Goal: Task Accomplishment & Management: Use online tool/utility

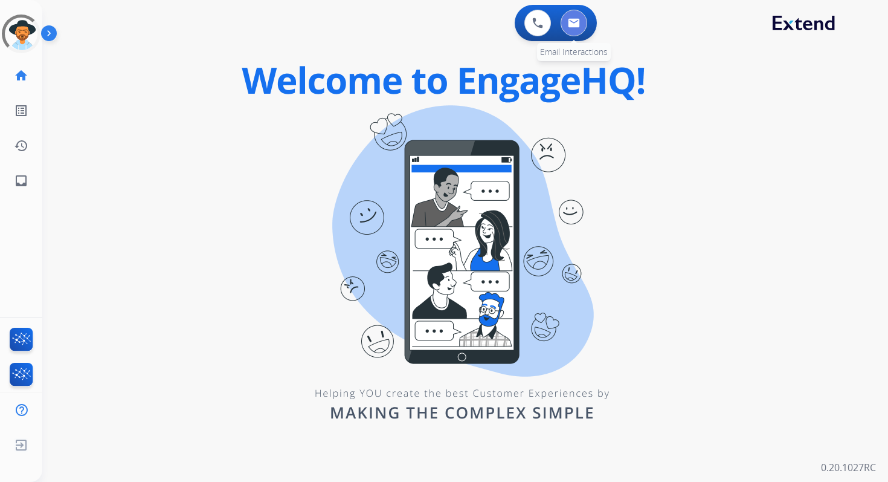
click at [563, 15] on button at bounding box center [574, 23] width 27 height 27
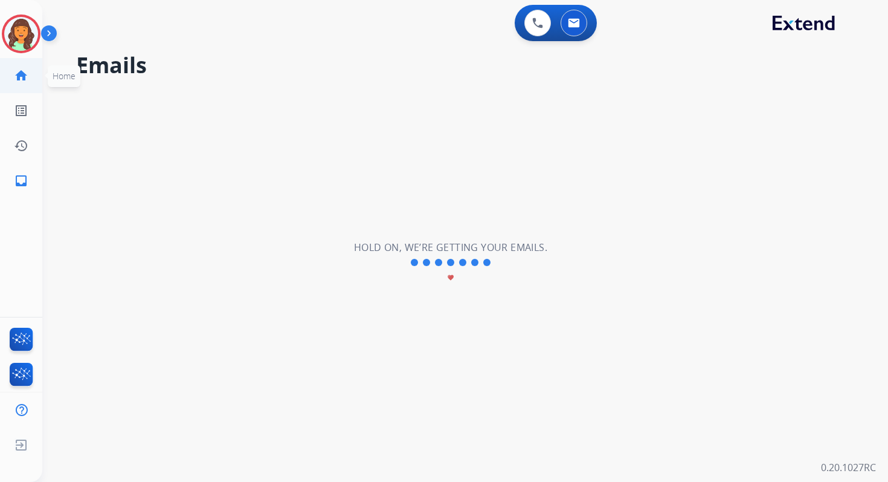
click at [22, 74] on mat-icon "home" at bounding box center [21, 75] width 15 height 15
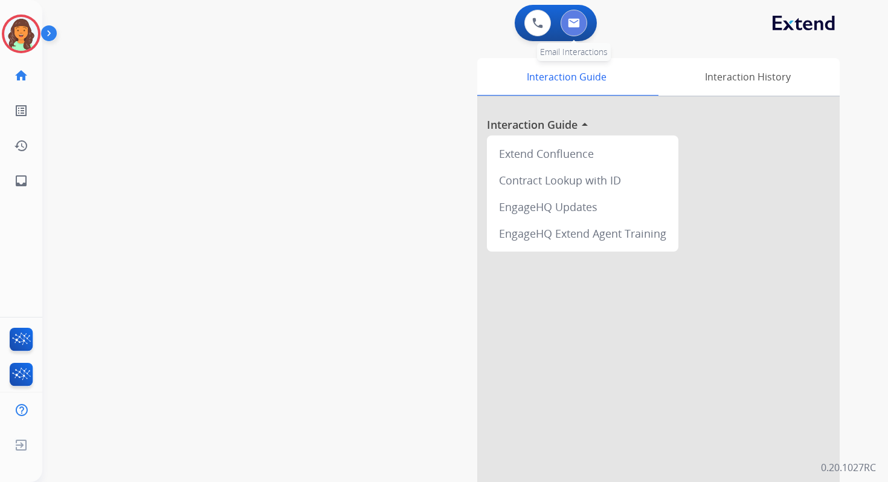
click at [581, 25] on button at bounding box center [574, 23] width 27 height 27
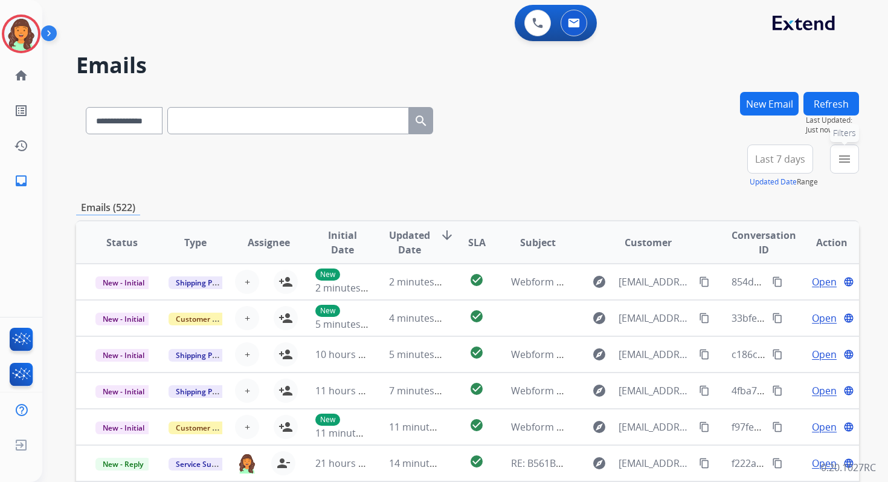
click at [838, 161] on mat-icon "menu" at bounding box center [845, 159] width 15 height 15
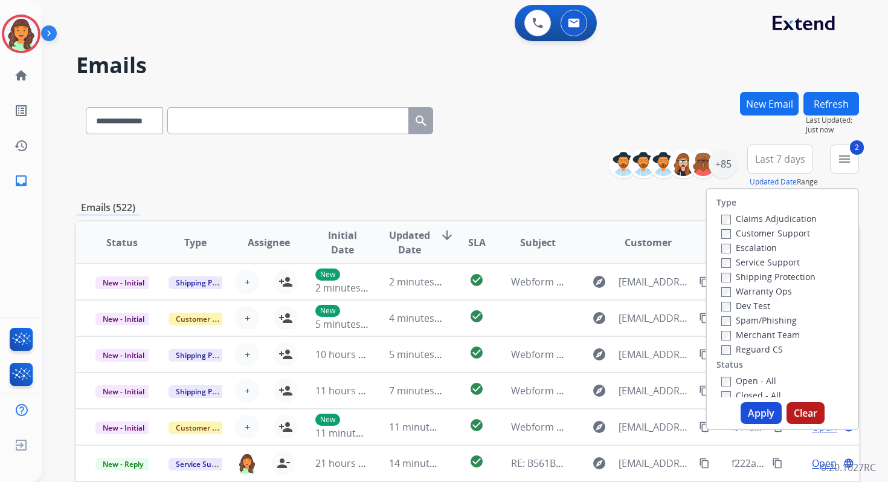
click at [747, 414] on button "Apply" at bounding box center [761, 413] width 41 height 22
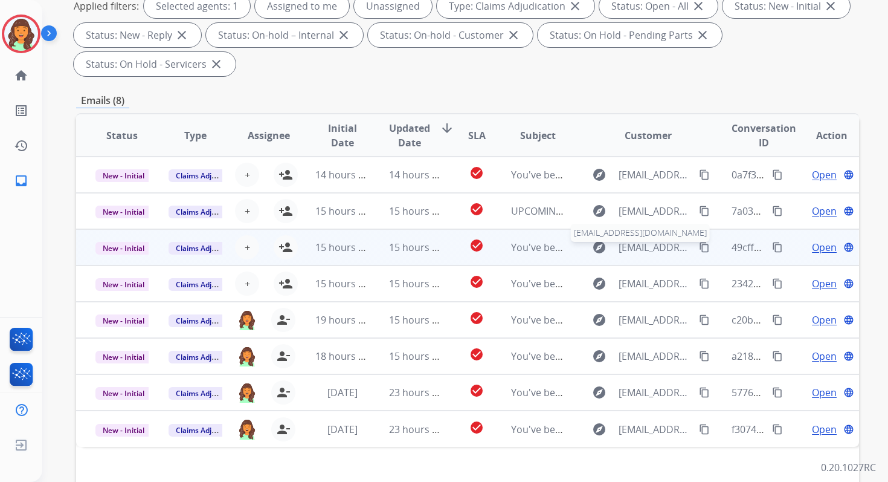
scroll to position [140, 0]
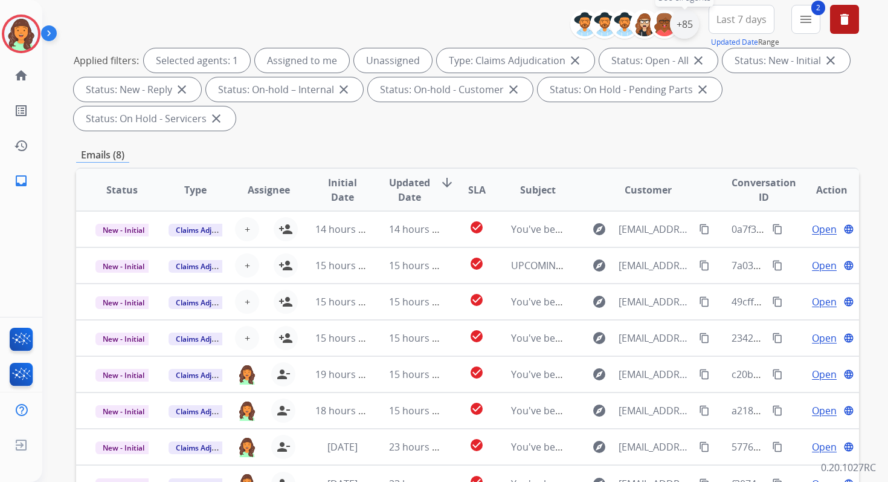
click at [683, 31] on div "+85" at bounding box center [684, 24] width 29 height 29
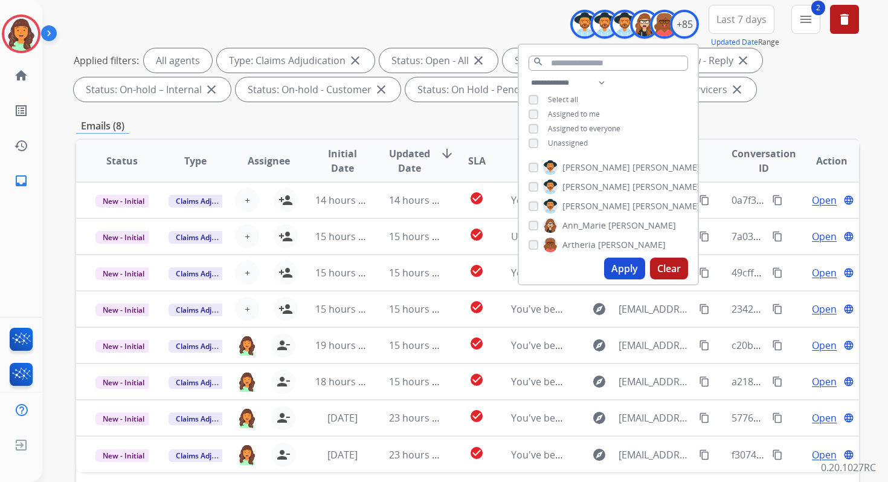
click at [630, 263] on button "Apply" at bounding box center [624, 268] width 41 height 22
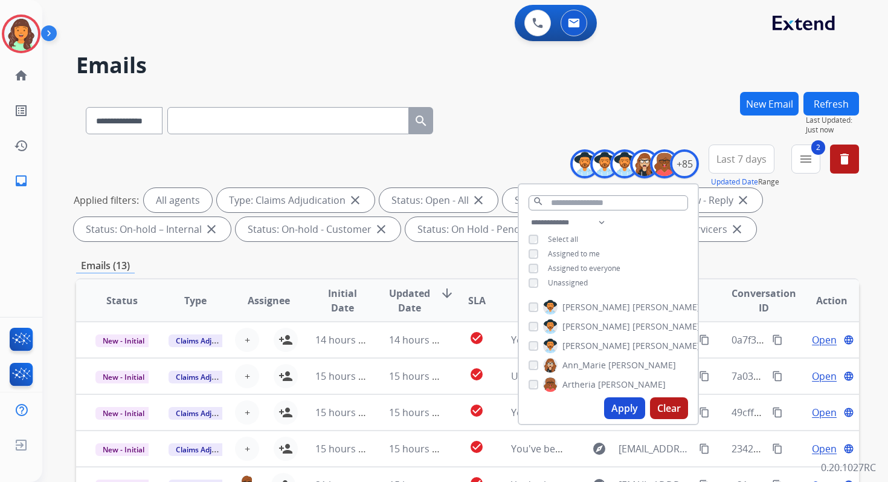
scroll to position [264, 0]
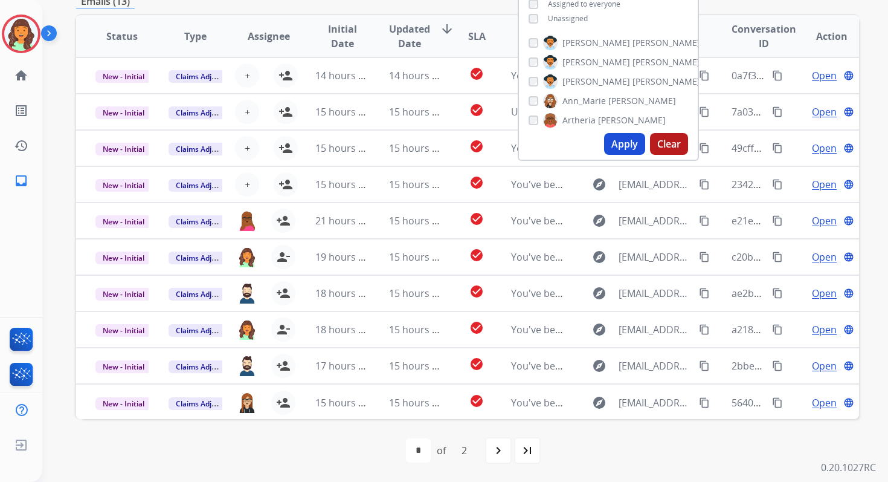
click at [619, 148] on button "Apply" at bounding box center [624, 144] width 41 height 22
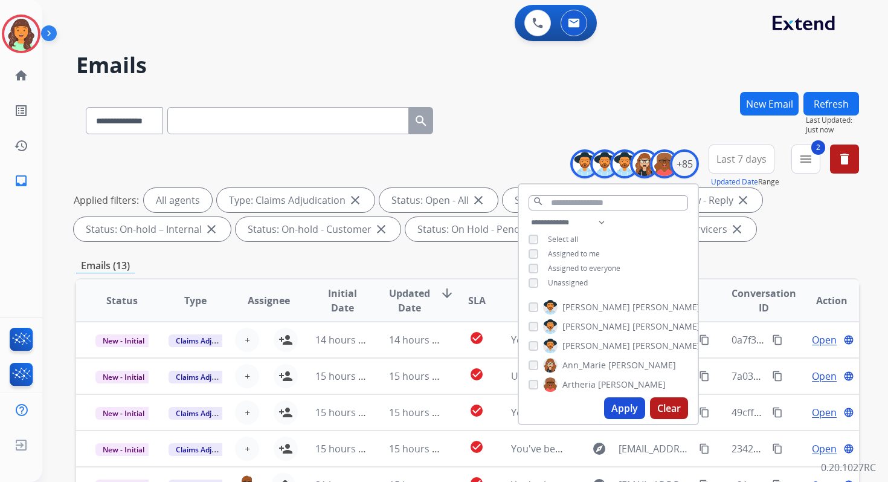
click at [492, 263] on div "Emails (13)" at bounding box center [467, 265] width 783 height 15
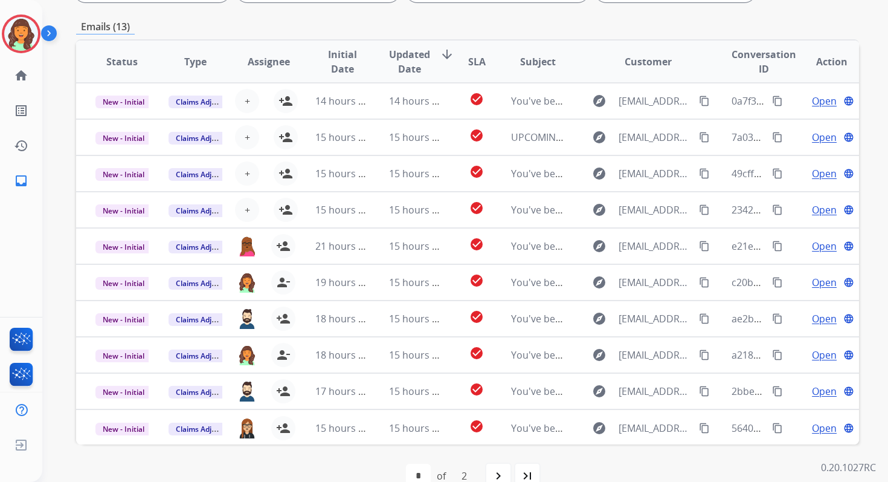
scroll to position [1, 0]
click at [499, 468] on mat-icon "navigate_next" at bounding box center [498, 475] width 15 height 15
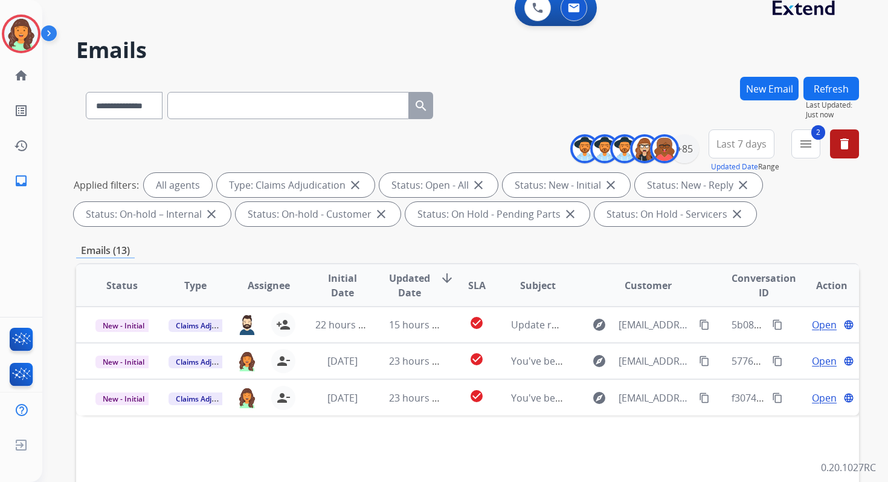
scroll to position [0, 0]
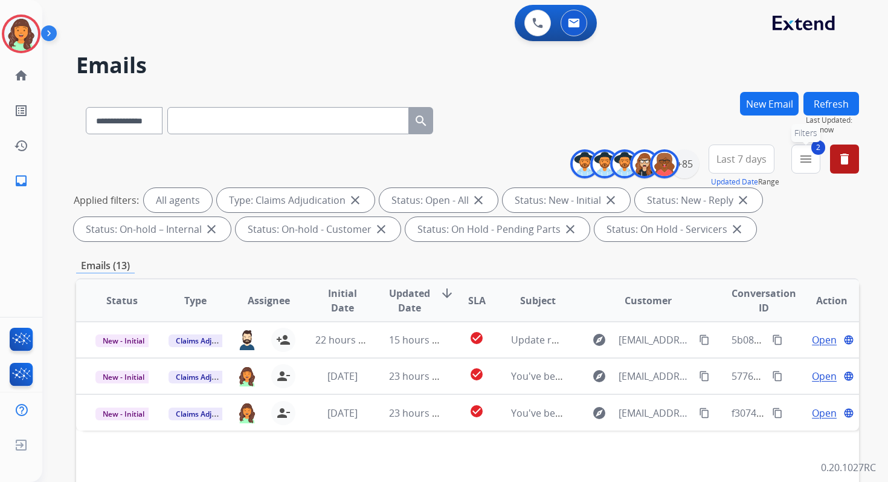
click at [804, 160] on mat-icon "menu" at bounding box center [806, 159] width 15 height 15
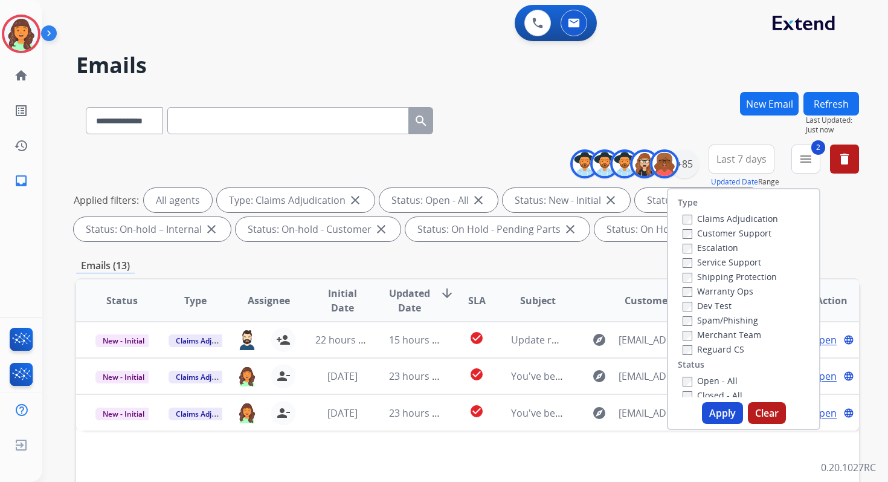
click at [711, 411] on button "Apply" at bounding box center [722, 413] width 41 height 22
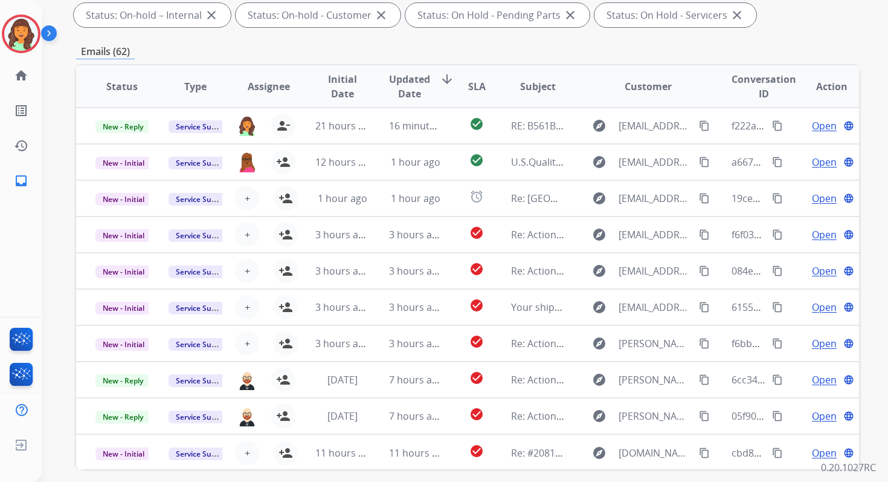
scroll to position [264, 0]
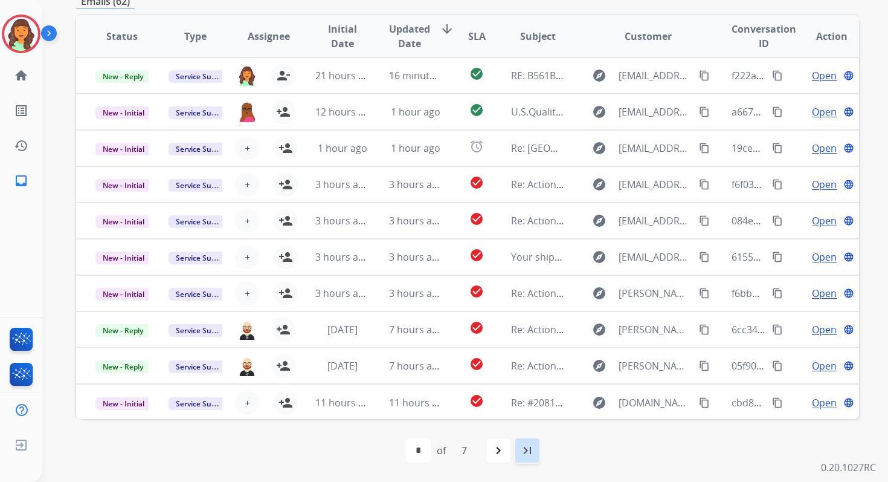
click at [525, 444] on mat-icon "last_page" at bounding box center [527, 450] width 15 height 15
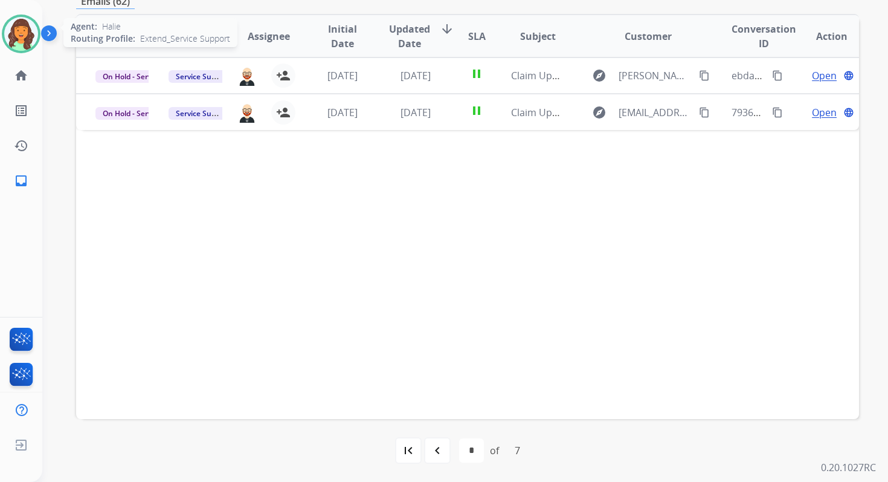
click at [22, 30] on img at bounding box center [21, 34] width 34 height 34
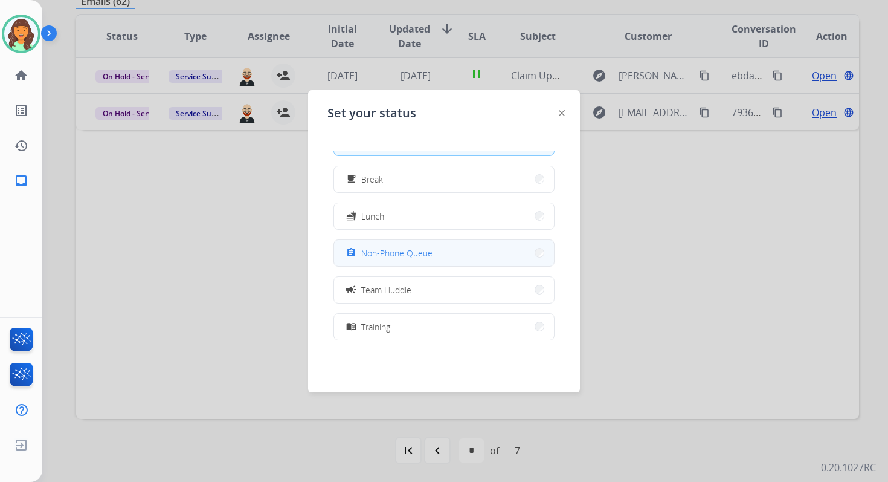
scroll to position [32, 0]
click at [401, 295] on div "campaign Team Huddle" at bounding box center [378, 289] width 68 height 15
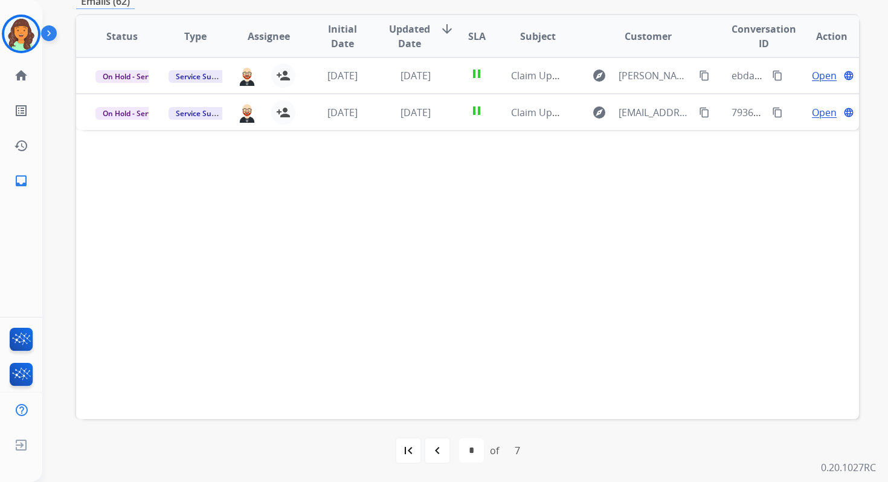
click at [378, 241] on div "Status Type Assignee Initial Date Updated Date arrow_downward SLA Subject Custo…" at bounding box center [467, 216] width 783 height 405
click at [22, 37] on img at bounding box center [21, 34] width 34 height 34
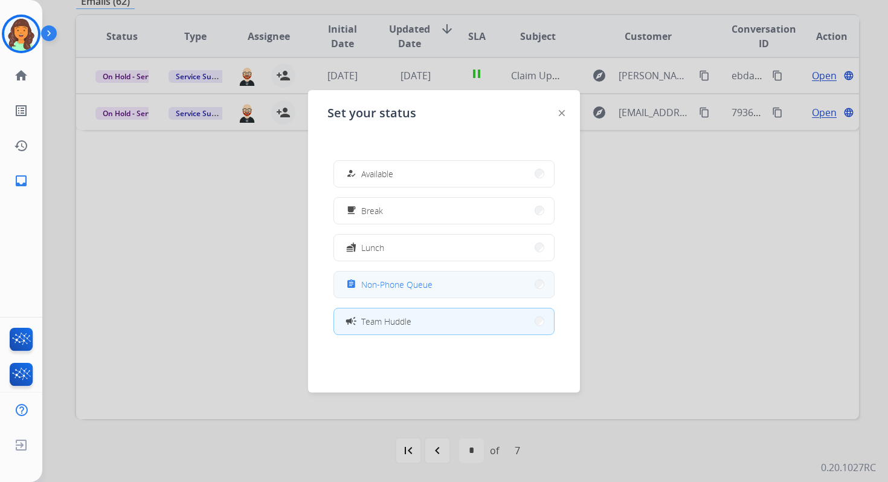
click at [396, 292] on button "assignment Non-Phone Queue" at bounding box center [444, 284] width 220 height 26
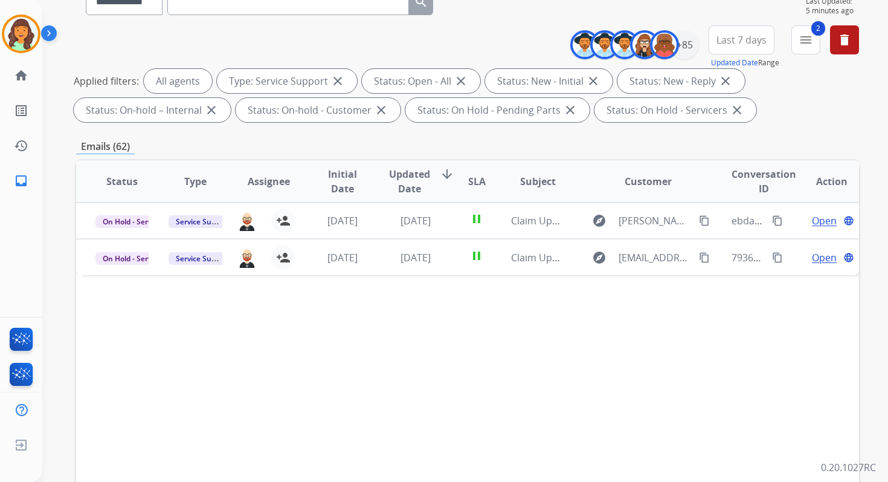
scroll to position [106, 0]
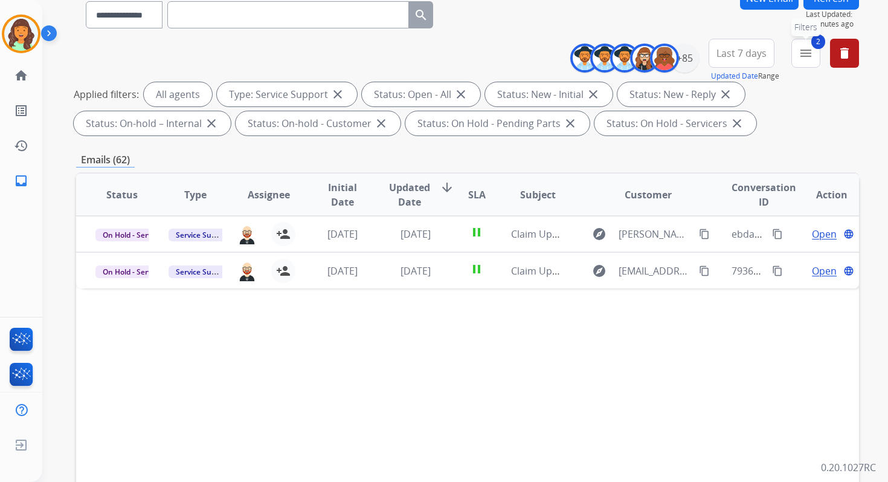
click at [801, 56] on mat-icon "menu" at bounding box center [806, 53] width 15 height 15
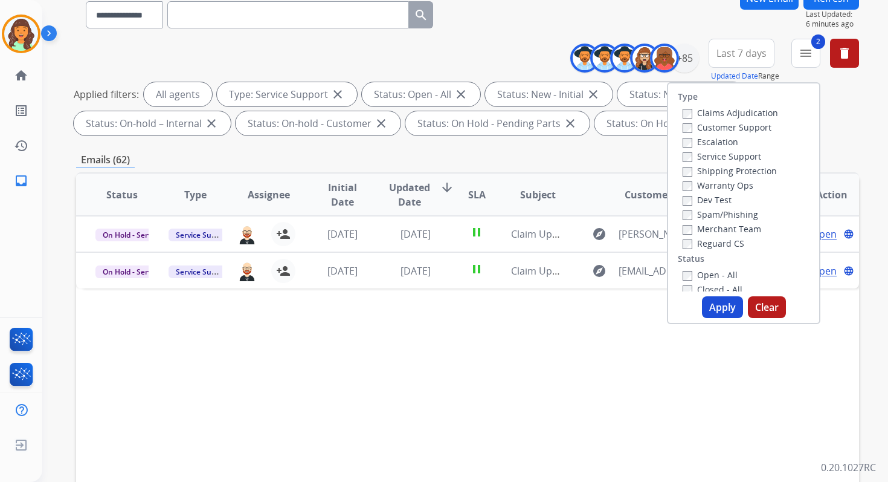
click at [712, 311] on button "Apply" at bounding box center [722, 307] width 41 height 22
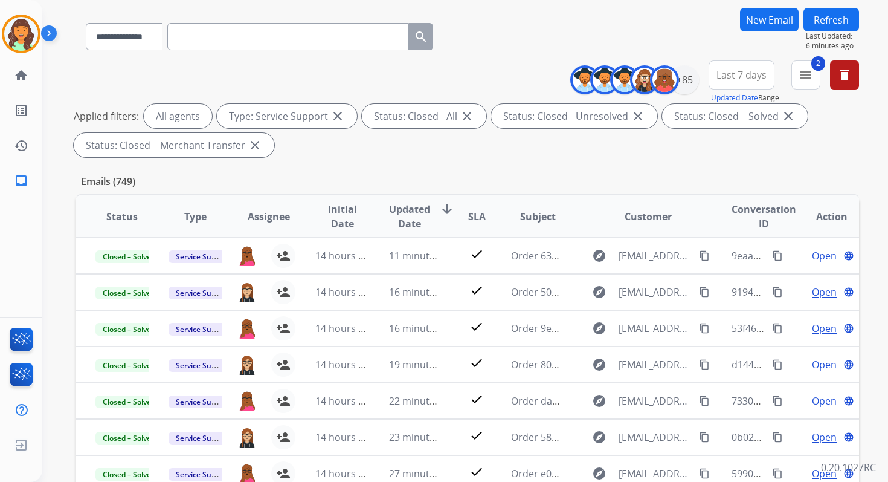
scroll to position [264, 0]
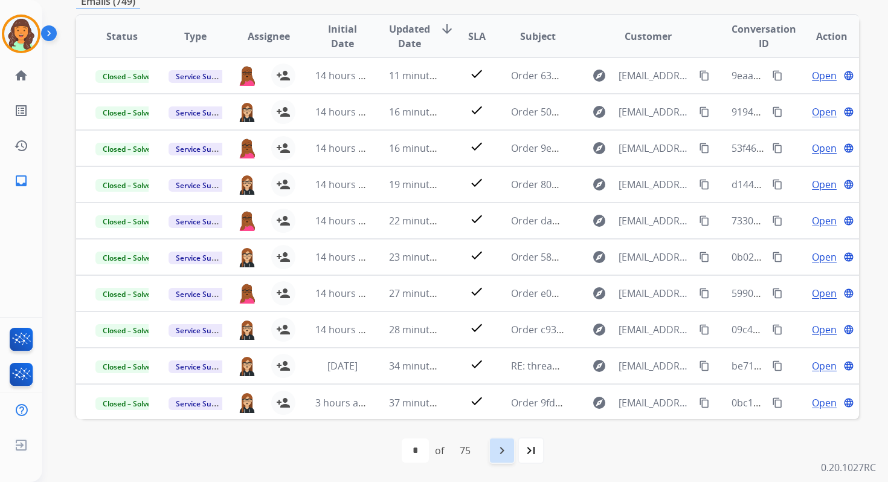
click at [507, 444] on mat-icon "navigate_next" at bounding box center [502, 450] width 15 height 15
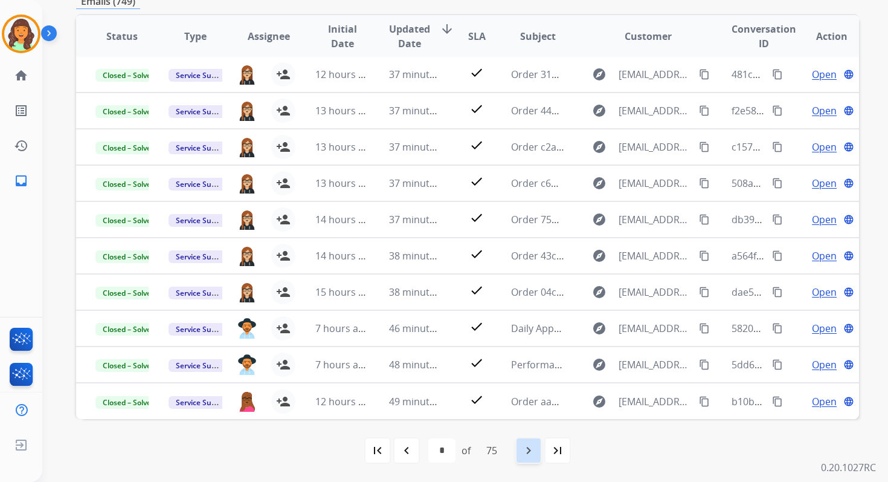
click at [530, 447] on mat-icon "navigate_next" at bounding box center [528, 450] width 15 height 15
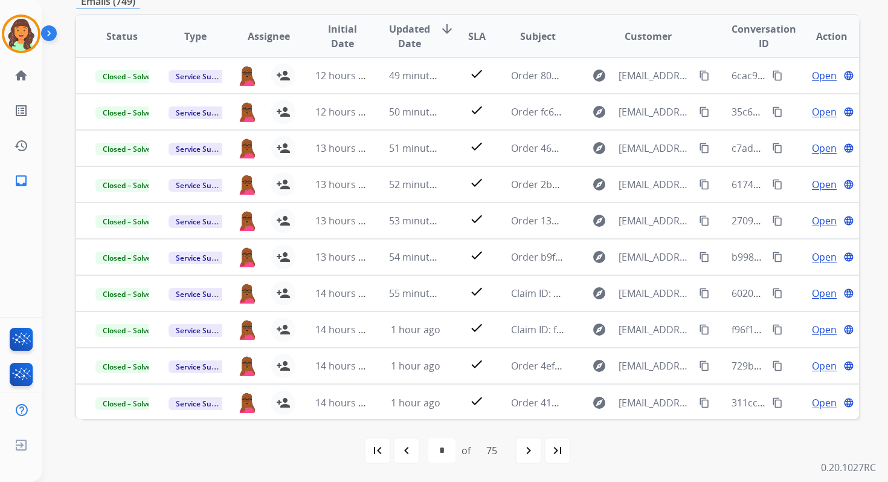
scroll to position [0, 0]
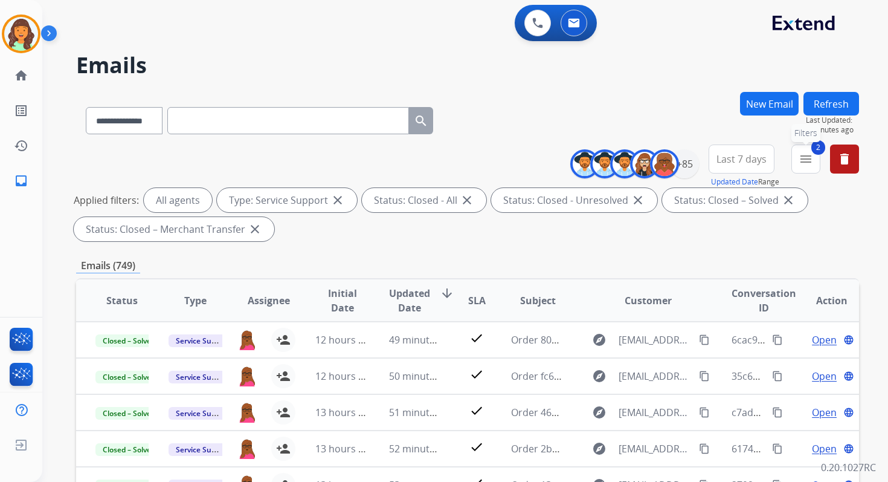
click at [815, 159] on button "2 menu Filters" at bounding box center [806, 158] width 29 height 29
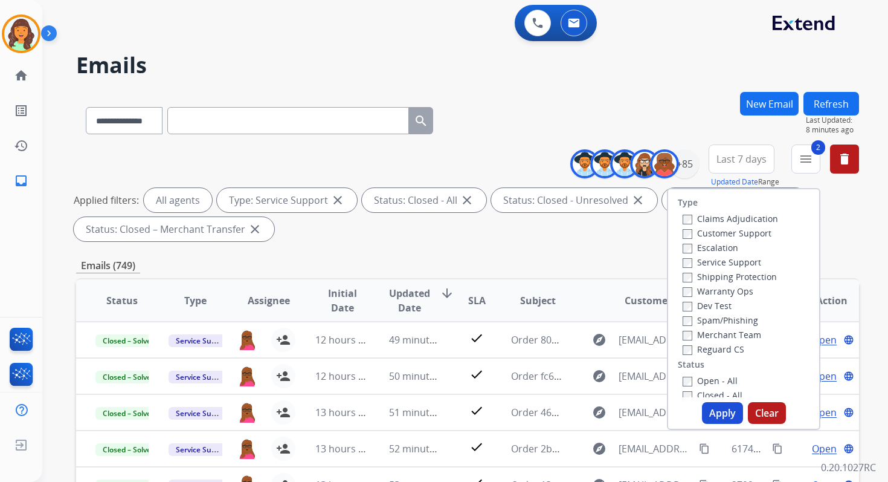
click at [721, 411] on button "Apply" at bounding box center [722, 413] width 41 height 22
select select "*"
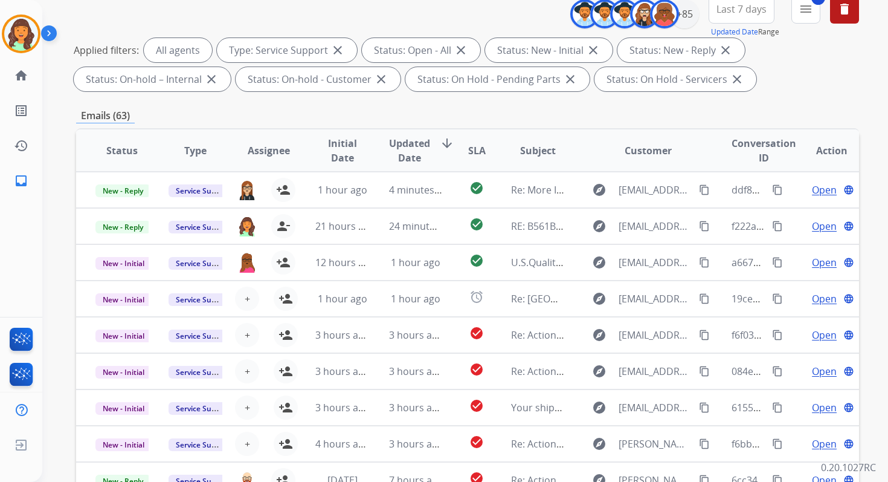
scroll to position [264, 0]
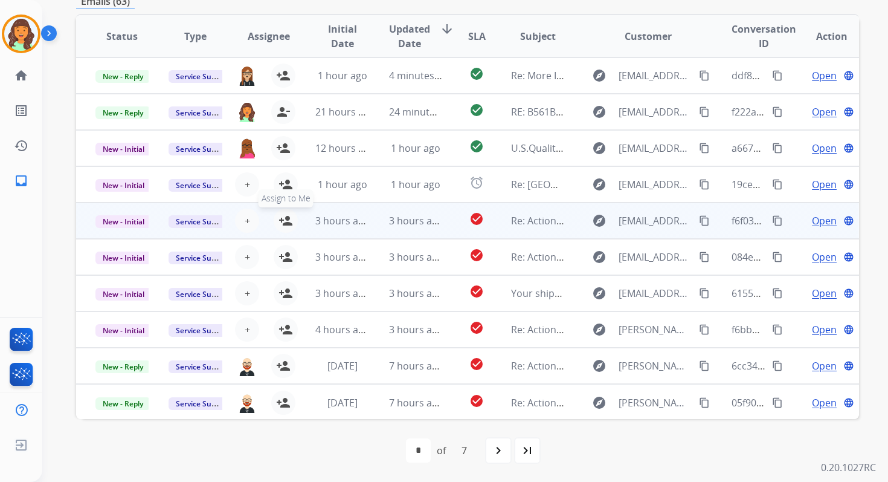
click at [283, 220] on mat-icon "person_add" at bounding box center [286, 220] width 15 height 15
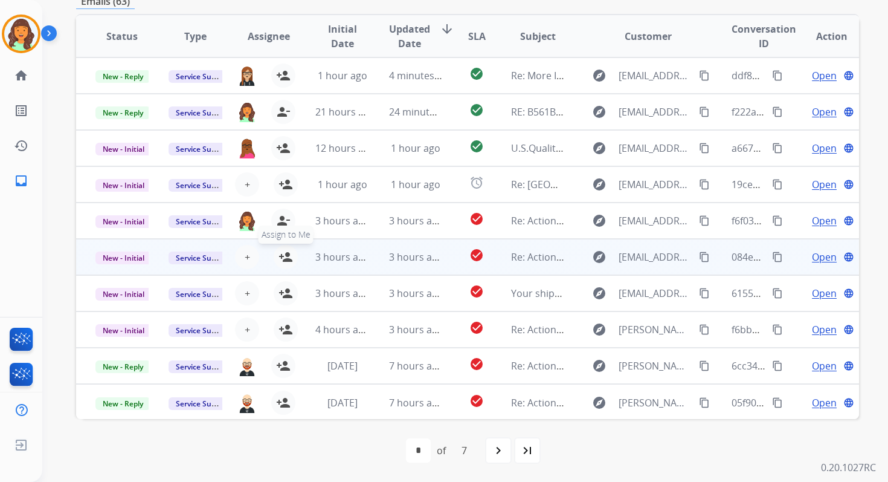
click at [283, 255] on mat-icon "person_add" at bounding box center [286, 257] width 15 height 15
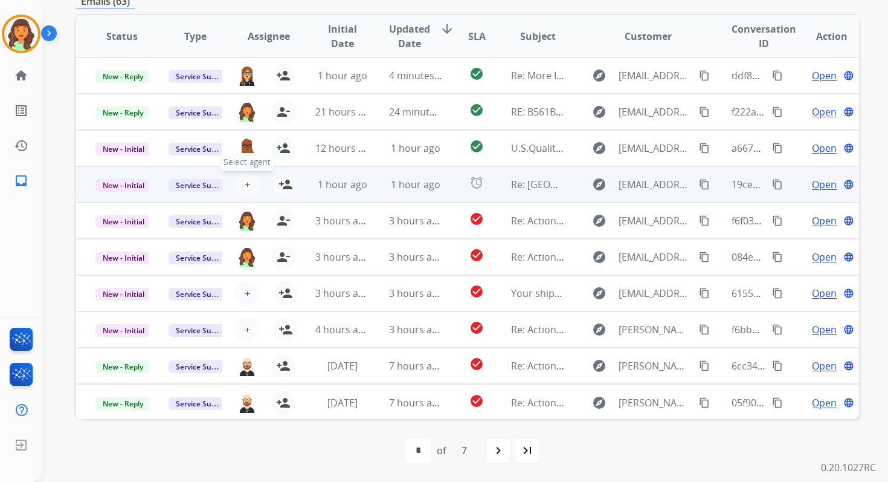
click at [245, 184] on span "+" at bounding box center [247, 184] width 5 height 15
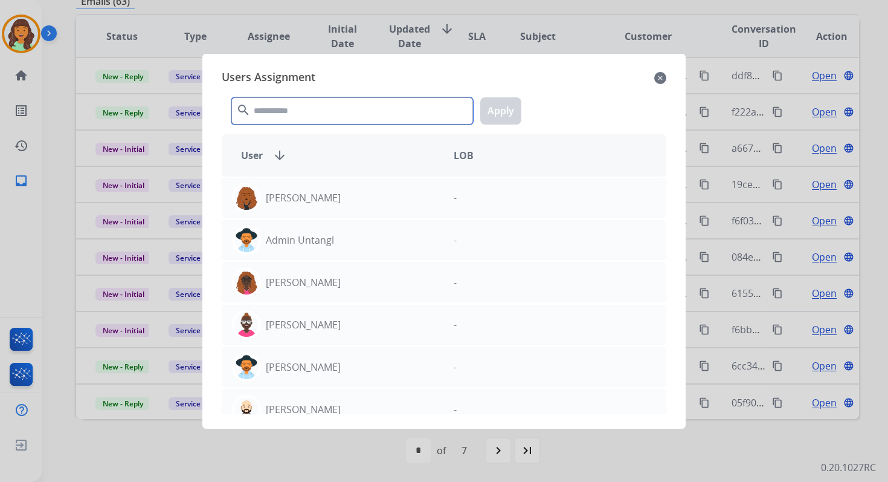
click at [292, 111] on input "text" at bounding box center [352, 110] width 242 height 27
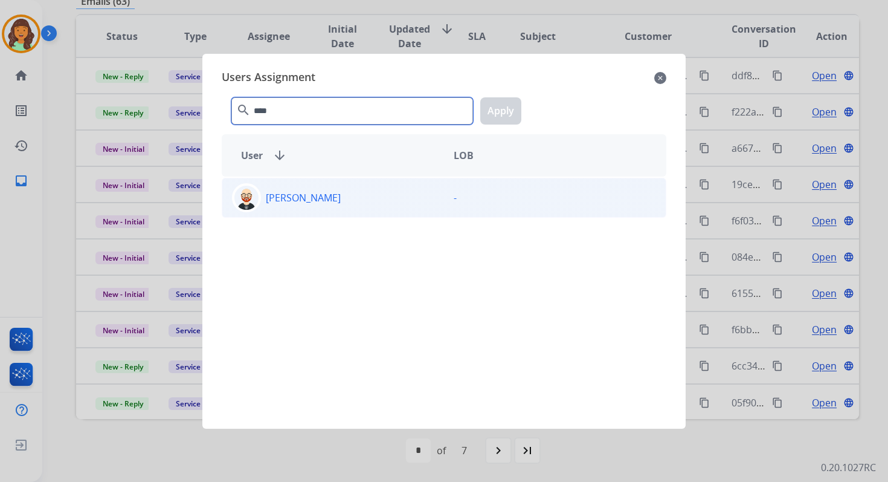
type input "****"
click at [312, 187] on div "[PERSON_NAME]" at bounding box center [333, 197] width 222 height 29
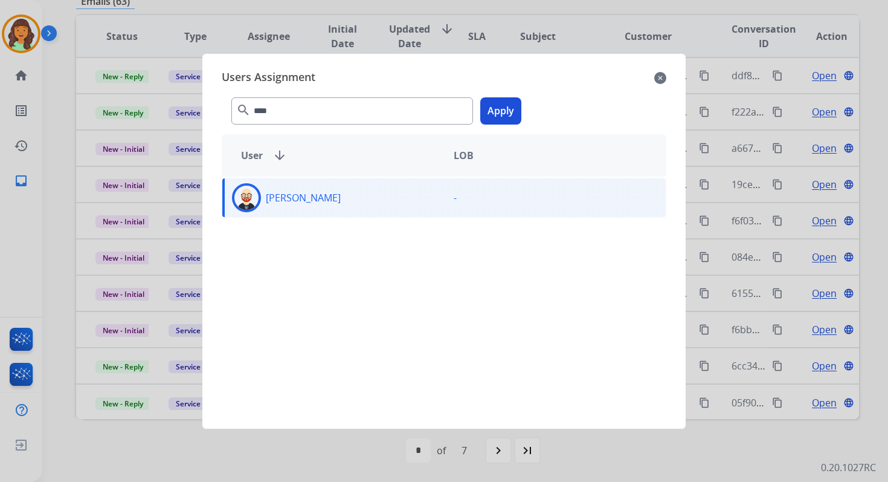
click at [499, 108] on button "Apply" at bounding box center [500, 110] width 41 height 27
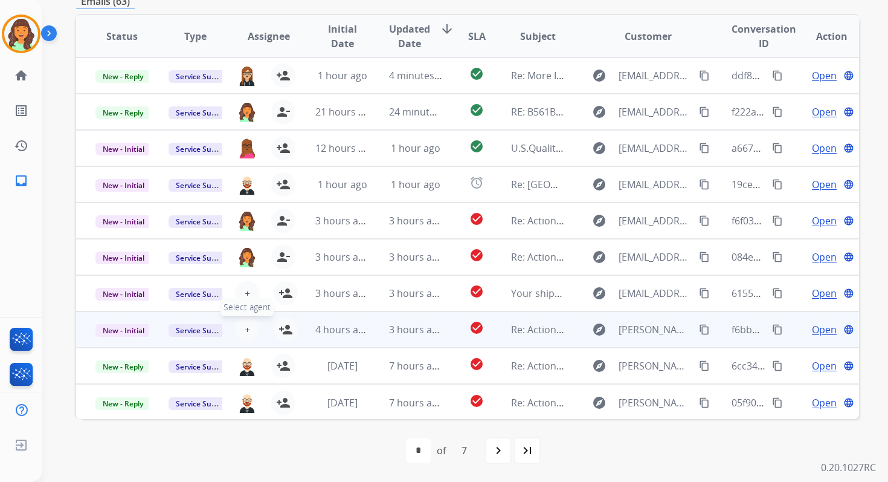
click at [241, 329] on button "+ Select agent" at bounding box center [247, 329] width 24 height 24
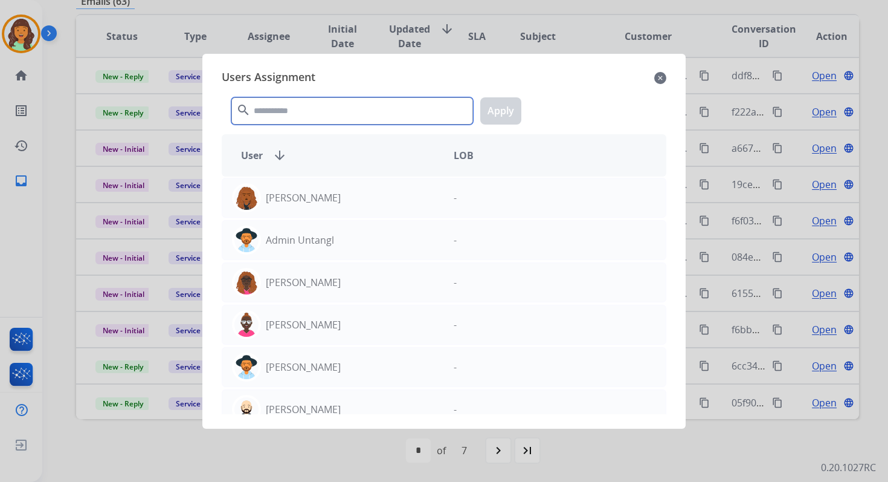
click at [327, 105] on input "text" at bounding box center [352, 110] width 242 height 27
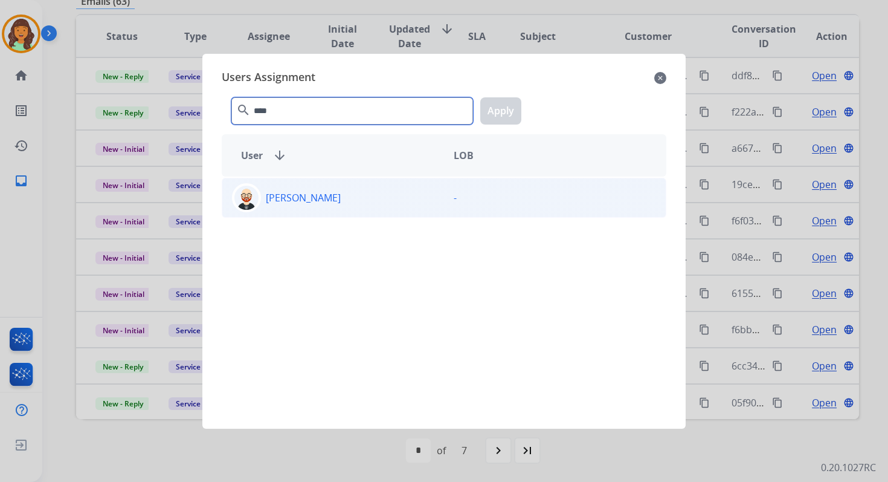
type input "****"
click at [355, 185] on div "[PERSON_NAME]" at bounding box center [333, 197] width 222 height 29
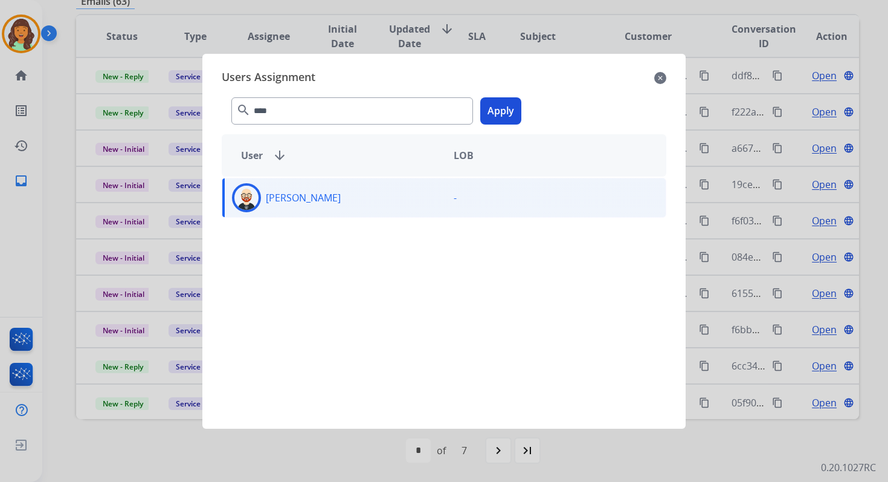
click at [509, 107] on button "Apply" at bounding box center [500, 110] width 41 height 27
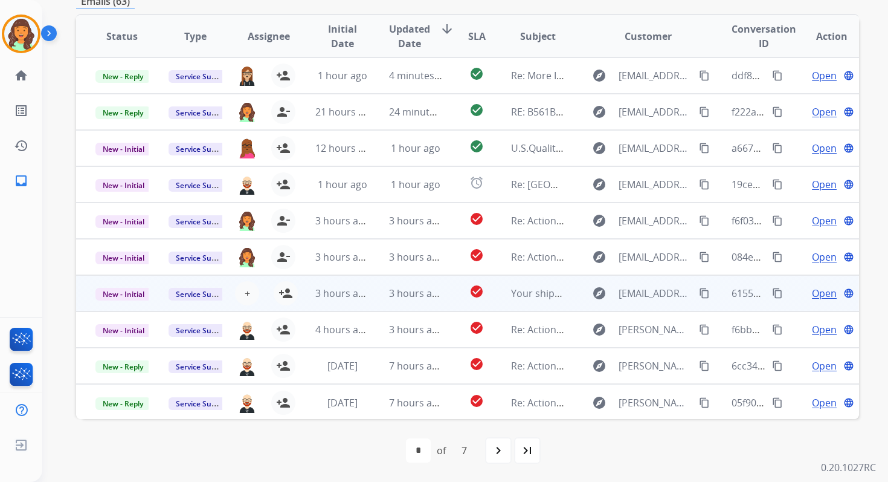
click at [379, 277] on td "3 hours ago" at bounding box center [406, 293] width 73 height 36
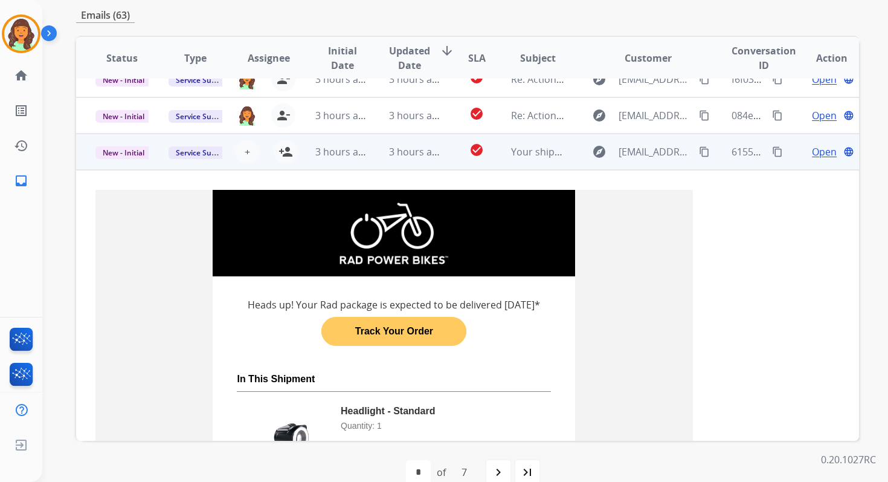
scroll to position [151, 0]
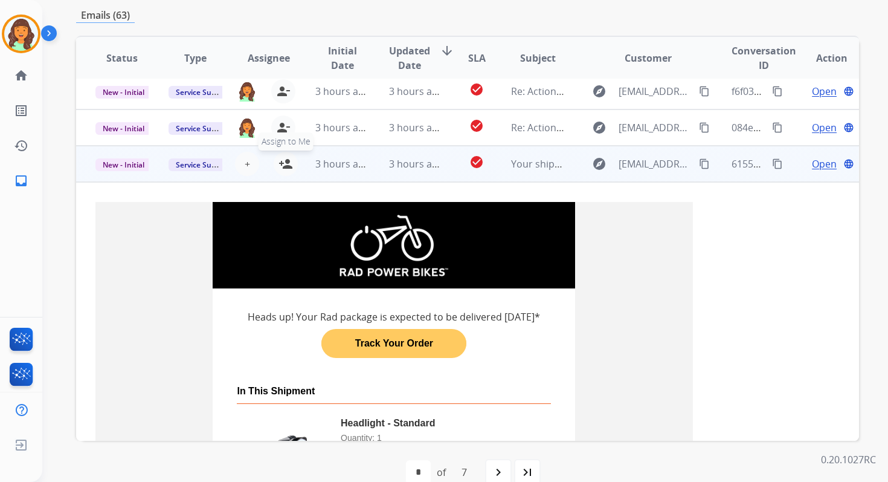
click at [284, 166] on mat-icon "person_add" at bounding box center [286, 164] width 15 height 15
click at [105, 166] on span "New - Initial" at bounding box center [123, 164] width 56 height 13
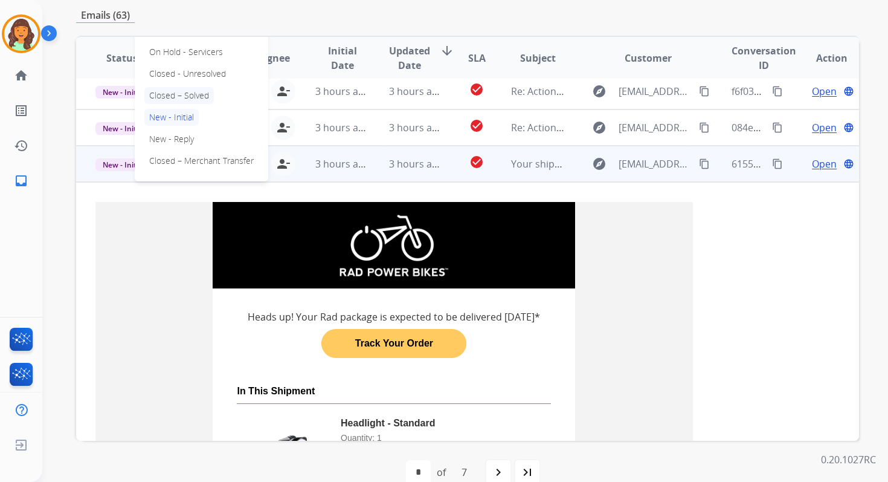
click at [166, 97] on p "Closed – Solved" at bounding box center [178, 95] width 69 height 17
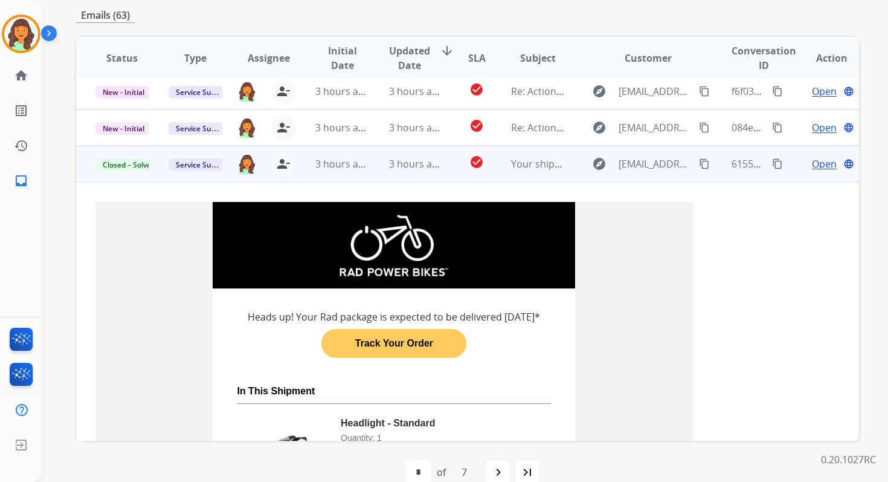
click at [410, 172] on td "3 hours ago" at bounding box center [406, 164] width 73 height 36
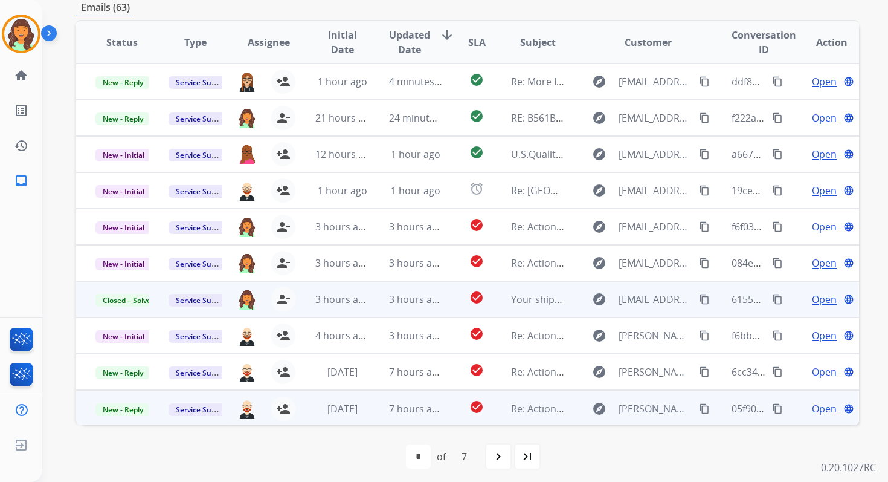
scroll to position [0, 0]
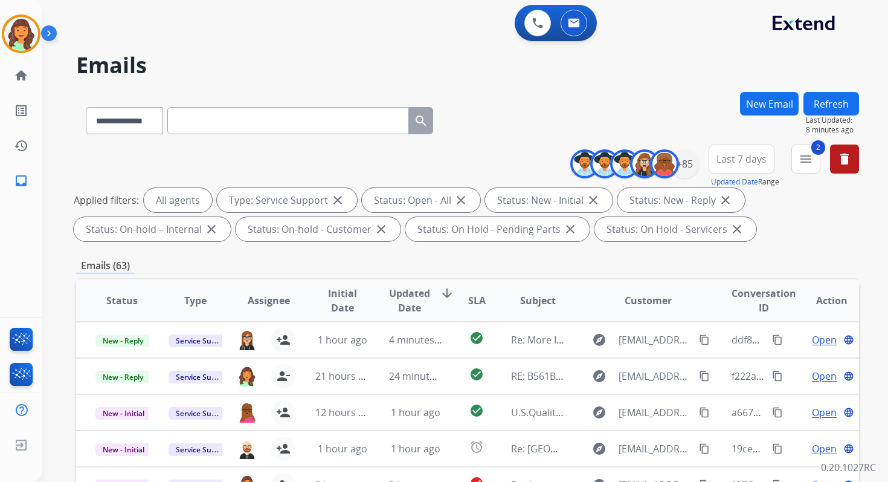
click at [829, 111] on button "Refresh" at bounding box center [832, 104] width 56 height 24
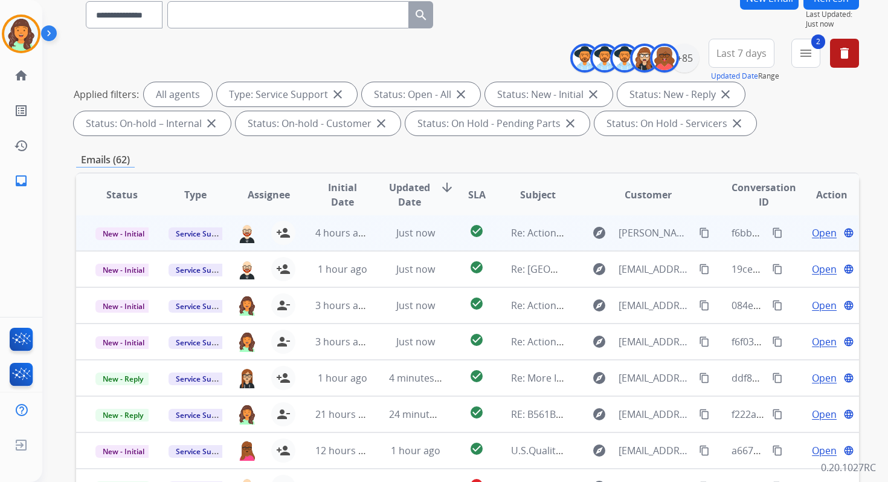
scroll to position [264, 0]
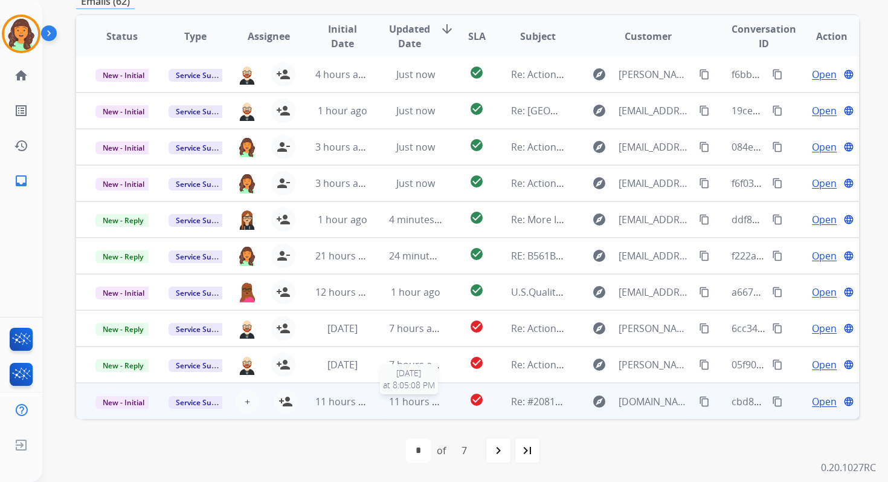
click at [434, 395] on span "11 hours ago" at bounding box center [419, 401] width 60 height 13
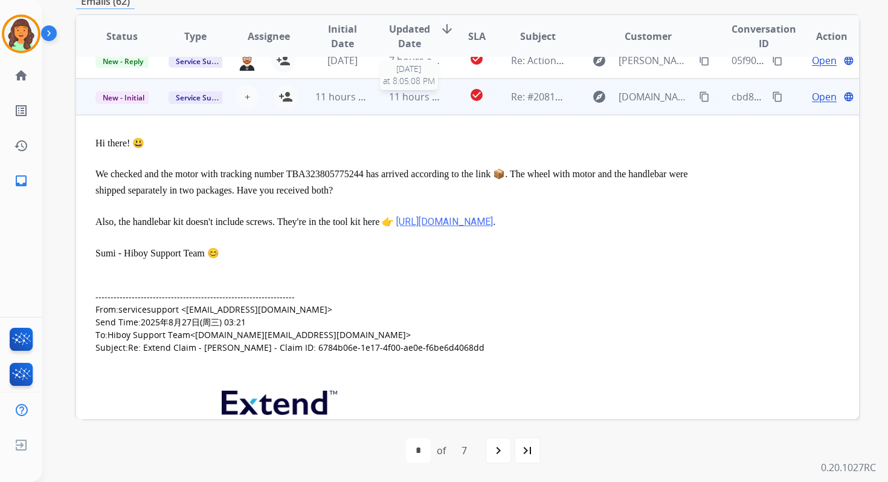
scroll to position [326, 0]
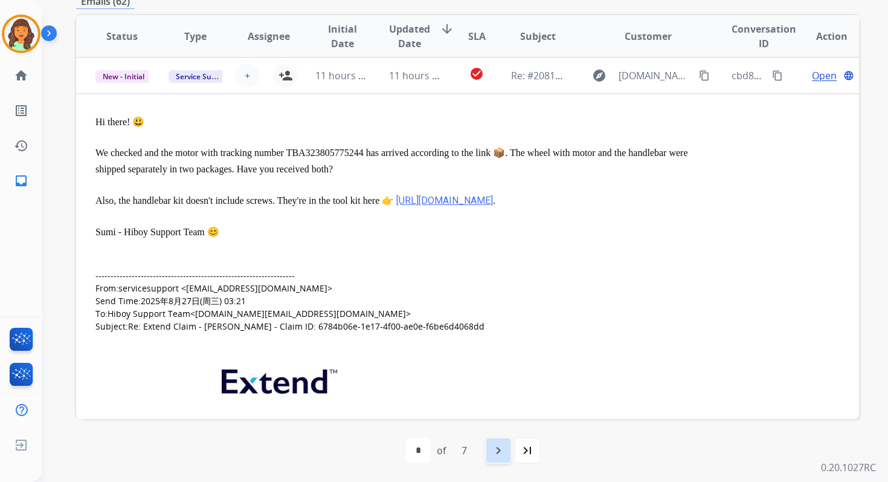
click at [486, 448] on div "navigate_next" at bounding box center [498, 450] width 27 height 27
select select "*"
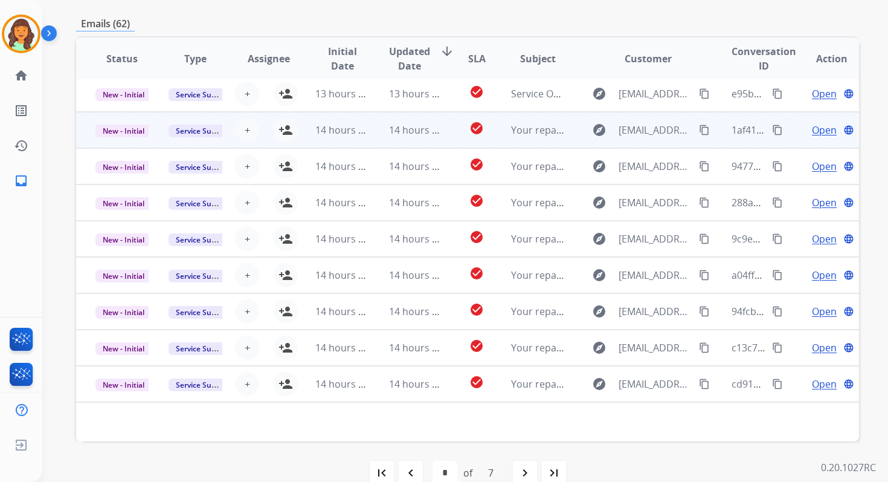
scroll to position [264, 0]
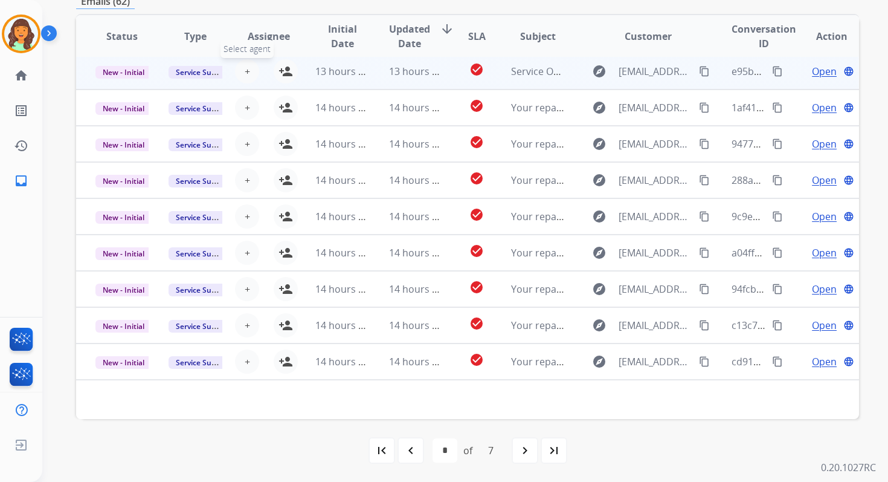
click at [245, 72] on span "+" at bounding box center [247, 71] width 5 height 15
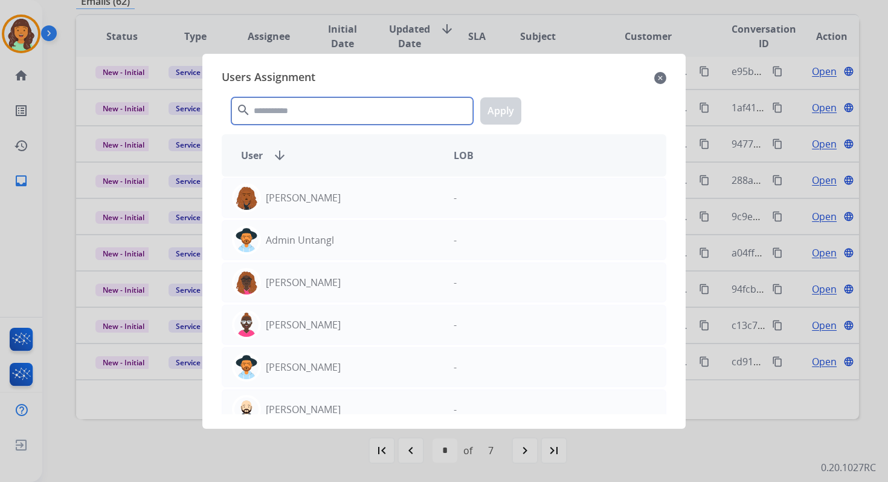
click at [297, 112] on input "text" at bounding box center [352, 110] width 242 height 27
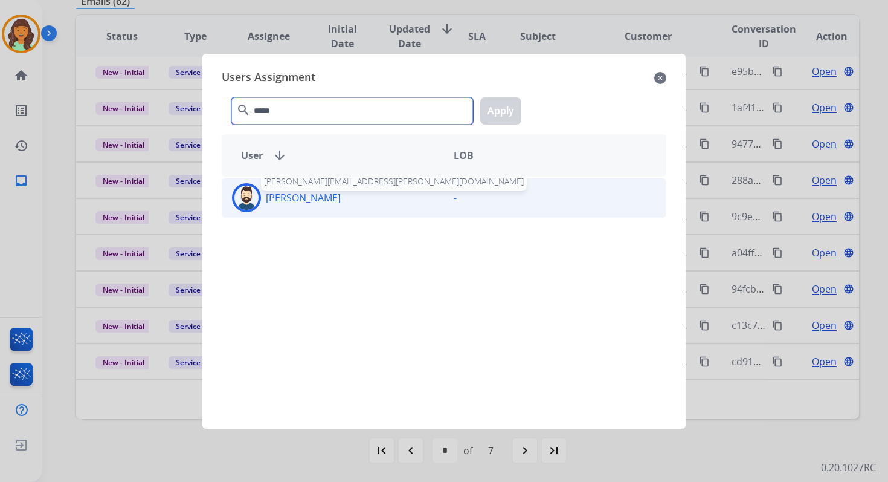
type input "*****"
click at [304, 198] on p "[PERSON_NAME]" at bounding box center [303, 197] width 75 height 15
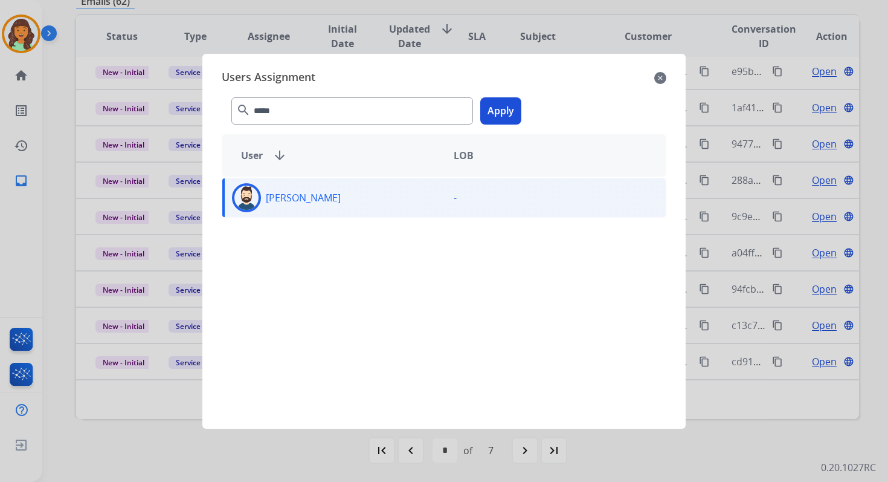
click at [499, 111] on button "Apply" at bounding box center [500, 110] width 41 height 27
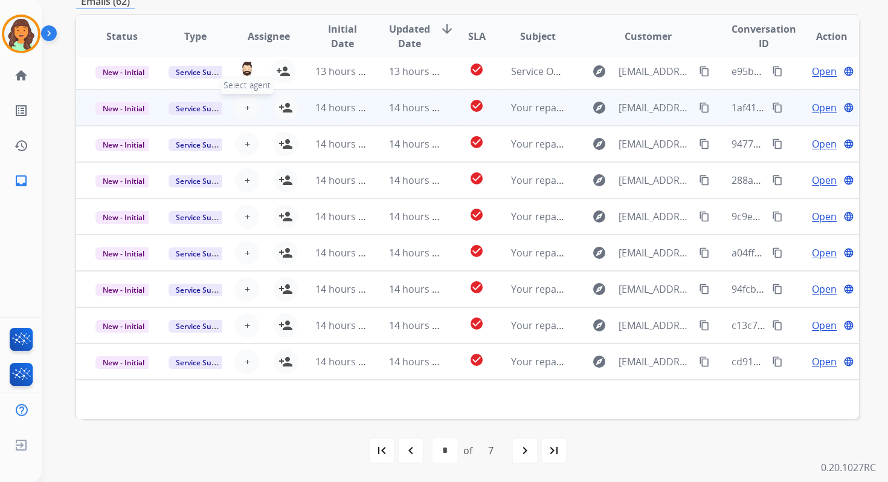
click at [251, 106] on button "+ Select agent" at bounding box center [247, 107] width 24 height 24
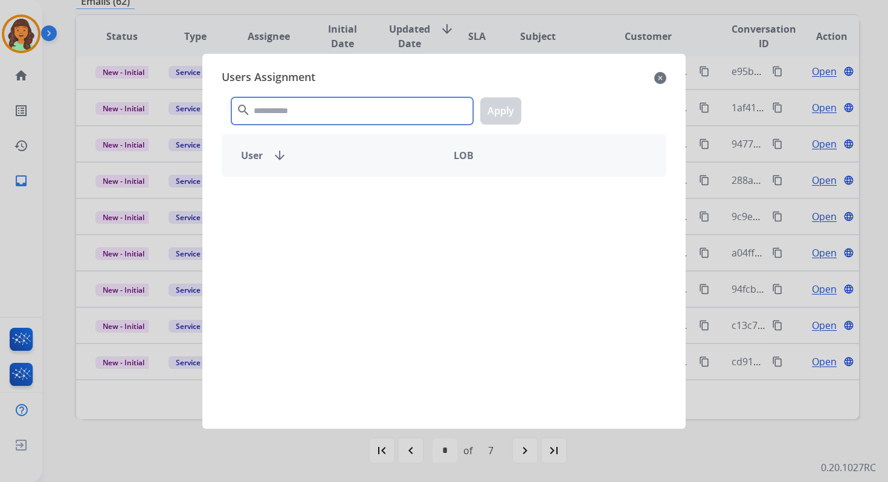
click at [265, 107] on input "text" at bounding box center [352, 110] width 242 height 27
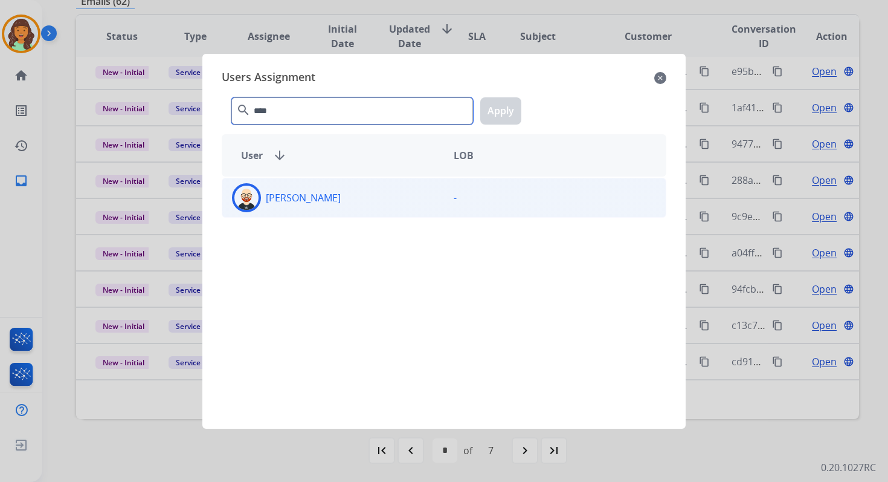
type input "****"
click at [292, 189] on div "[PERSON_NAME]" at bounding box center [333, 197] width 222 height 29
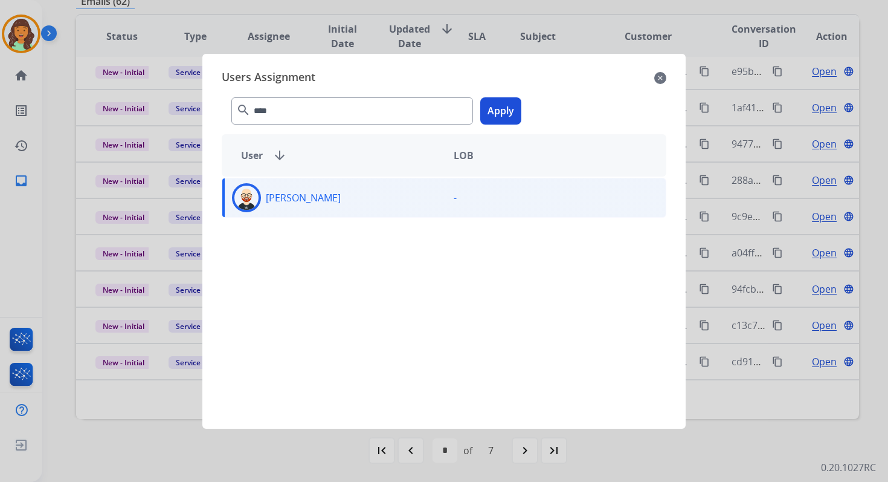
click at [503, 105] on button "Apply" at bounding box center [500, 110] width 41 height 27
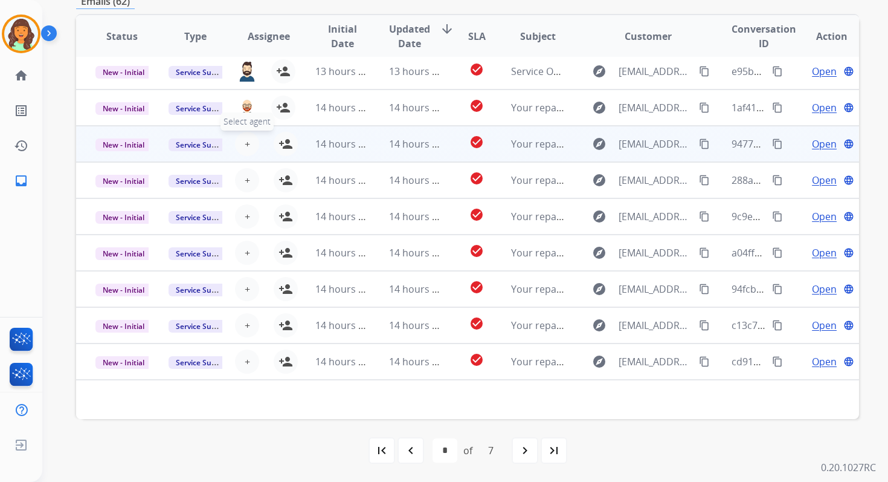
click at [246, 143] on span "+" at bounding box center [247, 144] width 5 height 15
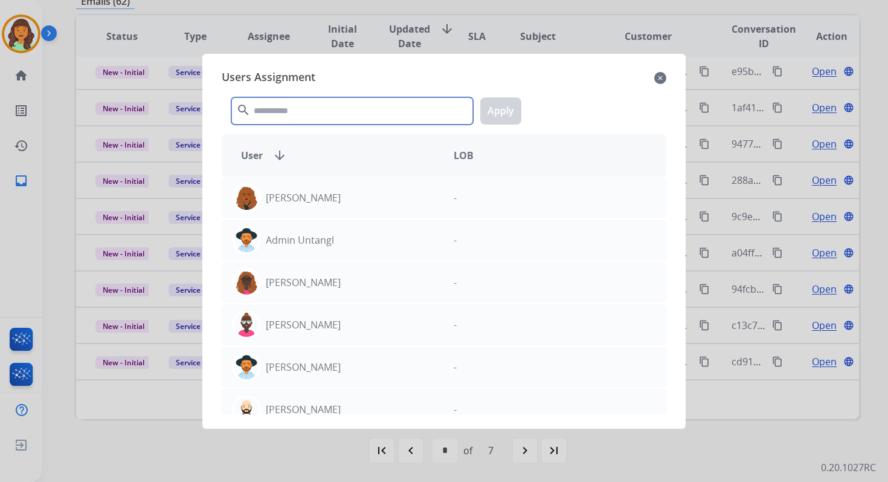
click at [286, 114] on input "text" at bounding box center [352, 110] width 242 height 27
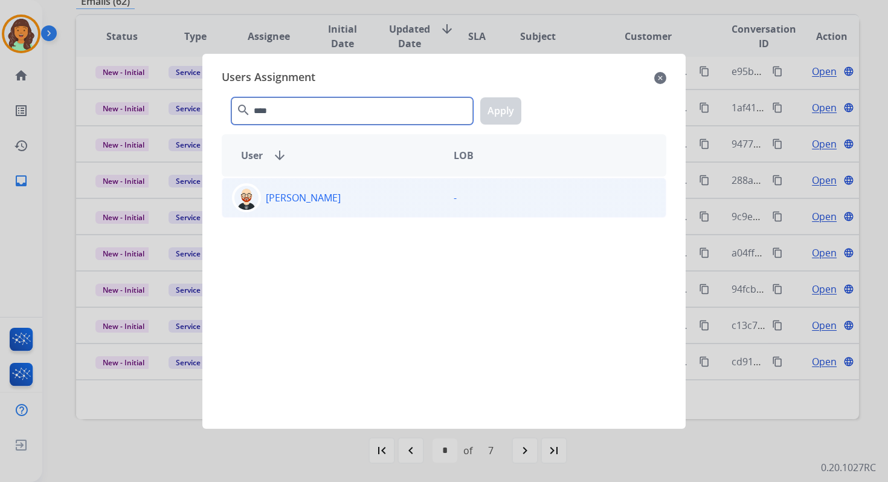
type input "****"
click at [319, 191] on div "[PERSON_NAME]" at bounding box center [333, 197] width 222 height 29
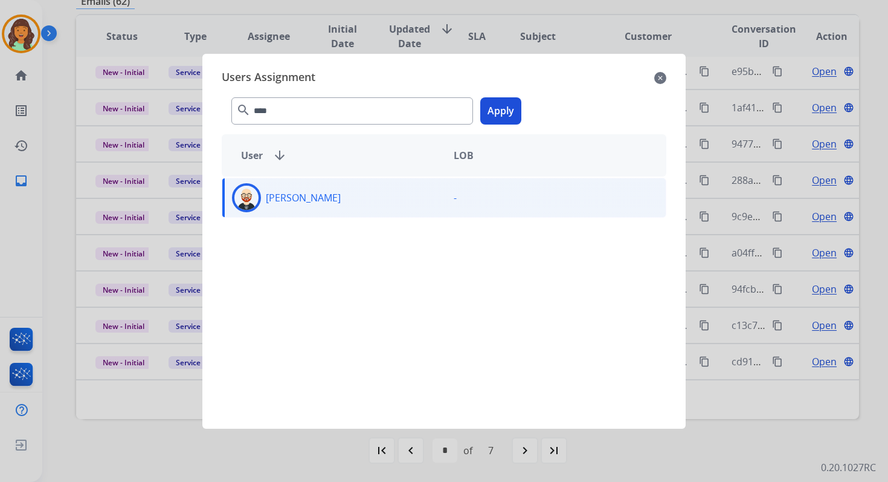
click at [505, 106] on button "Apply" at bounding box center [500, 110] width 41 height 27
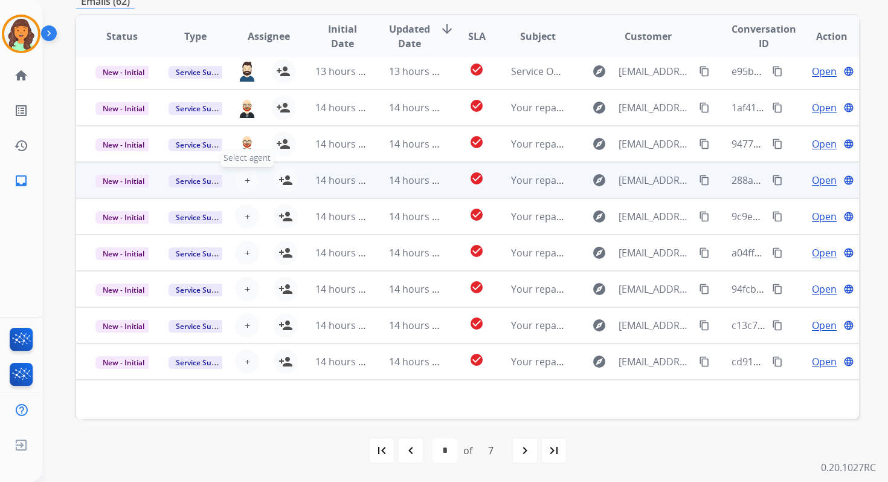
click at [245, 178] on span "+" at bounding box center [247, 180] width 5 height 15
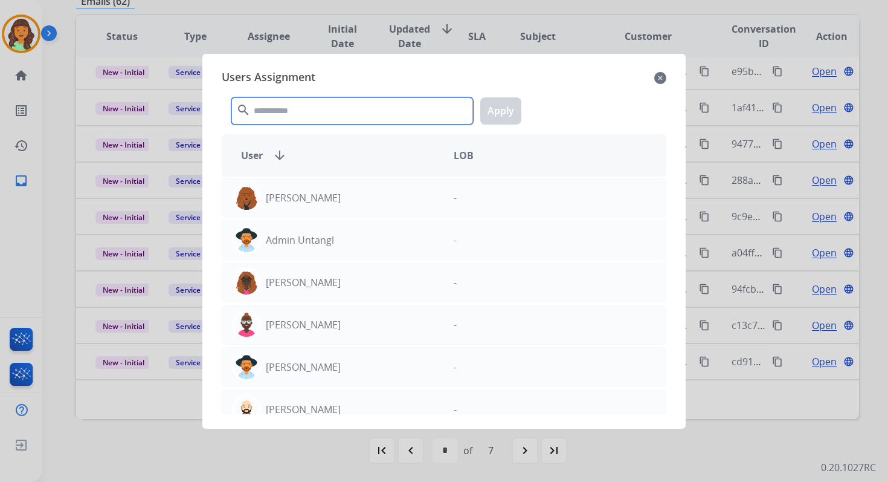
click at [288, 118] on input "text" at bounding box center [352, 110] width 242 height 27
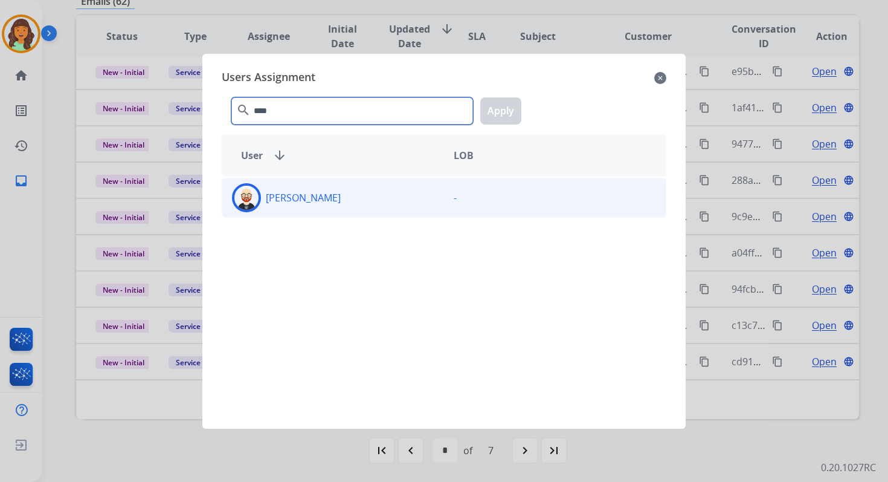
type input "****"
click at [318, 202] on p "[PERSON_NAME]" at bounding box center [303, 197] width 75 height 15
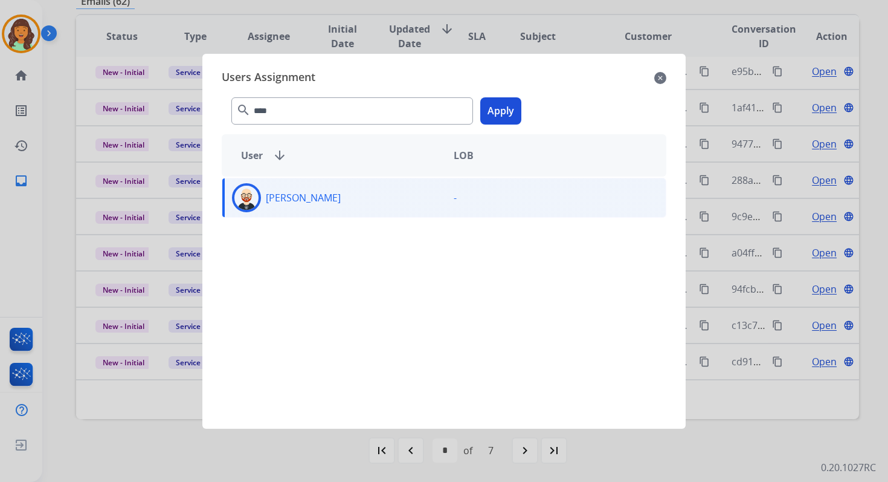
click at [518, 103] on button "Apply" at bounding box center [500, 110] width 41 height 27
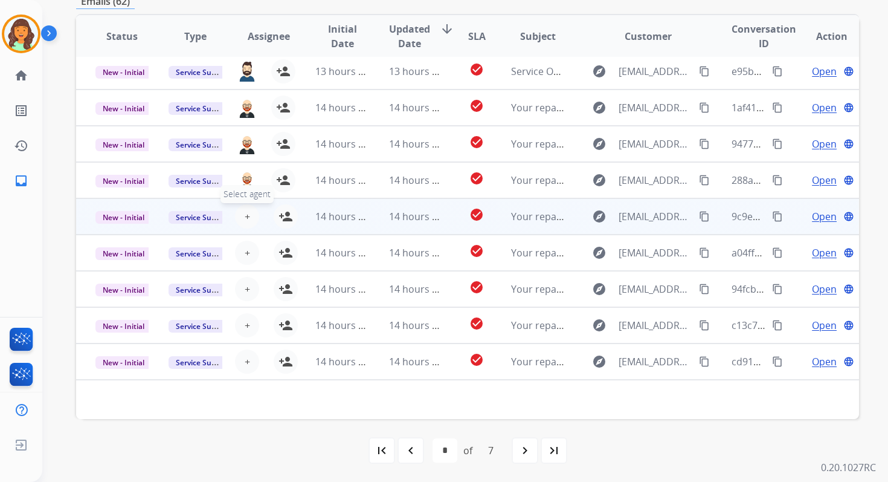
click at [249, 212] on button "+ Select agent" at bounding box center [247, 216] width 24 height 24
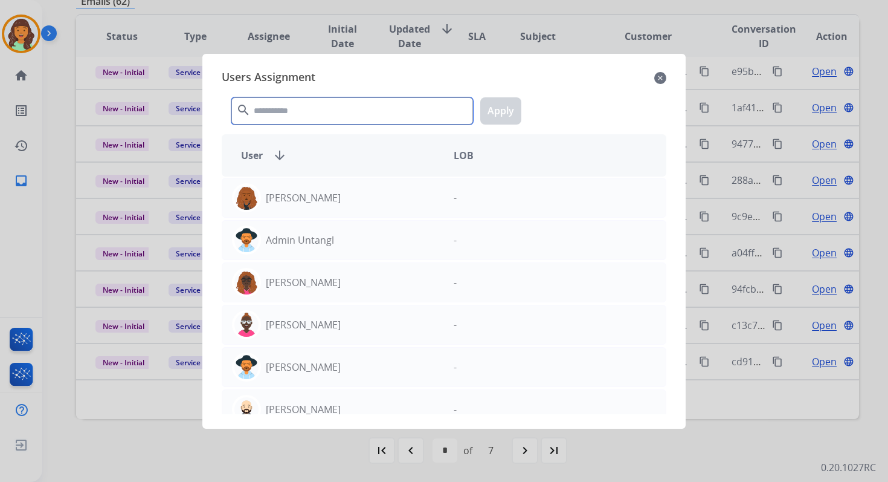
click at [319, 116] on input "text" at bounding box center [352, 110] width 242 height 27
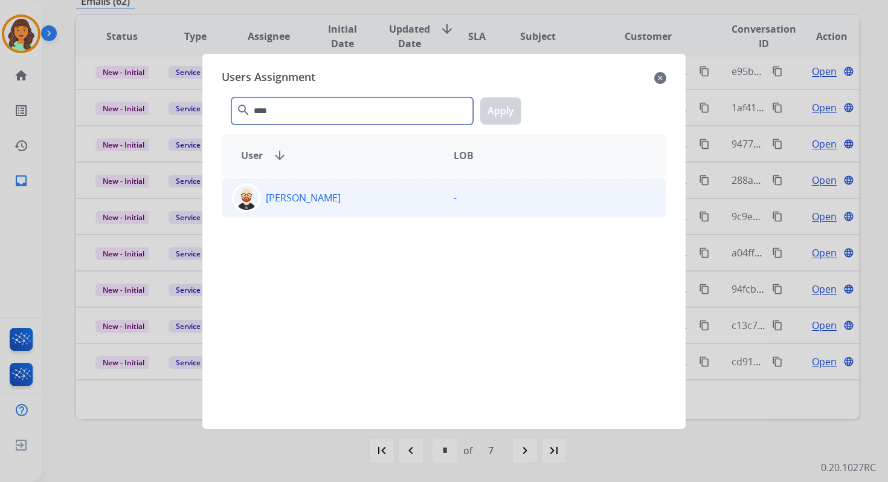
type input "****"
click at [353, 189] on div "[PERSON_NAME]" at bounding box center [333, 197] width 222 height 29
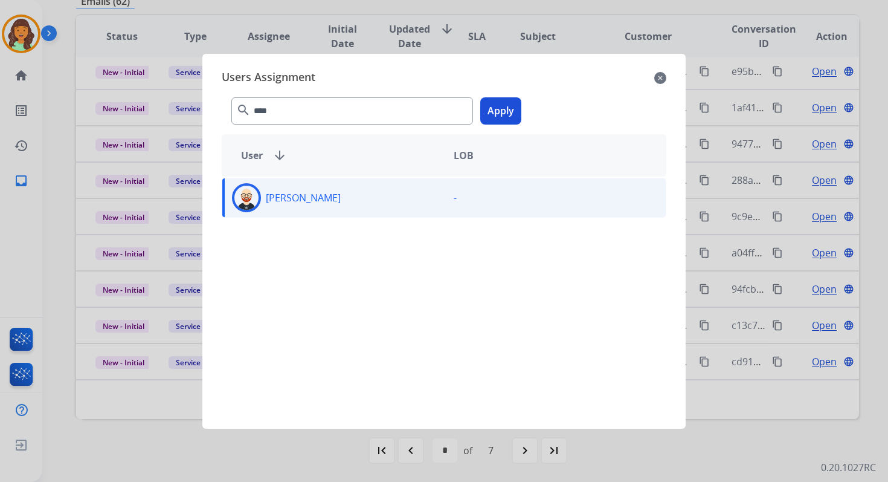
click at [500, 115] on button "Apply" at bounding box center [500, 110] width 41 height 27
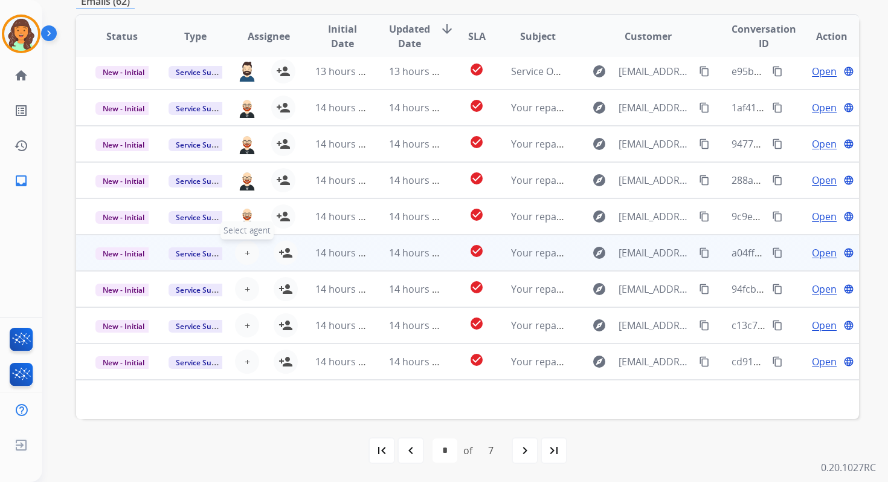
click at [246, 249] on span "+" at bounding box center [247, 252] width 5 height 15
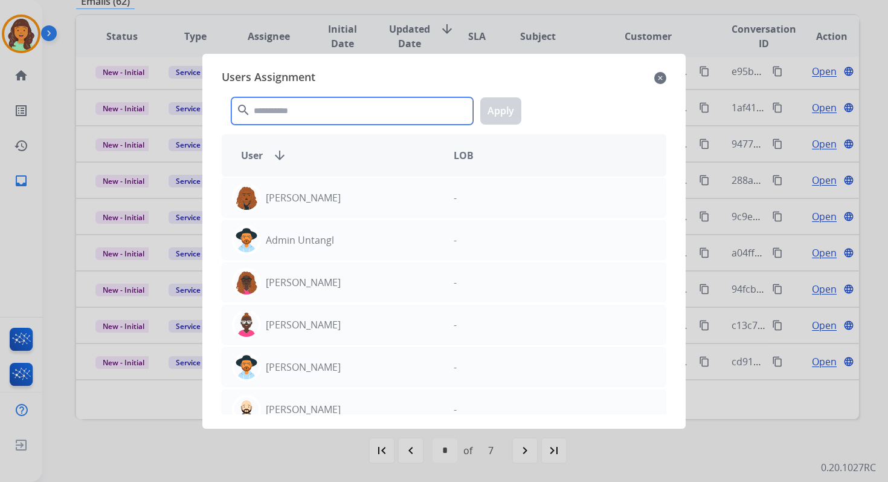
click at [290, 111] on input "text" at bounding box center [352, 110] width 242 height 27
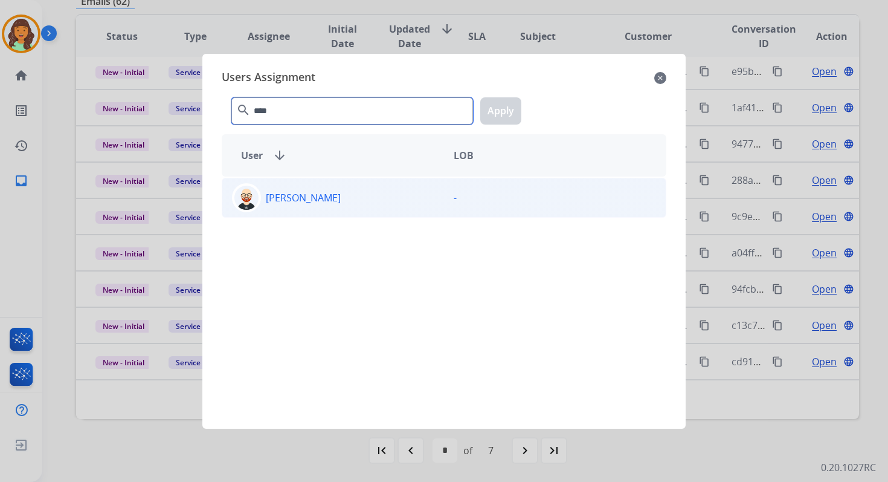
type input "****"
click at [332, 192] on div "[PERSON_NAME]" at bounding box center [333, 197] width 222 height 29
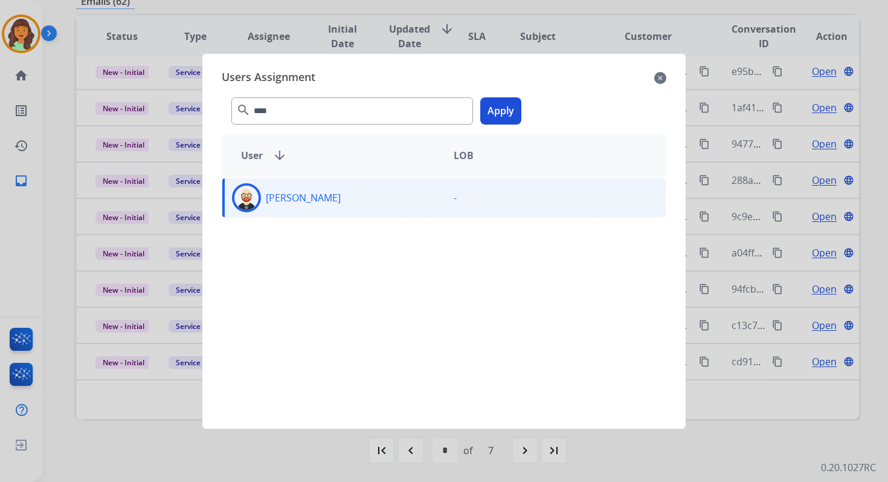
click at [507, 105] on button "Apply" at bounding box center [500, 110] width 41 height 27
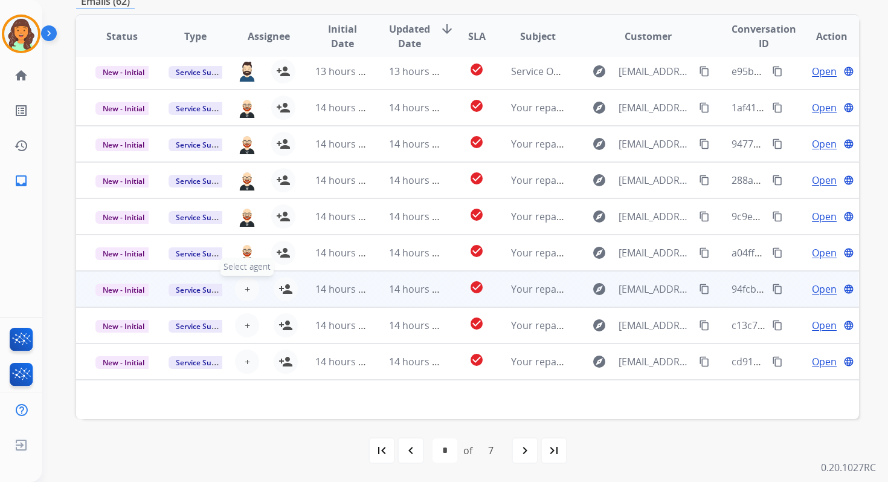
click at [250, 286] on button "+ Select agent" at bounding box center [247, 289] width 24 height 24
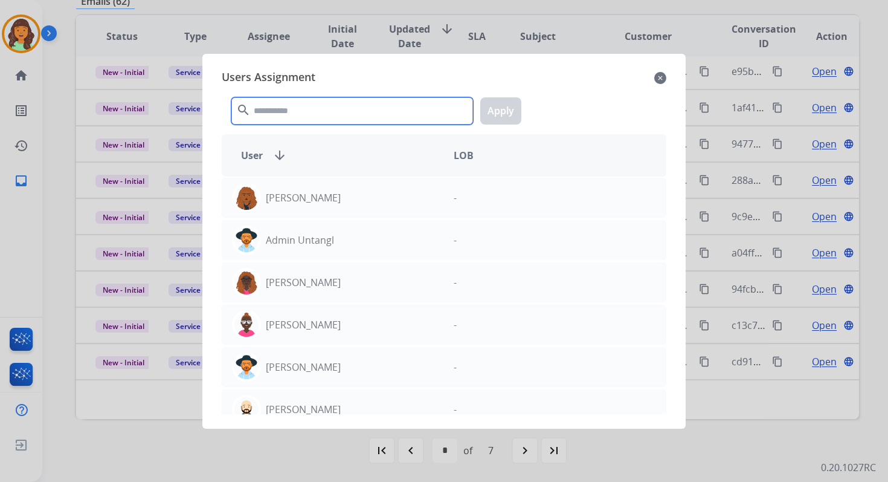
click at [300, 98] on input "text" at bounding box center [352, 110] width 242 height 27
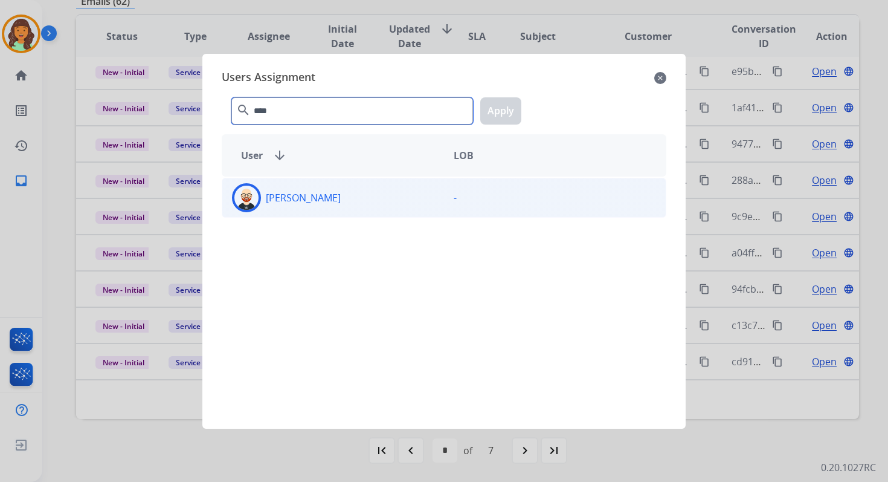
type input "****"
click at [340, 200] on div "[PERSON_NAME]" at bounding box center [333, 197] width 222 height 29
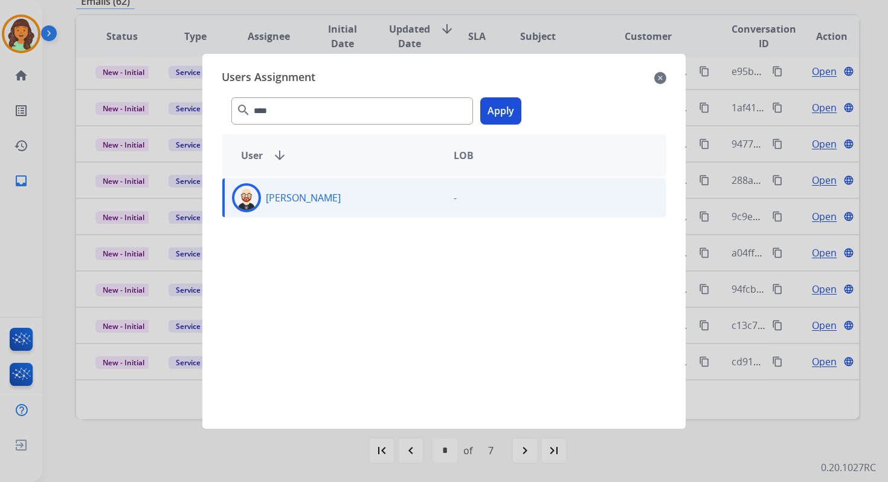
click at [502, 110] on button "Apply" at bounding box center [500, 110] width 41 height 27
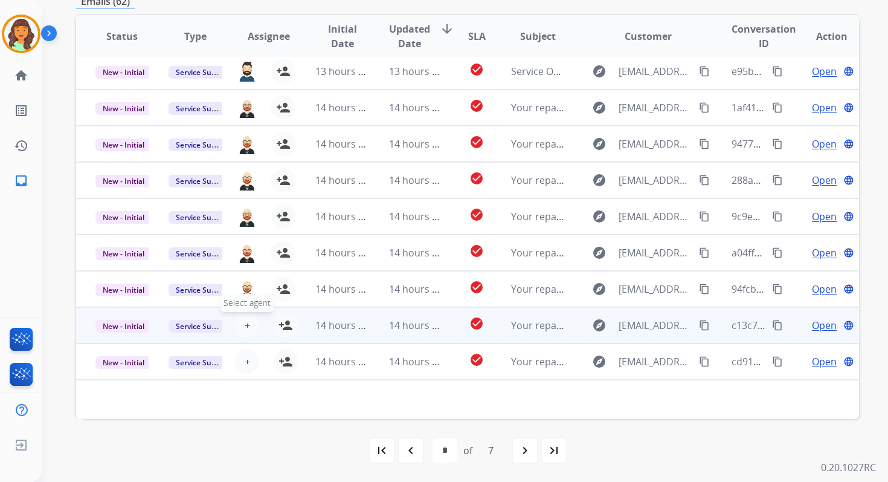
click at [247, 325] on span "+" at bounding box center [247, 325] width 5 height 15
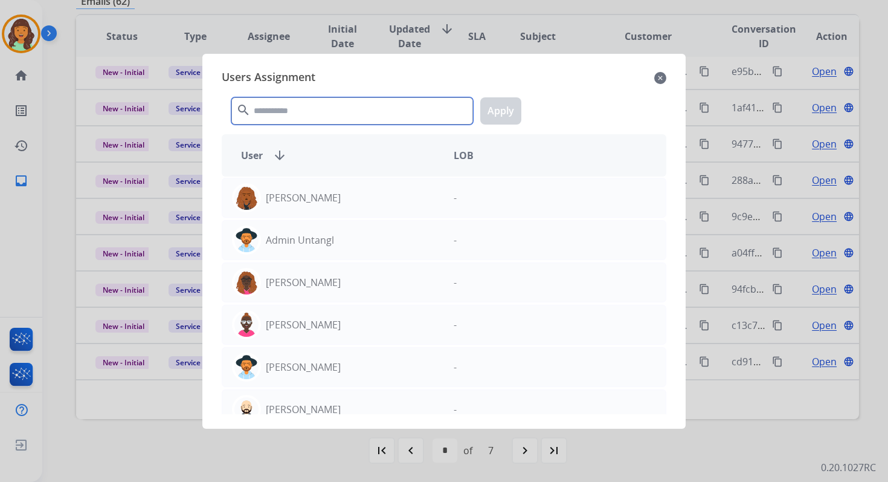
click at [286, 98] on input "text" at bounding box center [352, 110] width 242 height 27
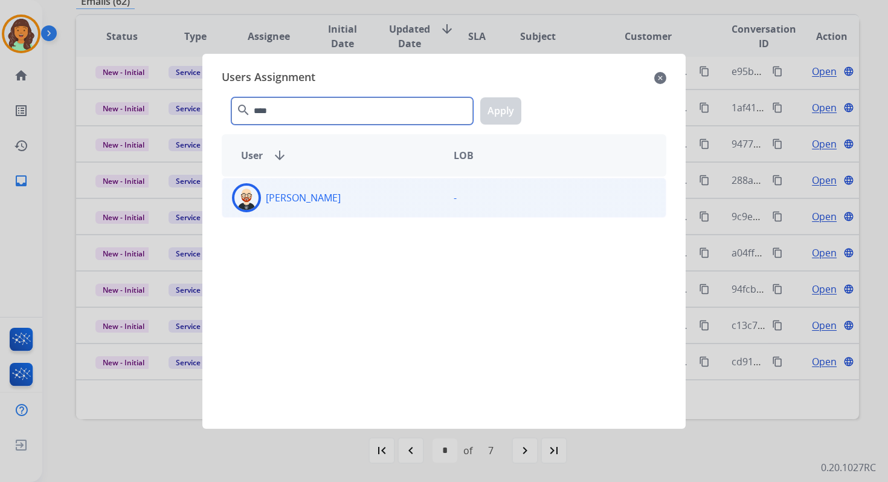
type input "****"
click at [331, 189] on div "[PERSON_NAME]" at bounding box center [333, 197] width 222 height 29
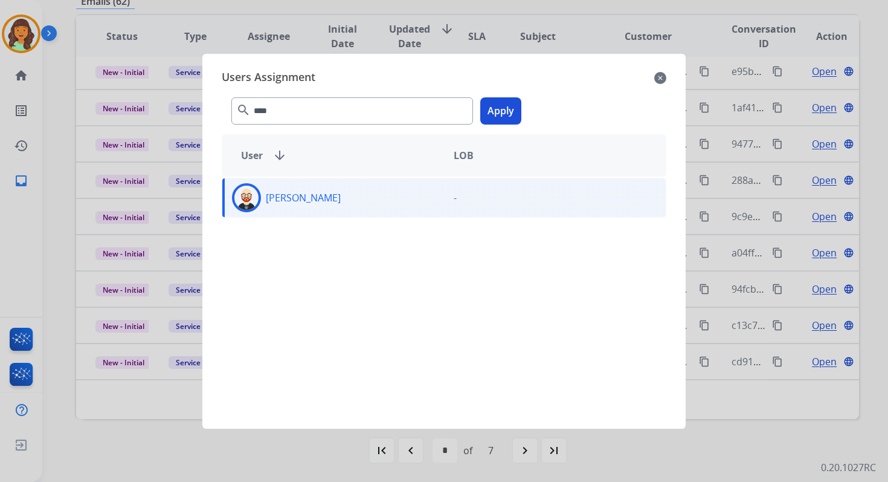
click at [495, 109] on button "Apply" at bounding box center [500, 110] width 41 height 27
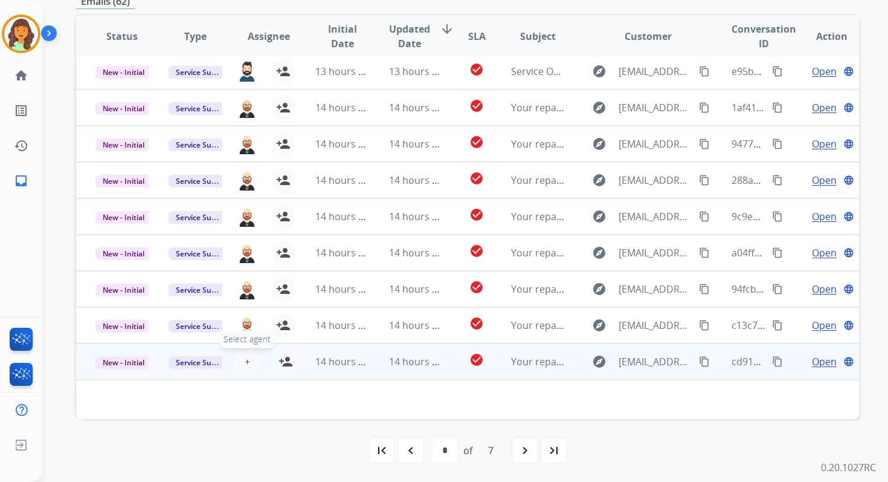
click at [246, 357] on span "+" at bounding box center [247, 361] width 5 height 15
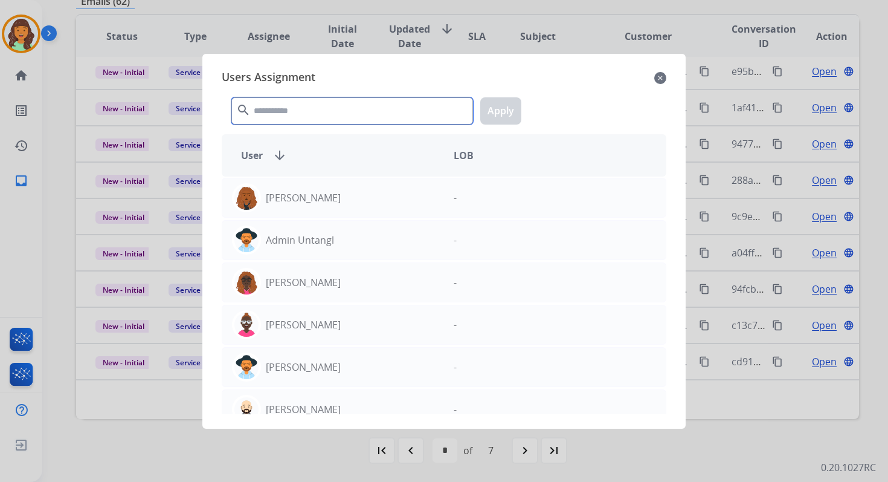
click at [272, 115] on input "text" at bounding box center [352, 110] width 242 height 27
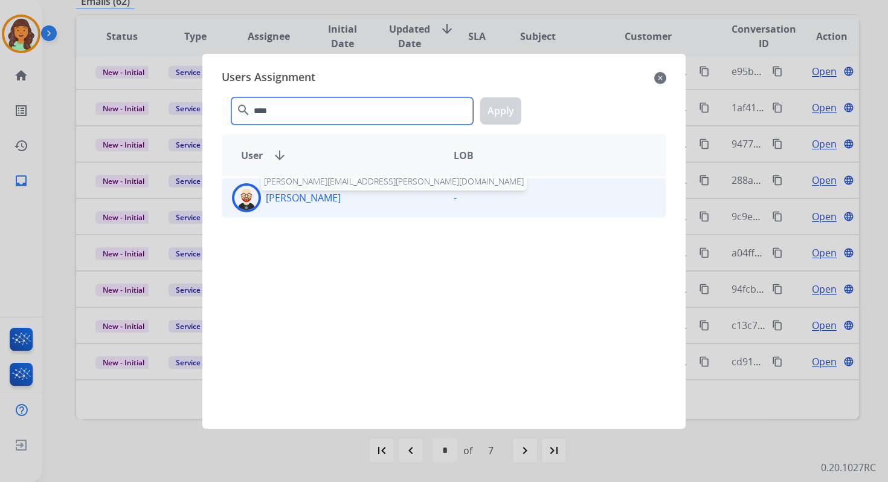
type input "****"
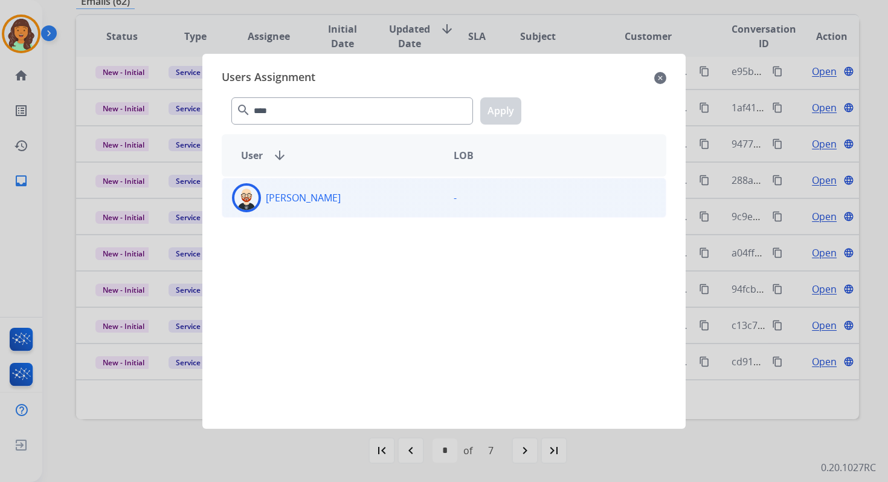
click at [313, 208] on div "[PERSON_NAME]" at bounding box center [333, 197] width 222 height 29
click at [491, 114] on button "Apply" at bounding box center [500, 110] width 41 height 27
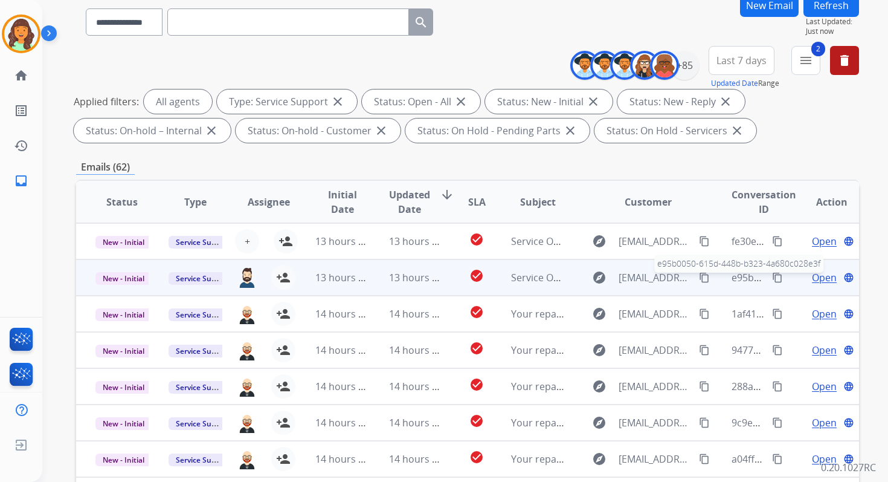
scroll to position [0, 0]
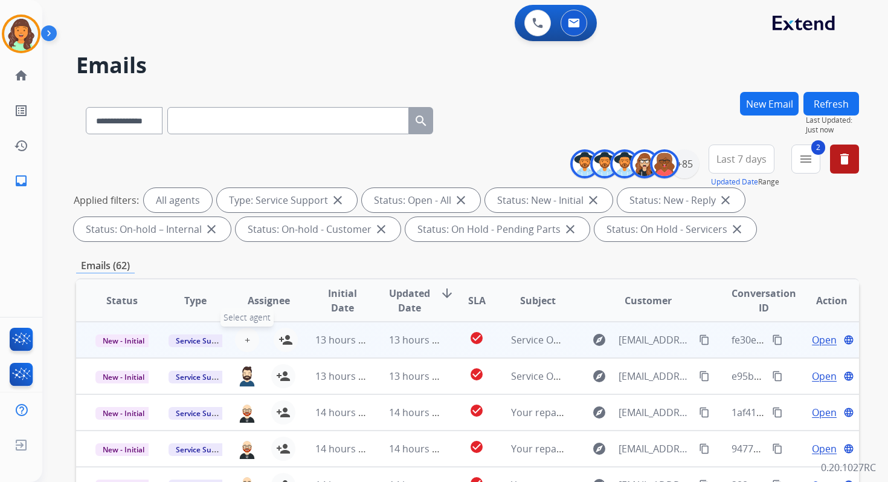
click at [238, 343] on button "+ Select agent" at bounding box center [247, 340] width 24 height 24
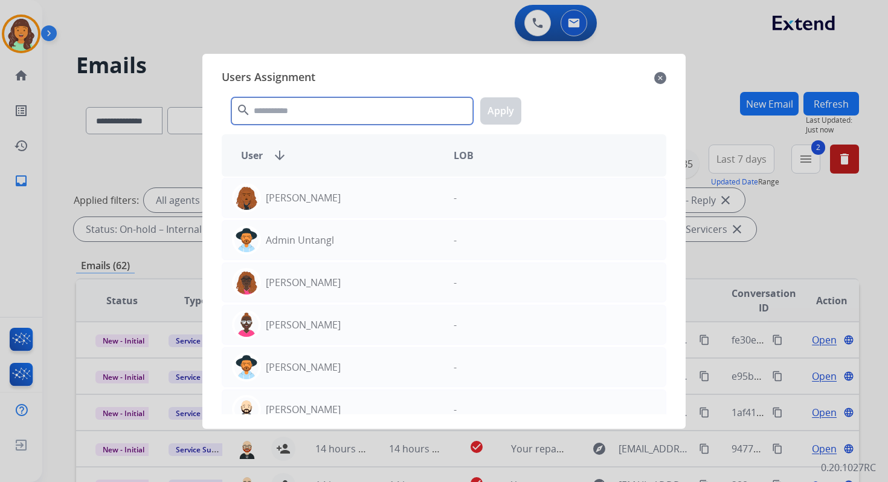
click at [308, 103] on input "text" at bounding box center [352, 110] width 242 height 27
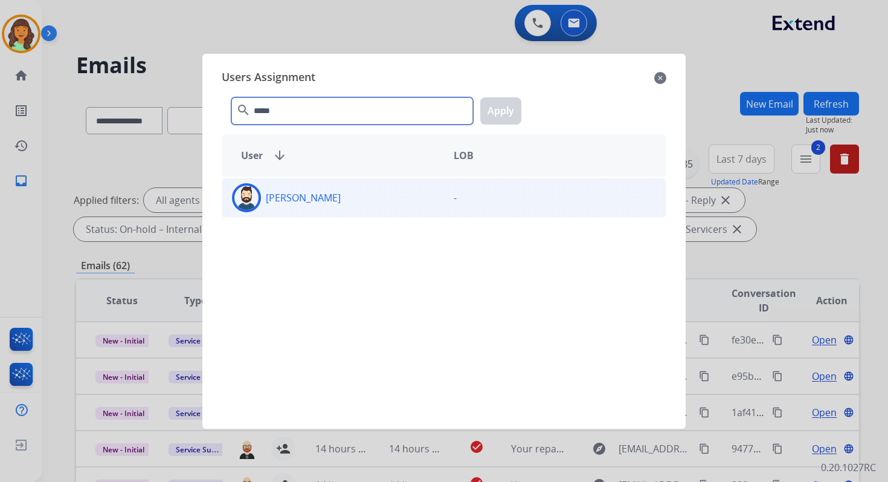
type input "*****"
click at [322, 207] on div "[PERSON_NAME]" at bounding box center [333, 197] width 222 height 29
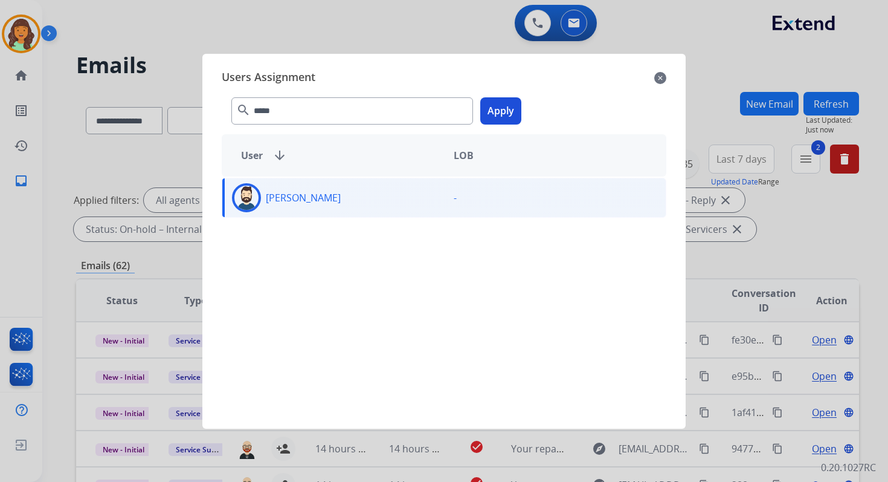
click at [499, 105] on button "Apply" at bounding box center [500, 110] width 41 height 27
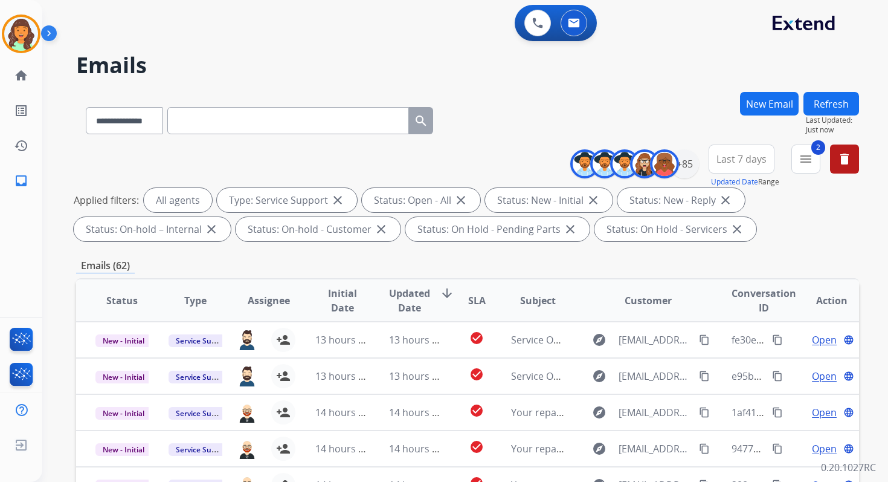
click at [836, 106] on button "Refresh" at bounding box center [832, 104] width 56 height 24
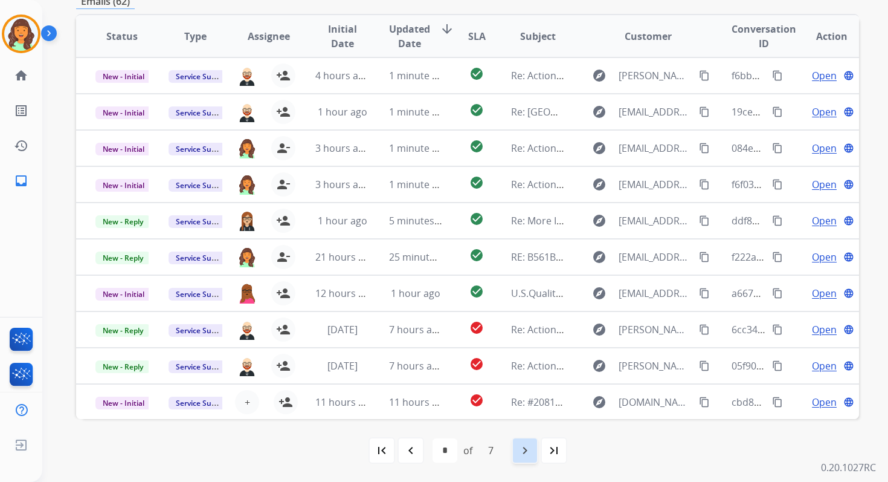
click at [530, 446] on mat-icon "navigate_next" at bounding box center [525, 450] width 15 height 15
select select "*"
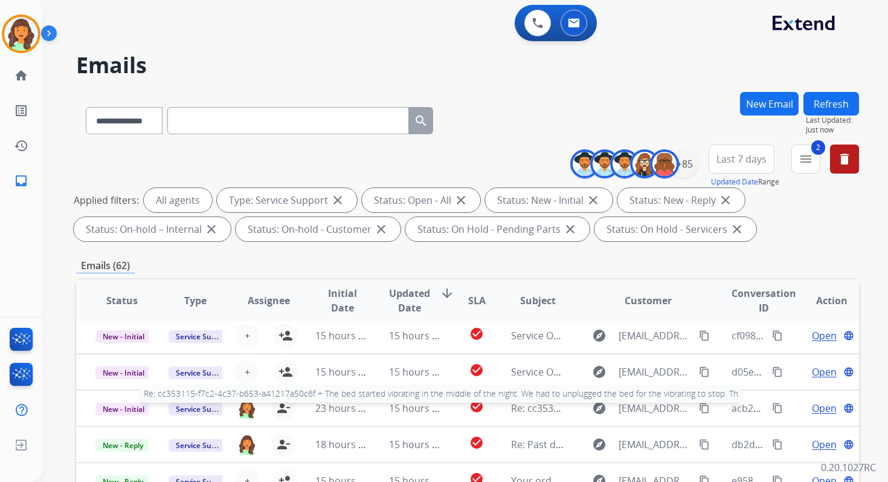
scroll to position [0, 0]
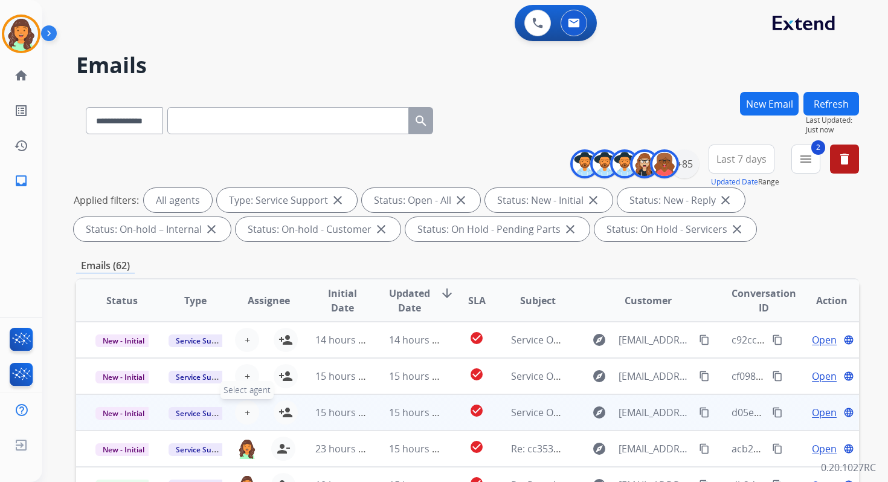
click at [239, 411] on button "+ Select agent" at bounding box center [247, 412] width 24 height 24
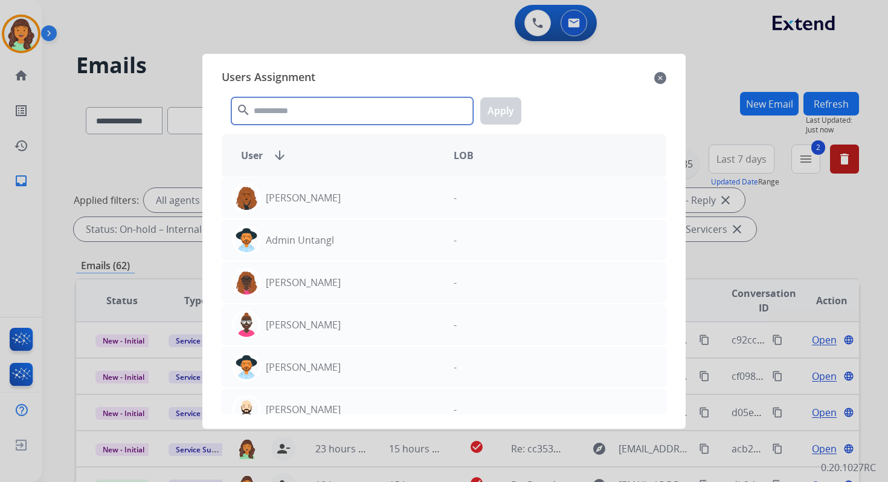
click at [300, 111] on input "text" at bounding box center [352, 110] width 242 height 27
type input "*"
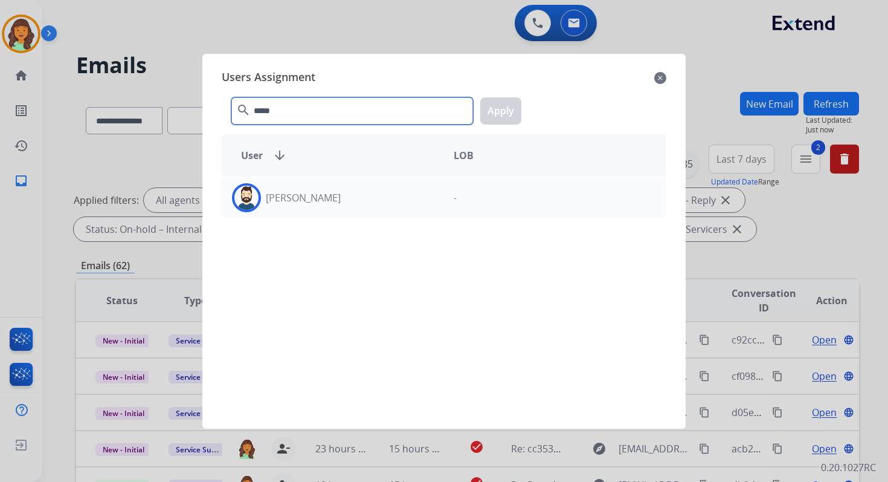
type input "*****"
click at [315, 230] on div "[PERSON_NAME] -" at bounding box center [444, 294] width 445 height 237
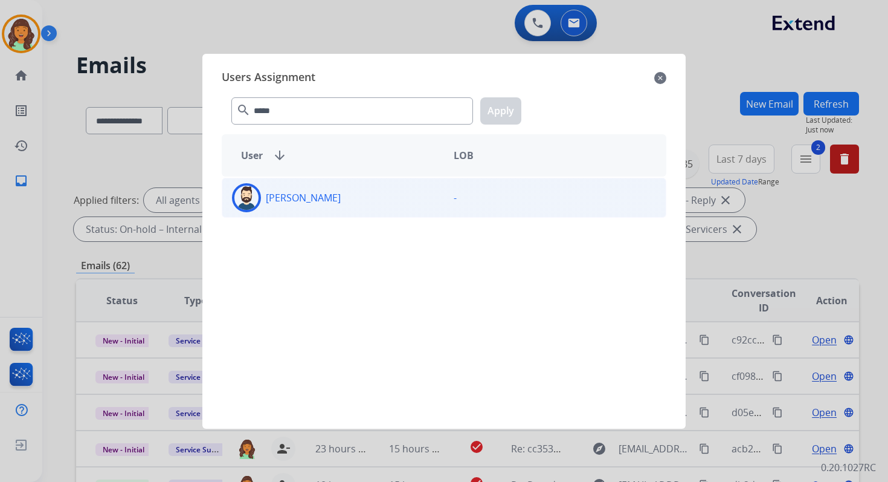
click at [309, 191] on p "[PERSON_NAME]" at bounding box center [303, 197] width 75 height 15
click at [499, 109] on button "Apply" at bounding box center [500, 110] width 41 height 27
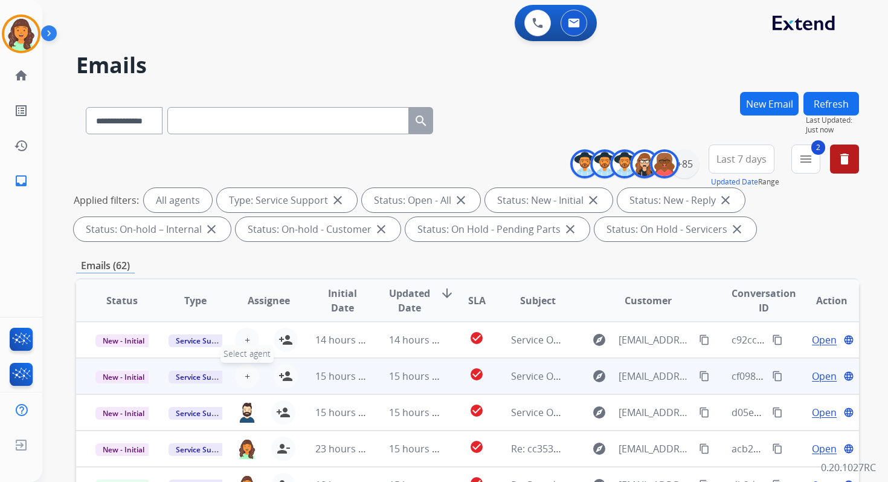
click at [245, 374] on span "+" at bounding box center [247, 376] width 5 height 15
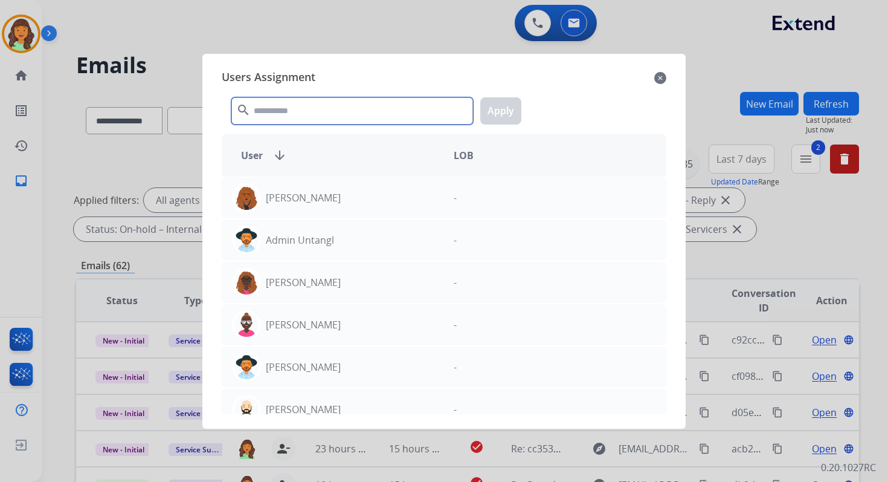
click at [306, 109] on input "text" at bounding box center [352, 110] width 242 height 27
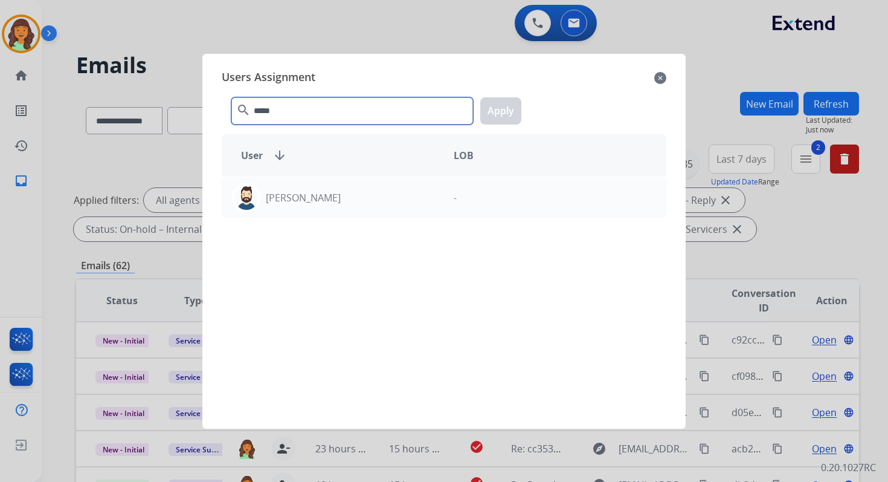
type input "*****"
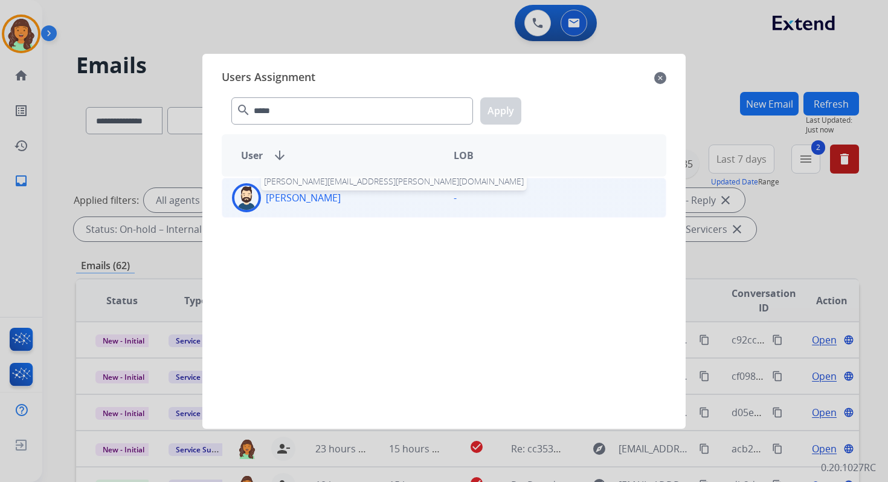
click at [306, 199] on p "[PERSON_NAME]" at bounding box center [303, 197] width 75 height 15
click at [662, 74] on mat-icon "close" at bounding box center [660, 78] width 12 height 15
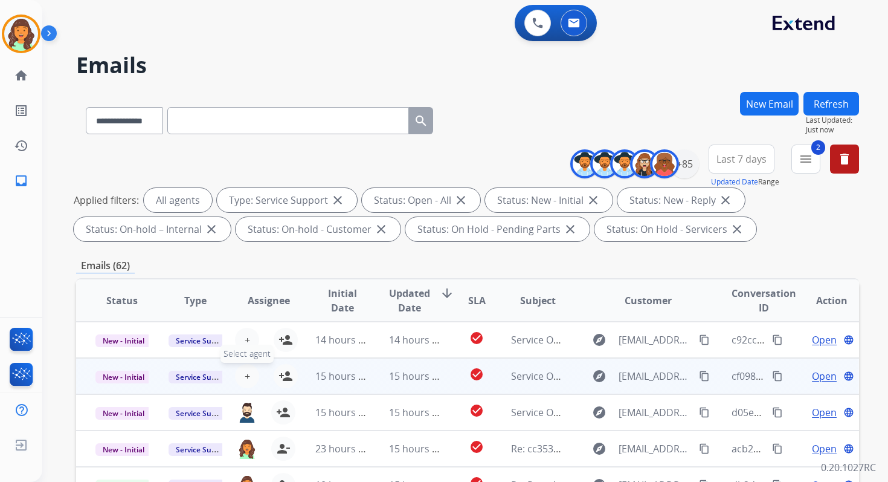
click at [247, 373] on span "+" at bounding box center [247, 376] width 5 height 15
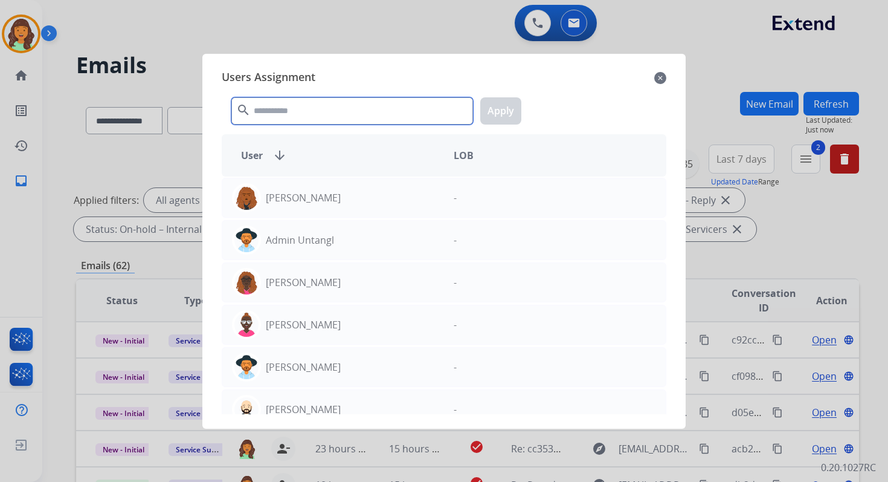
click at [292, 108] on input "text" at bounding box center [352, 110] width 242 height 27
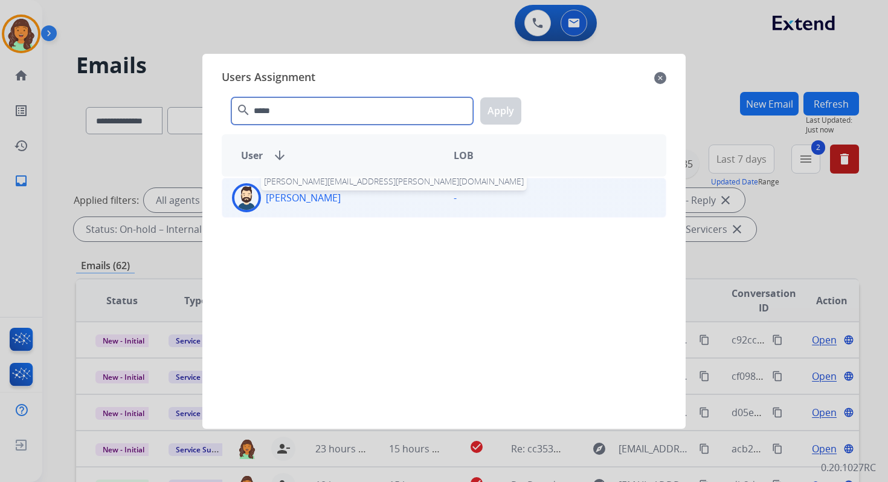
type input "*****"
click at [300, 200] on p "[PERSON_NAME]" at bounding box center [303, 197] width 75 height 15
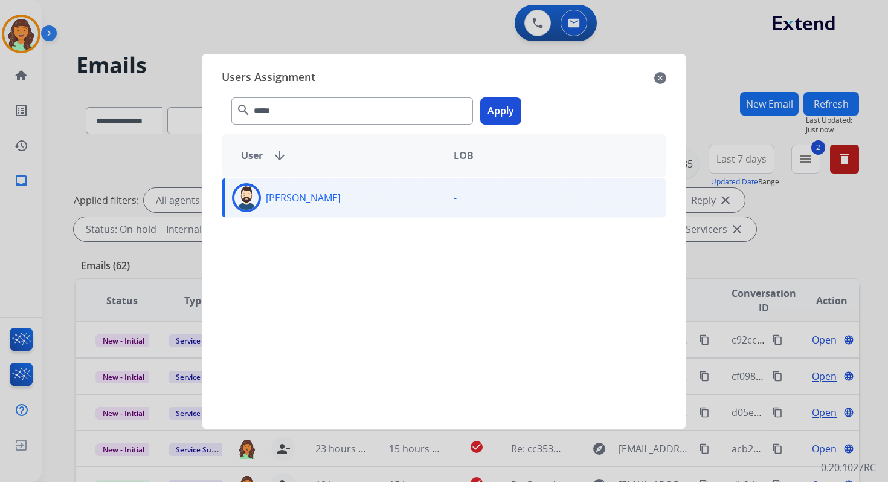
click at [520, 90] on div "***** search Apply" at bounding box center [444, 109] width 445 height 42
click at [507, 102] on button "Apply" at bounding box center [500, 110] width 41 height 27
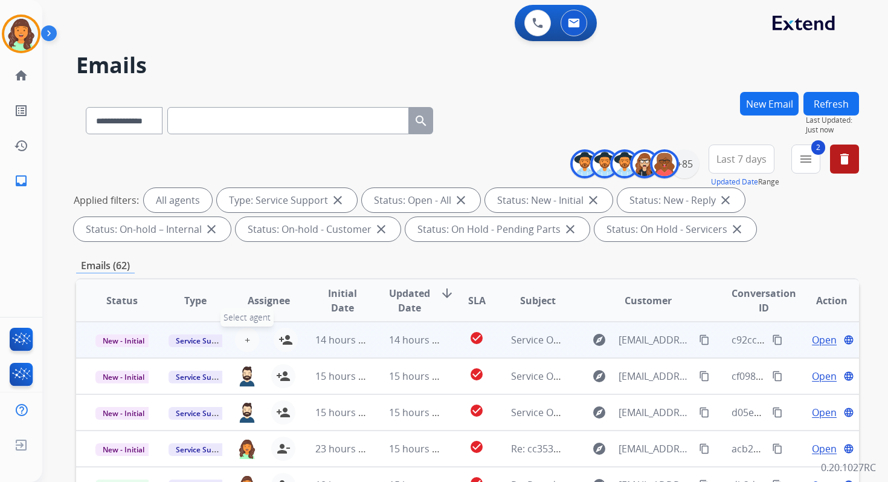
click at [241, 335] on button "+ Select agent" at bounding box center [247, 340] width 24 height 24
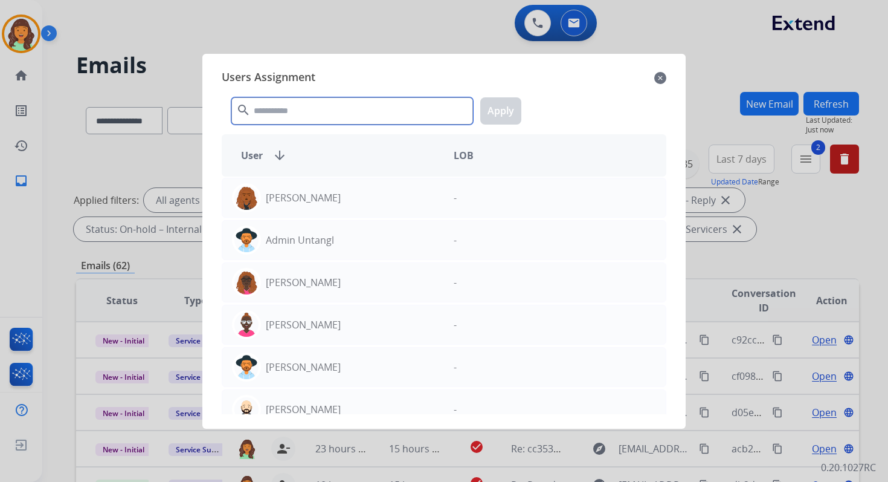
click at [308, 115] on input "text" at bounding box center [352, 110] width 242 height 27
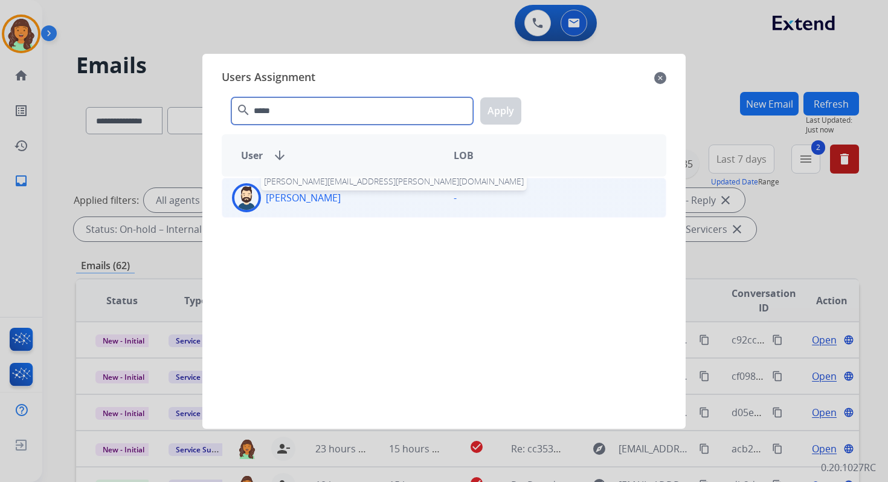
type input "*****"
click at [306, 204] on div "[PERSON_NAME] [PERSON_NAME][EMAIL_ADDRESS][PERSON_NAME][DOMAIN_NAME]" at bounding box center [333, 197] width 222 height 29
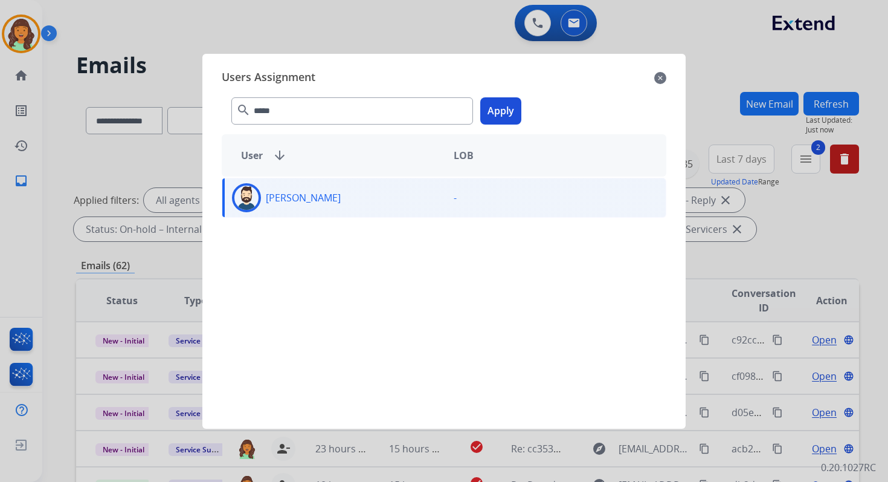
click at [492, 114] on button "Apply" at bounding box center [500, 110] width 41 height 27
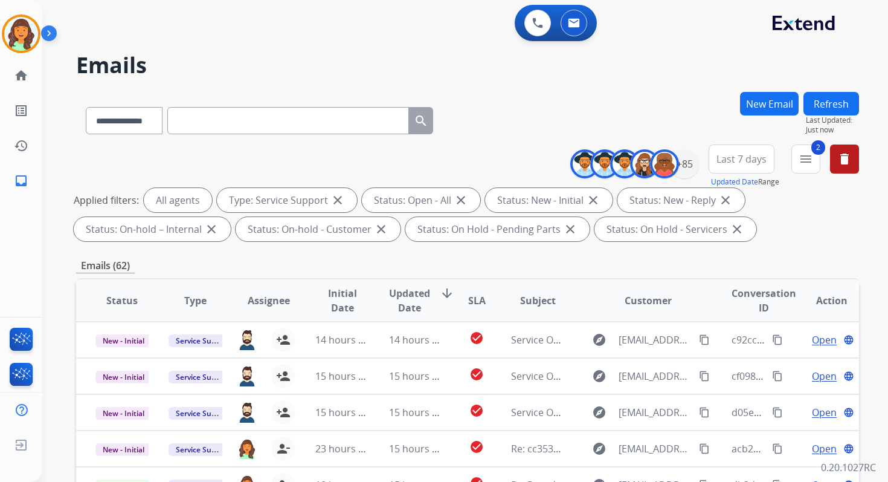
click at [829, 105] on button "Refresh" at bounding box center [832, 104] width 56 height 24
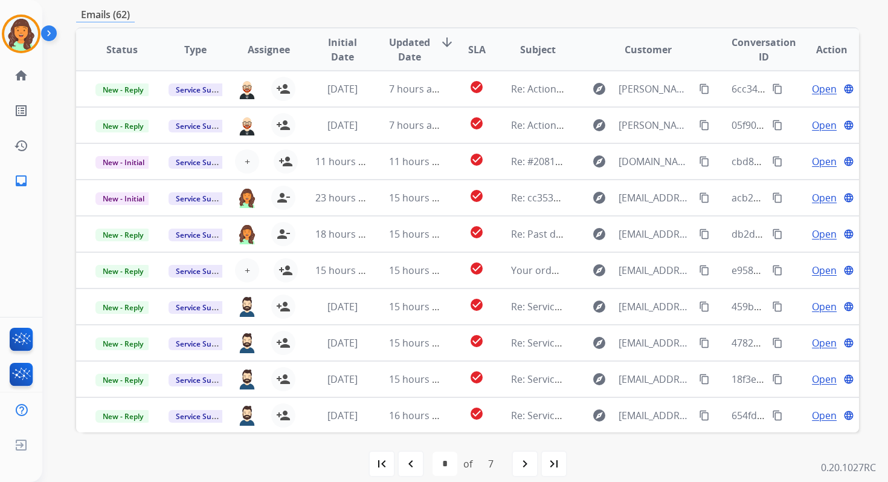
scroll to position [264, 0]
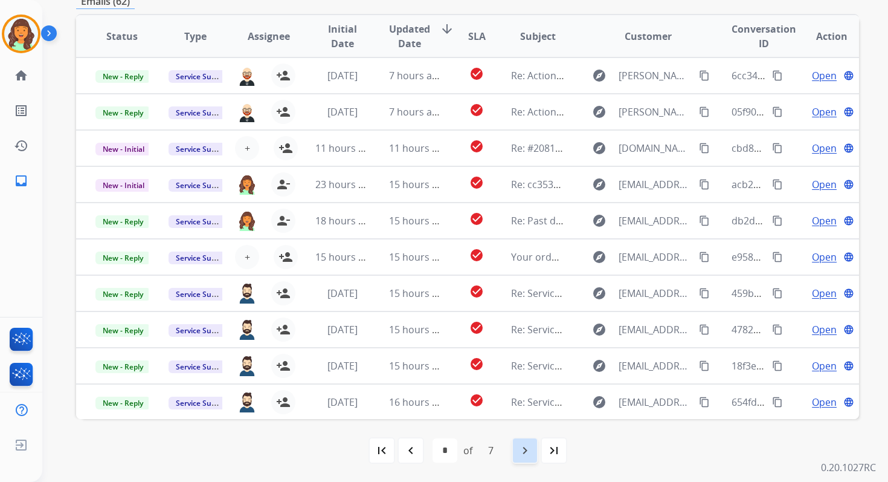
click at [531, 444] on mat-icon "navigate_next" at bounding box center [525, 450] width 15 height 15
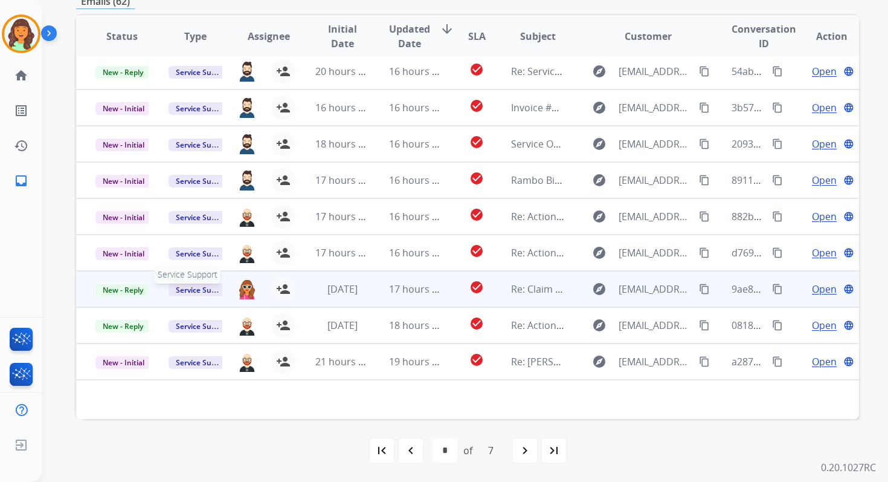
click at [188, 291] on span "Service Support" at bounding box center [203, 289] width 69 height 13
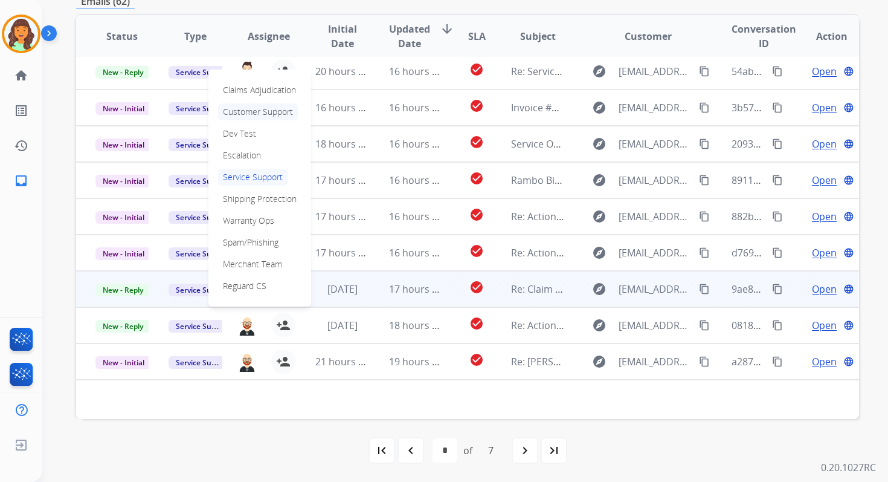
click at [250, 119] on p "Customer Support" at bounding box center [258, 111] width 80 height 17
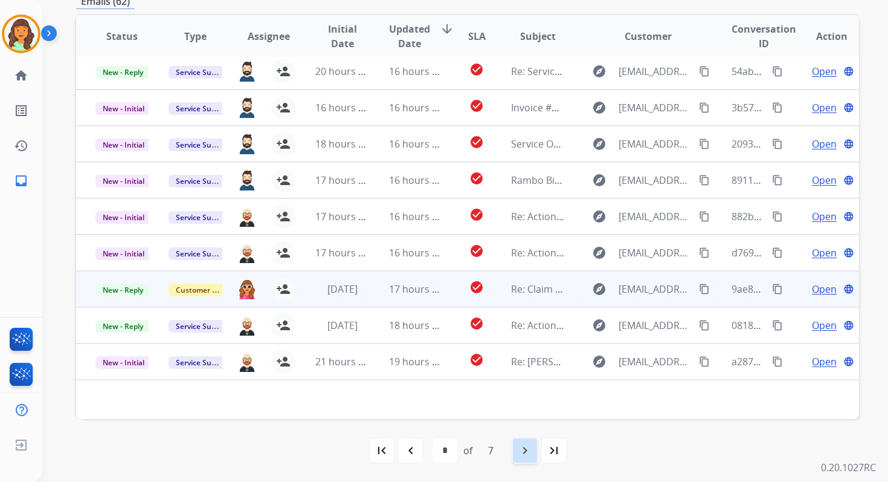
click at [528, 447] on mat-icon "navigate_next" at bounding box center [525, 450] width 15 height 15
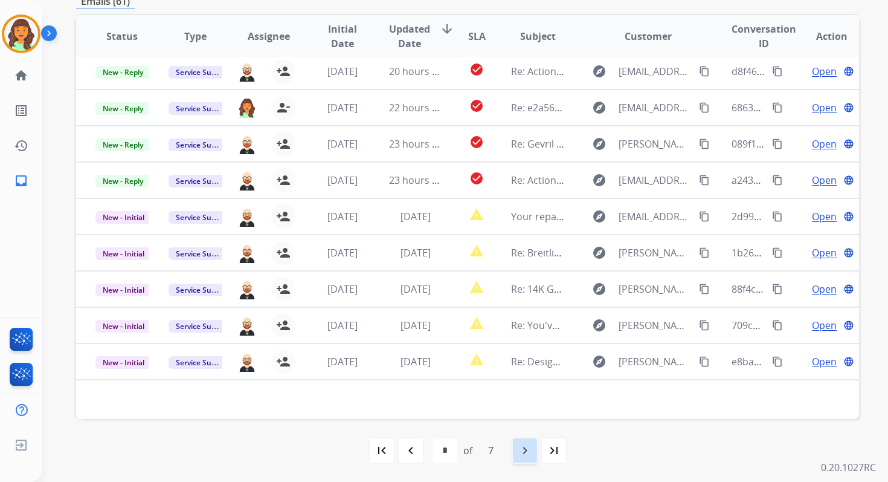
click at [532, 453] on div "navigate_next" at bounding box center [525, 450] width 27 height 27
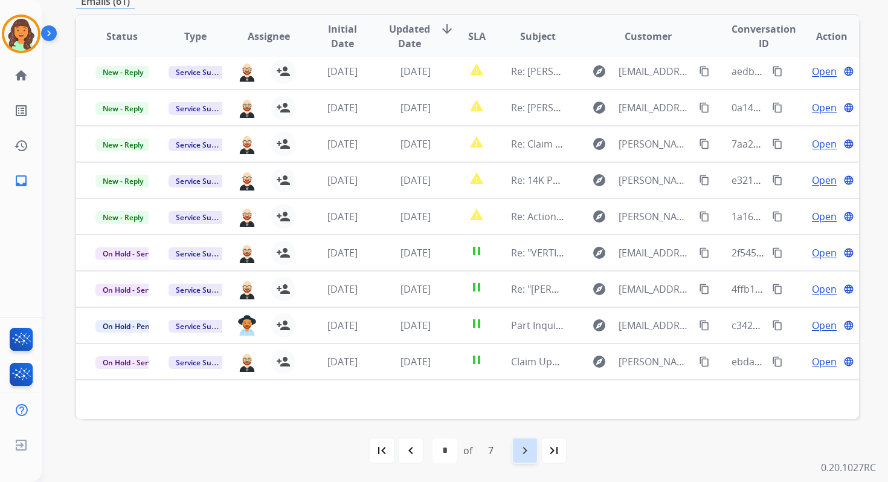
click at [528, 452] on mat-icon "navigate_next" at bounding box center [525, 450] width 15 height 15
select select "*"
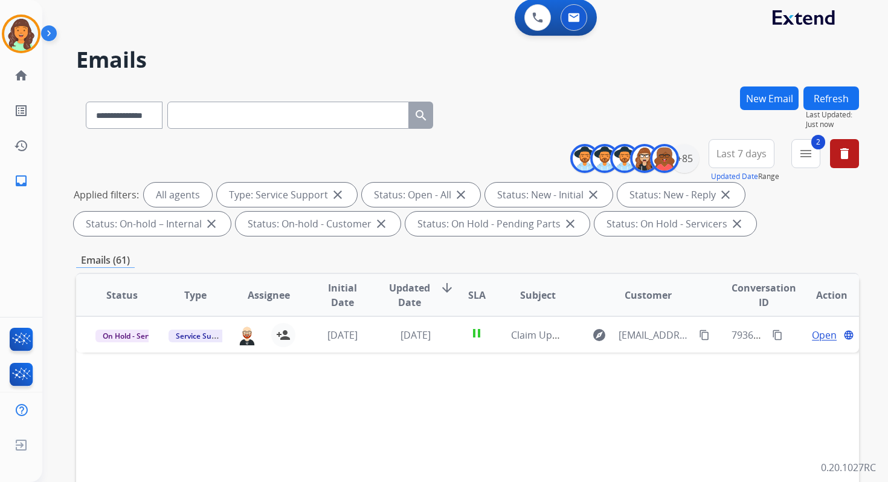
scroll to position [0, 0]
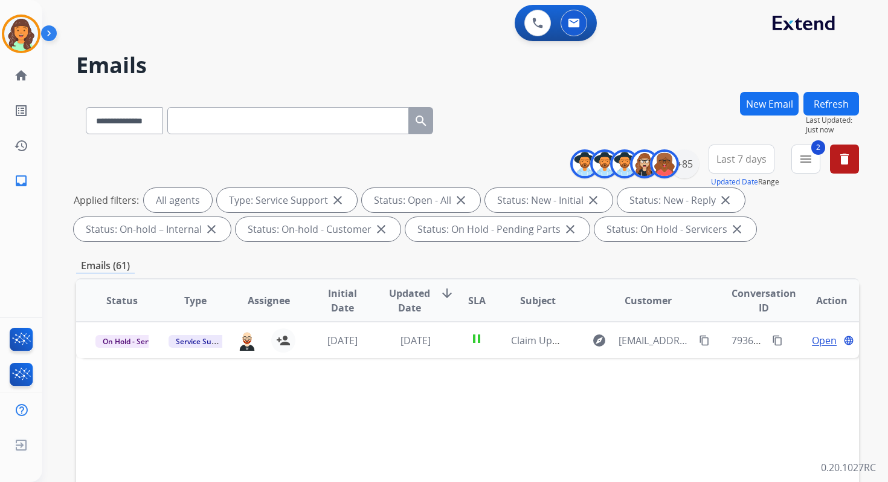
click at [807, 105] on button "Refresh" at bounding box center [832, 104] width 56 height 24
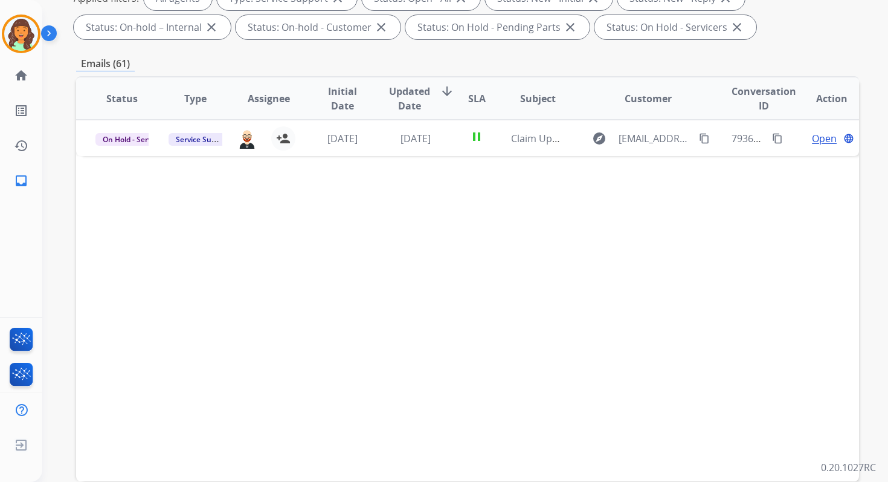
scroll to position [80, 0]
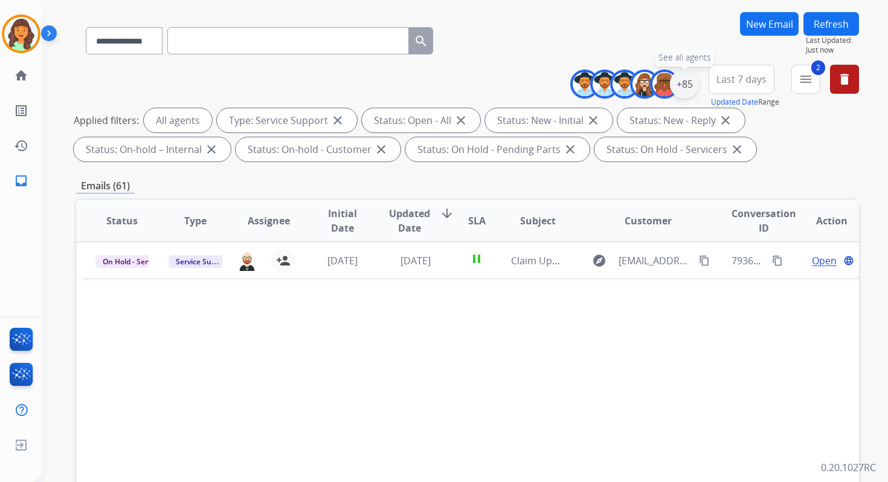
click at [691, 86] on div "+85" at bounding box center [684, 83] width 29 height 29
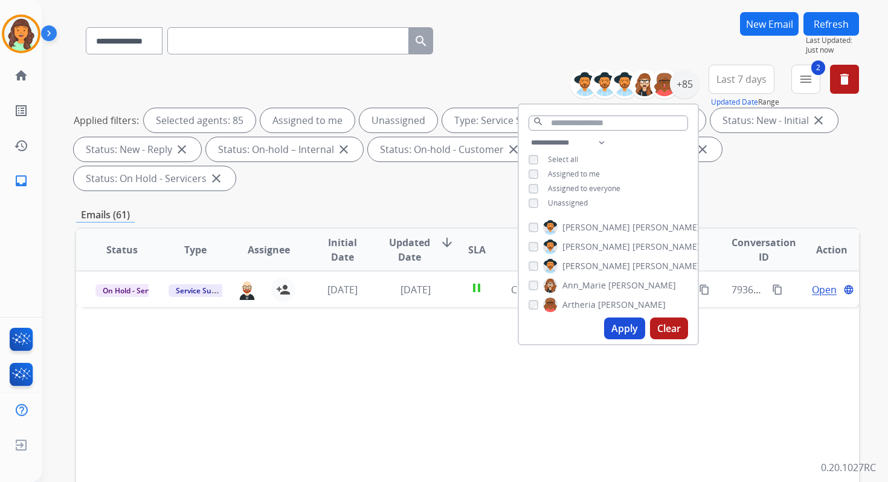
click at [626, 330] on button "Apply" at bounding box center [624, 328] width 41 height 22
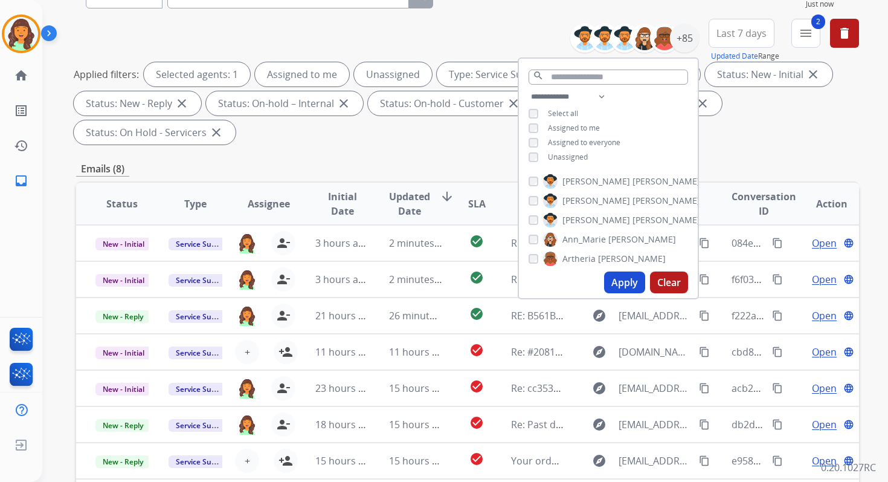
scroll to position [293, 0]
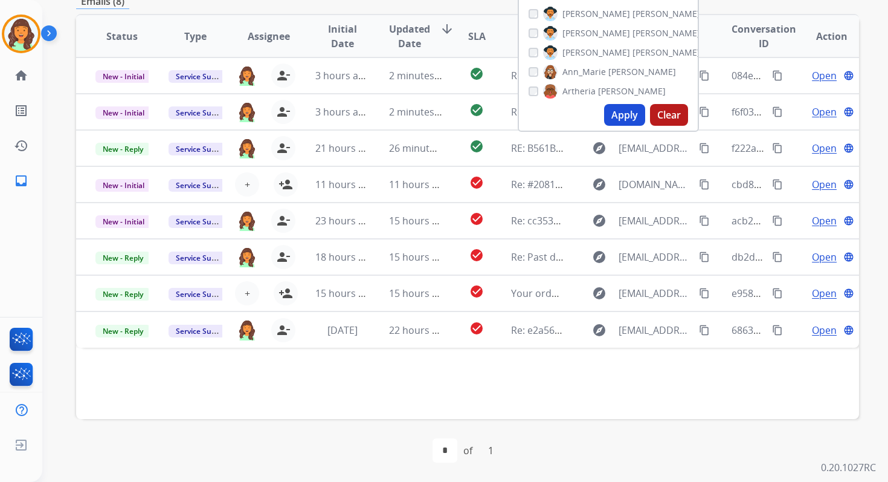
click at [362, 370] on div "Status Type Assignee Initial Date Updated Date arrow_downward SLA Subject Custo…" at bounding box center [467, 216] width 783 height 405
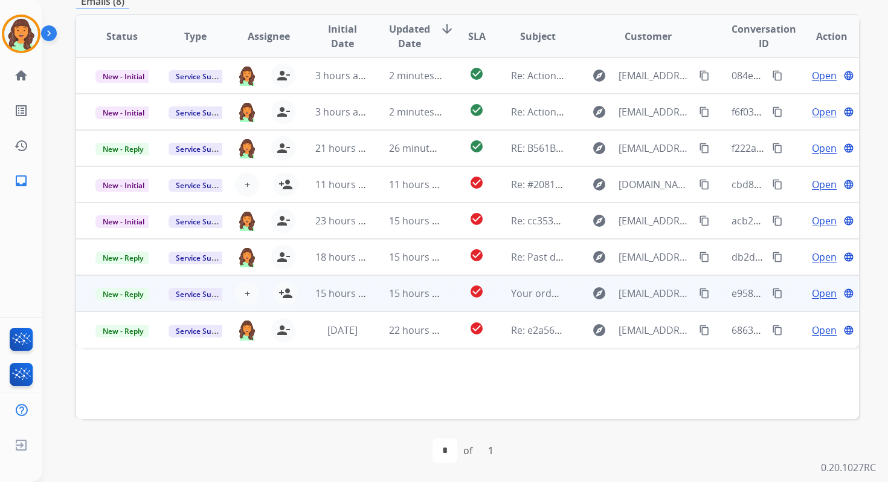
click at [374, 292] on td "15 hours ago" at bounding box center [406, 293] width 73 height 36
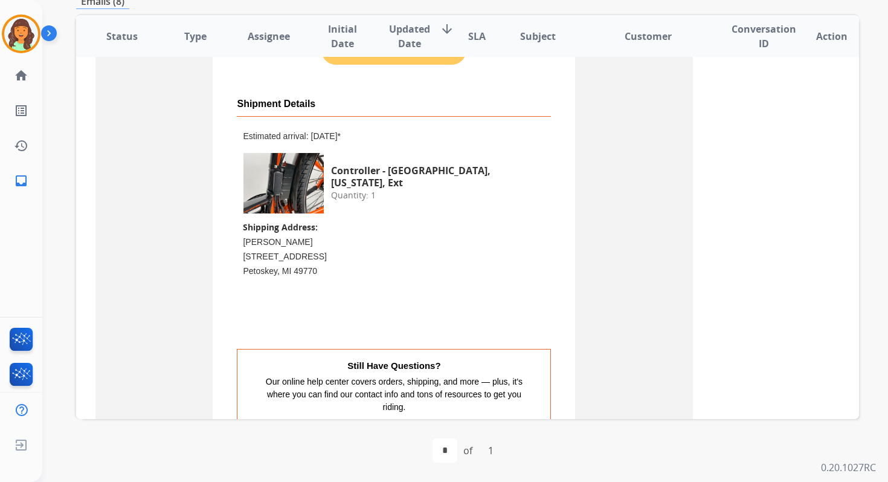
scroll to position [562, 0]
drag, startPoint x: 240, startPoint y: 240, endPoint x: 326, endPoint y: 240, distance: 85.2
click at [326, 240] on div "Shipping Address: [PERSON_NAME] [STREET_ADDRESS] Petoskey, MI 49770" at bounding box center [394, 255] width 302 height 73
copy div "[PERSON_NAME]"
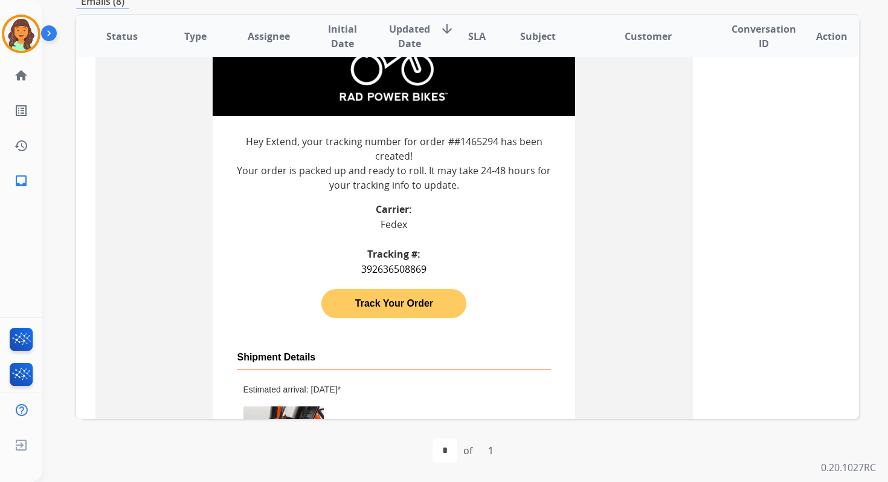
scroll to position [280, 0]
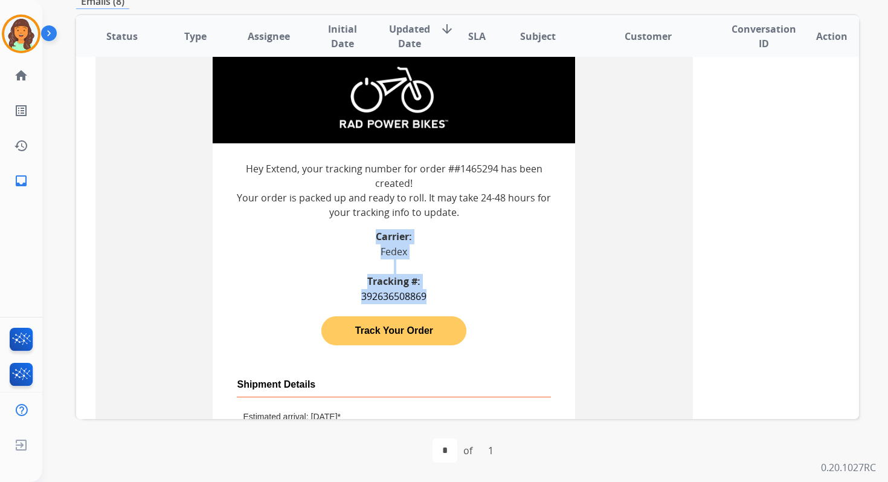
drag, startPoint x: 373, startPoint y: 235, endPoint x: 450, endPoint y: 297, distance: 98.4
click at [450, 297] on div "Hey Extend, your tracking number for order ##1465294 has been created! Your ord…" at bounding box center [394, 232] width 314 height 143
copy div "Carrier: fedex Tracking #: 392636508869"
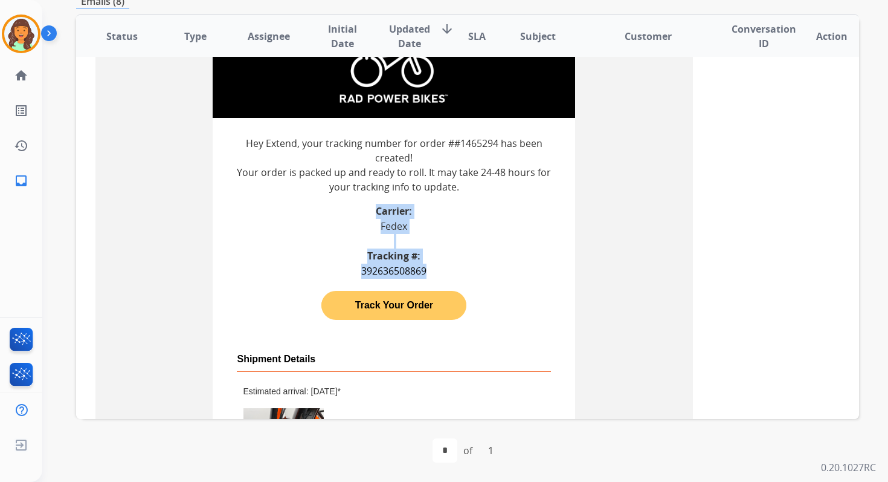
scroll to position [230, 0]
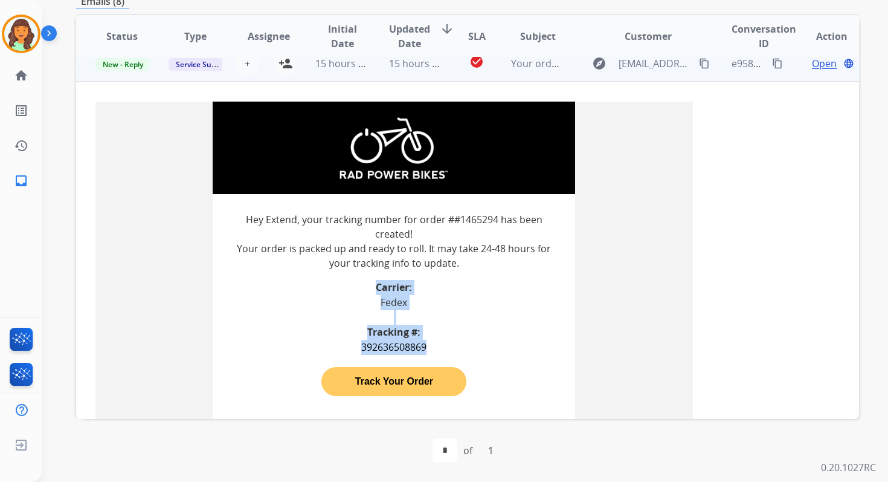
click at [400, 378] on link "Track Your Order" at bounding box center [393, 381] width 145 height 24
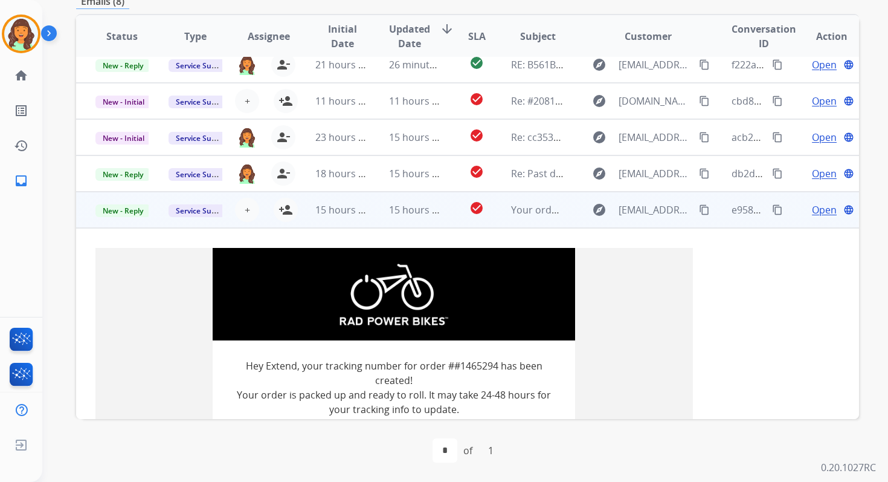
scroll to position [0, 0]
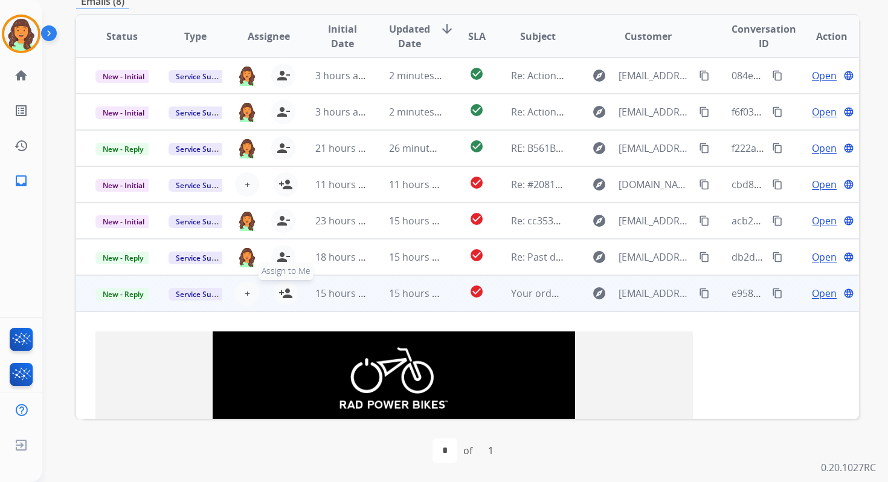
click at [284, 292] on mat-icon "person_add" at bounding box center [286, 293] width 15 height 15
click at [131, 294] on span "New - Reply" at bounding box center [122, 294] width 55 height 13
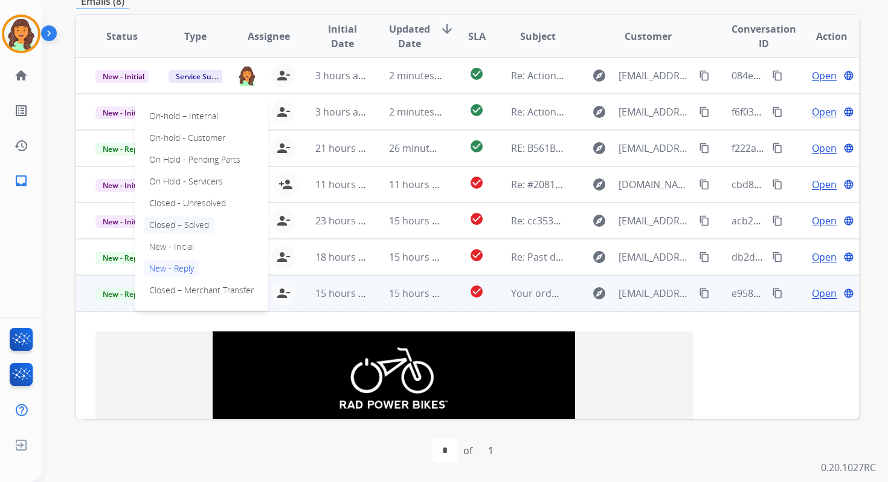
click at [167, 220] on p "Closed – Solved" at bounding box center [178, 224] width 69 height 17
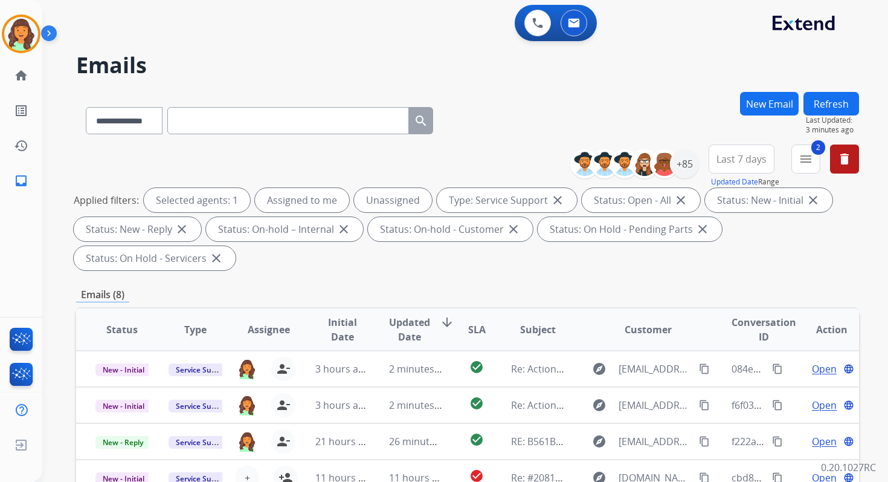
click at [830, 97] on button "Refresh" at bounding box center [832, 104] width 56 height 24
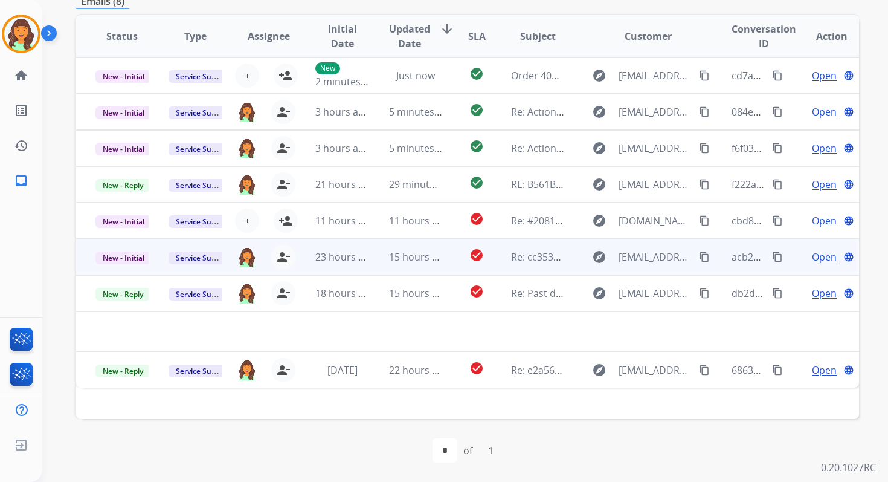
click at [420, 273] on td "15 hours ago" at bounding box center [406, 257] width 73 height 36
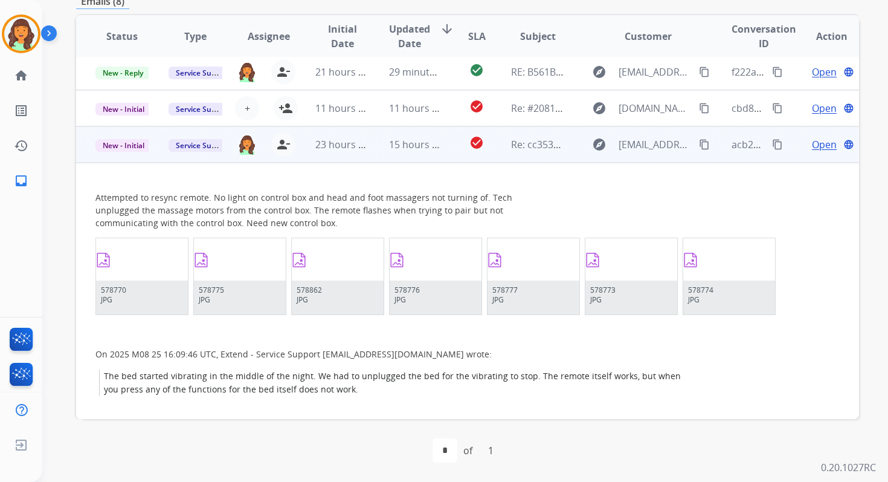
scroll to position [181, 0]
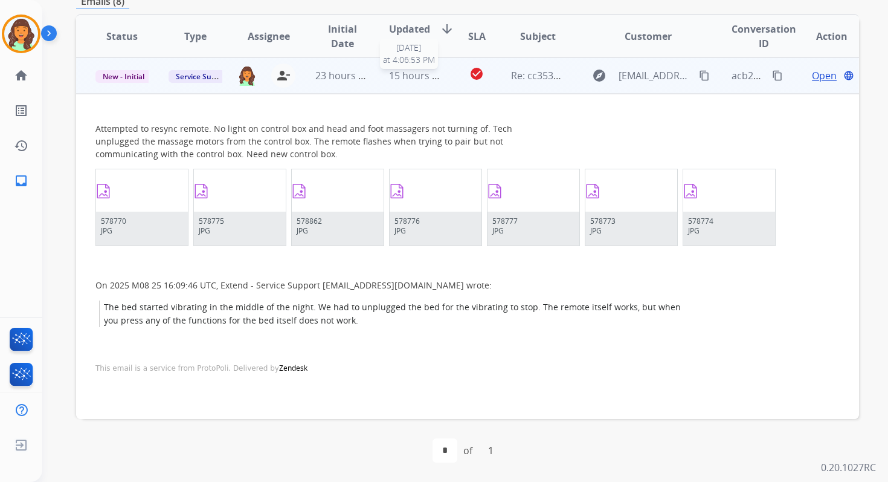
click at [410, 80] on span "15 hours ago" at bounding box center [419, 75] width 60 height 13
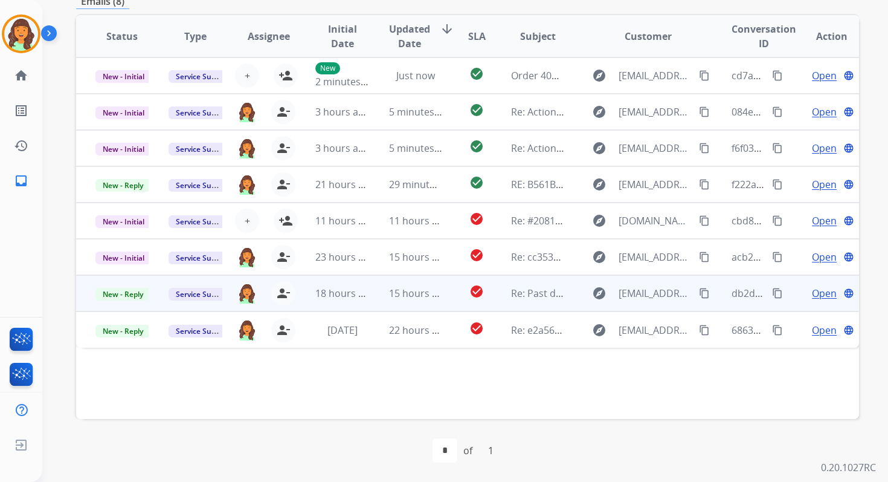
click at [418, 300] on td "15 hours ago" at bounding box center [406, 293] width 73 height 36
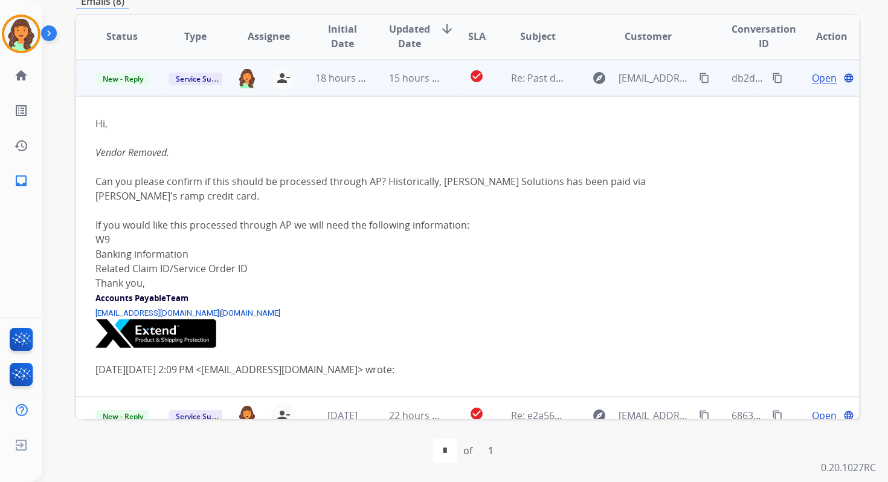
scroll to position [218, 0]
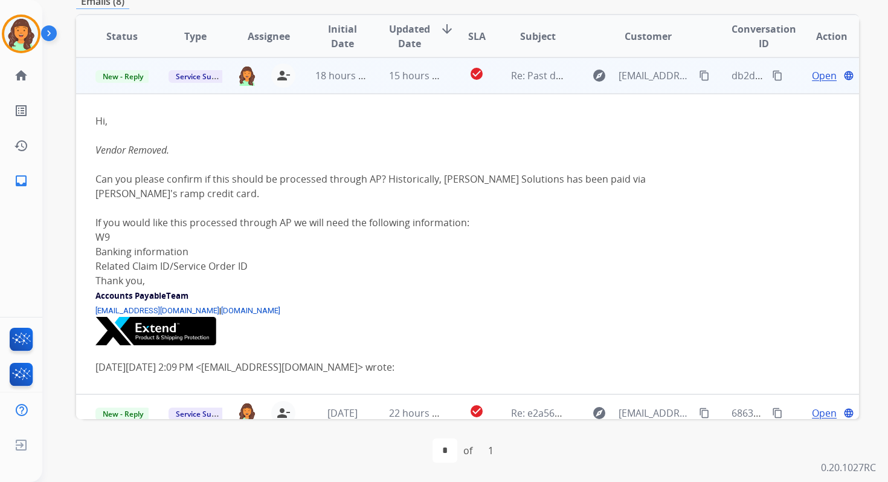
click at [814, 73] on span "Open" at bounding box center [824, 75] width 25 height 15
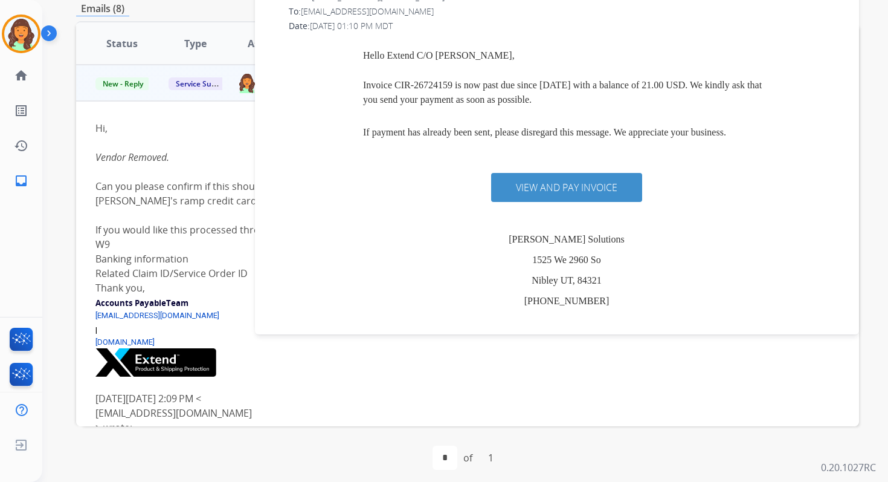
scroll to position [293, 0]
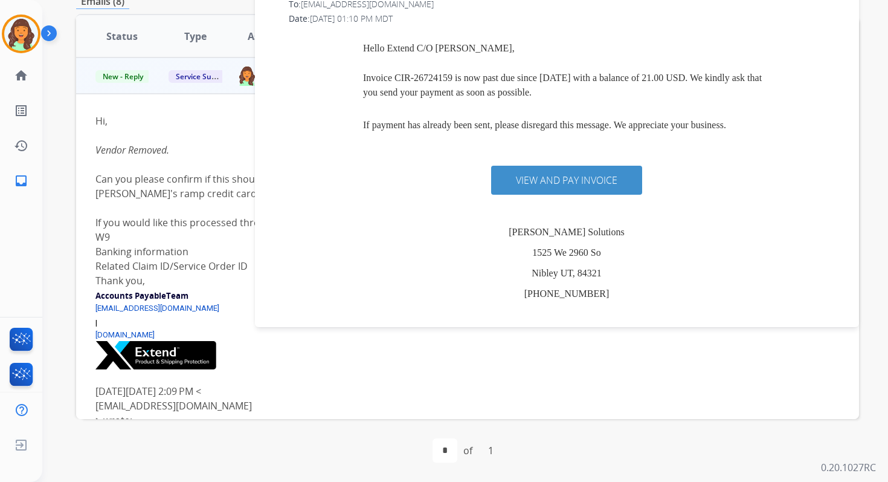
click at [561, 188] on link "VIEW AND PAY INVOICE" at bounding box center [566, 180] width 151 height 23
click at [542, 182] on link "VIEW AND PAY INVOICE" at bounding box center [566, 180] width 151 height 23
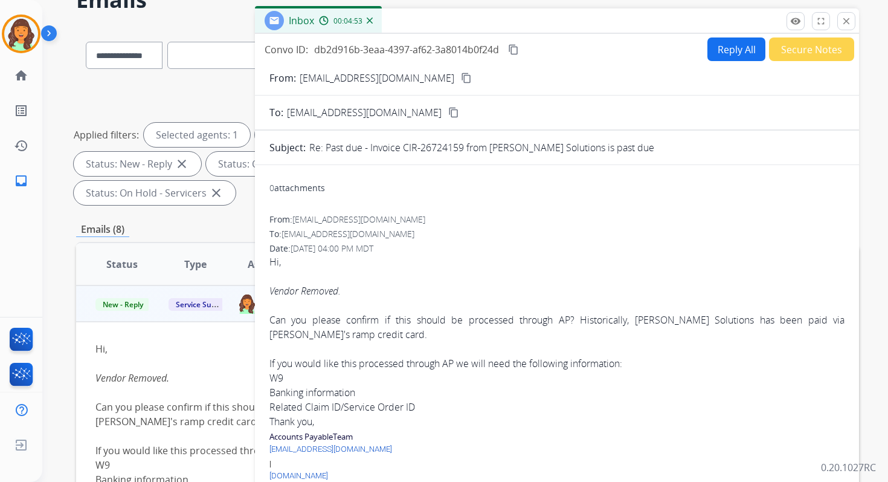
scroll to position [0, 0]
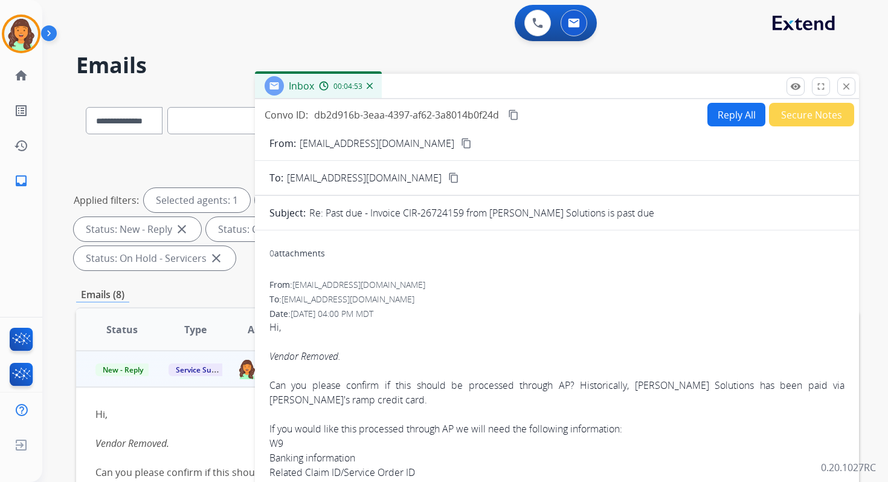
click at [737, 120] on button "Reply All" at bounding box center [737, 115] width 58 height 24
select select "**********"
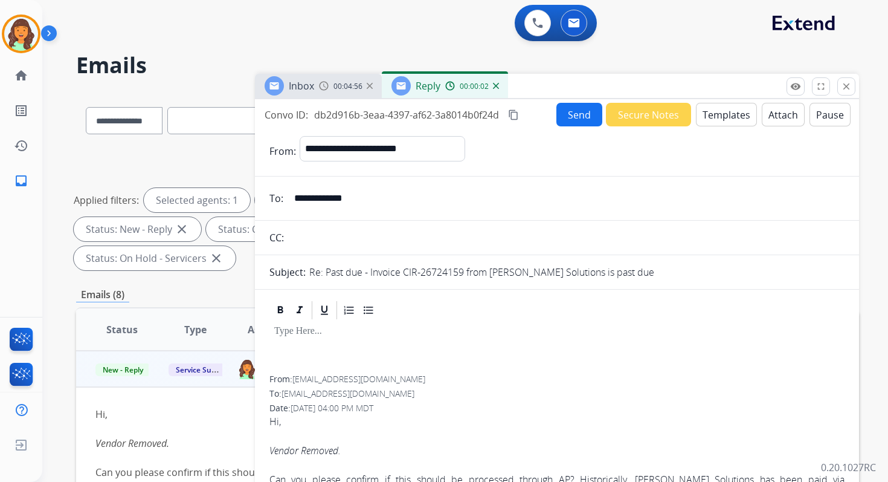
click at [718, 124] on button "Templates" at bounding box center [726, 115] width 61 height 24
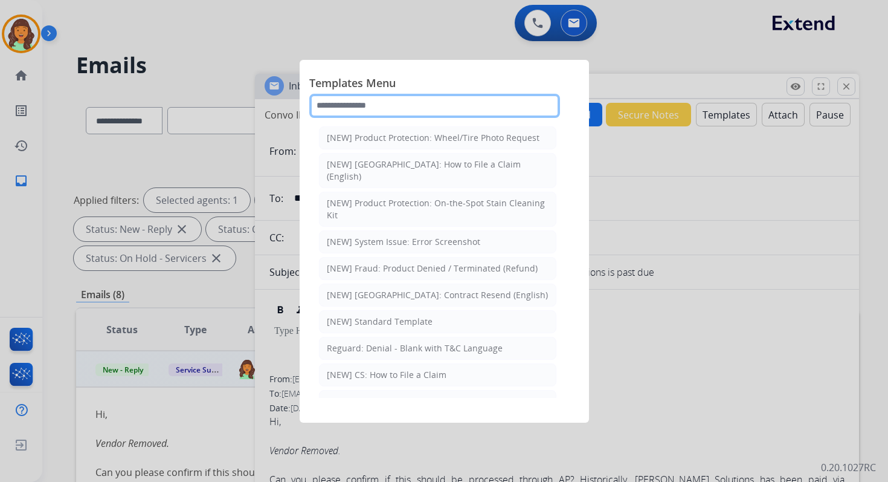
click at [382, 98] on input "text" at bounding box center [434, 106] width 251 height 24
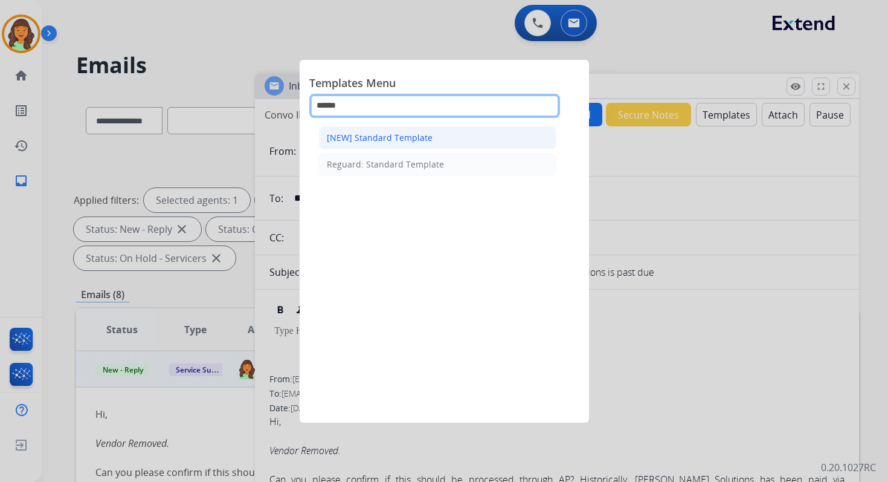
type input "******"
click at [386, 133] on div "[NEW] Standard Template" at bounding box center [380, 138] width 106 height 12
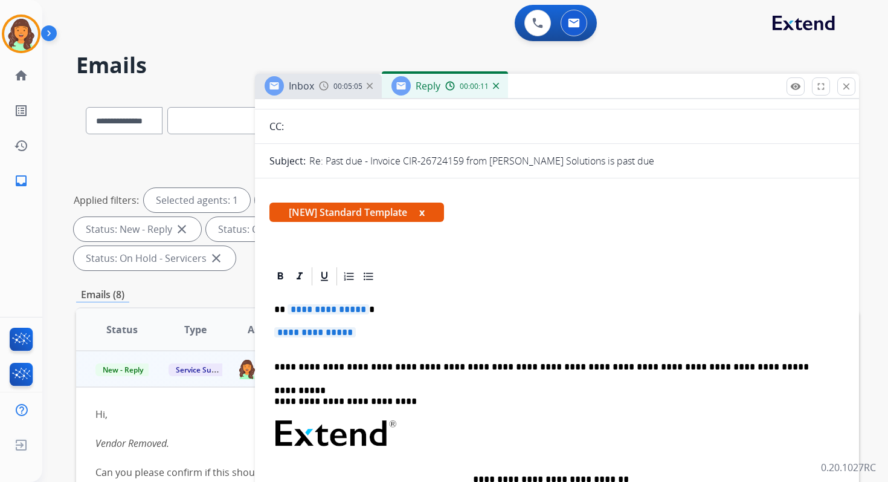
scroll to position [214, 0]
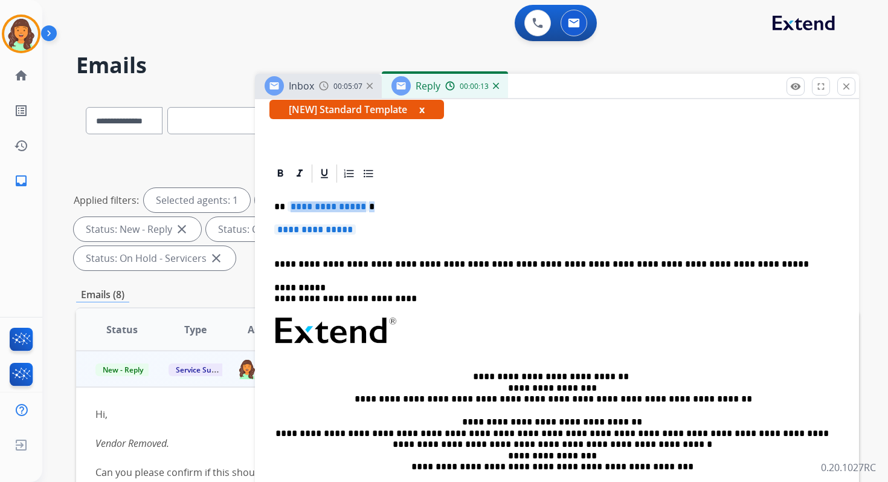
drag, startPoint x: 288, startPoint y: 208, endPoint x: 367, endPoint y: 233, distance: 82.9
click at [367, 233] on div "**********" at bounding box center [557, 381] width 575 height 394
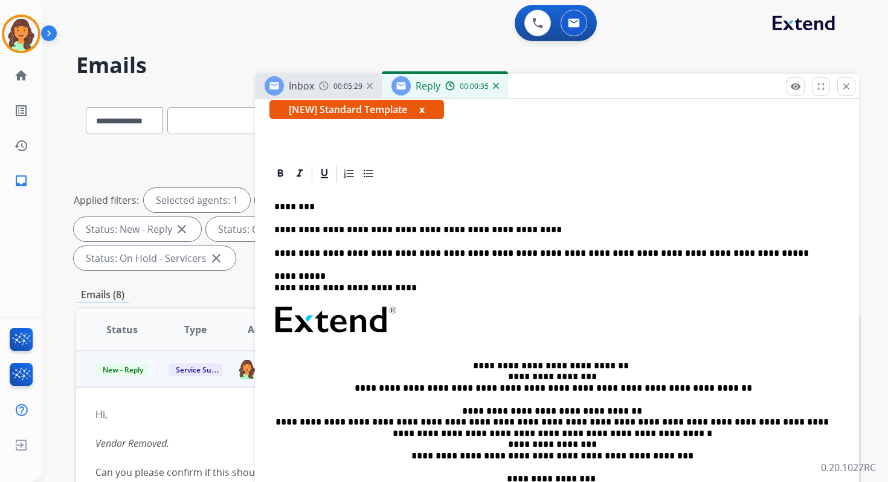
click at [406, 253] on p "**********" at bounding box center [552, 253] width 556 height 11
click at [418, 253] on p "**********" at bounding box center [552, 253] width 556 height 11
drag, startPoint x: 417, startPoint y: 253, endPoint x: 320, endPoint y: 248, distance: 97.4
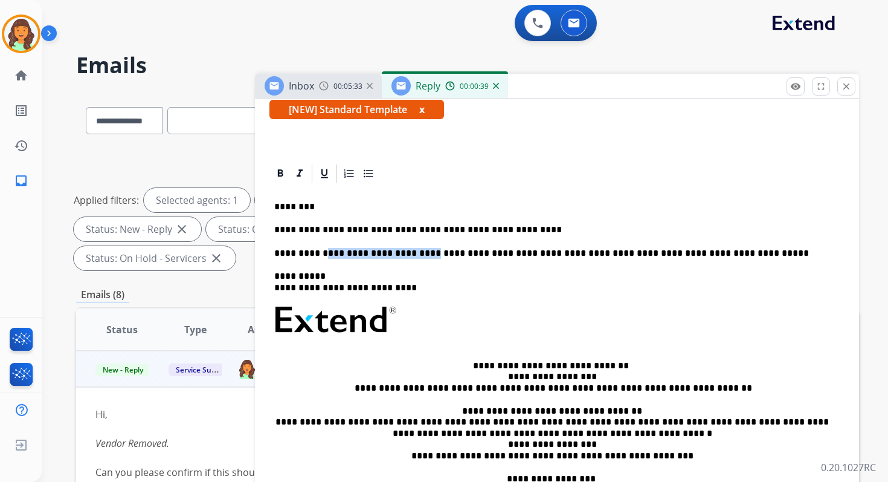
click at [320, 248] on p "**********" at bounding box center [552, 253] width 556 height 11
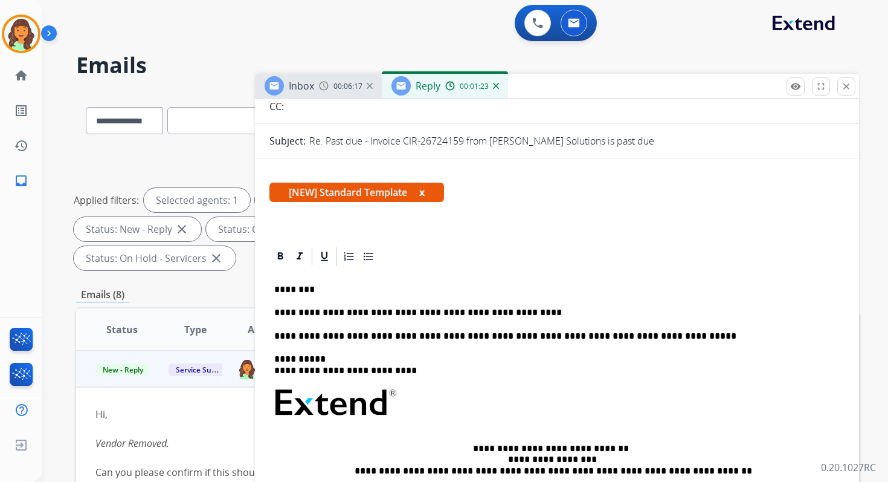
scroll to position [0, 0]
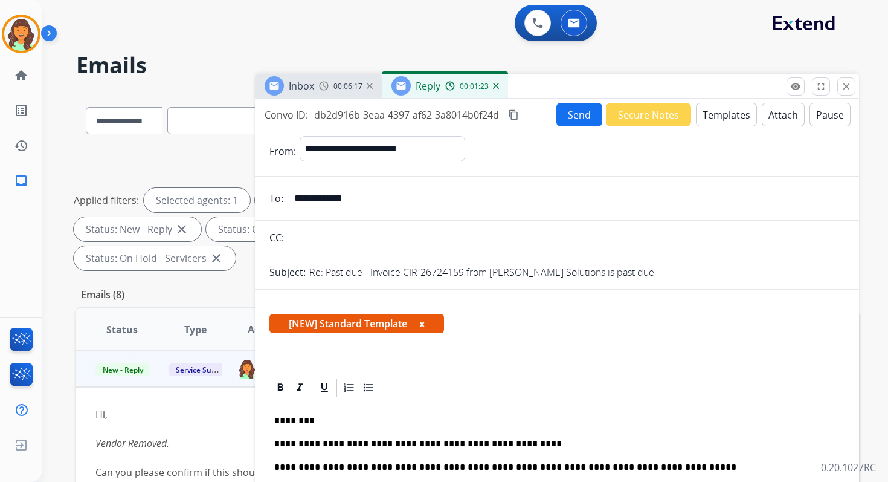
click at [567, 114] on button "Send" at bounding box center [580, 115] width 46 height 24
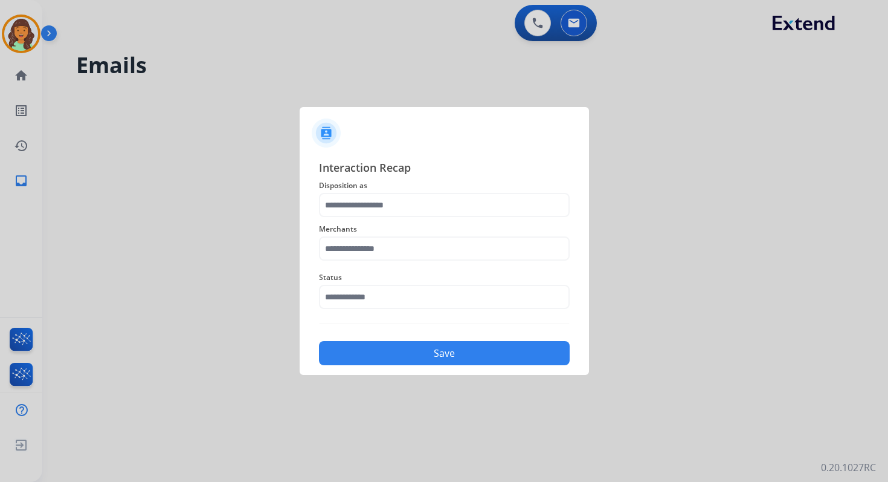
scroll to position [5, 0]
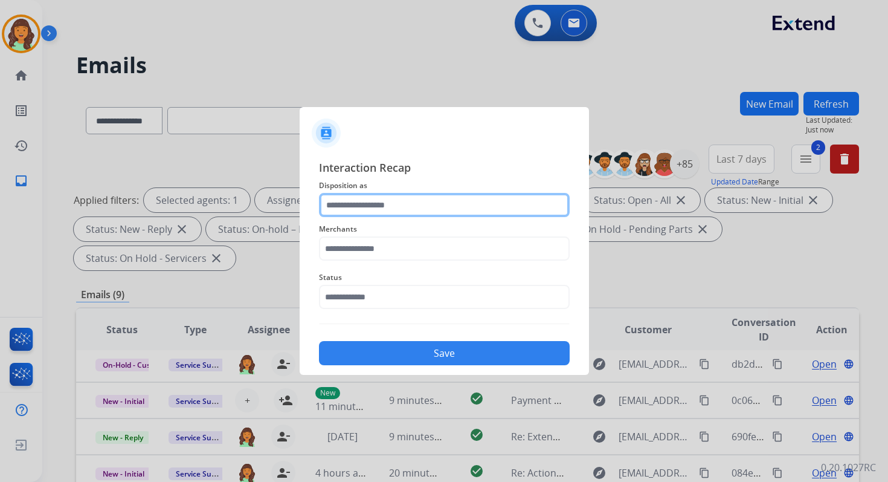
click at [398, 211] on input "text" at bounding box center [444, 205] width 251 height 24
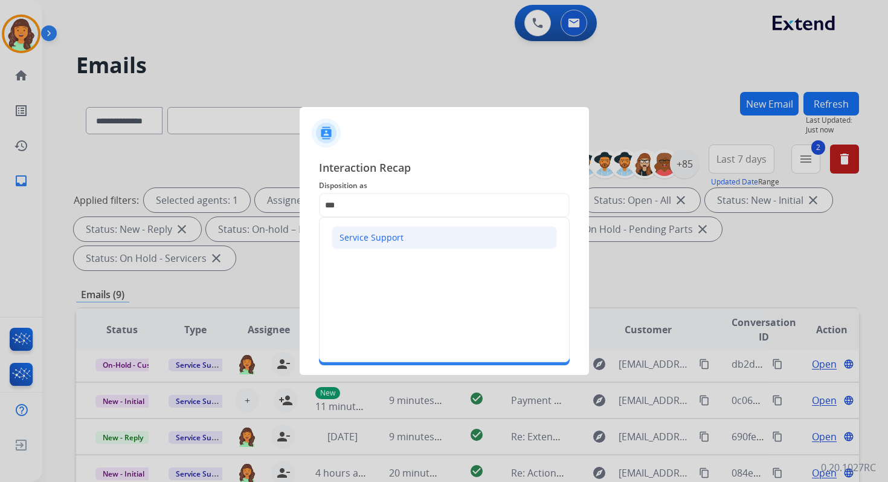
click at [396, 242] on div "Service Support" at bounding box center [372, 237] width 64 height 12
type input "**********"
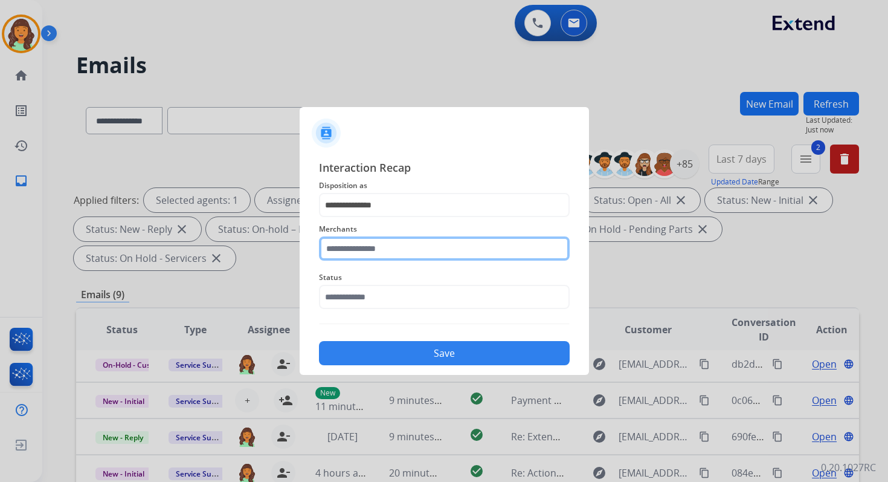
click at [396, 243] on input "text" at bounding box center [444, 248] width 251 height 24
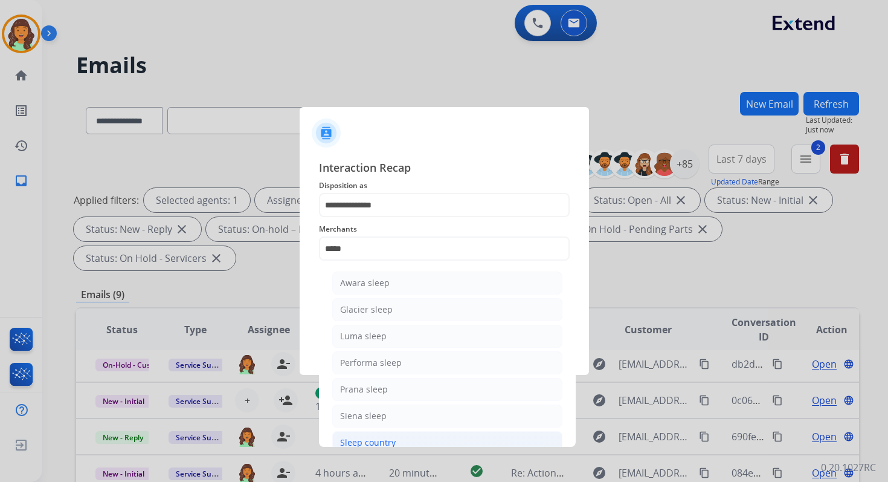
click at [374, 437] on div "Sleep country" at bounding box center [368, 442] width 56 height 12
type input "**********"
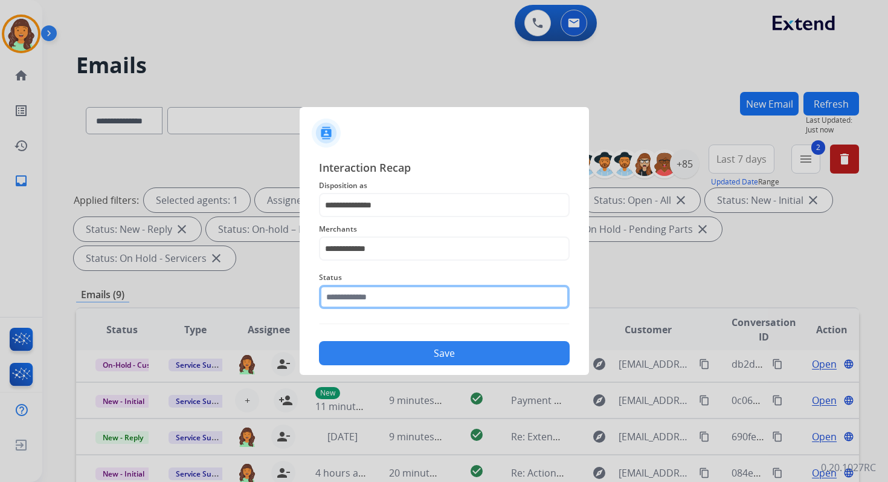
click at [366, 288] on input "text" at bounding box center [444, 297] width 251 height 24
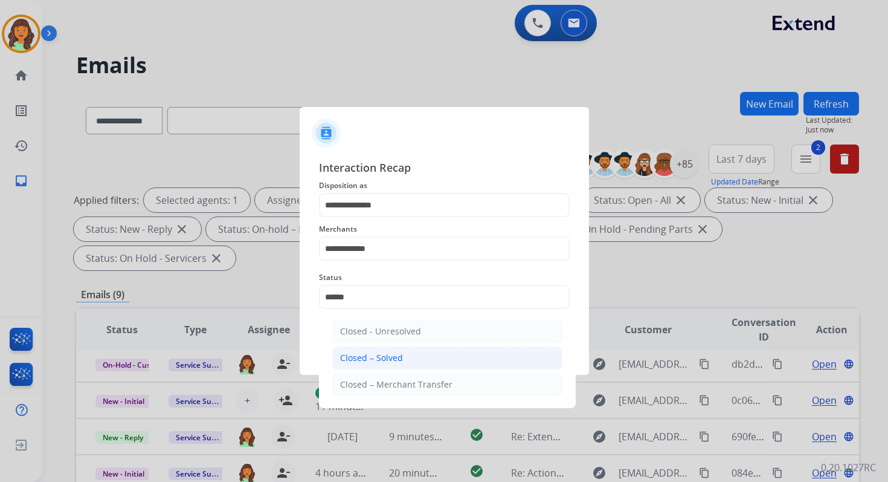
click at [375, 354] on div "Closed – Solved" at bounding box center [371, 358] width 63 height 12
type input "**********"
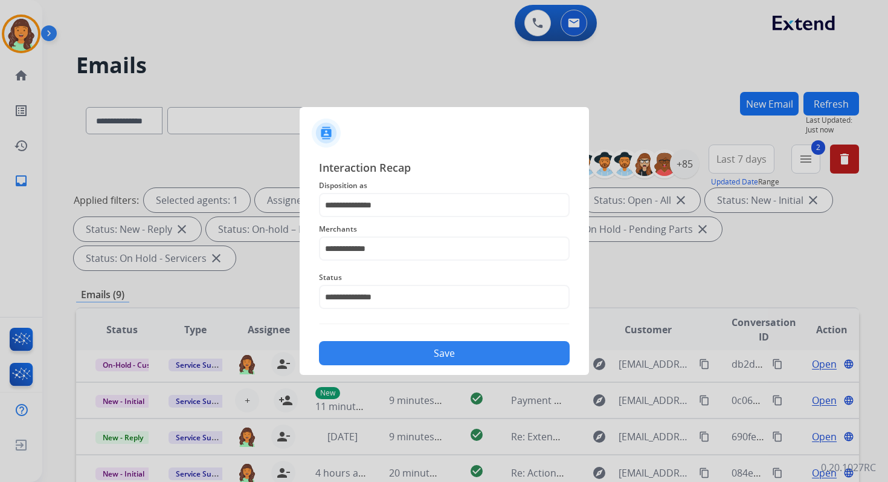
click at [375, 354] on button "Save" at bounding box center [444, 353] width 251 height 24
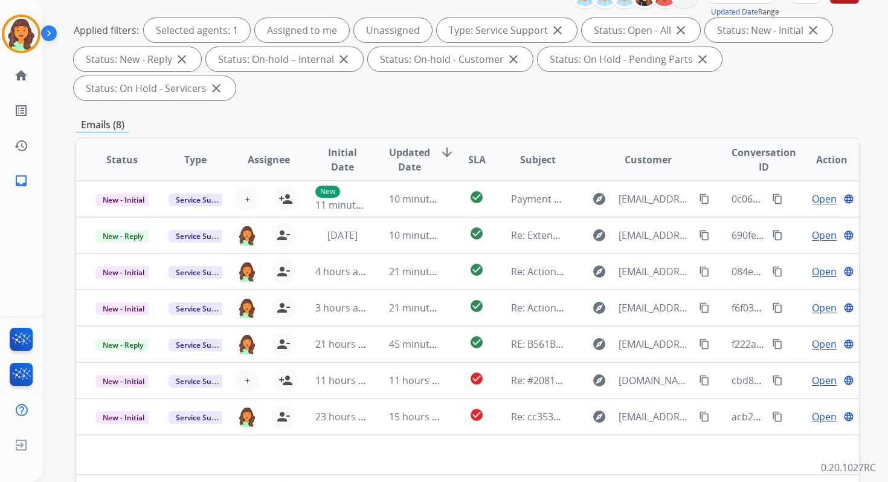
scroll to position [293, 0]
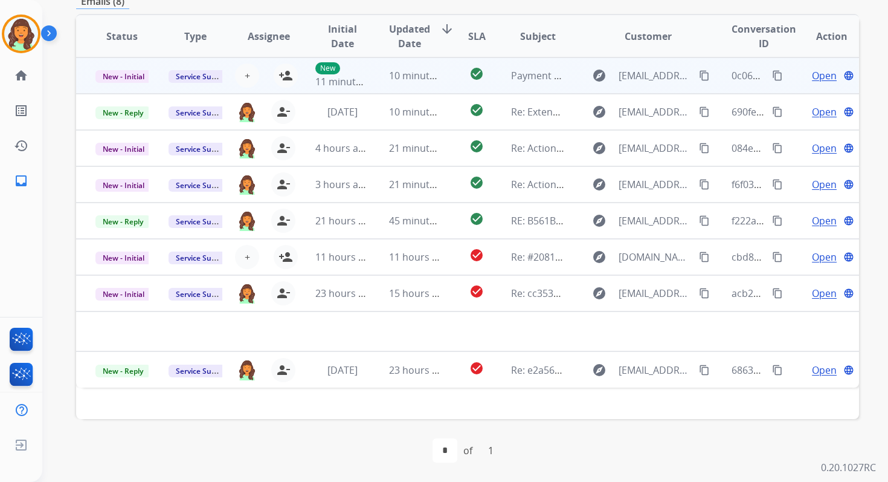
click at [386, 85] on td "10 minutes ago" at bounding box center [406, 75] width 73 height 36
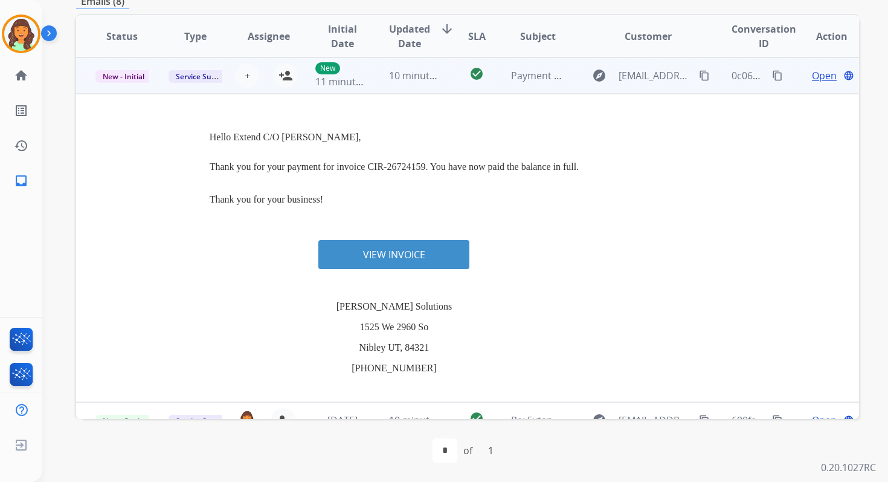
click at [415, 253] on link "VIEW INVOICE" at bounding box center [393, 254] width 151 height 23
click at [286, 76] on mat-icon "person_add" at bounding box center [286, 75] width 15 height 15
click at [136, 78] on span "New - Initial" at bounding box center [123, 76] width 56 height 13
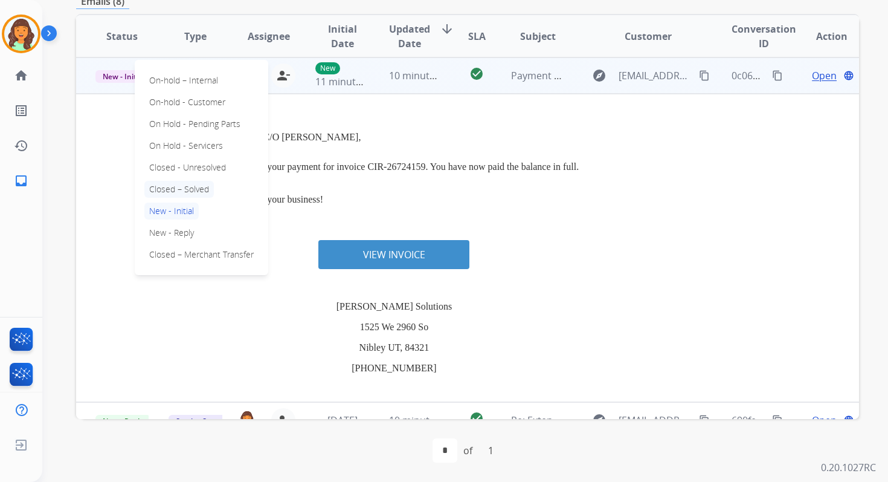
click at [179, 186] on p "Closed – Solved" at bounding box center [178, 189] width 69 height 17
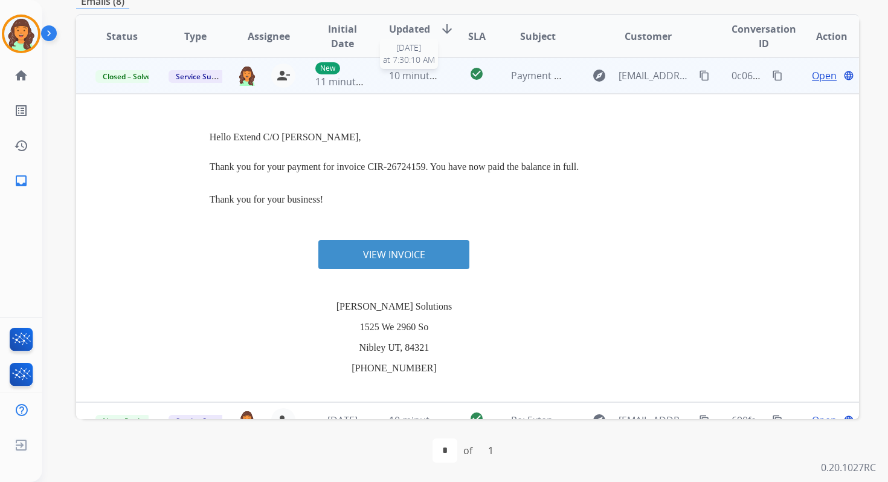
click at [425, 69] on span "10 minutes ago" at bounding box center [424, 75] width 70 height 13
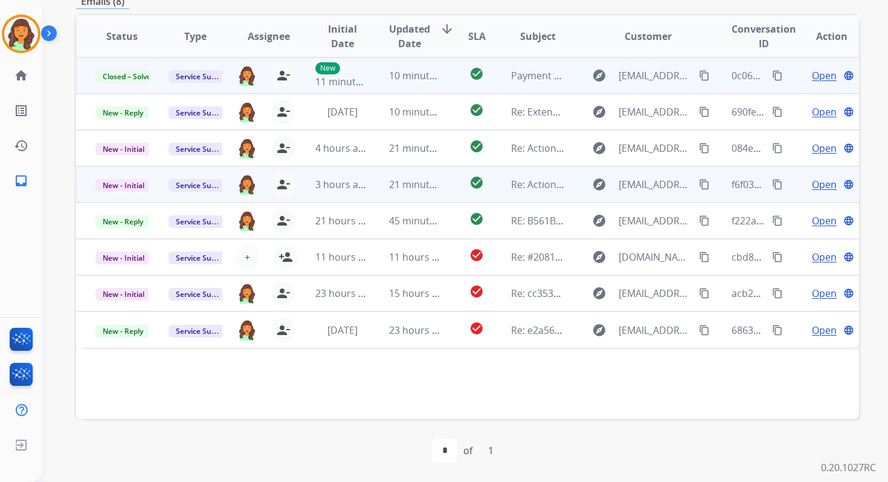
click at [444, 199] on td "check_circle" at bounding box center [467, 184] width 49 height 36
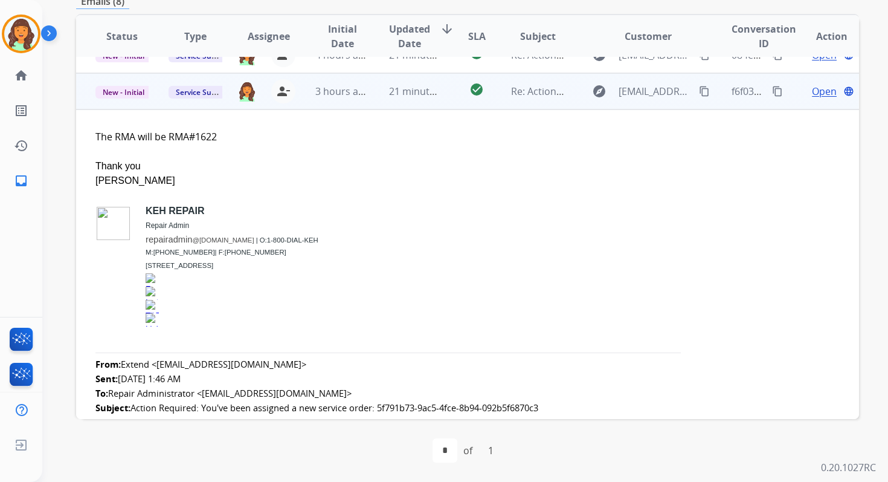
scroll to position [109, 0]
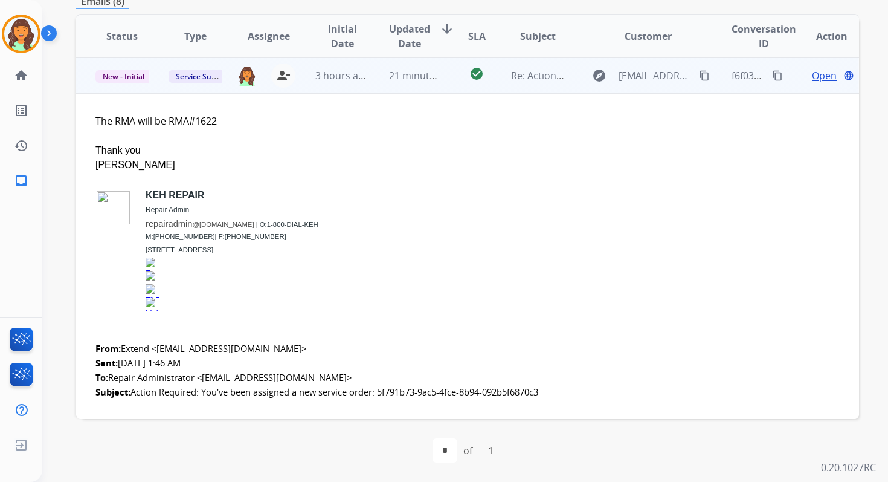
click at [816, 76] on span "Open" at bounding box center [824, 75] width 25 height 15
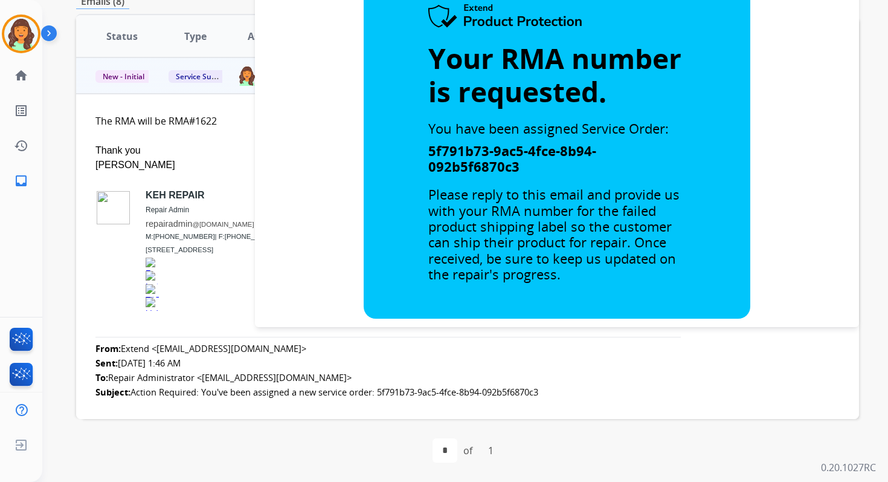
scroll to position [628, 0]
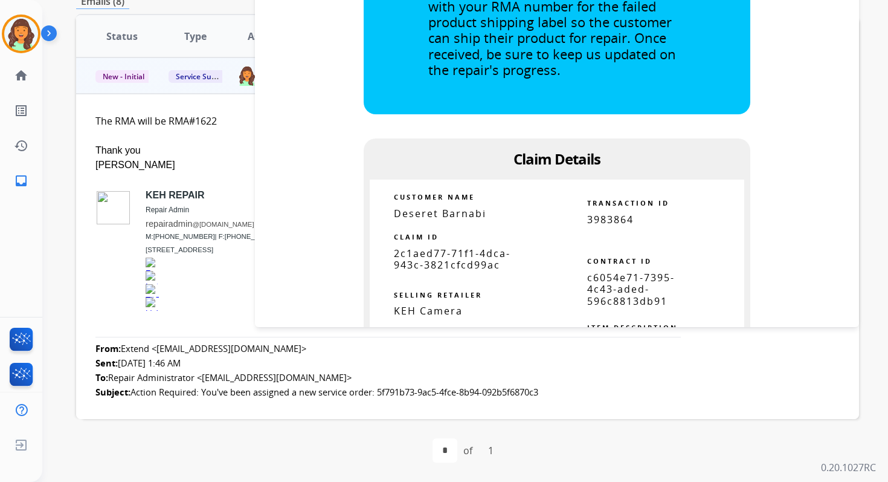
click at [608, 273] on span "c6054e71-7395-4c43-aded-596c8813db91" at bounding box center [631, 289] width 88 height 36
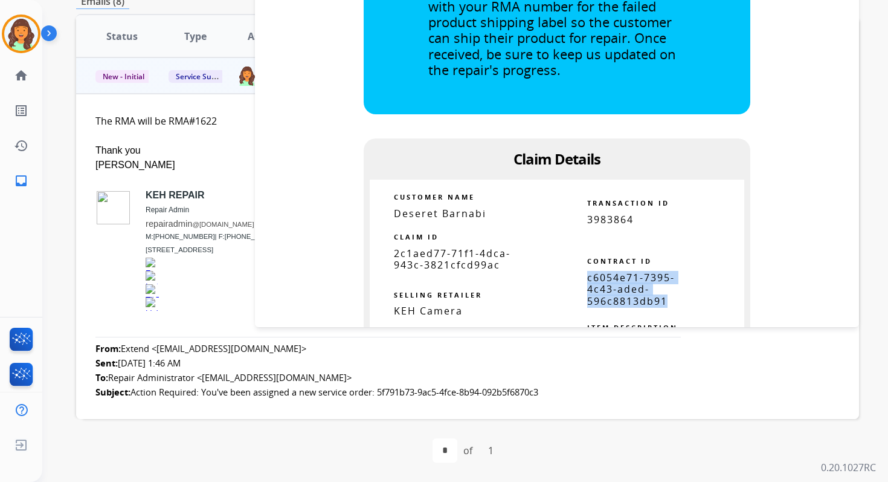
click at [608, 273] on span "c6054e71-7395-4c43-aded-596c8813db91" at bounding box center [631, 289] width 88 height 36
copy table "c6054e71-7395-4c43-aded-596c8813db91"
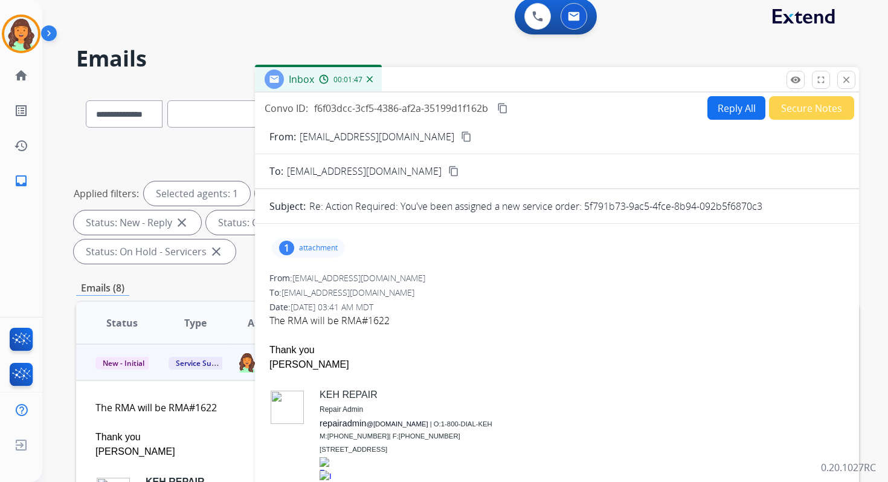
scroll to position [0, 0]
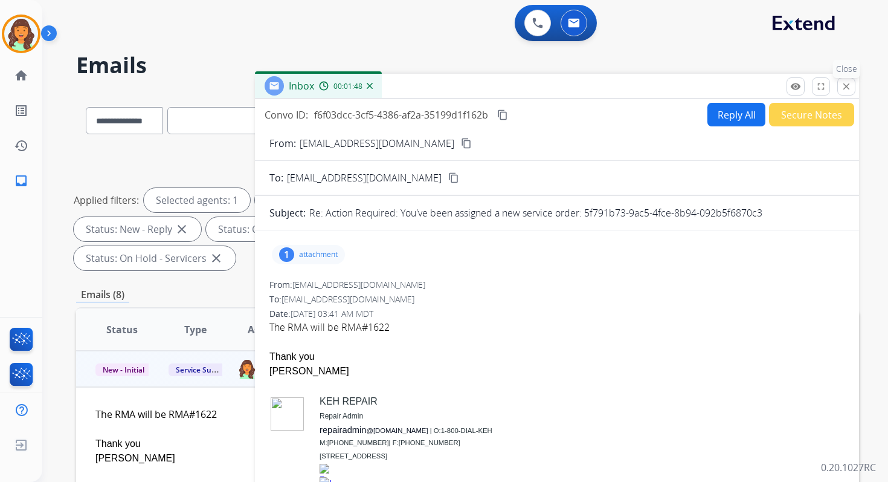
click at [841, 89] on button "close Close" at bounding box center [847, 86] width 18 height 18
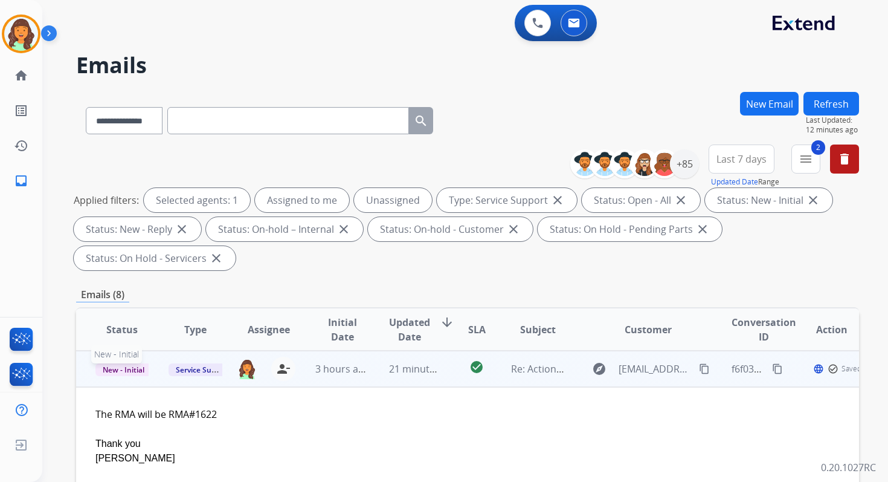
click at [121, 365] on span "New - Initial" at bounding box center [123, 369] width 56 height 13
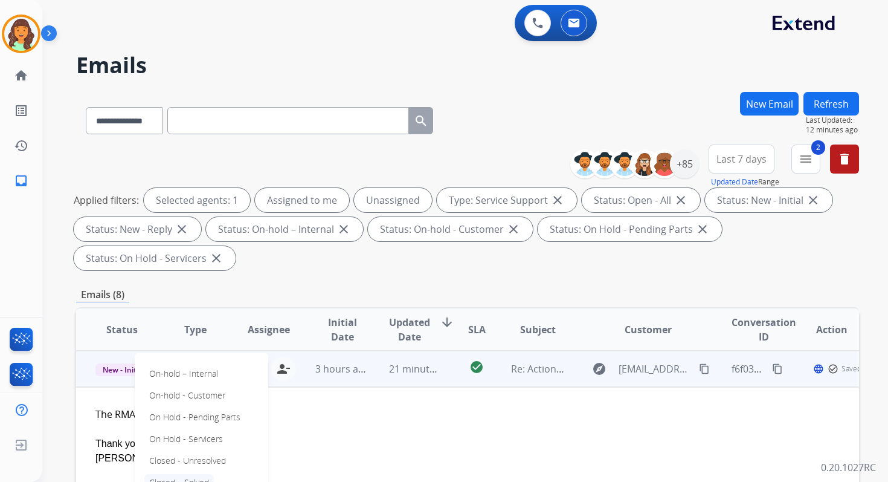
click at [175, 480] on p "Closed – Solved" at bounding box center [178, 482] width 69 height 17
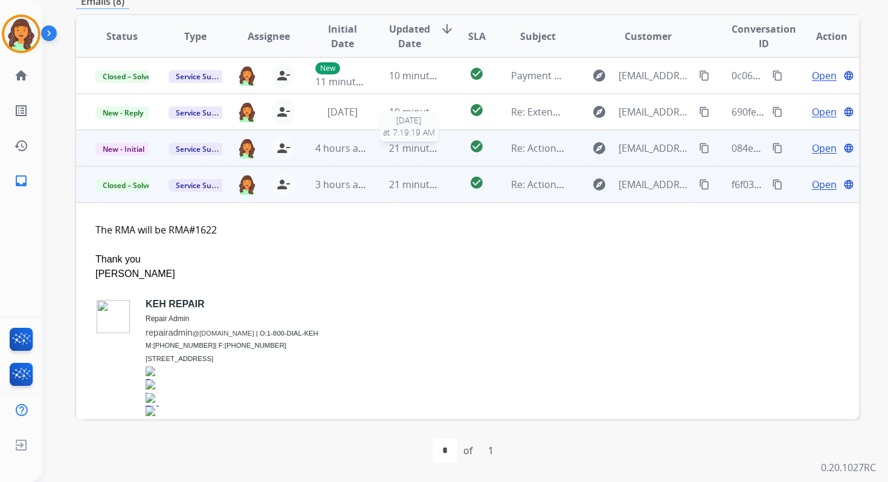
click at [398, 144] on span "21 minutes ago" at bounding box center [424, 147] width 70 height 13
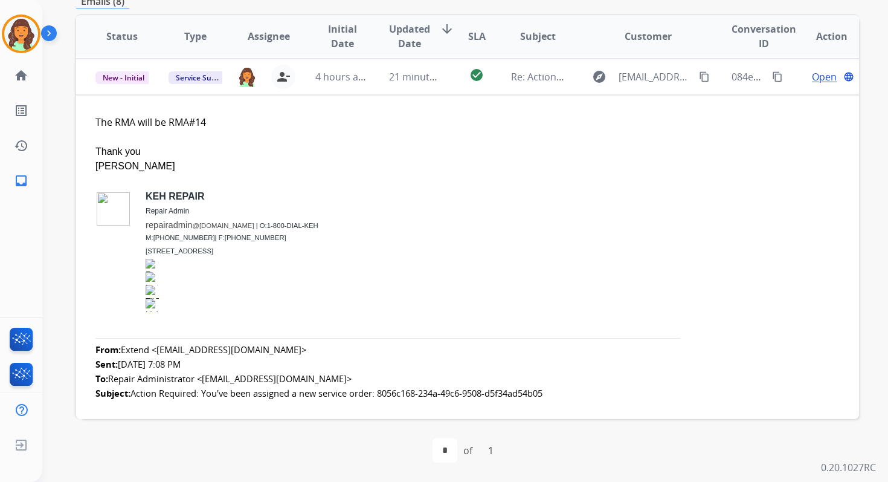
scroll to position [73, 0]
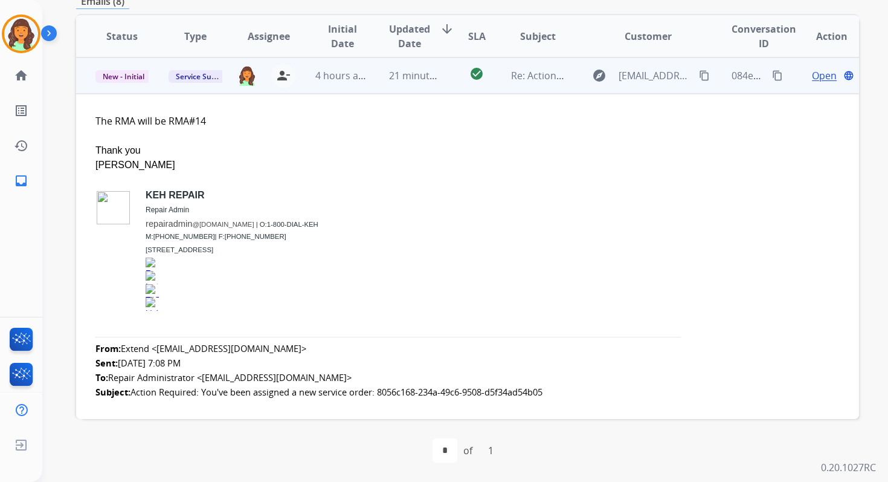
click at [828, 74] on div "Open language" at bounding box center [832, 75] width 54 height 15
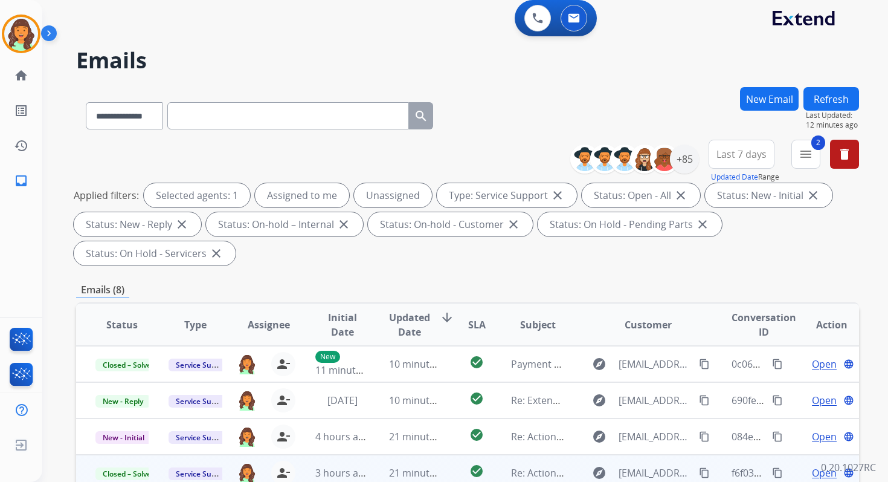
scroll to position [0, 0]
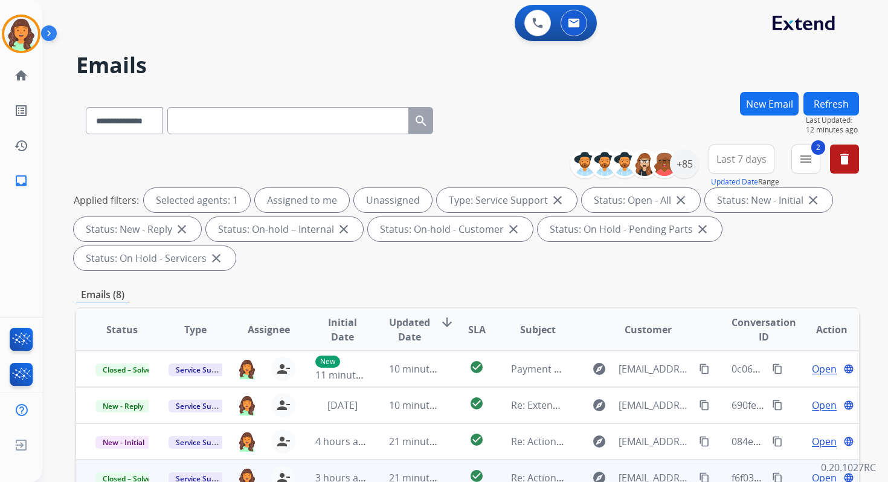
click at [819, 97] on button "Refresh" at bounding box center [832, 104] width 56 height 24
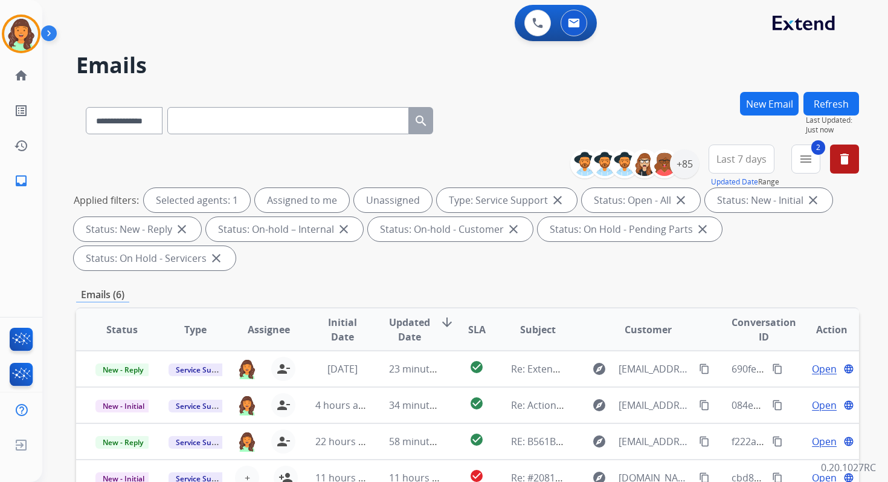
scroll to position [293, 0]
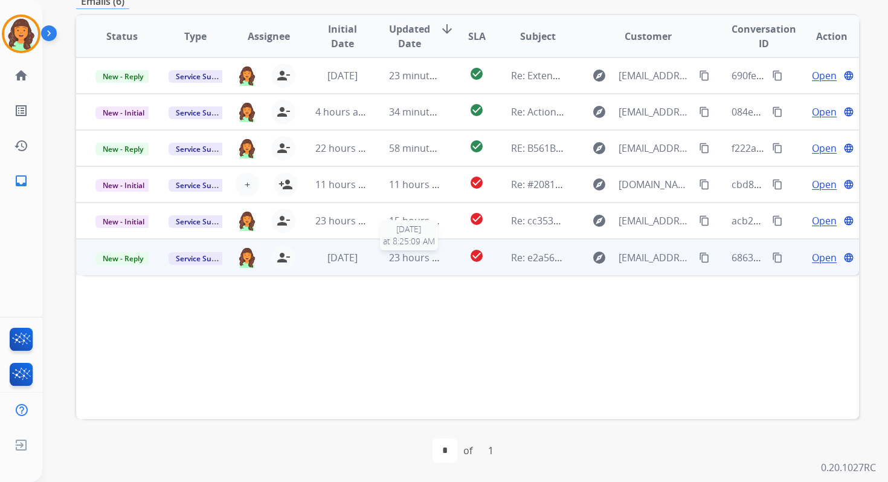
click at [404, 254] on span "23 hours ago" at bounding box center [419, 257] width 60 height 13
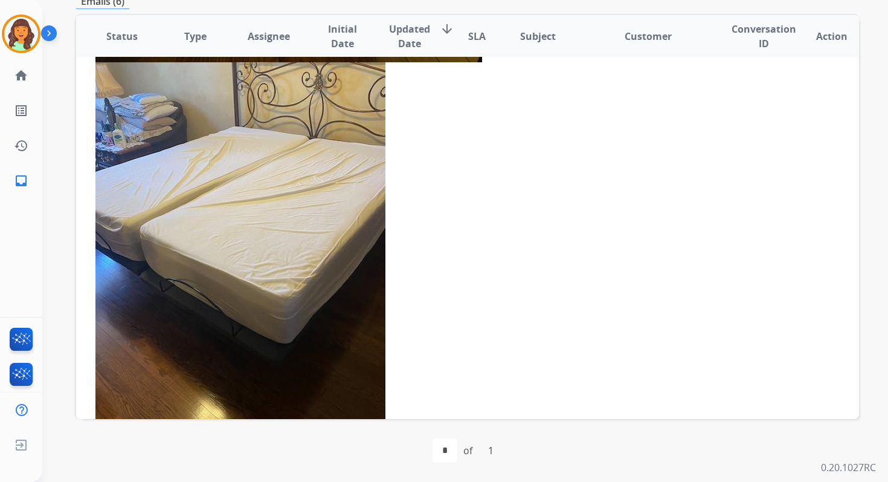
scroll to position [0, 0]
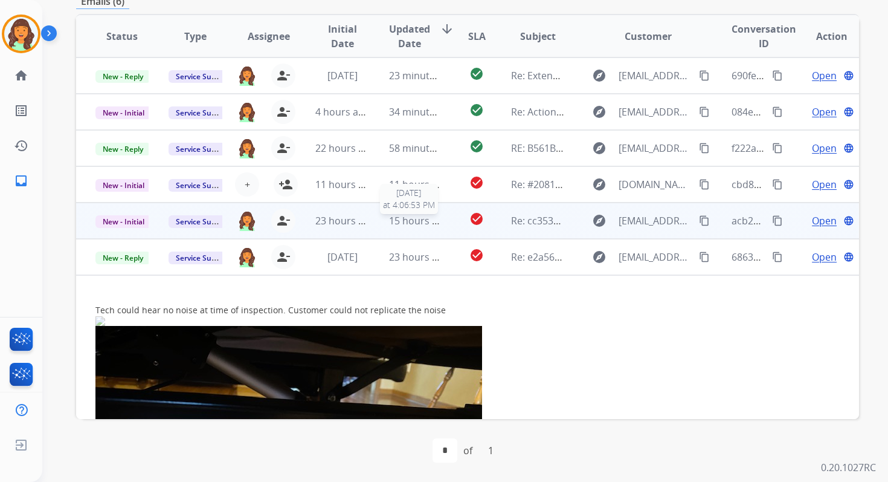
click at [406, 215] on span "15 hours ago" at bounding box center [419, 220] width 60 height 13
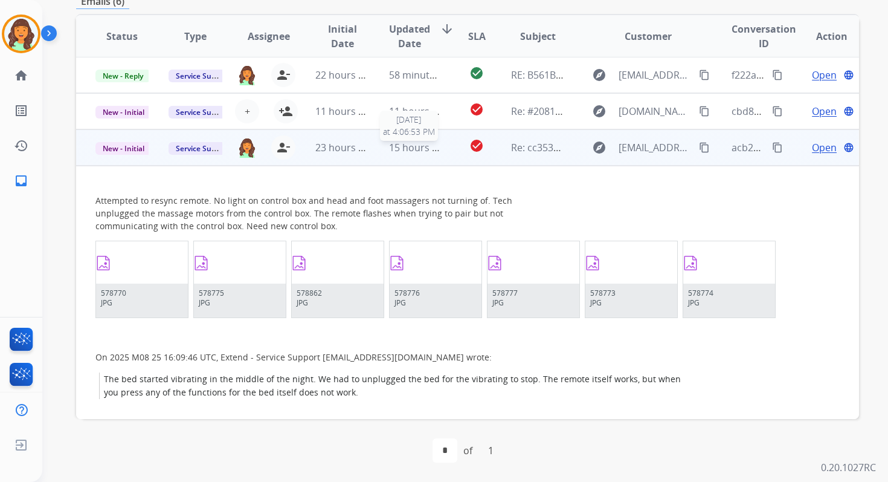
scroll to position [145, 0]
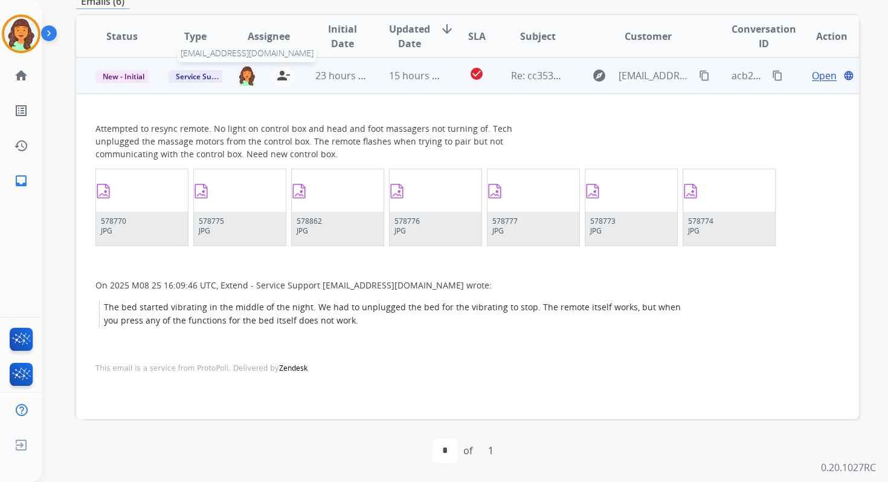
click at [247, 80] on img at bounding box center [246, 75] width 19 height 21
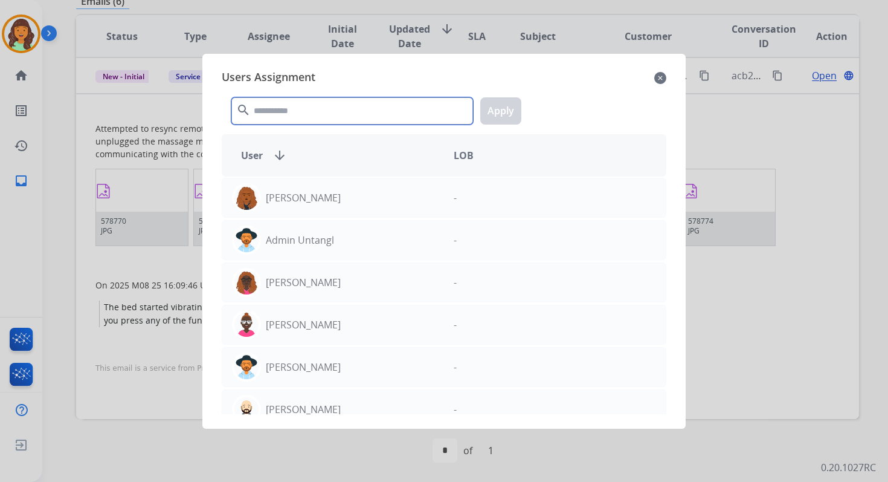
click at [286, 112] on input "text" at bounding box center [352, 110] width 242 height 27
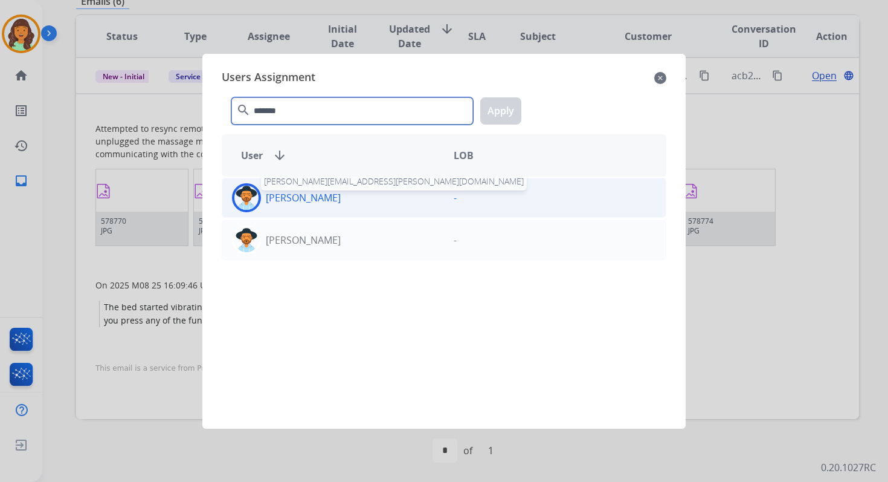
type input "*******"
click at [297, 205] on div "[PERSON_NAME] [EMAIL_ADDRESS][PERSON_NAME][DOMAIN_NAME]" at bounding box center [333, 197] width 222 height 29
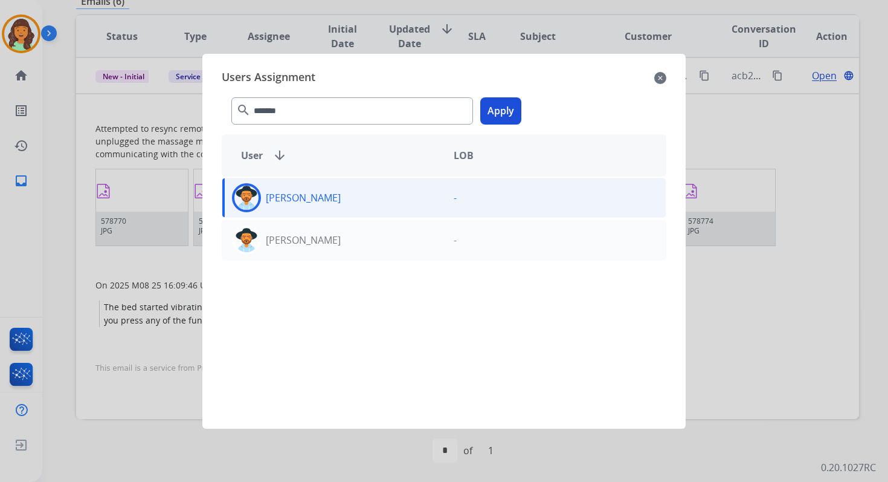
click at [501, 110] on button "Apply" at bounding box center [500, 110] width 41 height 27
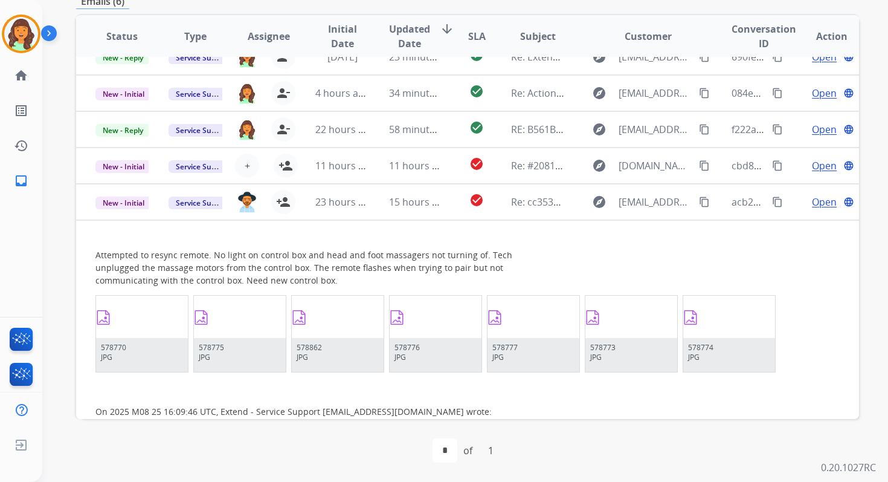
scroll to position [0, 0]
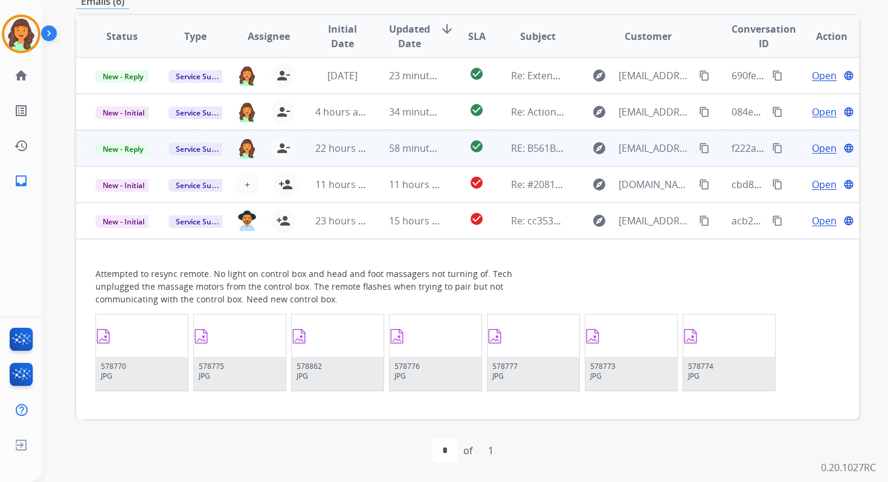
click at [381, 156] on td "58 minutes ago" at bounding box center [406, 148] width 73 height 36
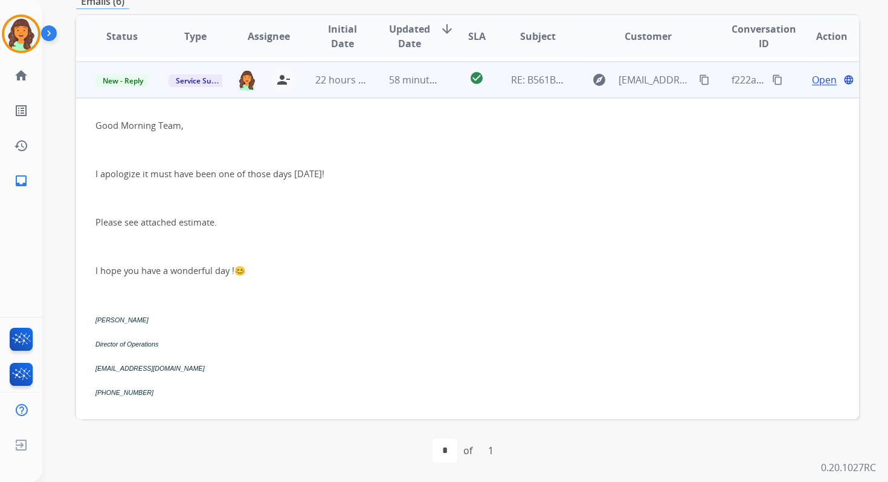
scroll to position [73, 0]
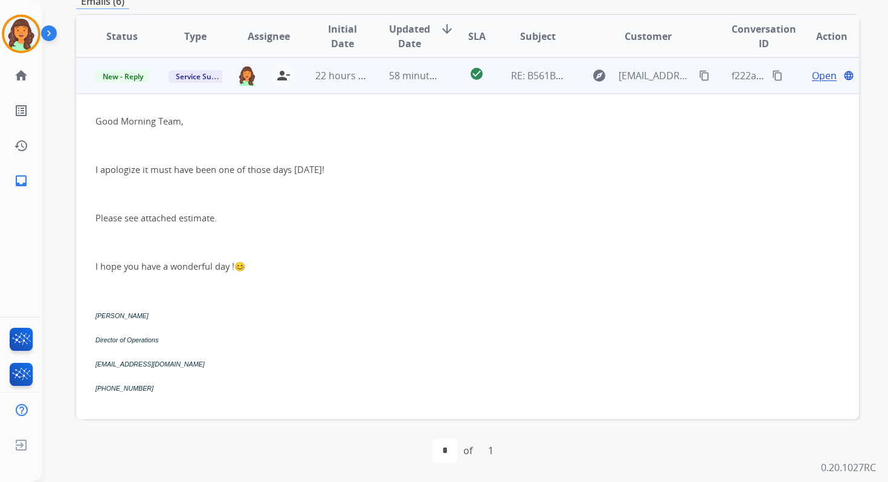
click at [818, 76] on span "Open" at bounding box center [824, 75] width 25 height 15
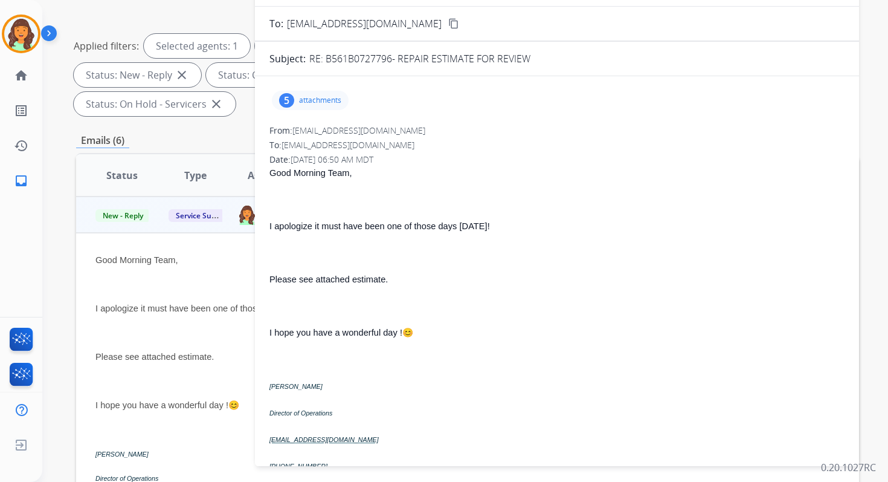
scroll to position [92, 0]
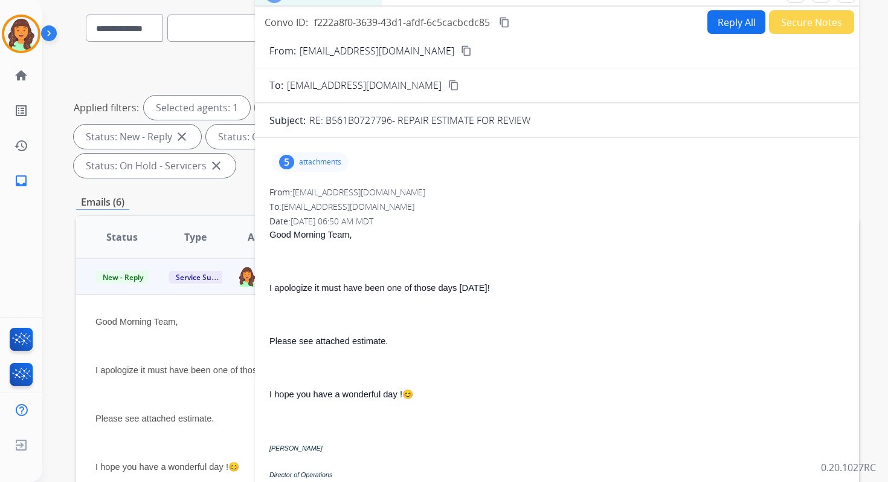
click at [329, 164] on p "attachments" at bounding box center [320, 162] width 42 height 10
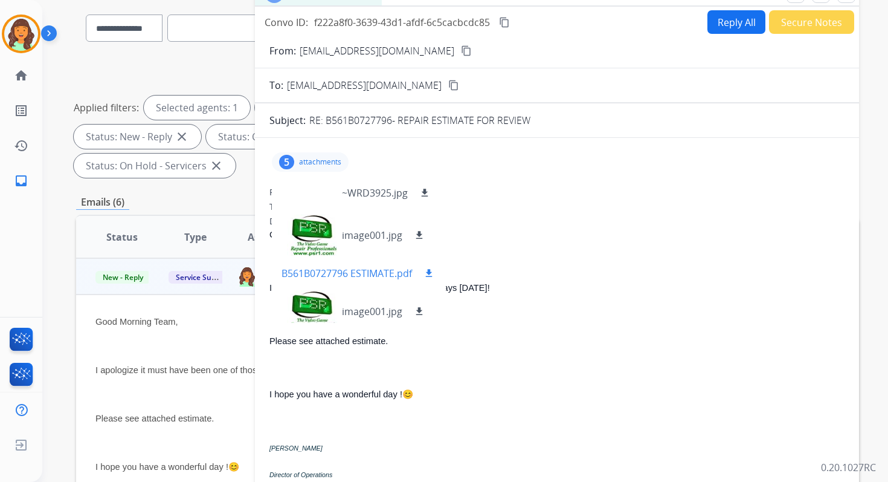
click at [429, 269] on mat-icon "download" at bounding box center [429, 273] width 11 height 11
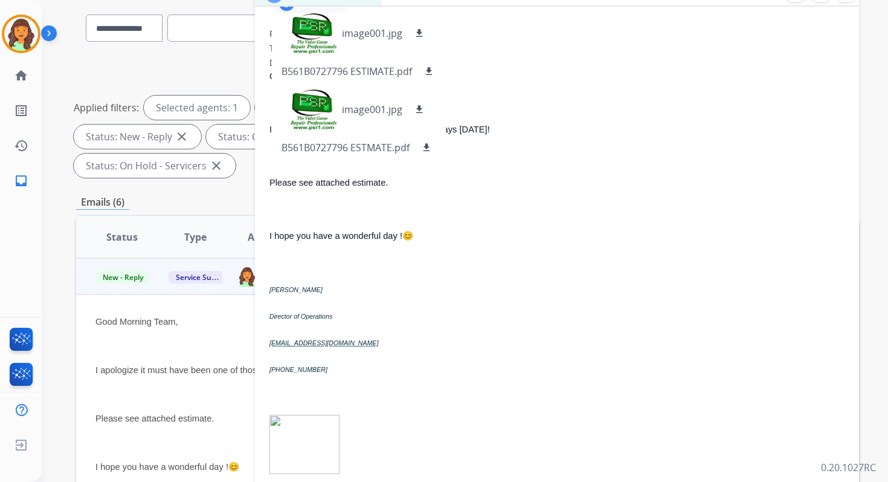
scroll to position [0, 0]
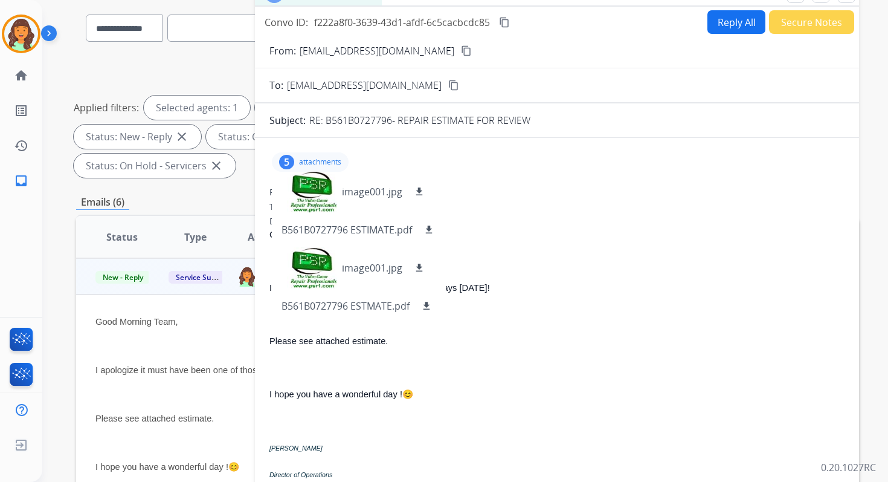
click at [736, 25] on button "Reply All" at bounding box center [737, 22] width 58 height 24
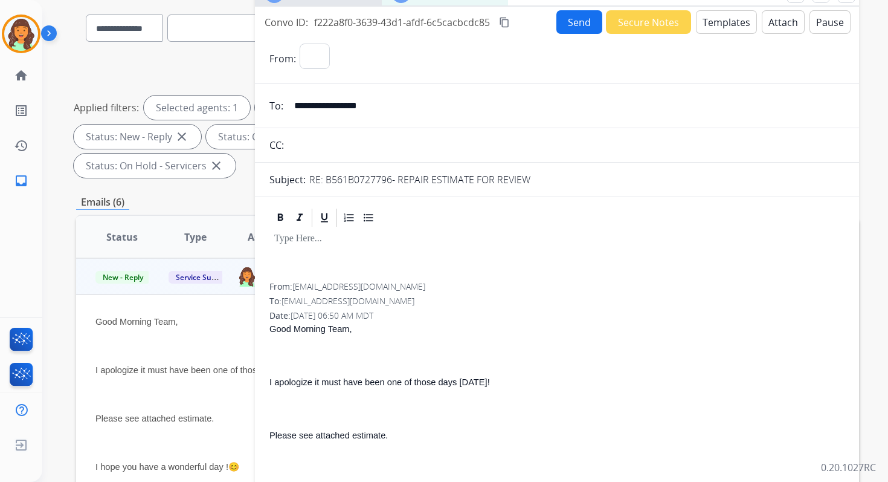
select select "**********"
click at [736, 25] on button "Templates" at bounding box center [726, 22] width 61 height 24
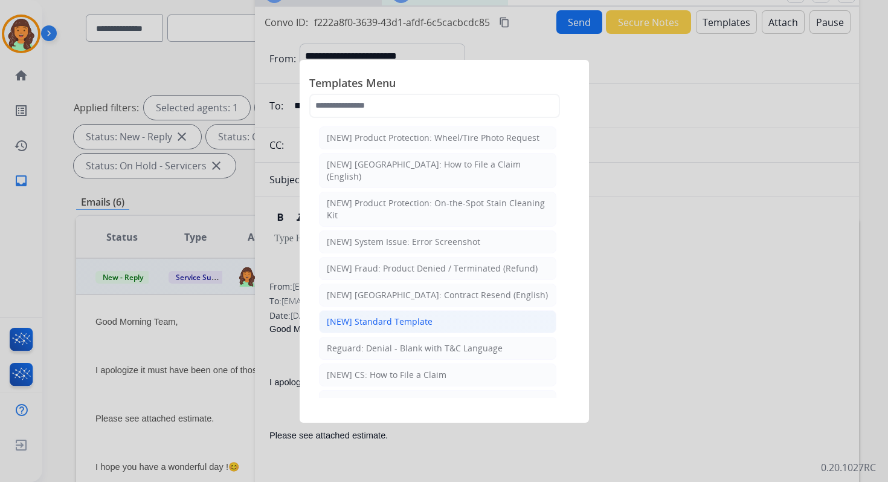
click at [387, 312] on li "[NEW] Standard Template" at bounding box center [437, 321] width 237 height 23
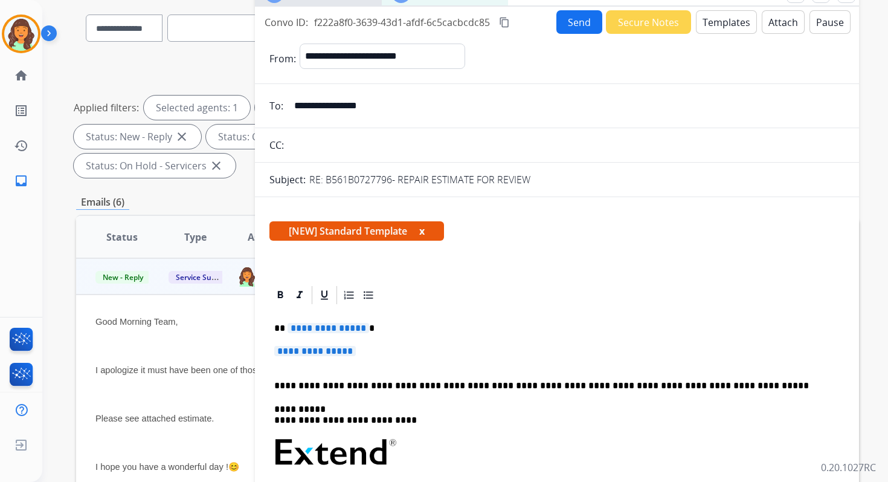
scroll to position [95, 0]
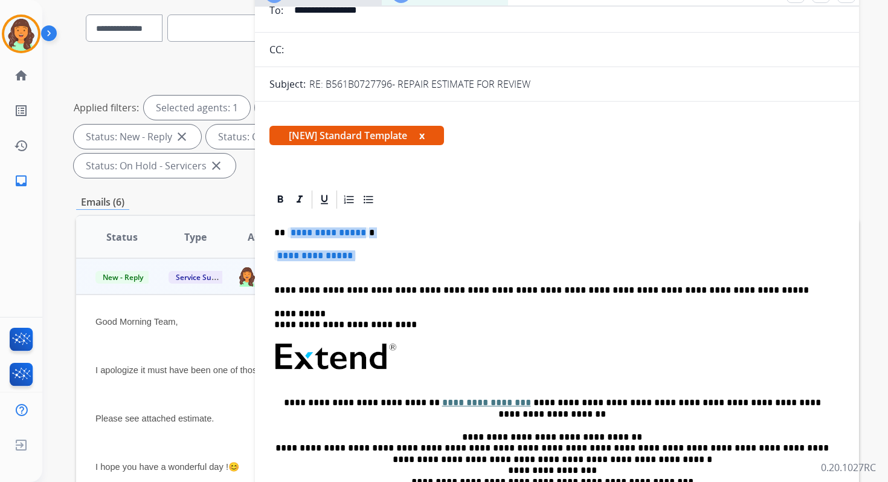
drag, startPoint x: 287, startPoint y: 233, endPoint x: 386, endPoint y: 265, distance: 103.8
click at [386, 265] on div "**********" at bounding box center [557, 385] width 575 height 350
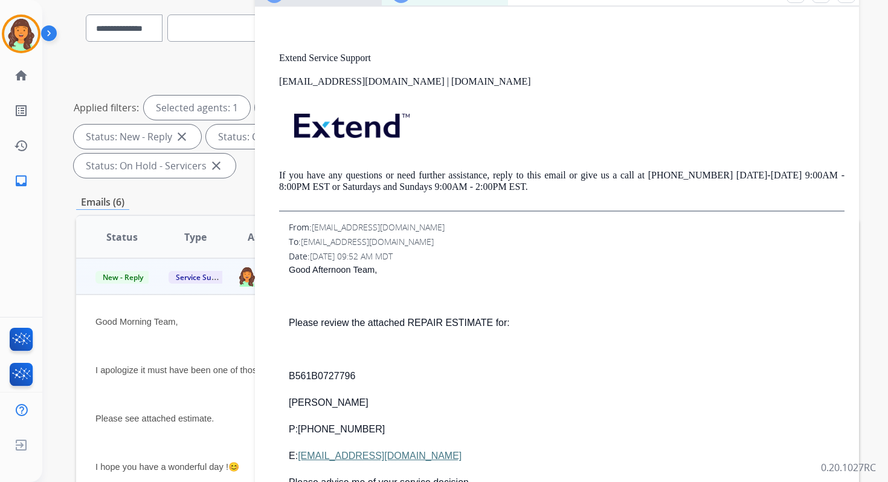
scroll to position [1462, 0]
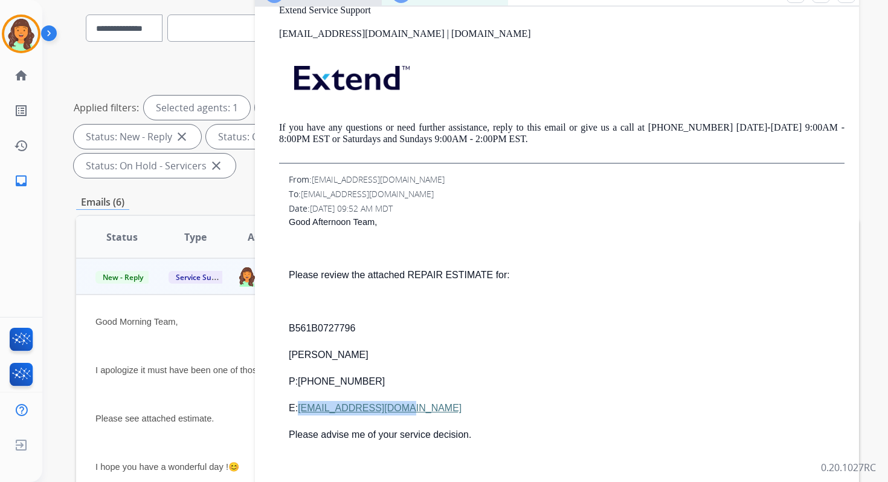
drag, startPoint x: 407, startPoint y: 410, endPoint x: 300, endPoint y: 411, distance: 107.6
click at [300, 411] on p "E: [EMAIL_ADDRESS][DOMAIN_NAME]" at bounding box center [567, 408] width 556 height 15
copy link "[EMAIL_ADDRESS][DOMAIN_NAME]"
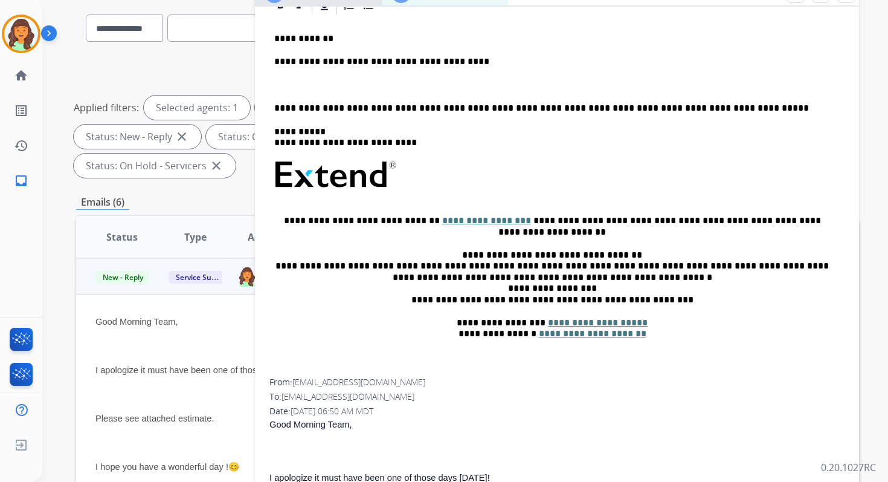
scroll to position [0, 0]
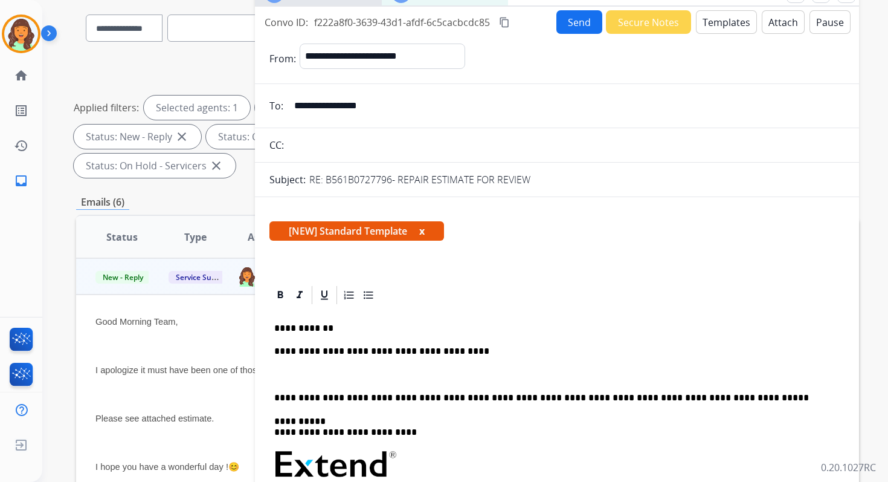
click at [475, 352] on p "**********" at bounding box center [552, 351] width 556 height 11
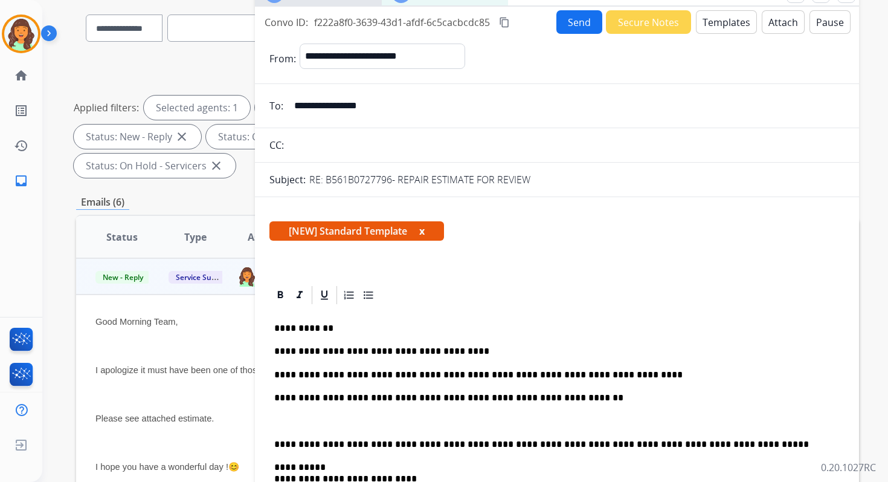
click at [395, 375] on p "**********" at bounding box center [552, 374] width 556 height 11
click at [531, 376] on p "**********" at bounding box center [552, 374] width 556 height 11
click at [401, 445] on p "**********" at bounding box center [552, 444] width 556 height 11
drag, startPoint x: 415, startPoint y: 444, endPoint x: 739, endPoint y: 444, distance: 324.5
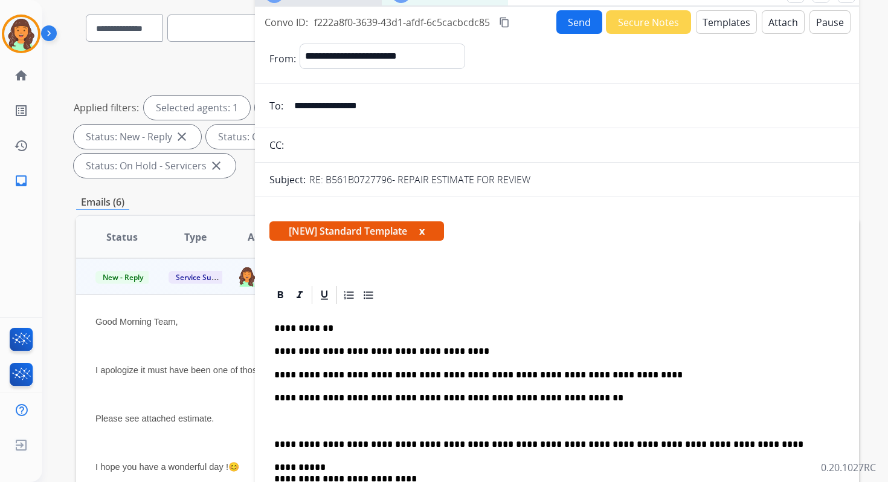
click at [739, 444] on p "**********" at bounding box center [552, 444] width 556 height 11
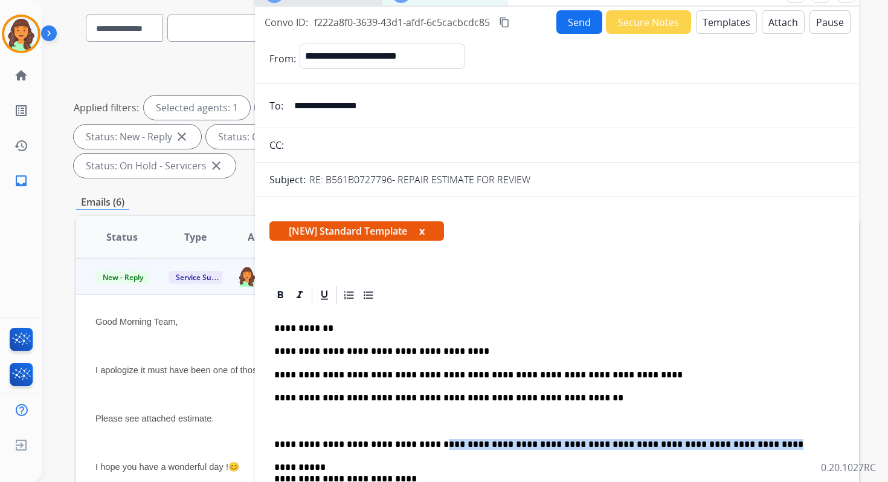
drag, startPoint x: 416, startPoint y: 444, endPoint x: 717, endPoint y: 443, distance: 301.5
click at [717, 443] on p "**********" at bounding box center [552, 444] width 556 height 11
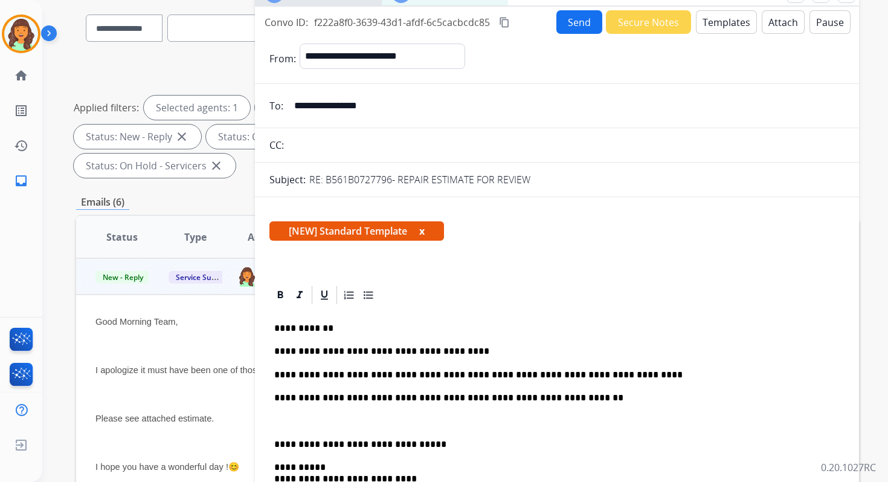
click at [276, 443] on p "**********" at bounding box center [552, 444] width 556 height 11
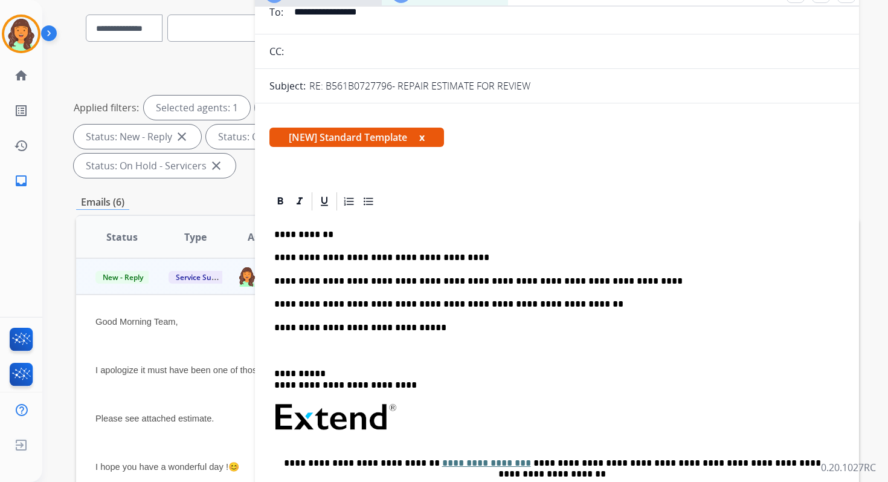
scroll to position [120, 0]
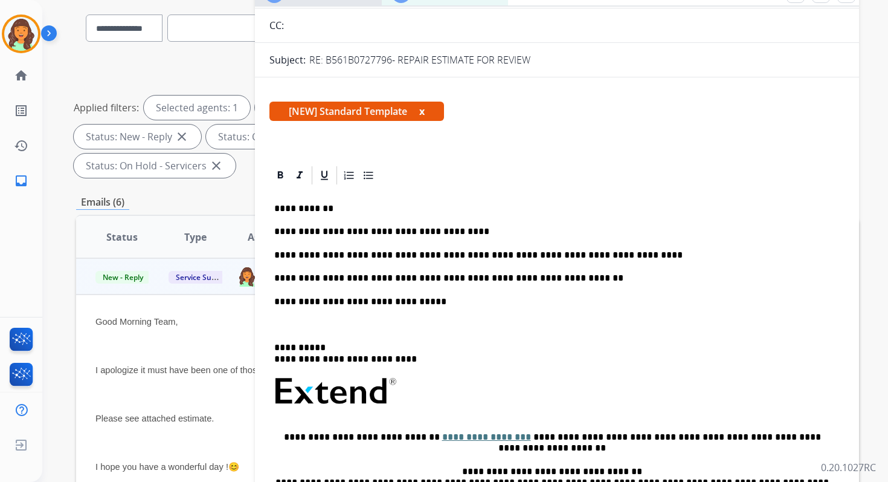
click at [337, 360] on p "**********" at bounding box center [552, 353] width 556 height 22
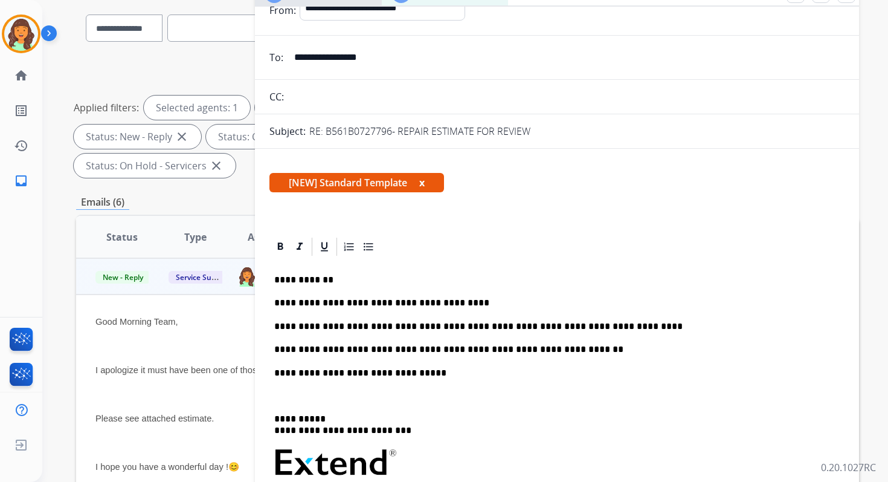
scroll to position [0, 0]
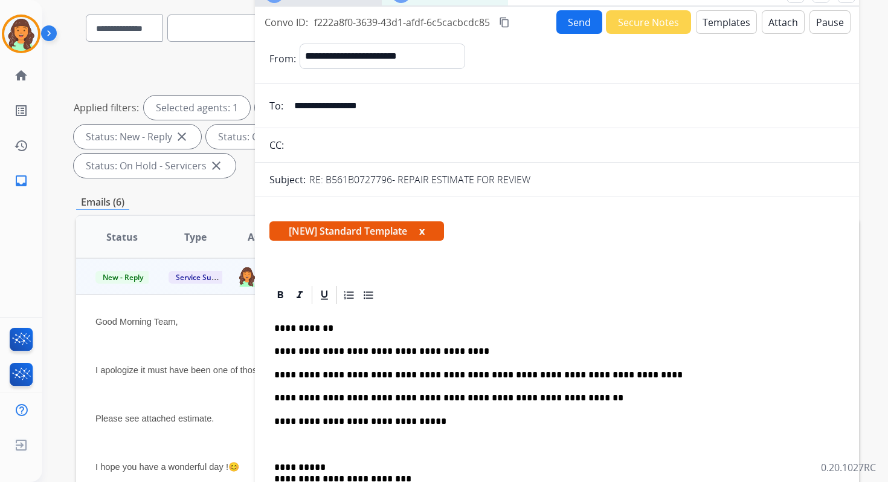
click at [509, 22] on mat-icon "content_copy" at bounding box center [504, 22] width 11 height 11
click at [574, 21] on button "Send" at bounding box center [580, 22] width 46 height 24
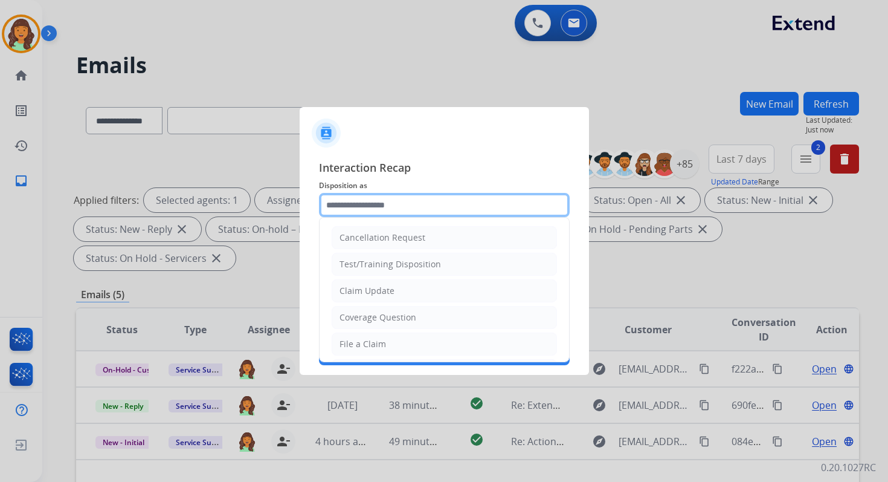
click at [403, 199] on input "text" at bounding box center [444, 205] width 251 height 24
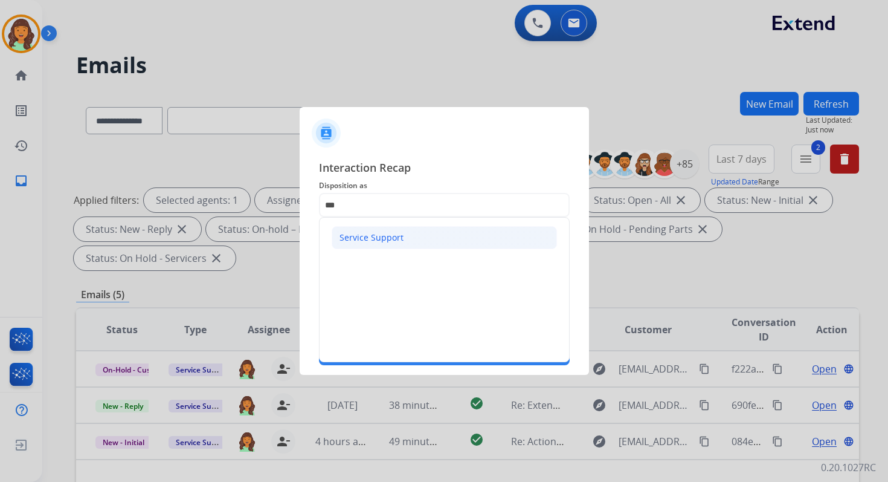
click at [385, 226] on li "Service Support" at bounding box center [444, 237] width 225 height 23
type input "**********"
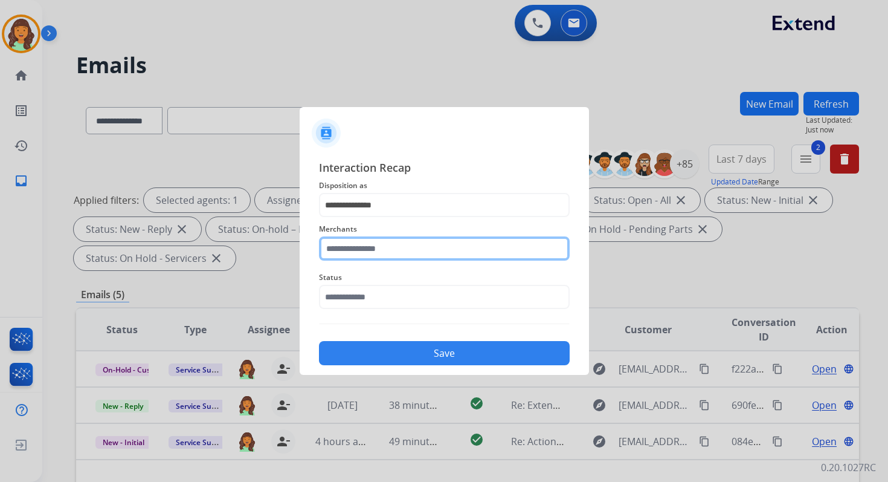
click at [385, 242] on input "text" at bounding box center [444, 248] width 251 height 24
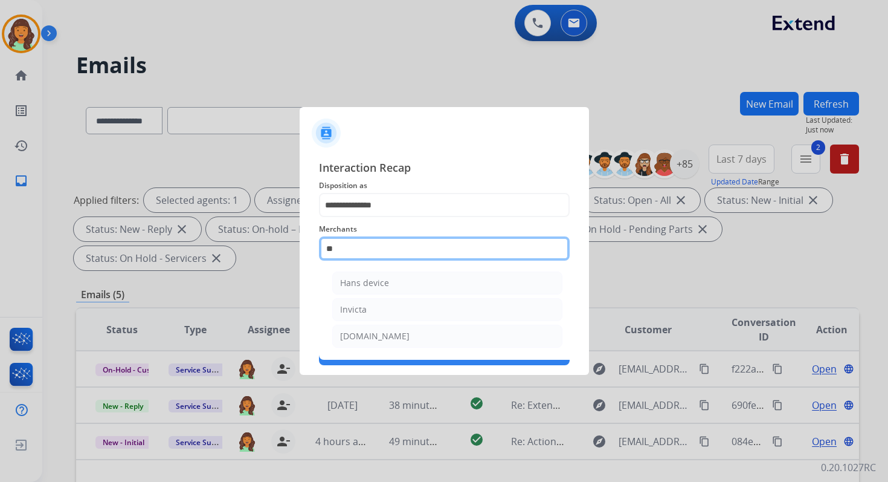
type input "*"
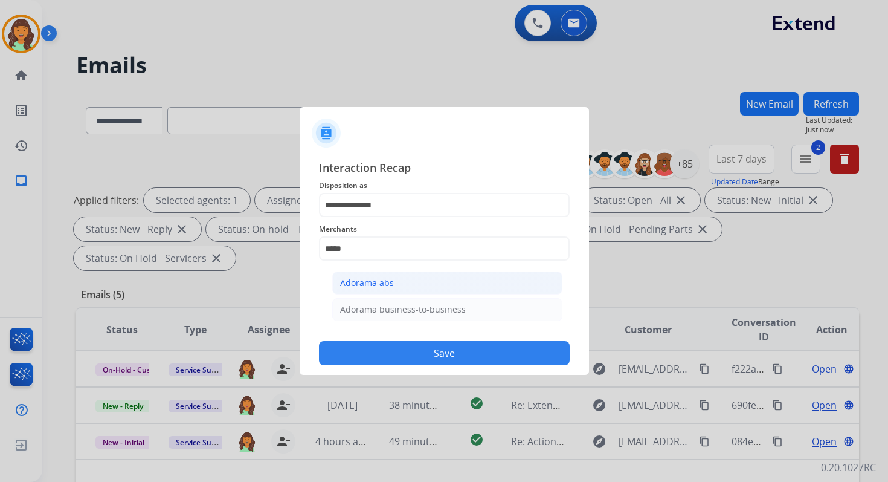
click at [389, 277] on div "Adorama abs" at bounding box center [367, 283] width 54 height 12
type input "**********"
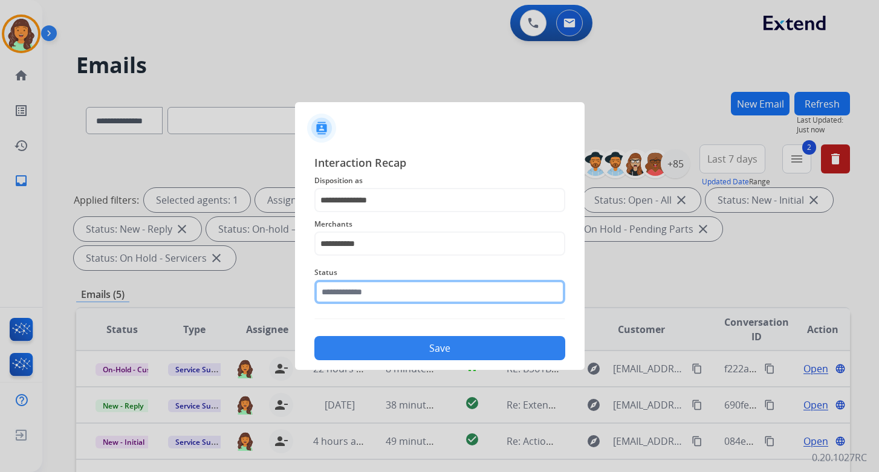
click at [389, 294] on input "text" at bounding box center [439, 292] width 251 height 24
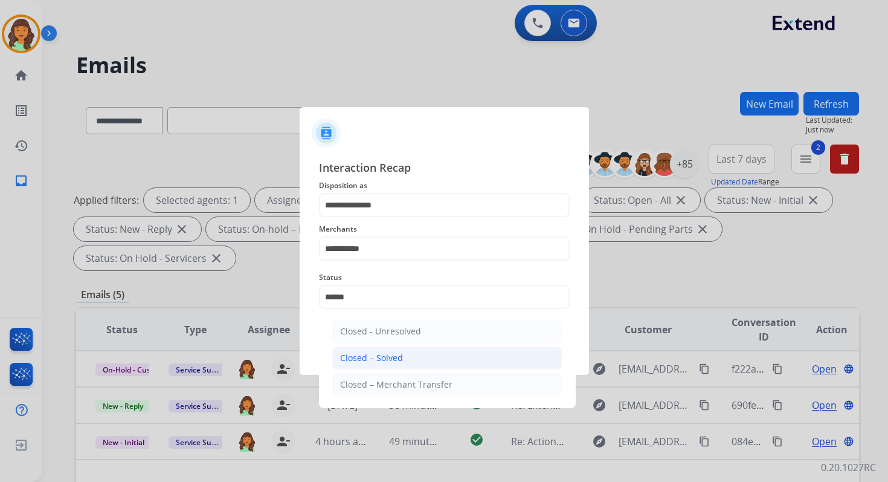
click at [395, 355] on div "Closed – Solved" at bounding box center [371, 358] width 63 height 12
type input "**********"
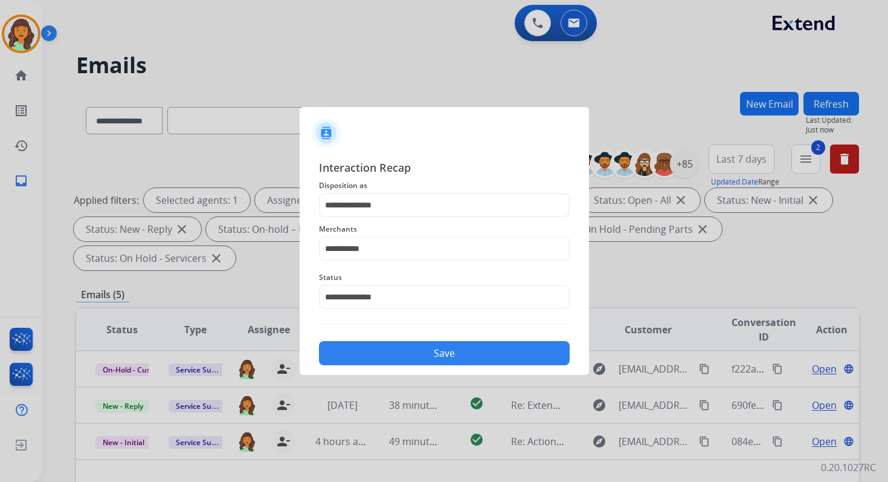
click at [395, 355] on button "Save" at bounding box center [444, 353] width 251 height 24
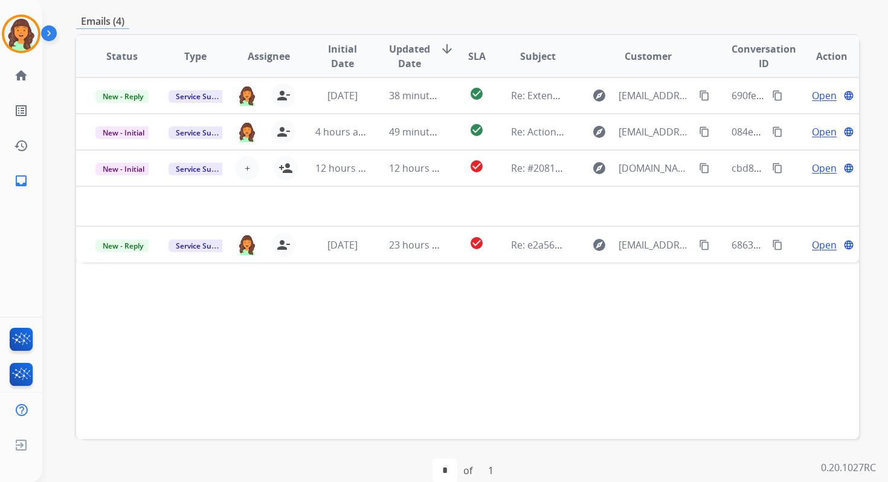
scroll to position [293, 0]
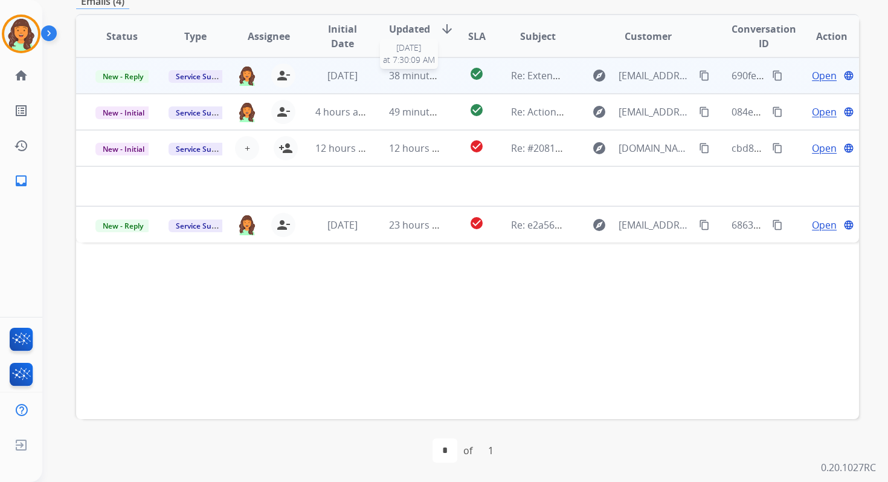
click at [408, 74] on span "38 minutes ago" at bounding box center [424, 75] width 70 height 13
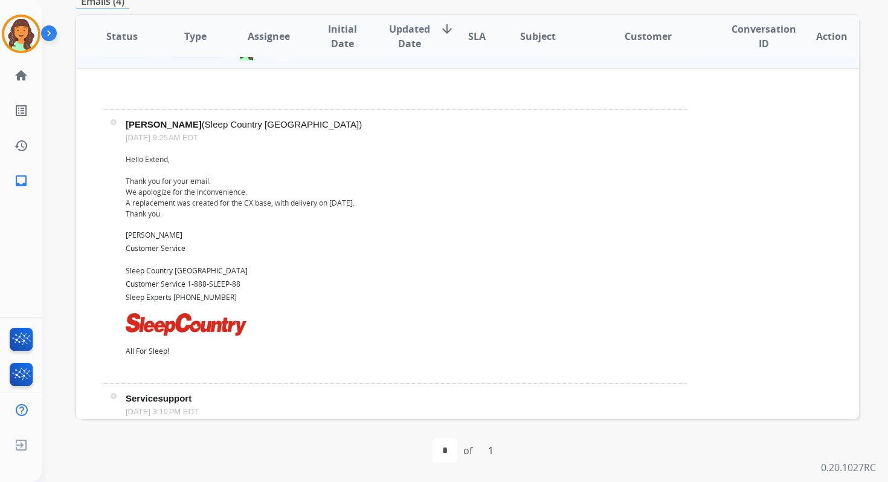
scroll to position [0, 0]
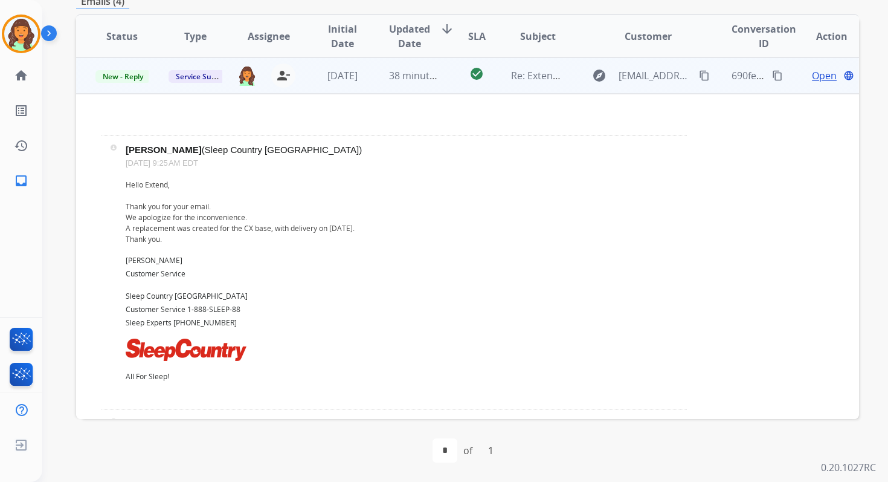
click at [815, 75] on span "Open" at bounding box center [824, 75] width 25 height 15
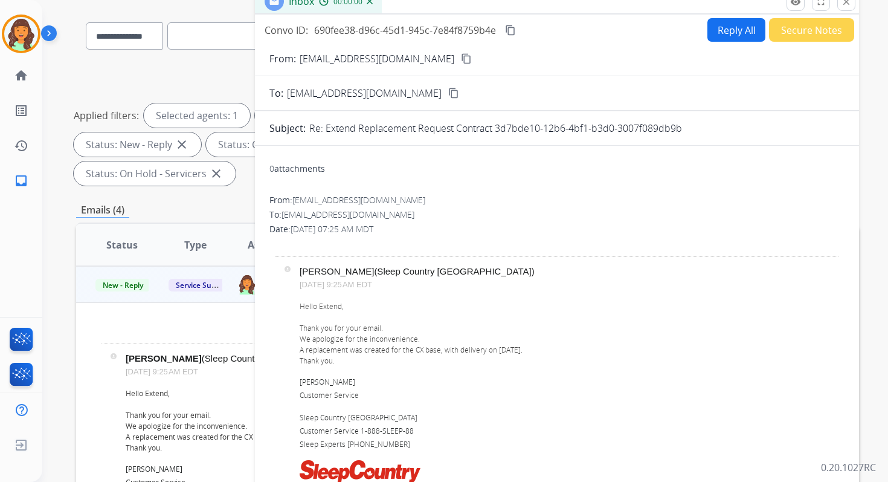
scroll to position [71, 0]
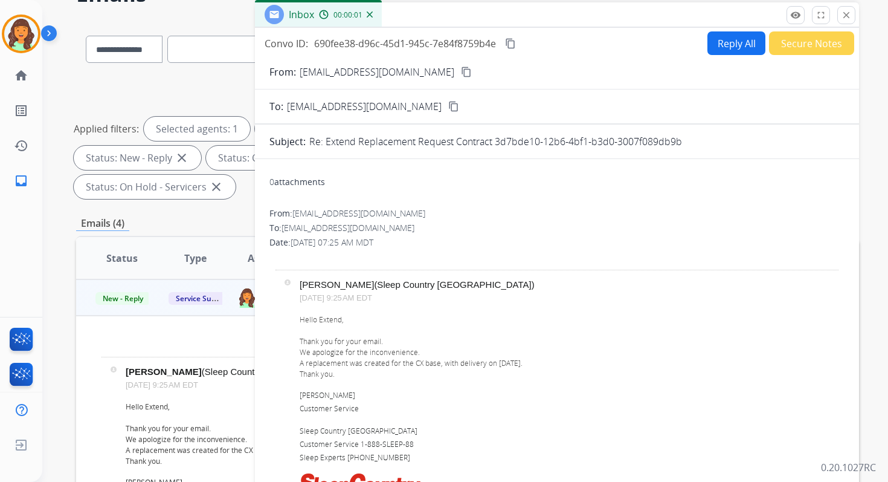
drag, startPoint x: 494, startPoint y: 141, endPoint x: 760, endPoint y: 150, distance: 266.6
copy p "3d7bde10-12b6-4bf1-b3d0-3007f089db9b"
click at [340, 364] on div "Hello Extend, Thank you for your email. We apologize for the inconvenience. A r…" at bounding box center [569, 416] width 539 height 204
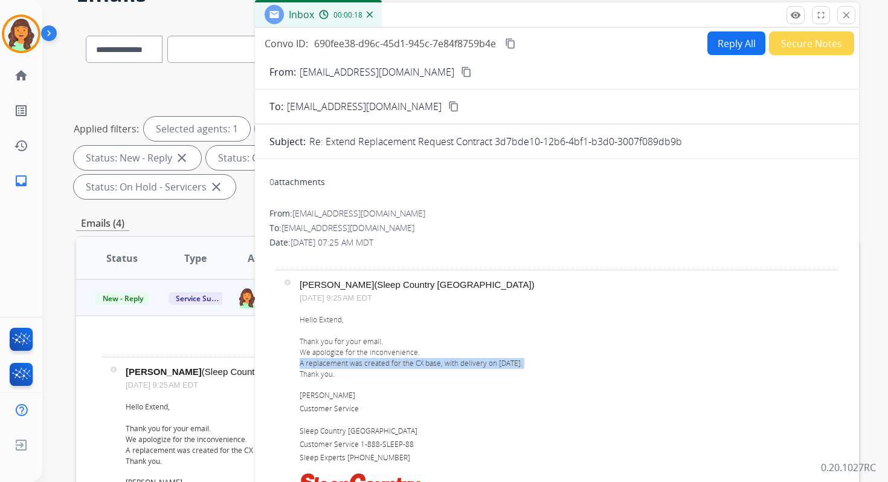
click at [340, 364] on div "Hello Extend, Thank you for your email. We apologize for the inconvenience. A r…" at bounding box center [569, 416] width 539 height 204
copy div "A replacement was created for the CX base, with delivery on [DATE]."
click at [841, 11] on button "close Close" at bounding box center [847, 15] width 18 height 18
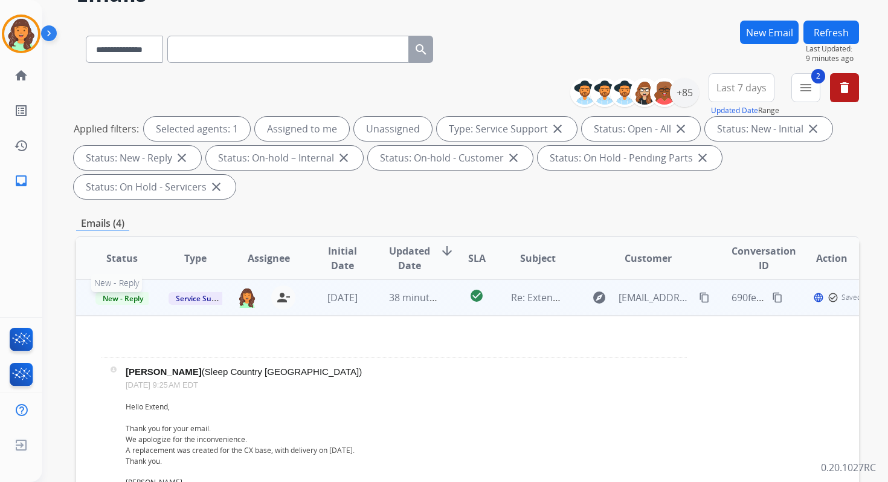
click at [129, 298] on span "New - Reply" at bounding box center [122, 298] width 55 height 13
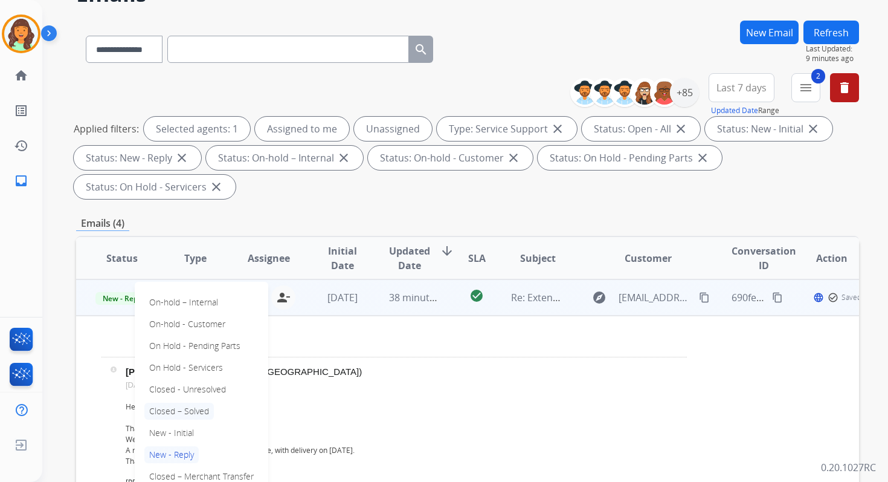
click at [172, 415] on p "Closed – Solved" at bounding box center [178, 410] width 69 height 17
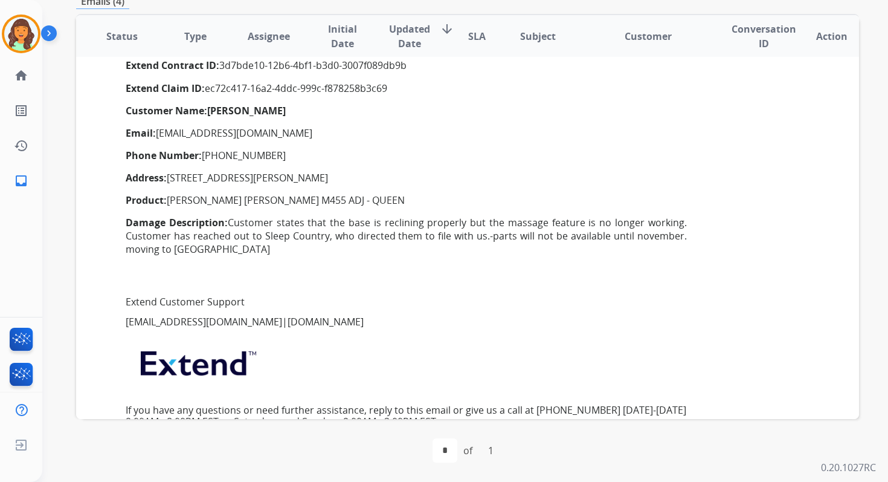
scroll to position [813, 0]
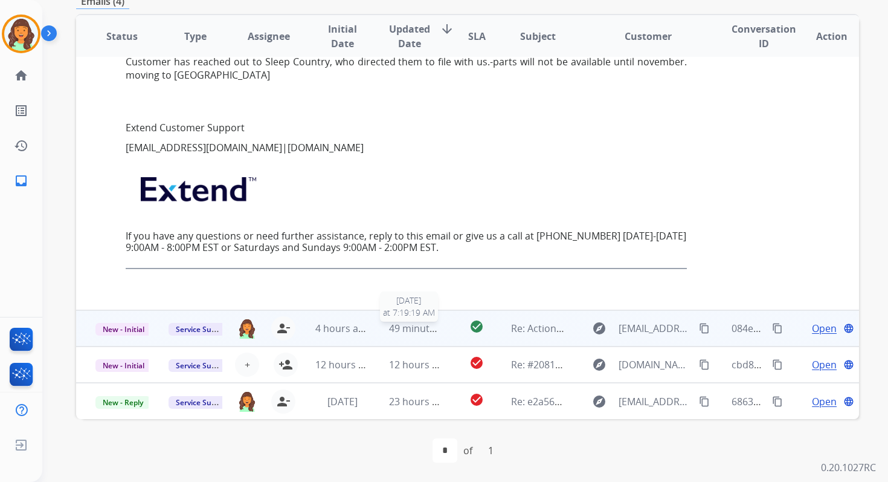
click at [418, 322] on span "49 minutes ago" at bounding box center [424, 327] width 70 height 13
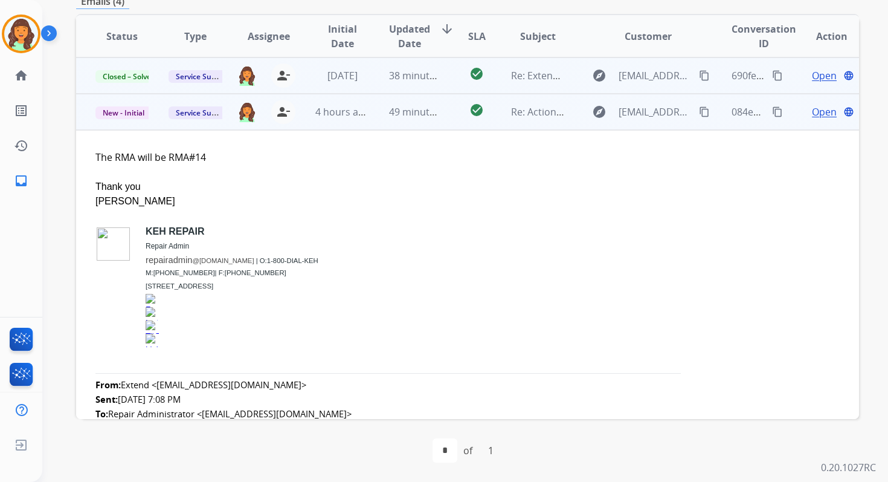
scroll to position [36, 0]
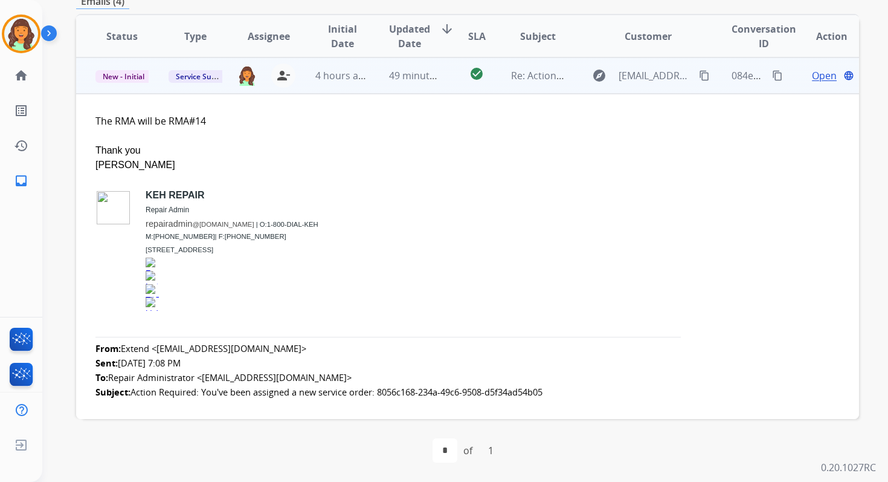
click at [815, 77] on span "Open" at bounding box center [824, 75] width 25 height 15
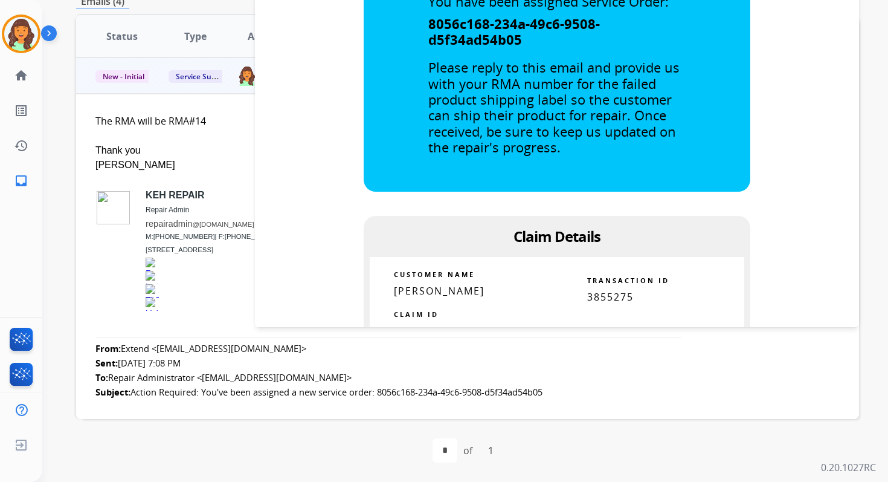
scroll to position [590, 0]
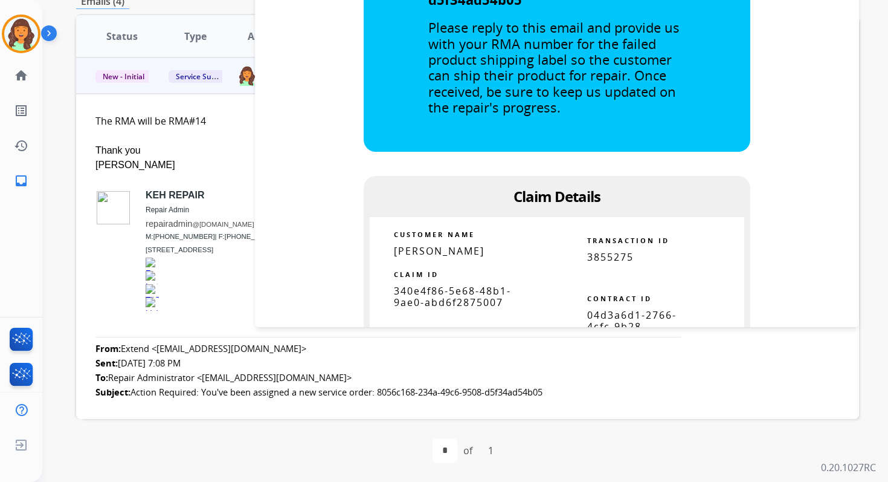
click at [601, 318] on span "04d3a6d1-2766-4cfc-9b28-c6ac7a936c58" at bounding box center [631, 326] width 89 height 36
copy table "04d3a6d1-2766-4cfc-9b28-c6ac7a936c58"
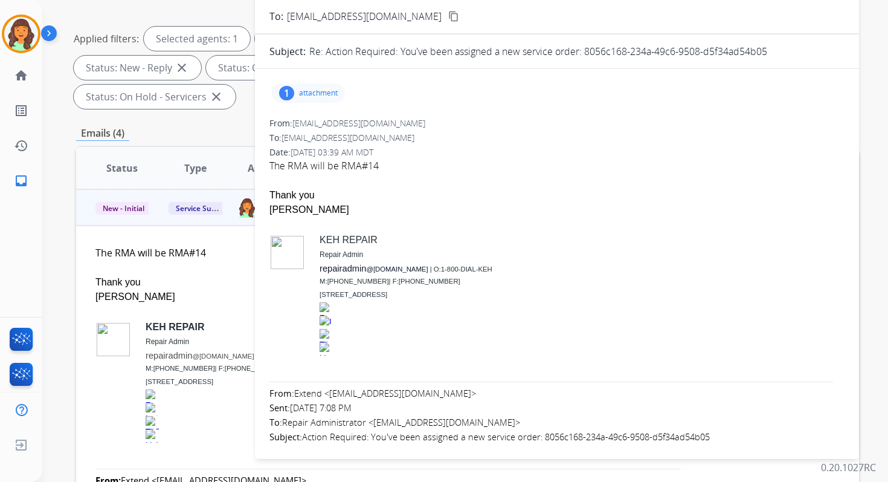
scroll to position [0, 0]
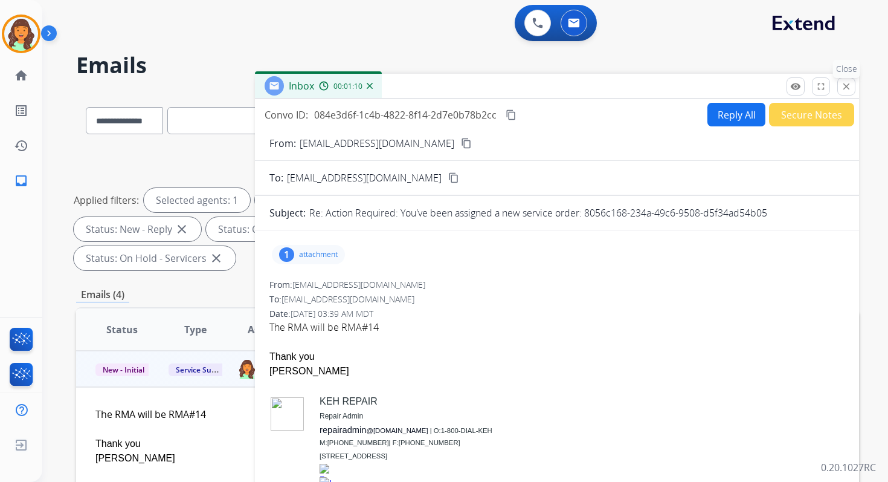
click at [847, 86] on mat-icon "close" at bounding box center [846, 86] width 11 height 11
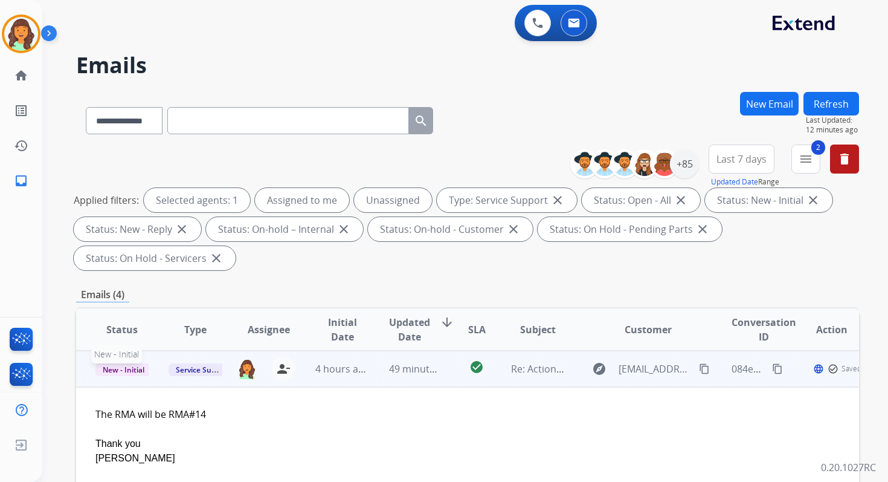
click at [131, 367] on span "New - Initial" at bounding box center [123, 369] width 56 height 13
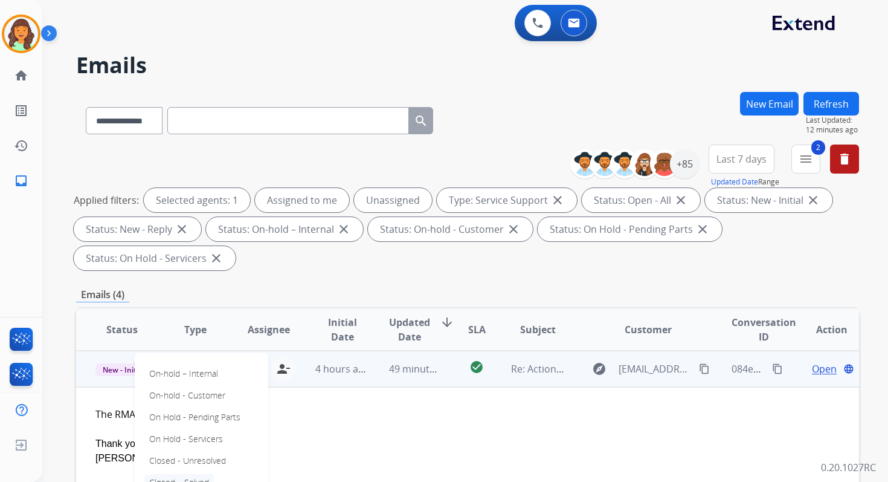
click at [175, 480] on p "Closed – Solved" at bounding box center [178, 482] width 69 height 17
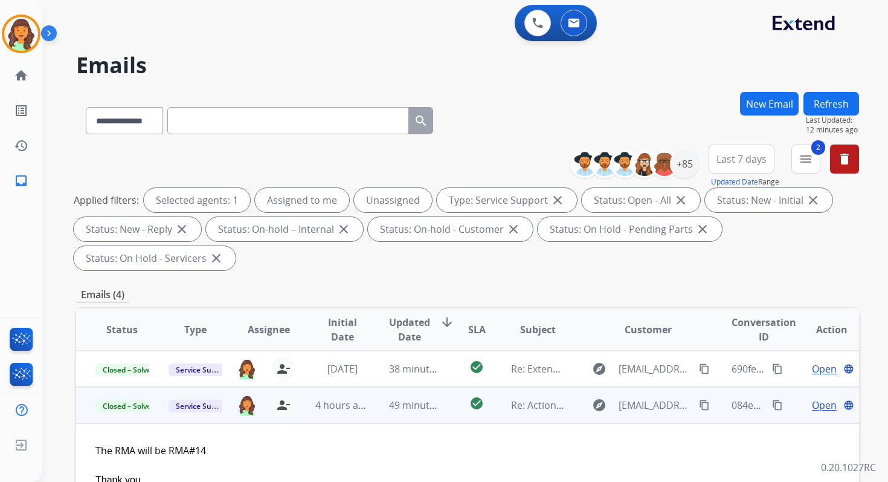
click at [824, 97] on button "Refresh" at bounding box center [832, 104] width 56 height 24
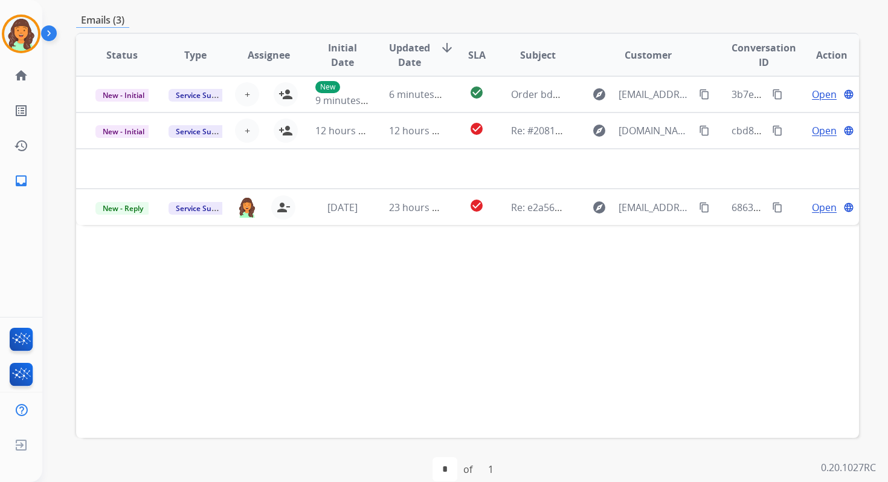
scroll to position [293, 0]
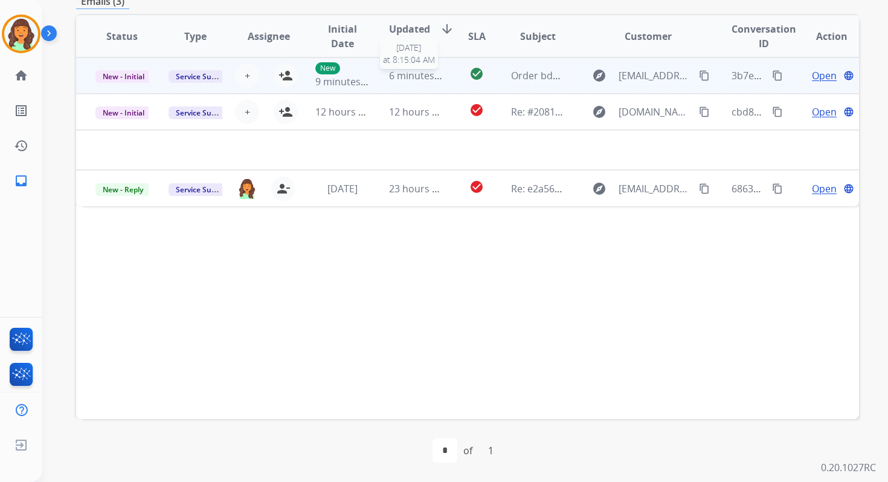
click at [407, 73] on span "6 minutes ago" at bounding box center [421, 75] width 65 height 13
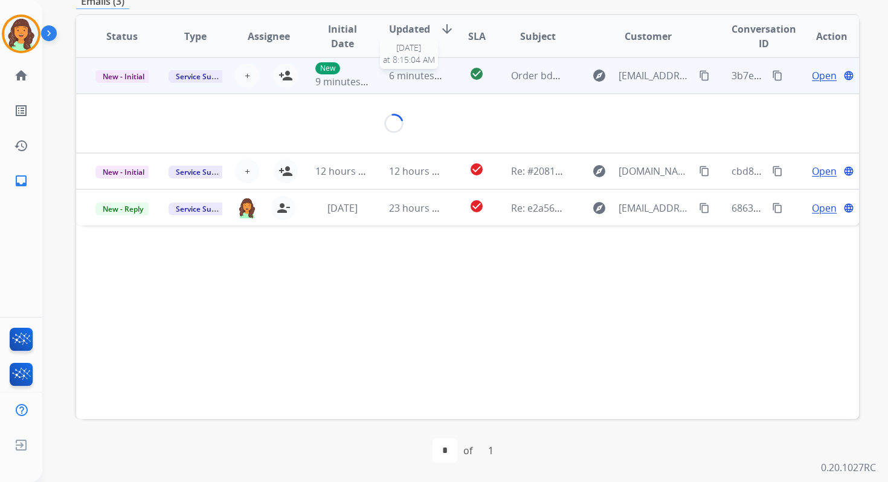
scroll to position [290, 0]
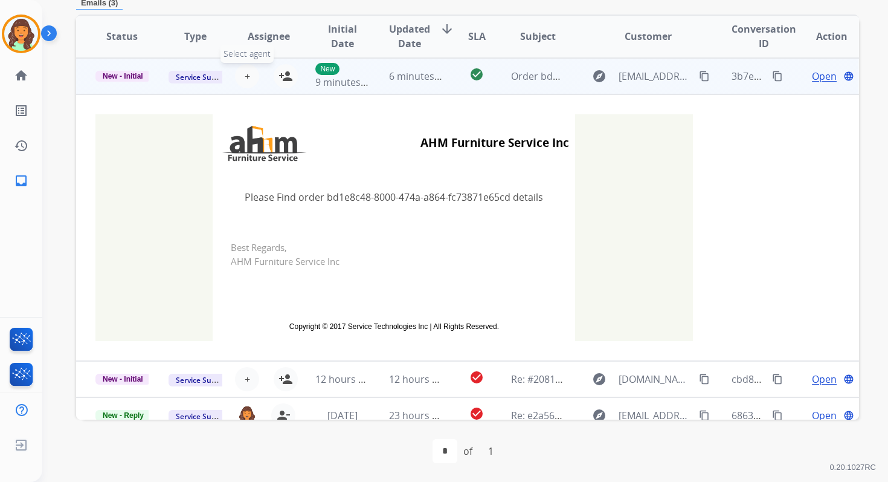
click at [245, 79] on span "+" at bounding box center [247, 76] width 5 height 15
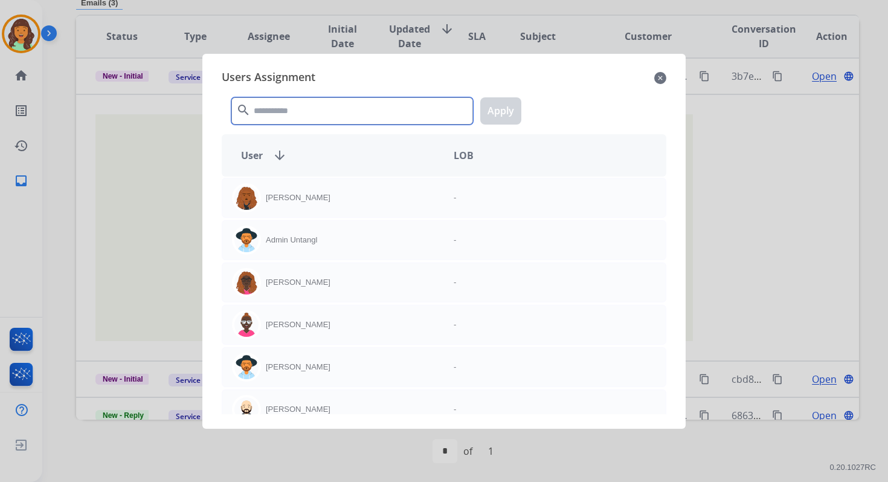
click at [283, 114] on input "text" at bounding box center [352, 110] width 242 height 27
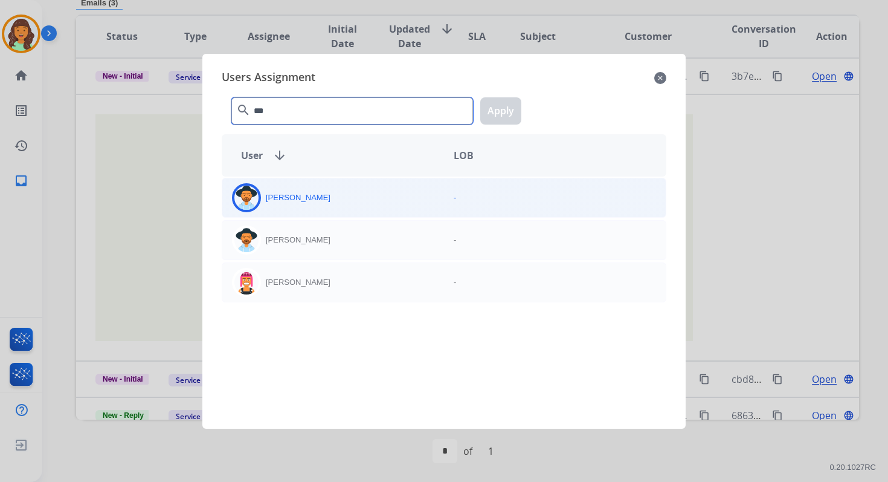
type input "***"
click at [298, 201] on p "[PERSON_NAME]" at bounding box center [298, 198] width 65 height 12
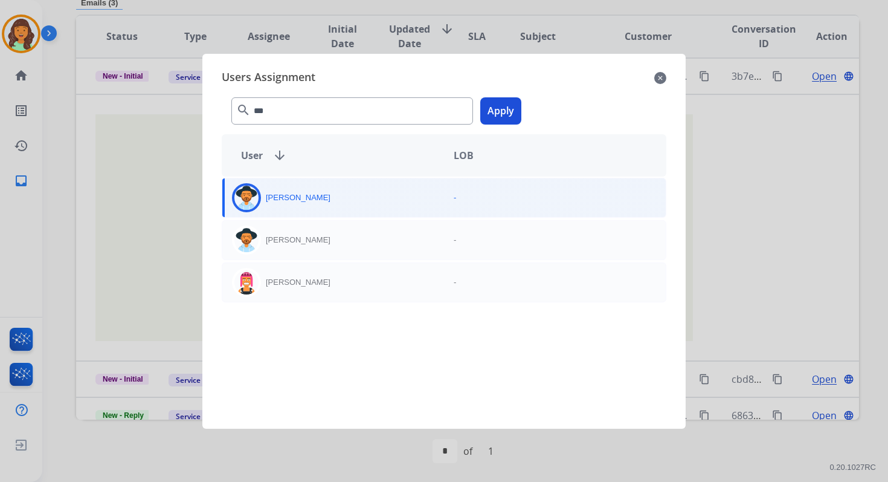
click at [507, 107] on button "Apply" at bounding box center [500, 110] width 41 height 27
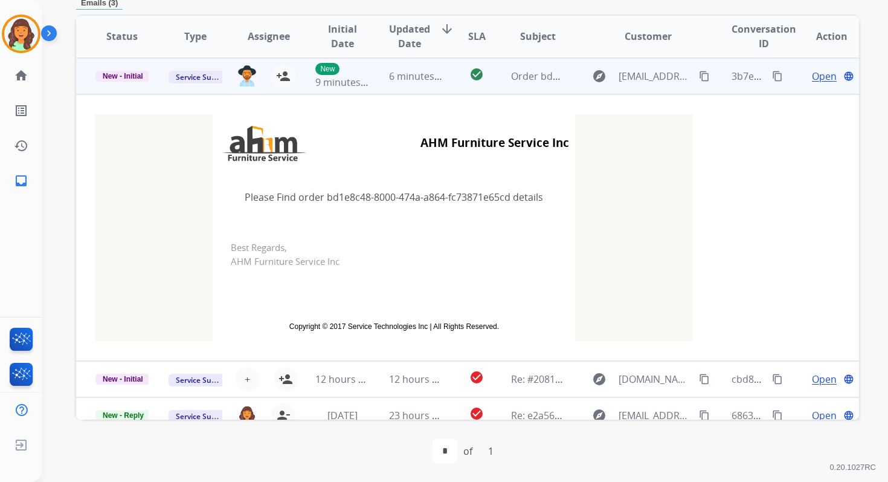
click at [390, 78] on span "6 minutes ago" at bounding box center [421, 75] width 65 height 13
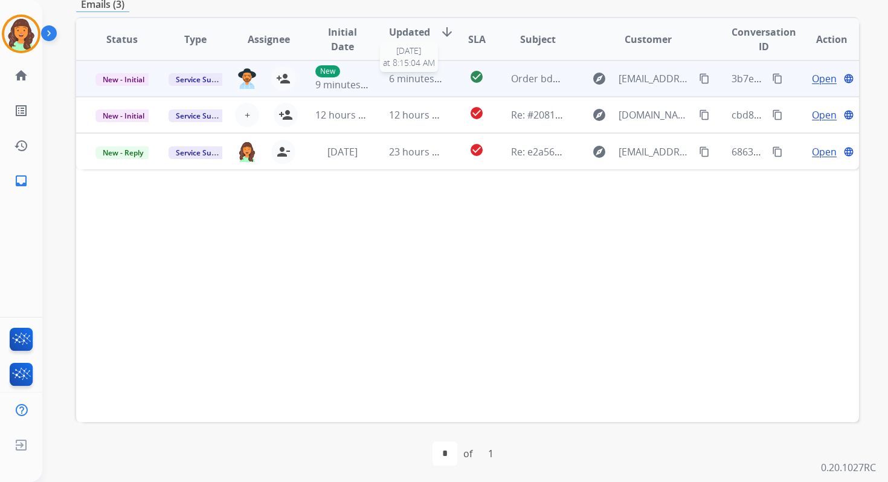
scroll to position [289, 0]
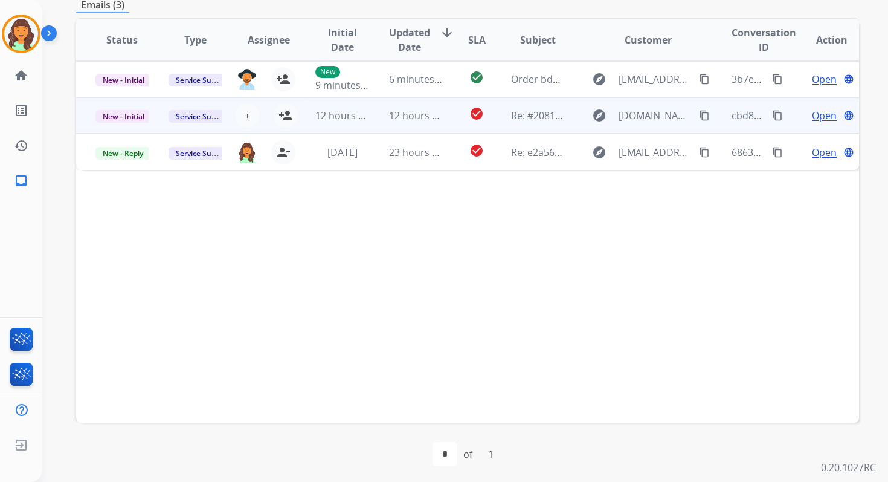
click at [381, 112] on td "12 hours ago" at bounding box center [406, 115] width 73 height 36
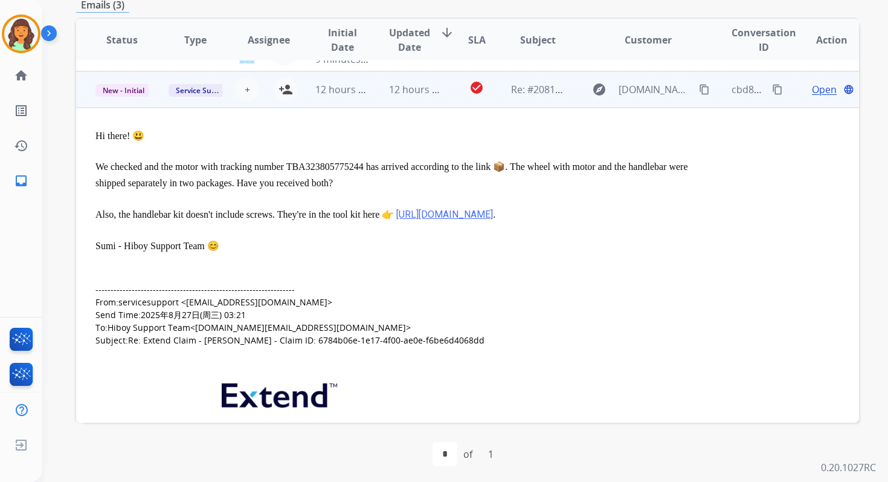
scroll to position [36, 0]
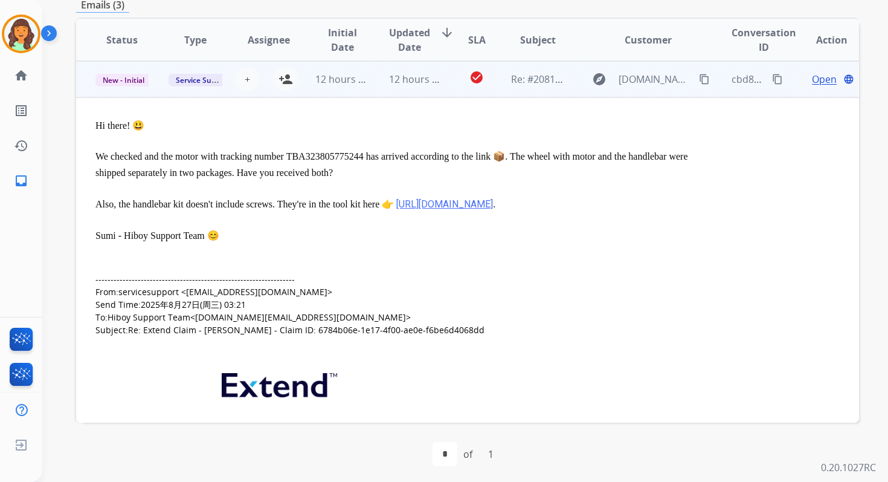
click at [817, 79] on span "Open" at bounding box center [824, 79] width 25 height 15
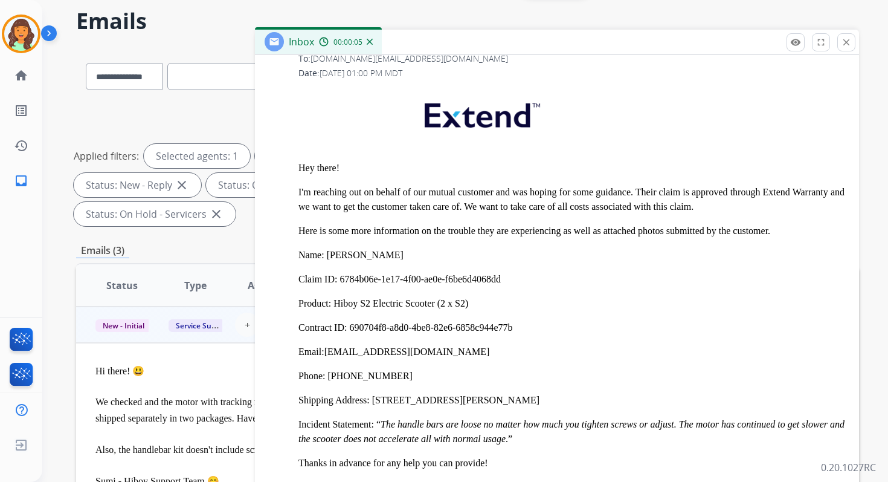
scroll to position [2299, 0]
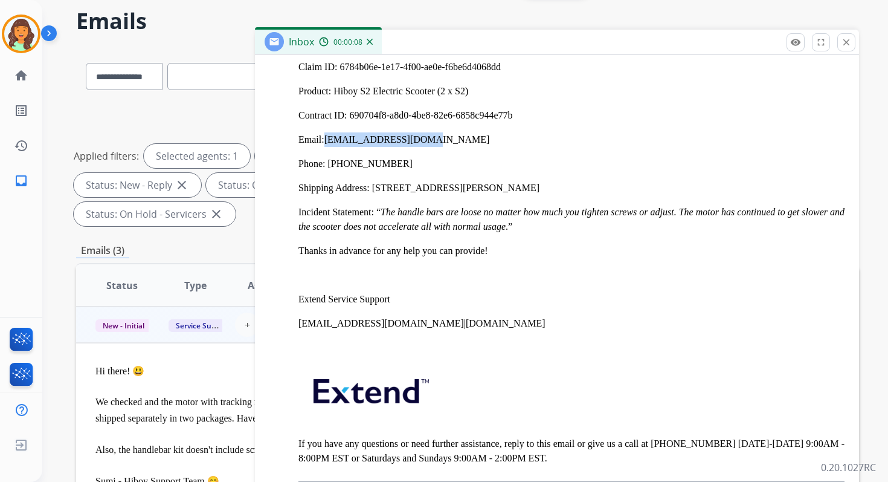
drag, startPoint x: 425, startPoint y: 143, endPoint x: 328, endPoint y: 144, distance: 97.9
click at [328, 144] on p "Email: [PERSON_NAME][EMAIL_ADDRESS][DOMAIN_NAME]" at bounding box center [572, 139] width 546 height 15
copy link "[EMAIL_ADDRESS][DOMAIN_NAME]"
click at [850, 41] on mat-icon "close" at bounding box center [846, 42] width 11 height 11
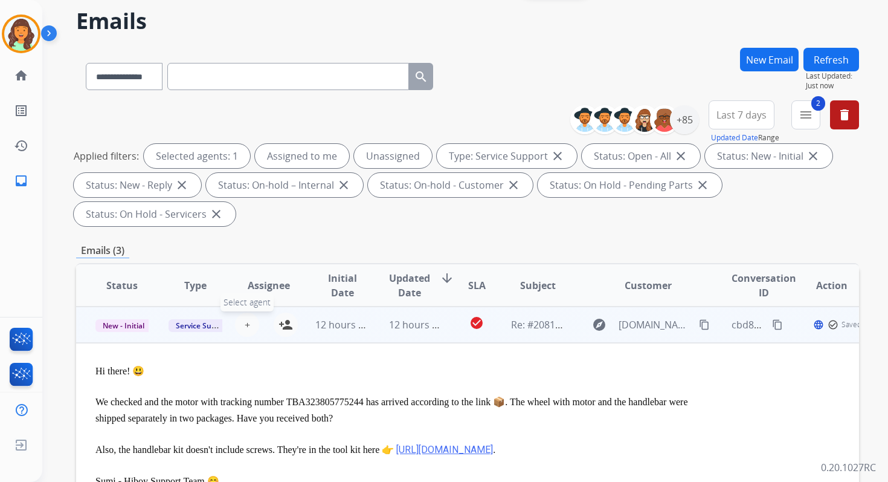
click at [245, 324] on span "+" at bounding box center [247, 324] width 5 height 15
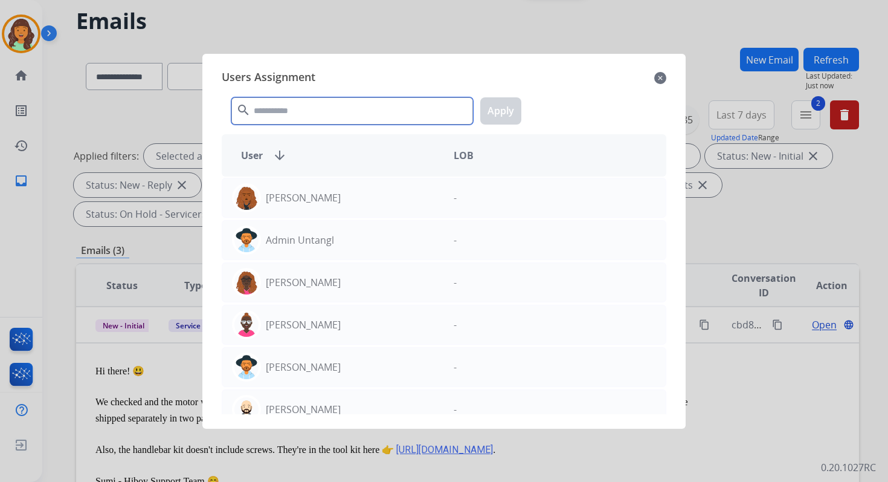
click at [332, 114] on input "text" at bounding box center [352, 110] width 242 height 27
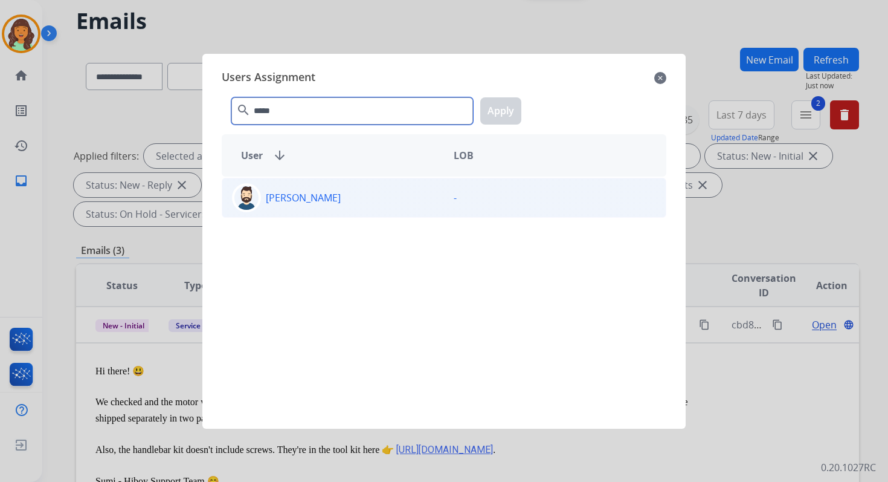
type input "*****"
click at [332, 208] on div "[PERSON_NAME]" at bounding box center [333, 197] width 222 height 29
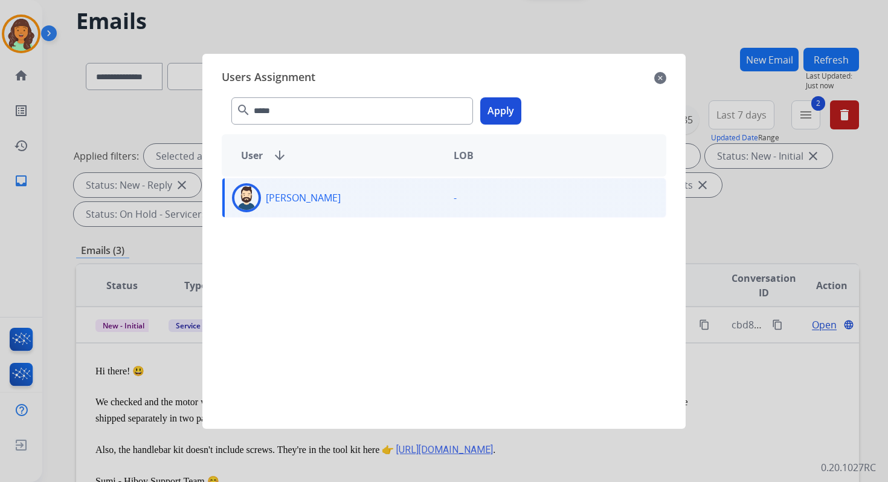
click at [503, 108] on button "Apply" at bounding box center [500, 110] width 41 height 27
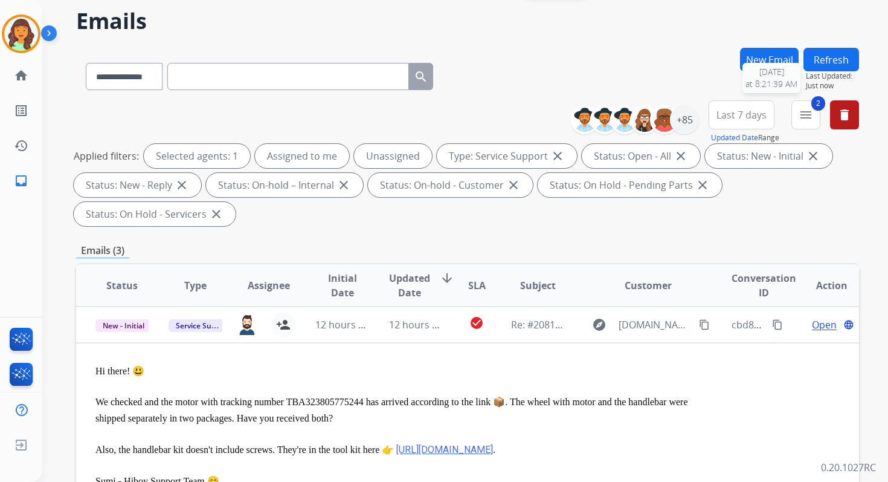
click at [827, 60] on button "Refresh" at bounding box center [832, 60] width 56 height 24
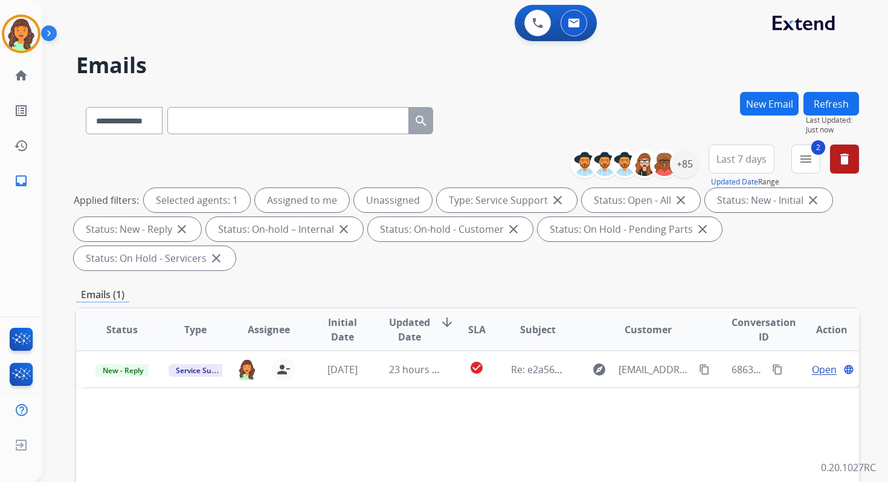
scroll to position [0, 0]
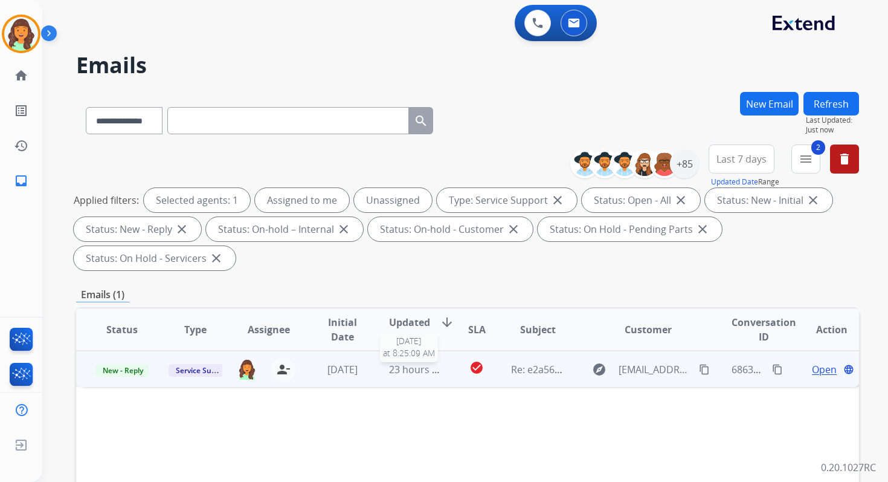
click at [412, 367] on span "23 hours ago" at bounding box center [419, 369] width 60 height 13
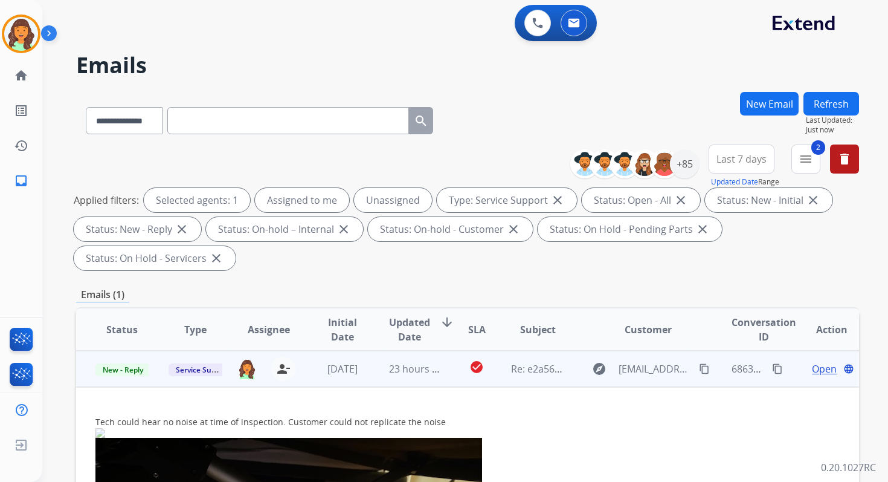
click at [820, 370] on span "Open" at bounding box center [824, 368] width 25 height 15
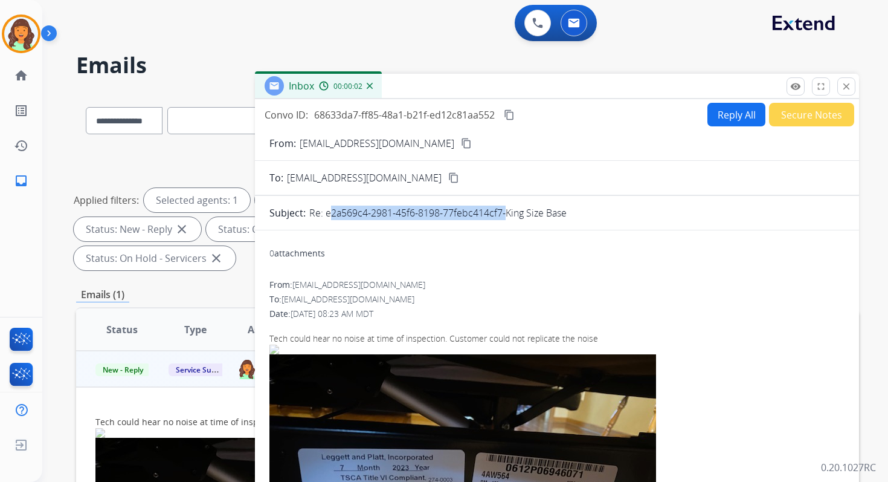
drag, startPoint x: 324, startPoint y: 214, endPoint x: 502, endPoint y: 216, distance: 177.7
click at [502, 216] on p "Re: e2a569c4-2981-45f6-8198-77febc414cf7-King Size Base" at bounding box center [437, 212] width 257 height 15
copy p "e2a569c4-2981-45f6-8198-77febc414cf7"
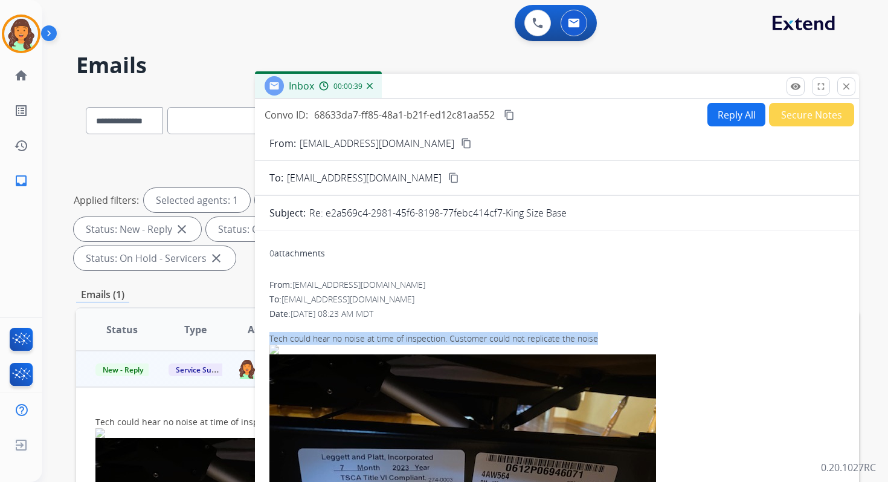
copy div "Tech could hear no noise at time of inspection. Customer could not replicate th…"
click at [845, 83] on mat-icon "close" at bounding box center [846, 86] width 11 height 11
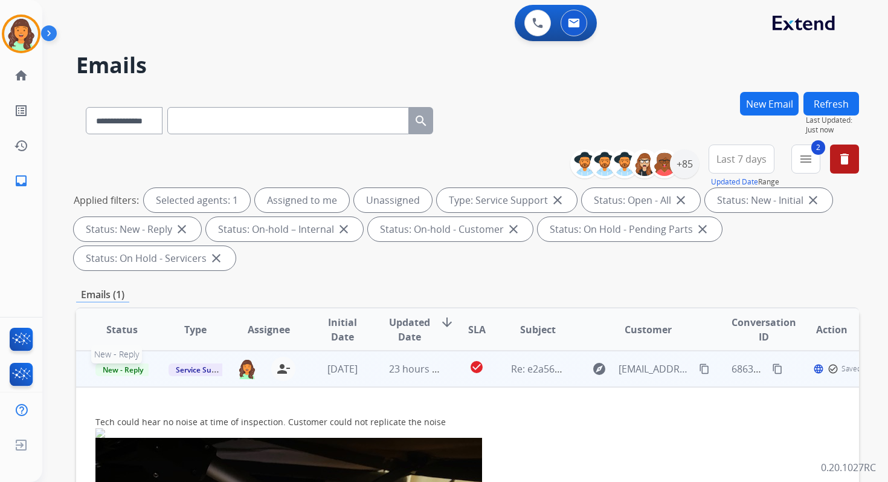
click at [127, 369] on span "New - Reply" at bounding box center [122, 369] width 55 height 13
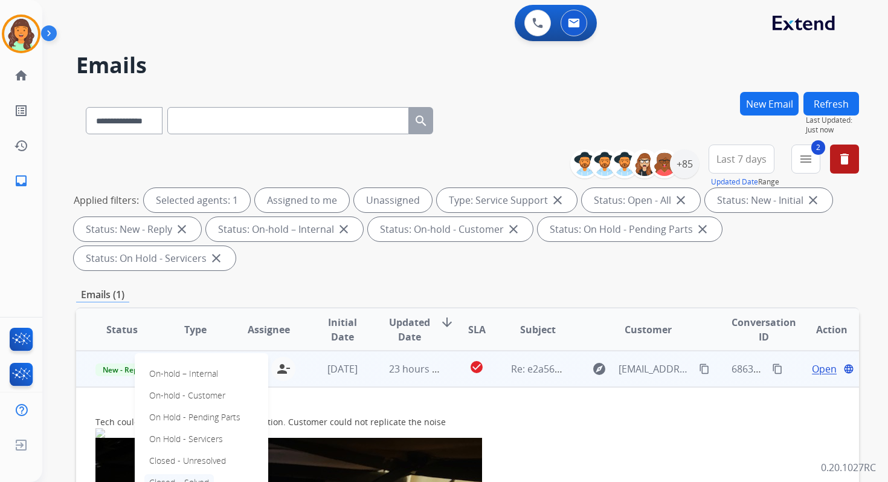
click at [175, 479] on p "Closed – Solved" at bounding box center [178, 482] width 69 height 17
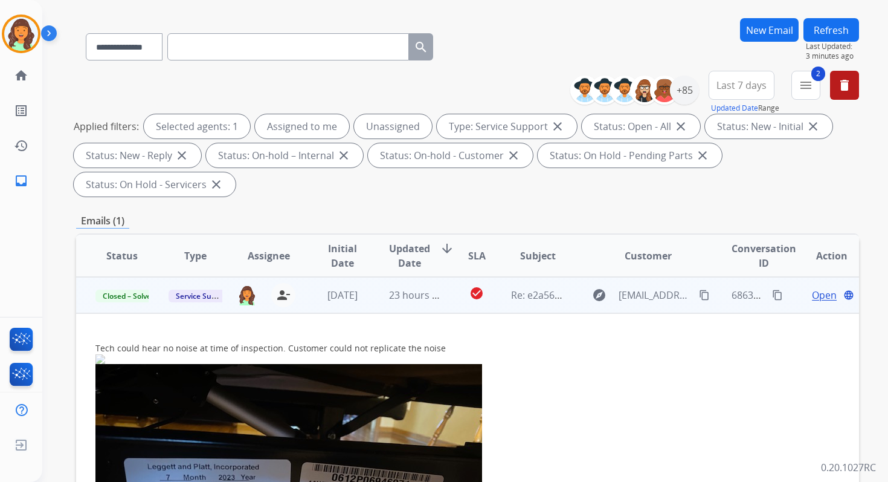
scroll to position [293, 0]
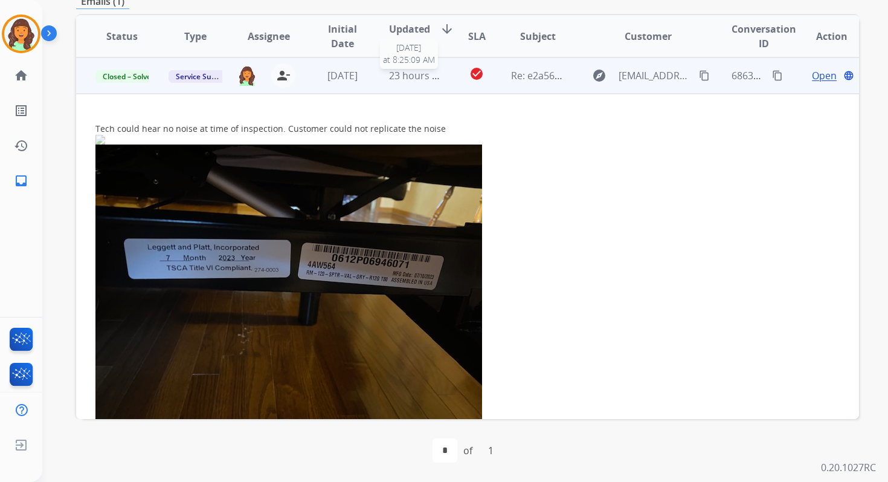
click at [401, 75] on span "23 hours ago" at bounding box center [419, 75] width 60 height 13
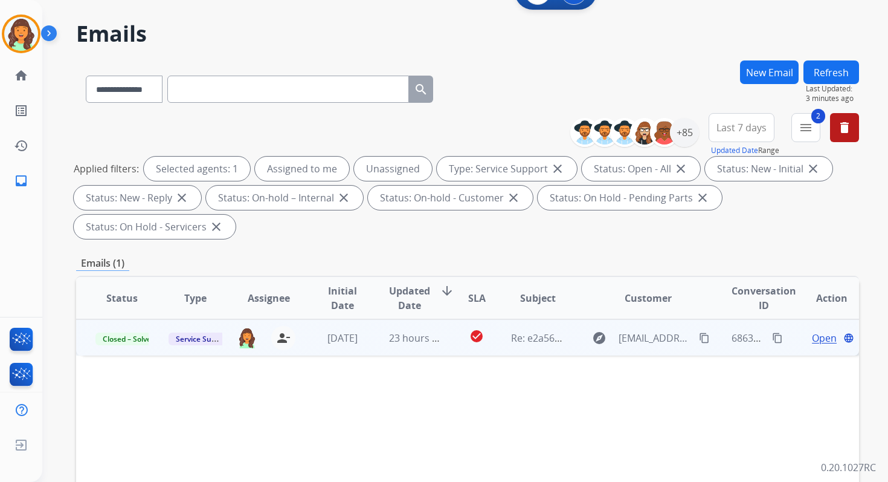
scroll to position [0, 0]
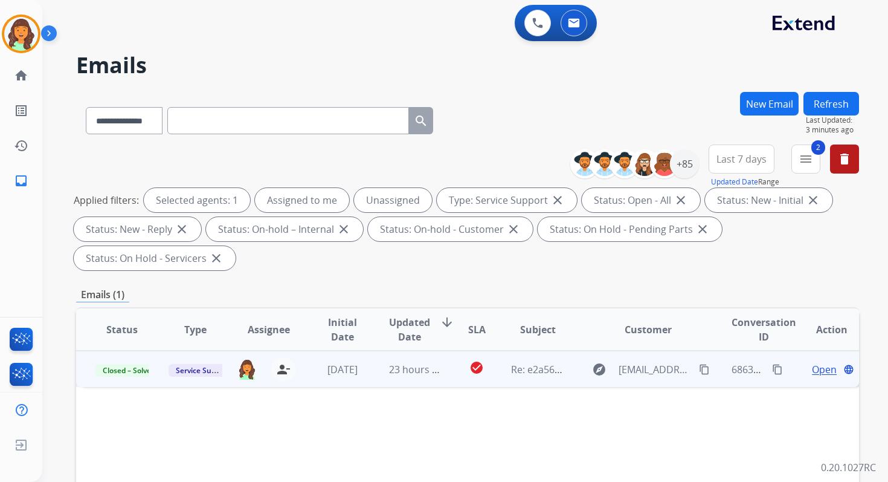
click at [836, 92] on div "Refresh Last Updated: 3 minutes ago" at bounding box center [832, 113] width 56 height 43
click at [849, 106] on button "Refresh" at bounding box center [832, 104] width 56 height 24
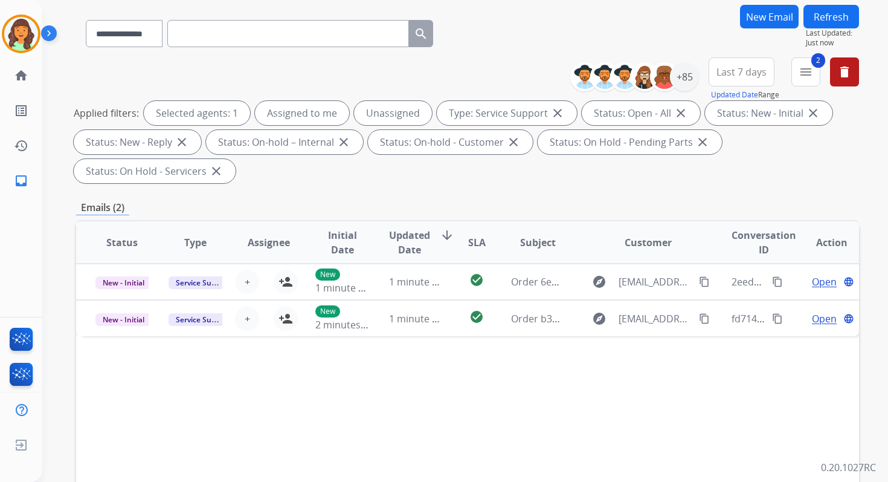
scroll to position [293, 0]
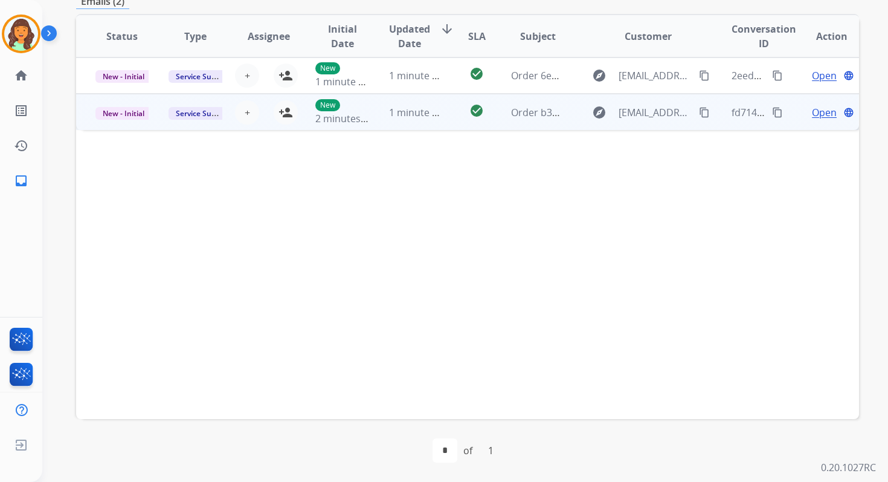
click at [412, 120] on td "1 minute ago" at bounding box center [406, 112] width 73 height 36
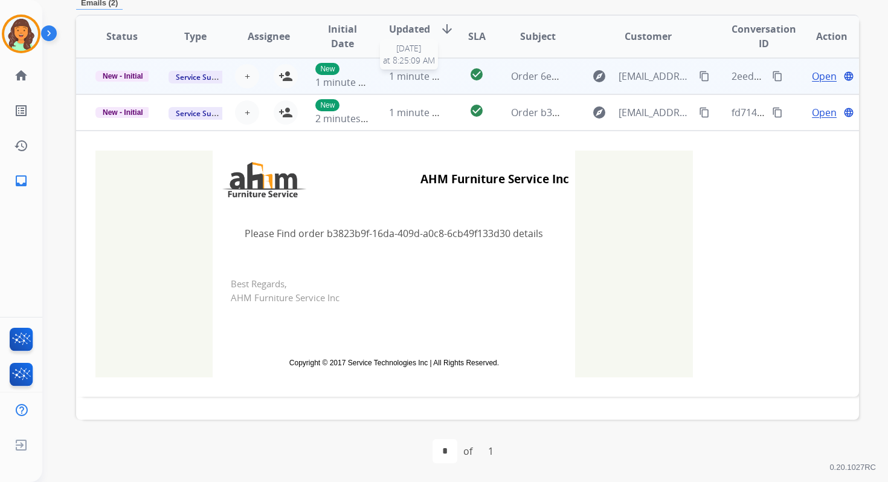
click at [405, 79] on span "1 minute ago" at bounding box center [419, 75] width 60 height 13
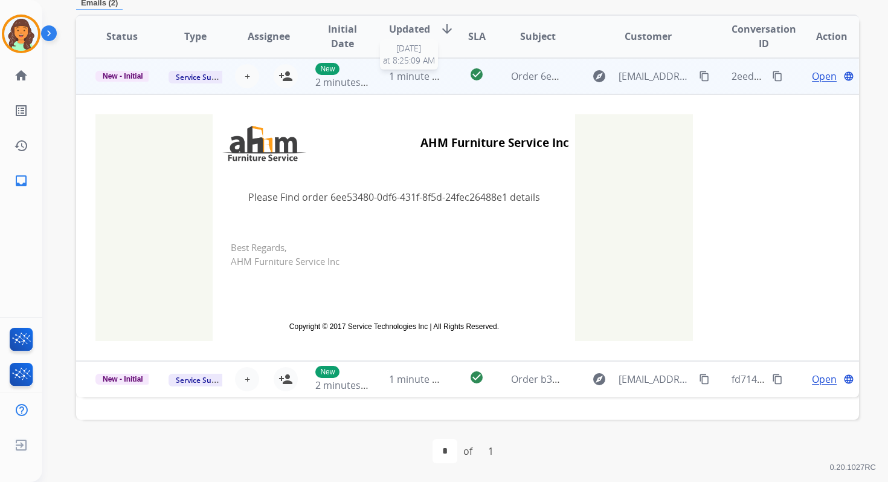
click at [405, 79] on span "1 minute ago" at bounding box center [419, 75] width 60 height 13
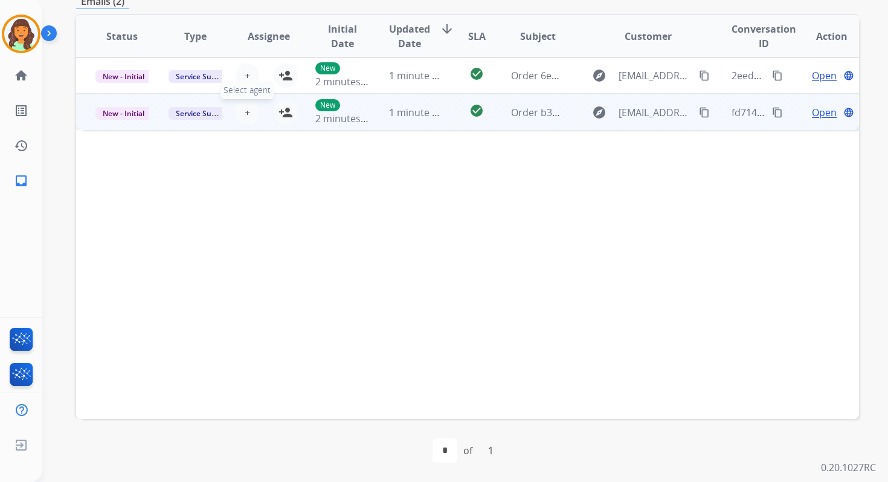
click at [245, 111] on span "+" at bounding box center [247, 112] width 5 height 15
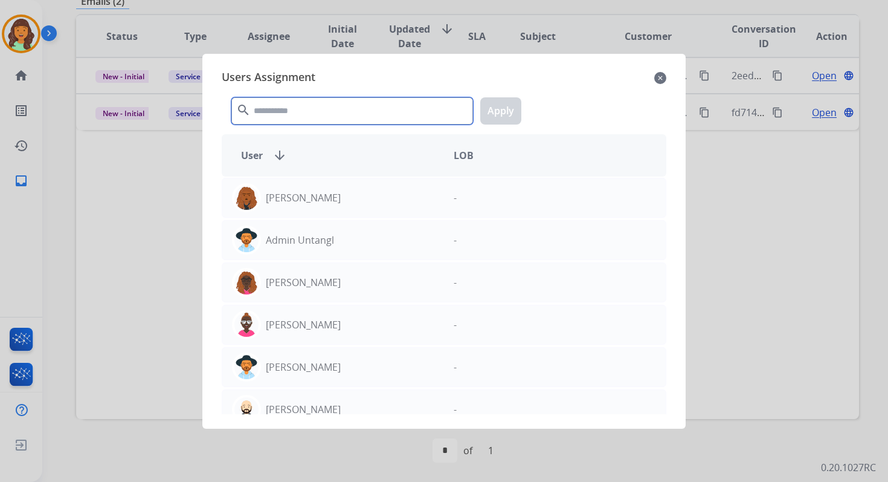
click at [291, 112] on input "text" at bounding box center [352, 110] width 242 height 27
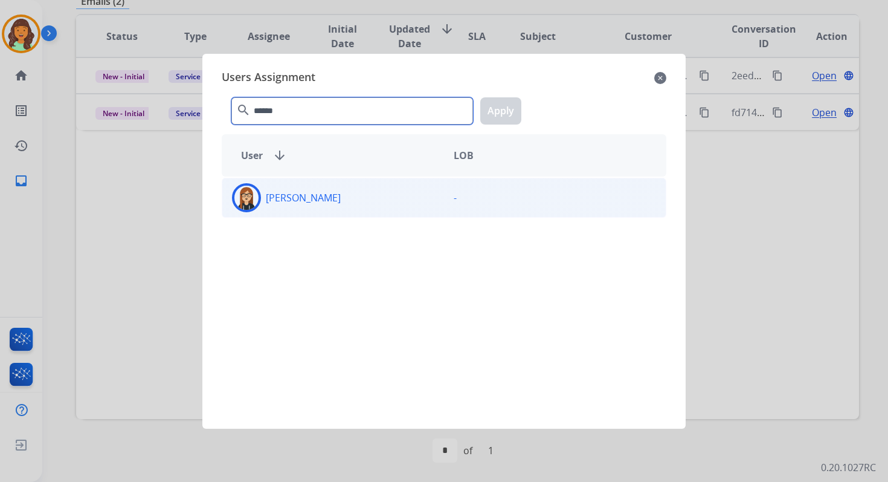
type input "******"
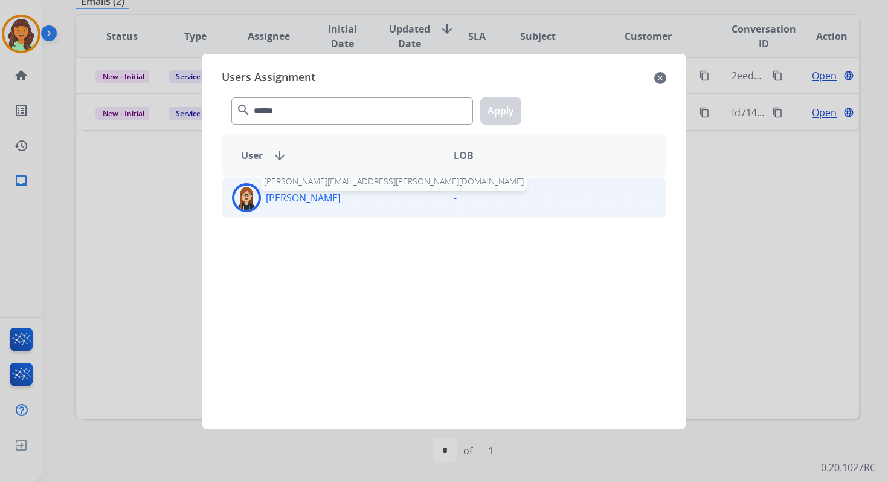
click at [315, 192] on p "[PERSON_NAME]" at bounding box center [303, 197] width 75 height 15
click at [487, 111] on button "Apply" at bounding box center [500, 110] width 41 height 27
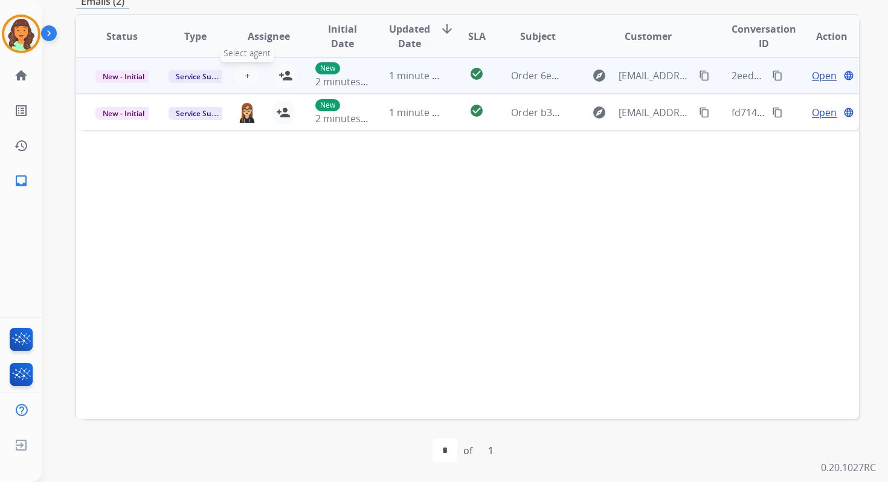
click at [246, 74] on span "+" at bounding box center [247, 75] width 5 height 15
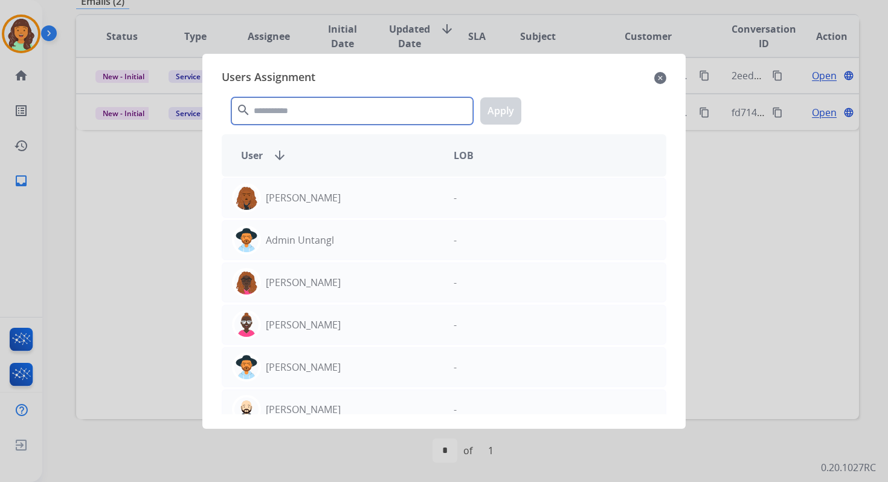
click at [311, 120] on input "text" at bounding box center [352, 110] width 242 height 27
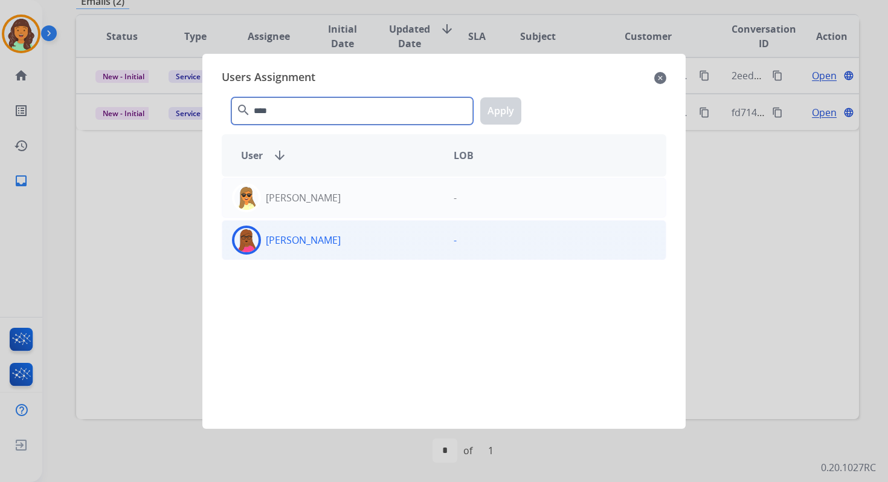
type input "****"
click at [344, 232] on div "[PERSON_NAME]" at bounding box center [333, 239] width 222 height 29
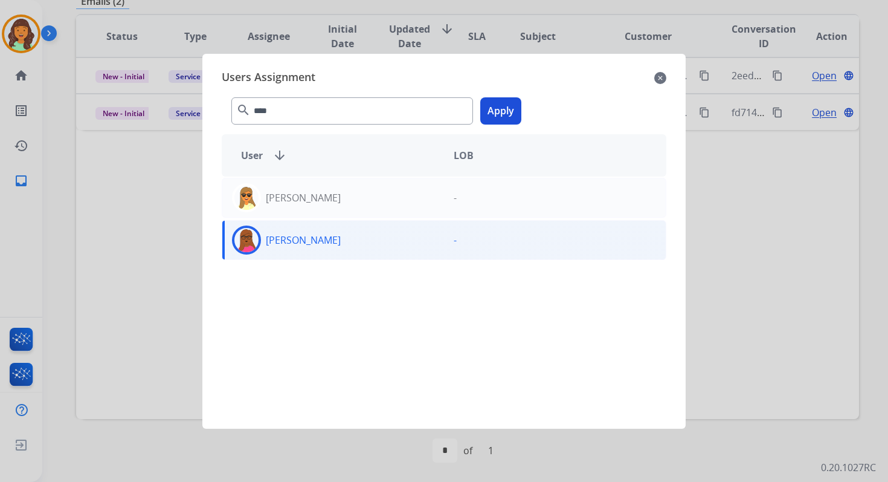
click at [499, 112] on button "Apply" at bounding box center [500, 110] width 41 height 27
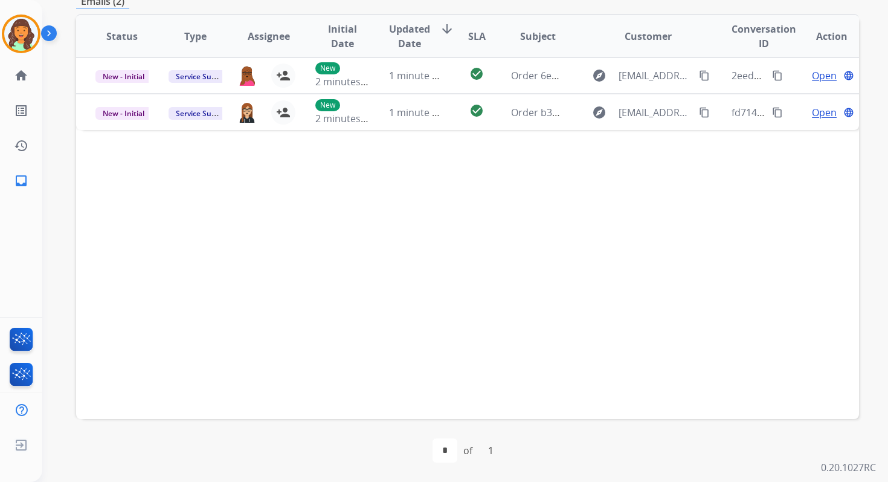
scroll to position [0, 0]
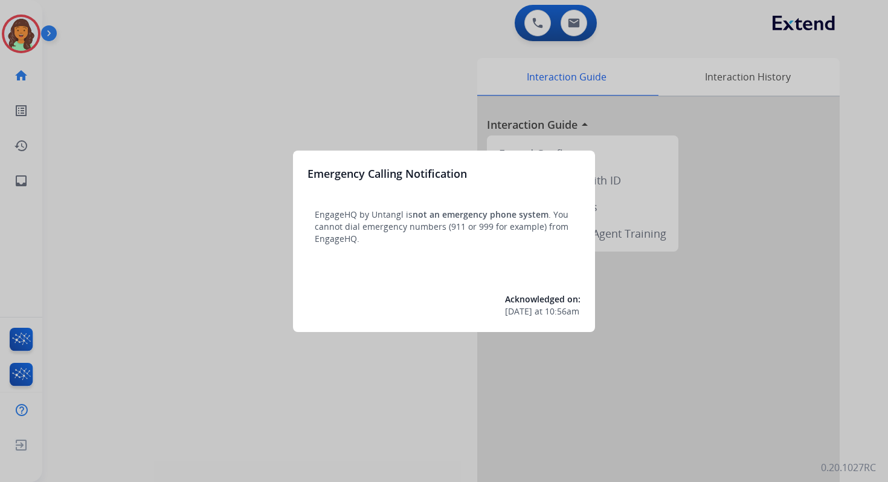
click at [484, 34] on div at bounding box center [444, 241] width 888 height 482
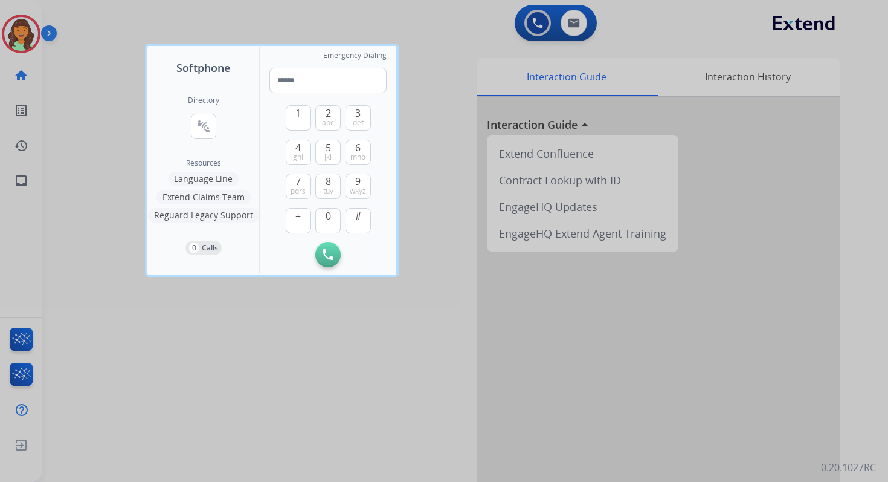
click at [484, 34] on div at bounding box center [444, 241] width 888 height 482
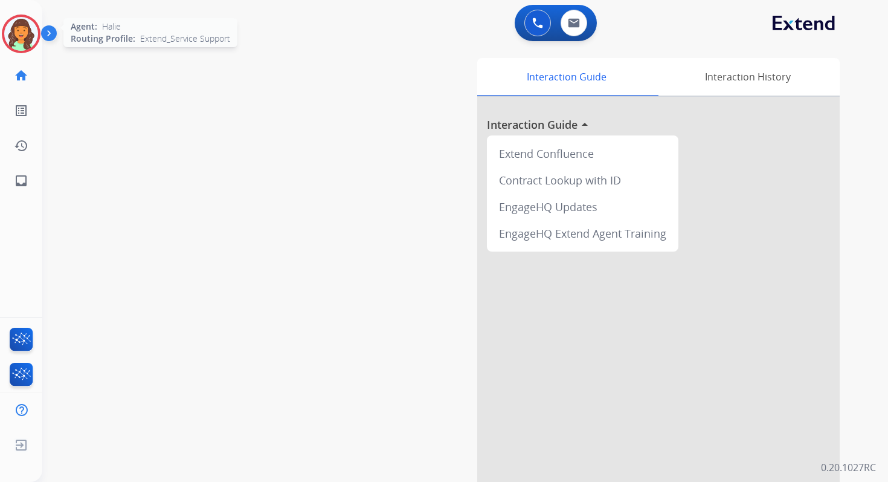
click at [30, 31] on img at bounding box center [21, 34] width 34 height 34
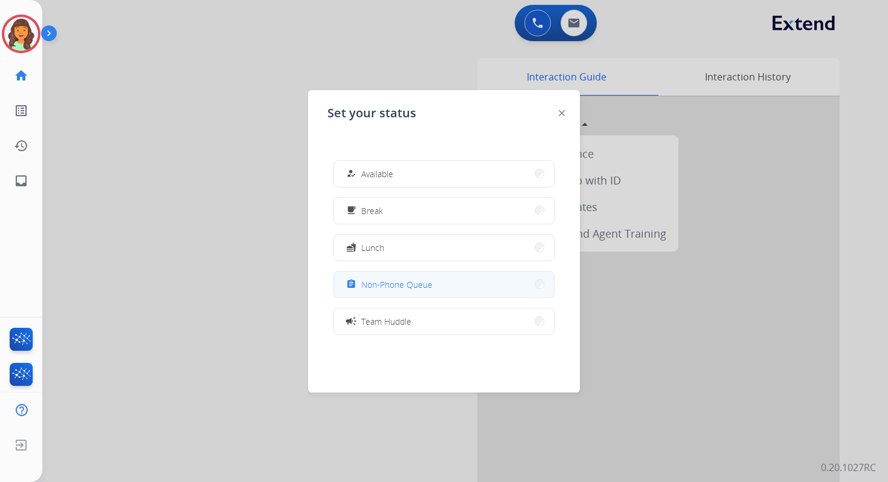
click at [387, 282] on span "Non-Phone Queue" at bounding box center [396, 284] width 71 height 13
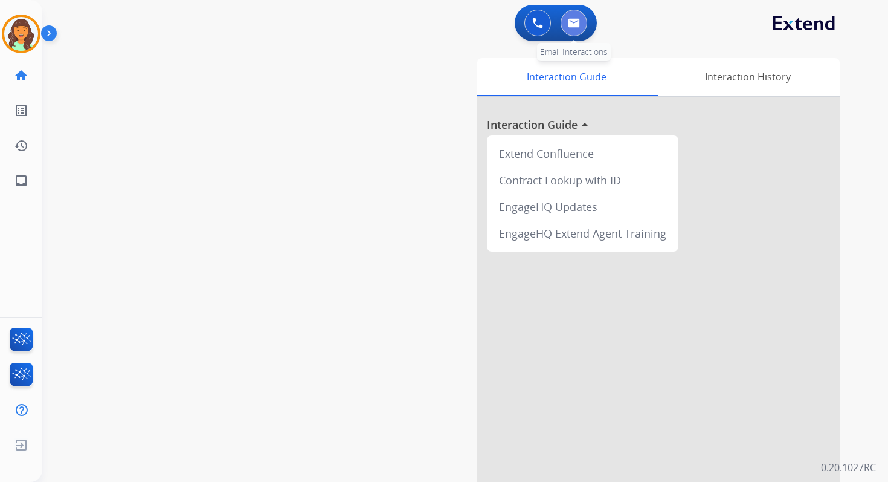
click at [569, 24] on img at bounding box center [574, 23] width 12 height 10
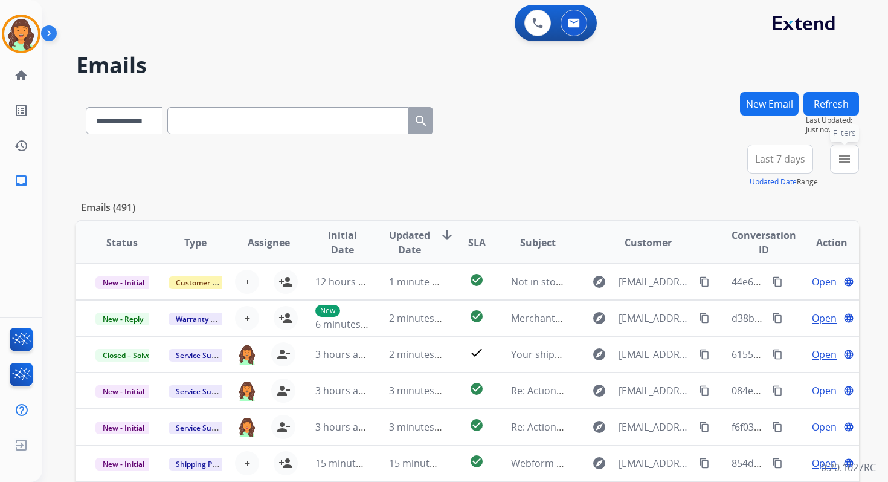
click at [840, 156] on mat-icon "menu" at bounding box center [845, 159] width 15 height 15
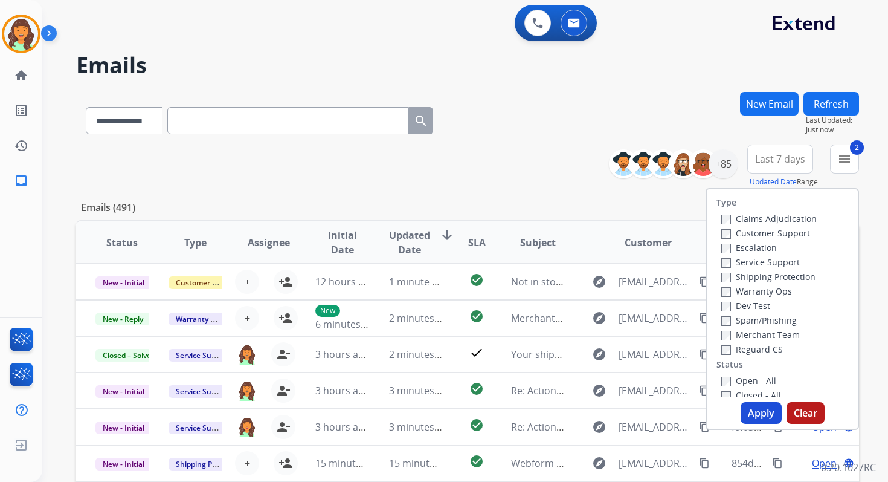
click at [807, 416] on button "Clear" at bounding box center [806, 413] width 38 height 22
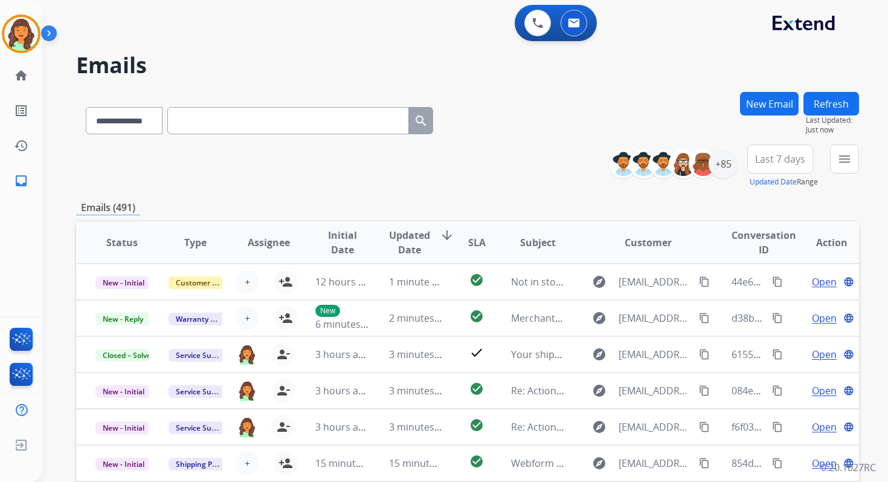
click at [236, 99] on div "**********" at bounding box center [259, 118] width 367 height 42
click at [139, 113] on select "**********" at bounding box center [124, 120] width 76 height 27
select select "*******"
click at [86, 107] on select "**********" at bounding box center [124, 120] width 76 height 27
click at [203, 120] on input "text" at bounding box center [288, 120] width 242 height 27
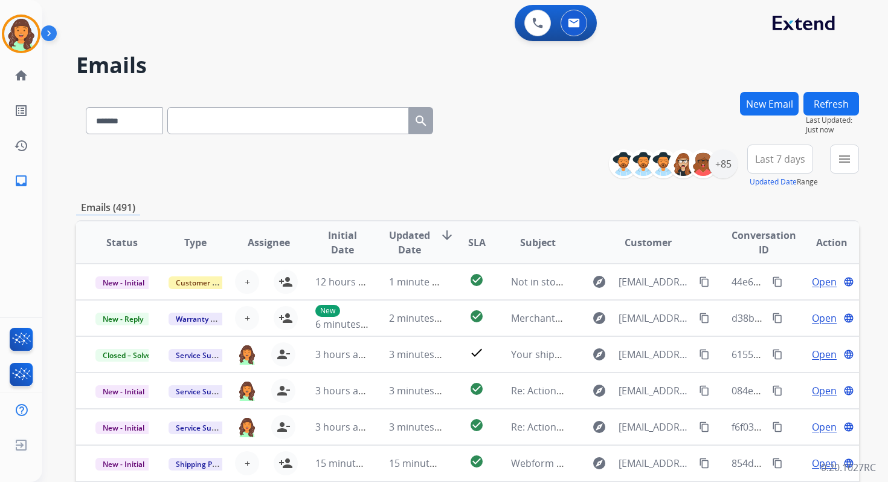
paste input "**********"
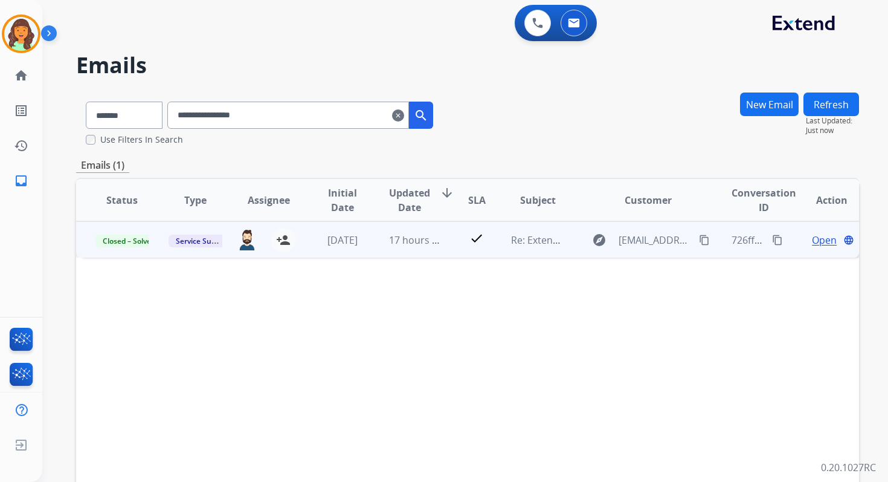
click at [812, 238] on span "Open" at bounding box center [824, 240] width 25 height 15
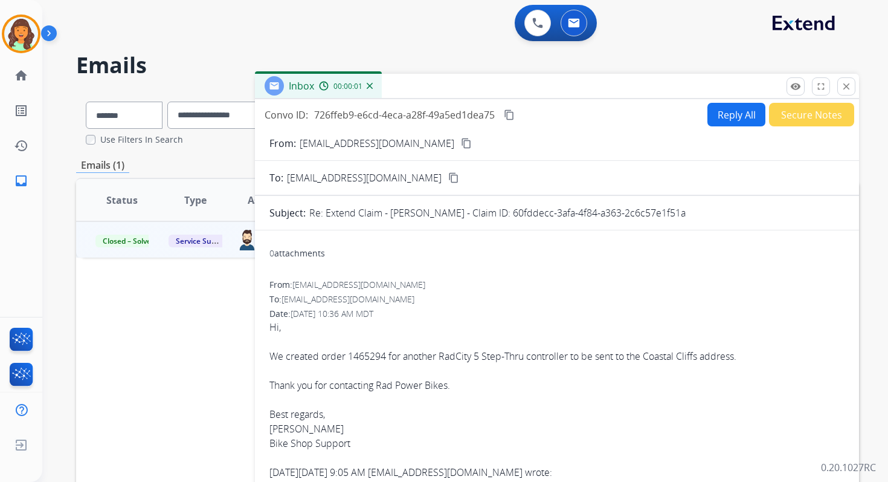
drag, startPoint x: 512, startPoint y: 213, endPoint x: 729, endPoint y: 213, distance: 216.9
click at [729, 213] on div "Re: Extend Claim - Patrick Gallagher - Claim ID: 60fddecc-3afa-4f84-a363-2c6c57…" at bounding box center [576, 212] width 535 height 15
copy p "60fddecc-3afa-4f84-a363-2c6c57e1f51a"
click at [846, 86] on mat-icon "close" at bounding box center [846, 86] width 11 height 11
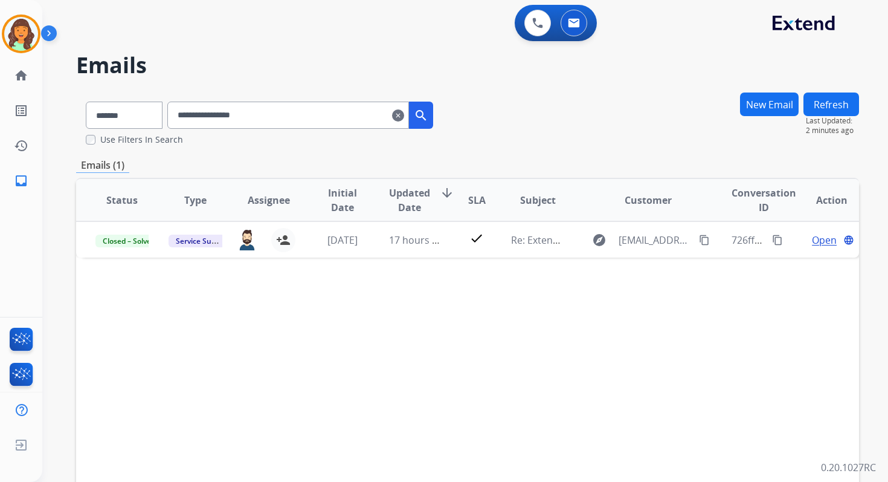
click at [209, 117] on input "**********" at bounding box center [288, 115] width 242 height 27
paste input "text"
type input "**********"
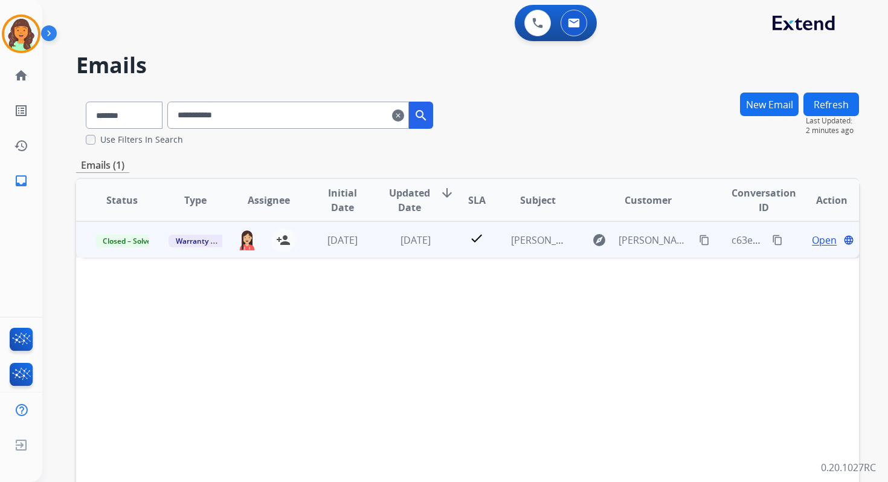
click at [813, 239] on span "Open" at bounding box center [824, 240] width 25 height 15
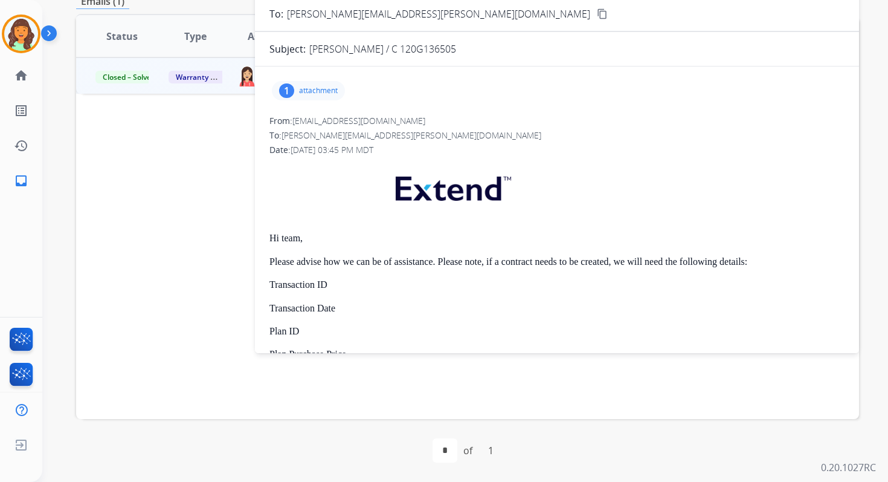
click at [328, 89] on p "attachment" at bounding box center [318, 91] width 39 height 10
click at [425, 120] on mat-icon "download" at bounding box center [423, 121] width 11 height 11
